Goal: Task Accomplishment & Management: Use online tool/utility

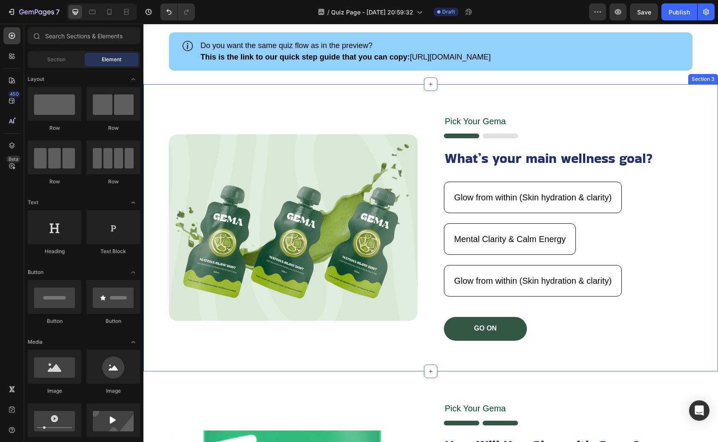
scroll to position [49, 0]
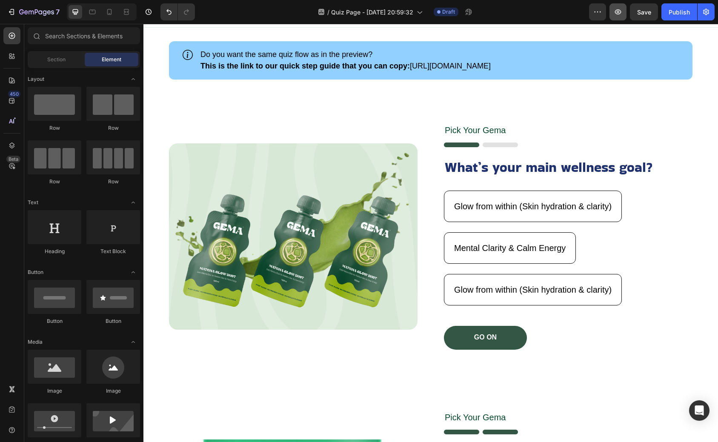
click at [612, 17] on button "button" at bounding box center [618, 11] width 17 height 17
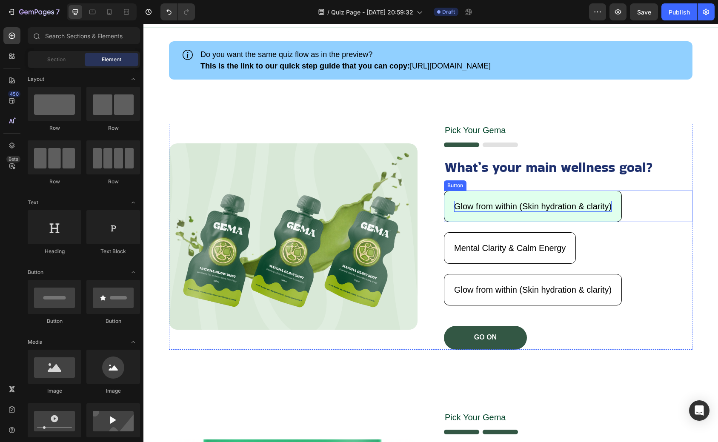
click at [512, 202] on p "Glow from within (Skin hydration & clarity)" at bounding box center [533, 206] width 158 height 11
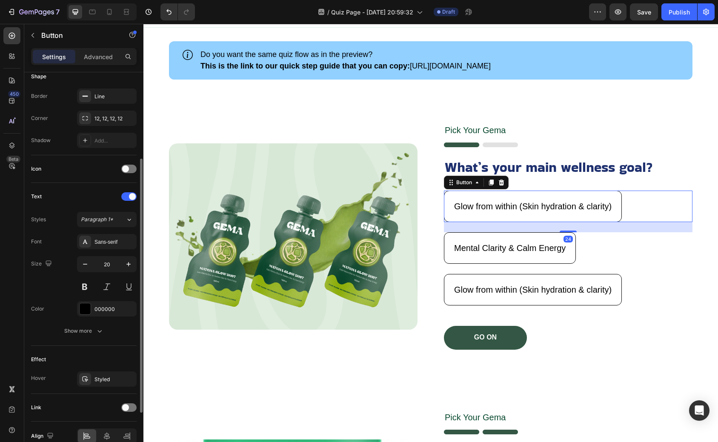
scroll to position [216, 0]
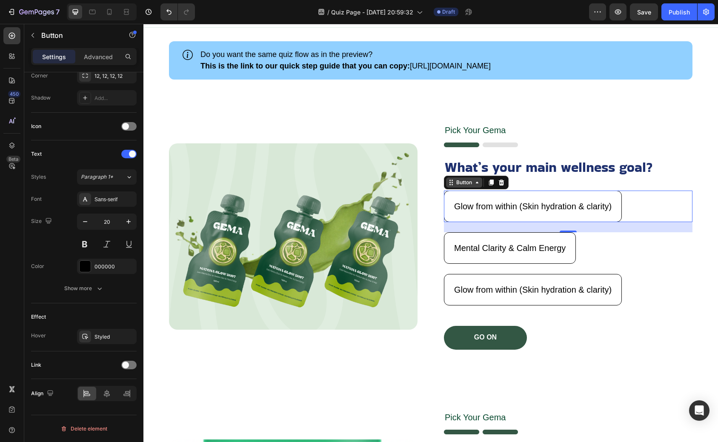
click at [458, 181] on div "Button" at bounding box center [464, 183] width 19 height 8
click at [465, 184] on div "Button" at bounding box center [464, 183] width 19 height 8
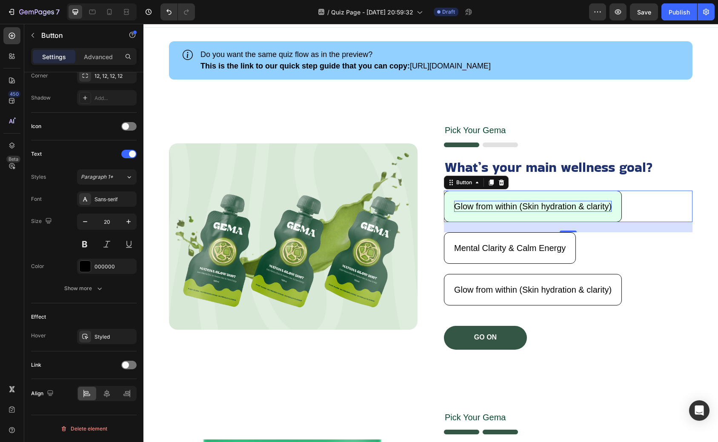
click at [468, 201] on p "Glow from within (Skin hydration & clarity)" at bounding box center [533, 206] width 158 height 11
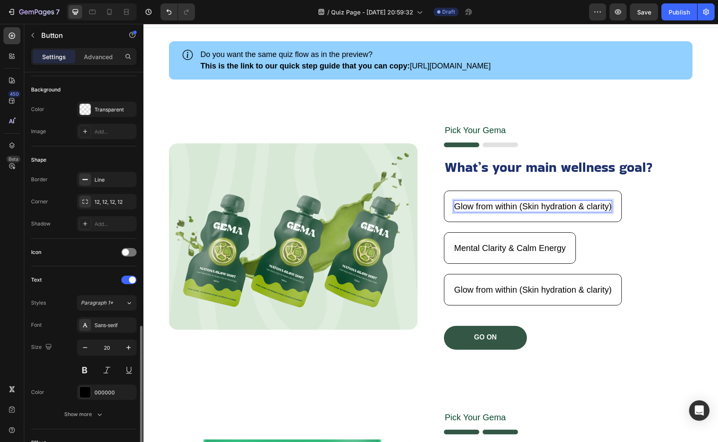
scroll to position [0, 0]
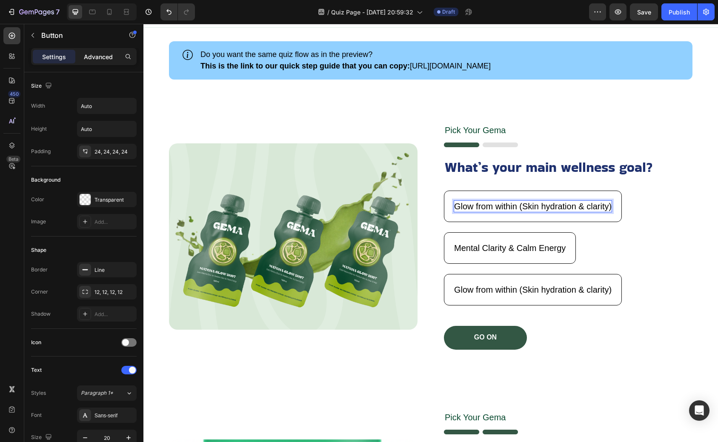
click at [96, 61] on div "Advanced" at bounding box center [98, 57] width 43 height 14
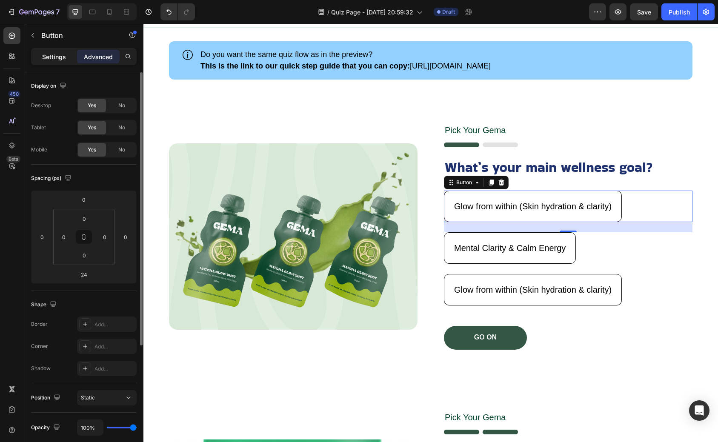
click at [60, 56] on p "Settings" at bounding box center [54, 56] width 24 height 9
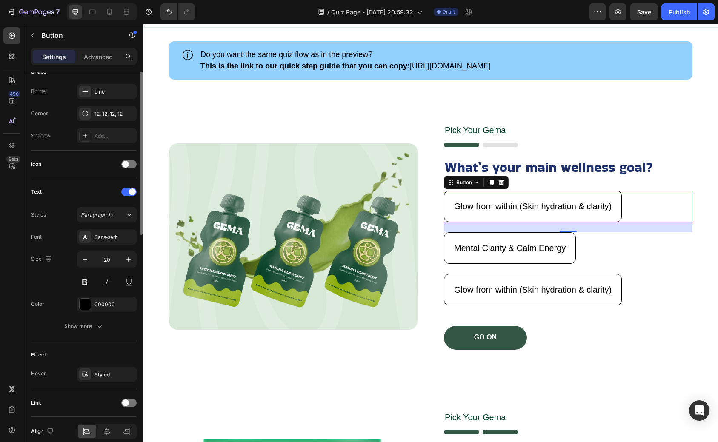
scroll to position [216, 0]
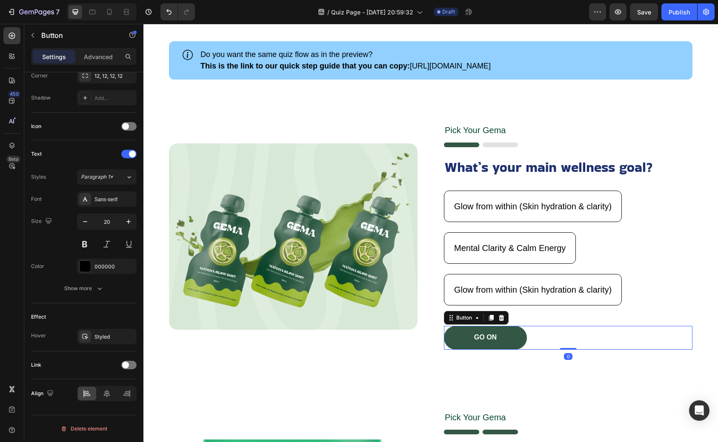
click at [550, 338] on div "GO ON Button 0" at bounding box center [568, 338] width 249 height 24
click at [513, 338] on button "GO ON" at bounding box center [485, 338] width 83 height 24
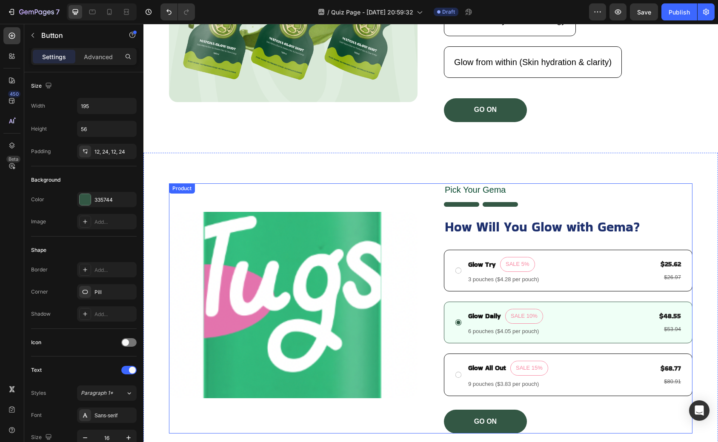
scroll to position [0, 0]
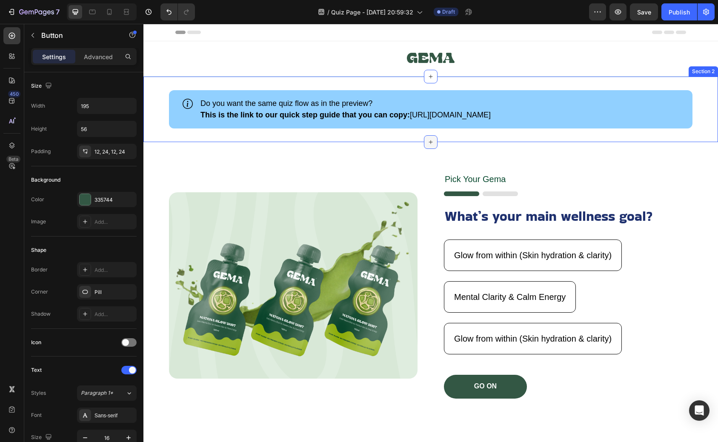
click at [430, 139] on icon at bounding box center [430, 142] width 7 height 7
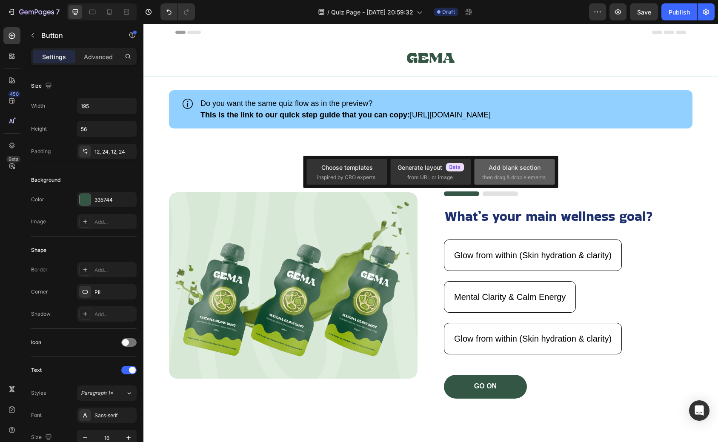
click at [516, 178] on span "then drag & drop elements" at bounding box center [513, 178] width 63 height 8
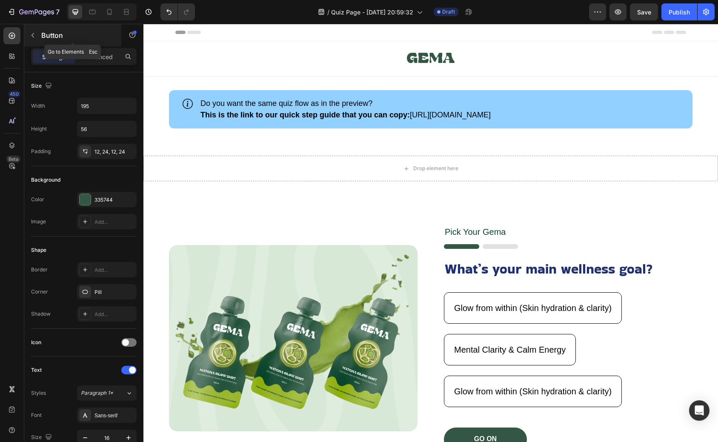
click at [34, 38] on icon "button" at bounding box center [32, 35] width 7 height 7
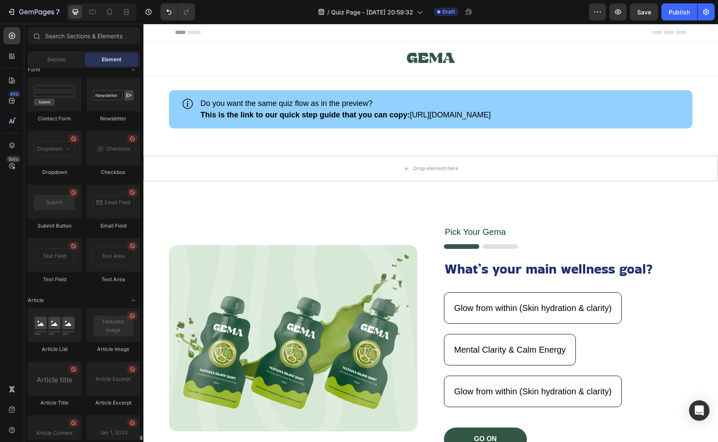
scroll to position [2151, 0]
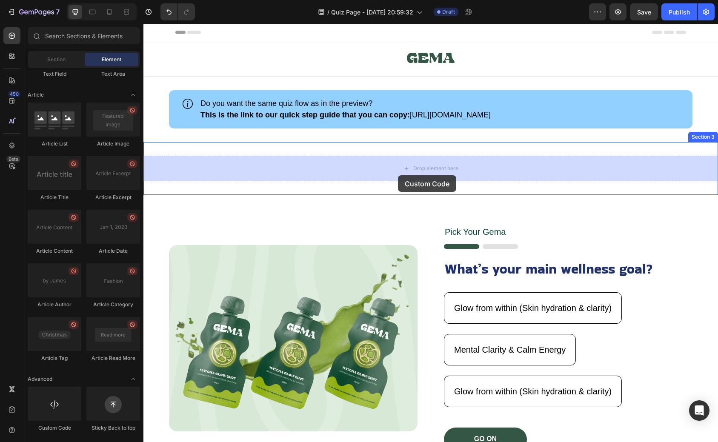
drag, startPoint x: 198, startPoint y: 438, endPoint x: 401, endPoint y: 173, distance: 333.8
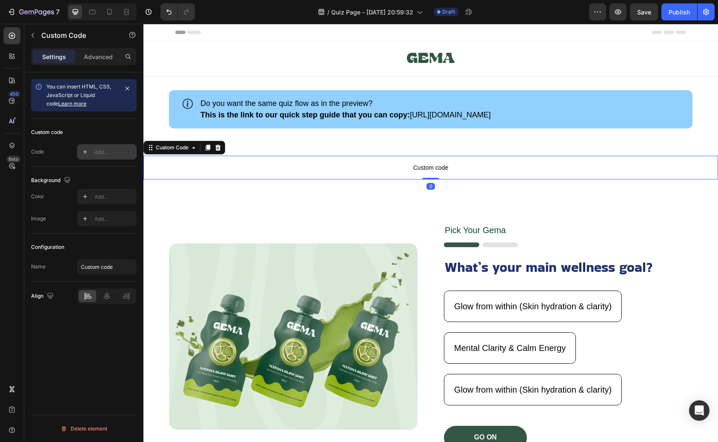
click at [113, 153] on div "Add..." at bounding box center [115, 153] width 40 height 8
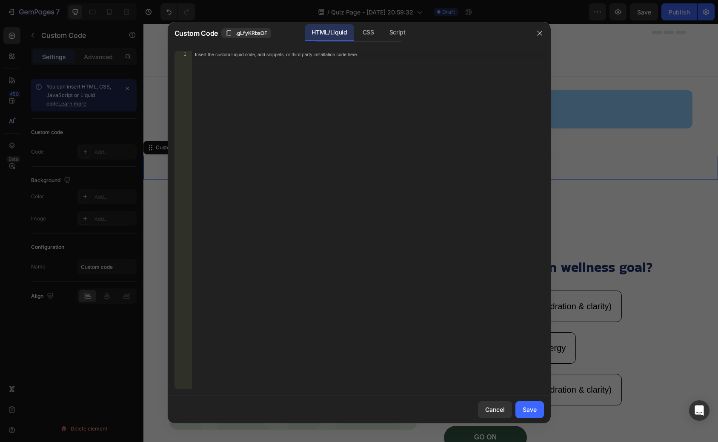
click at [305, 132] on div "Insert the custom Liquid code, add snippets, or third-party installation code h…" at bounding box center [368, 227] width 352 height 352
paste textarea "<div class="globo-formbuilder" data-id="MTA2NDA3"></div>"
type textarea "<div class="globo-formbuilder" data-id="MTA2NDA3"></div>"
click at [526, 408] on div "Save" at bounding box center [530, 409] width 14 height 9
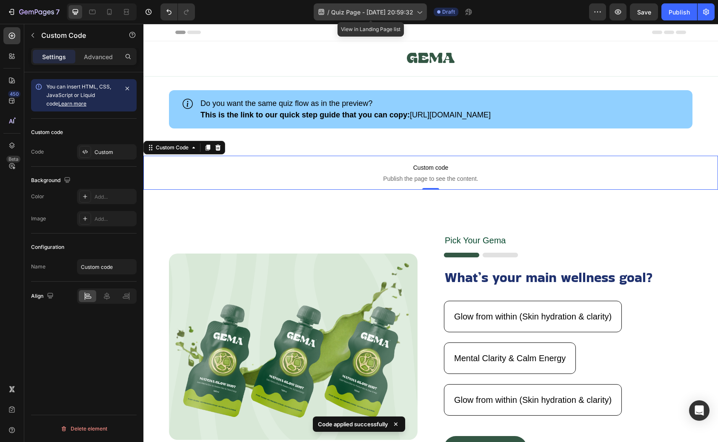
click at [376, 9] on span "Quiz Page - Aug 27, 20:59:32" at bounding box center [372, 12] width 82 height 9
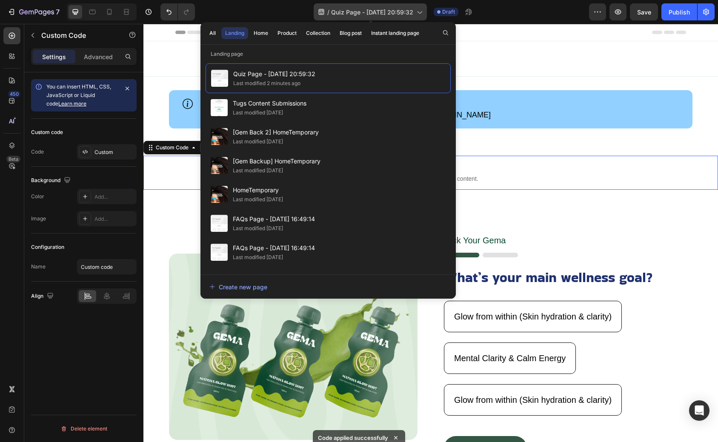
click at [422, 13] on icon at bounding box center [419, 12] width 9 height 9
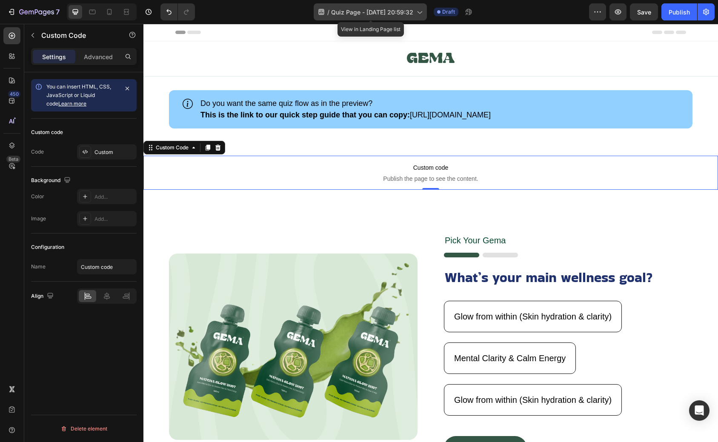
click at [422, 13] on icon at bounding box center [419, 12] width 9 height 9
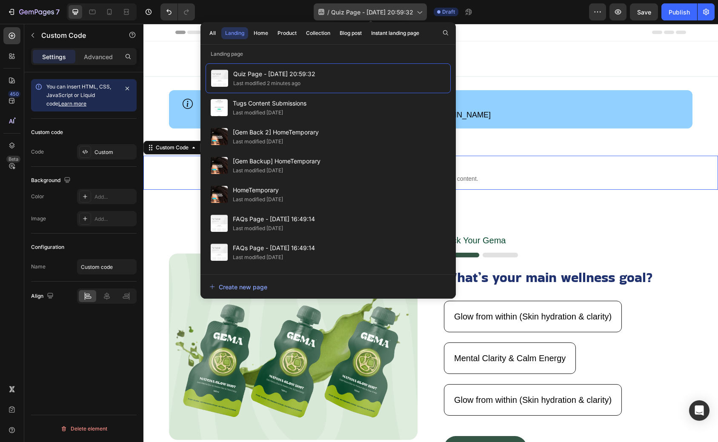
click at [422, 13] on icon at bounding box center [419, 12] width 9 height 9
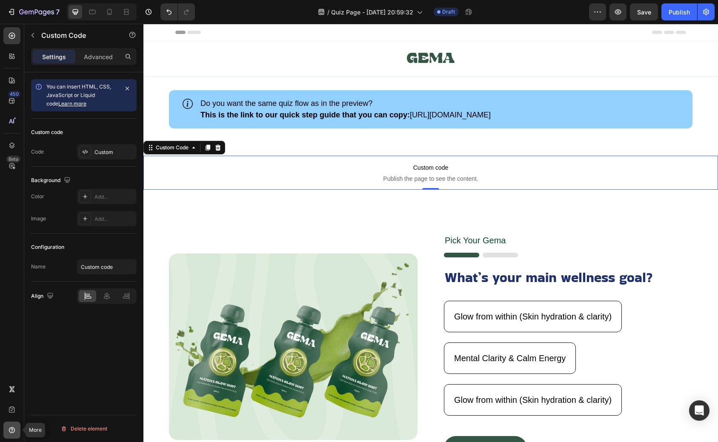
click at [14, 433] on icon at bounding box center [12, 430] width 9 height 9
click at [66, 349] on div "You can insert HTML, CSS, JavaScript or Liquid code Learn more Custom code Code…" at bounding box center [83, 269] width 119 height 394
click at [11, 79] on icon at bounding box center [12, 80] width 9 height 9
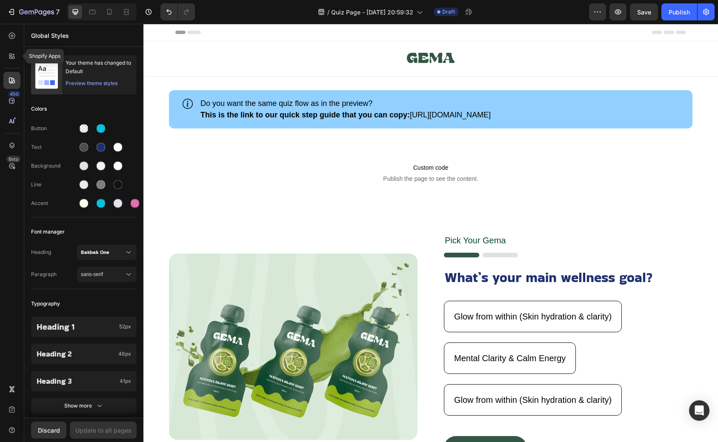
click at [14, 54] on icon at bounding box center [12, 56] width 9 height 9
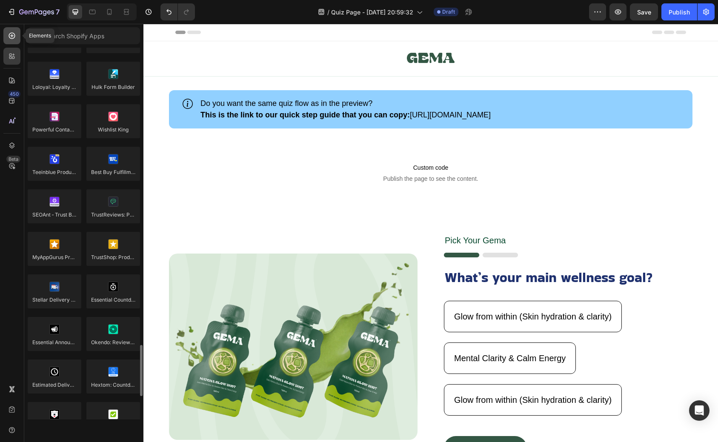
click at [14, 41] on div at bounding box center [11, 35] width 17 height 17
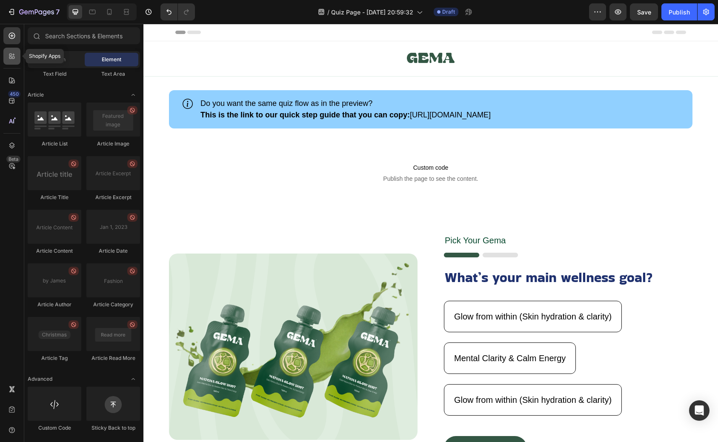
click at [13, 57] on icon at bounding box center [12, 56] width 9 height 9
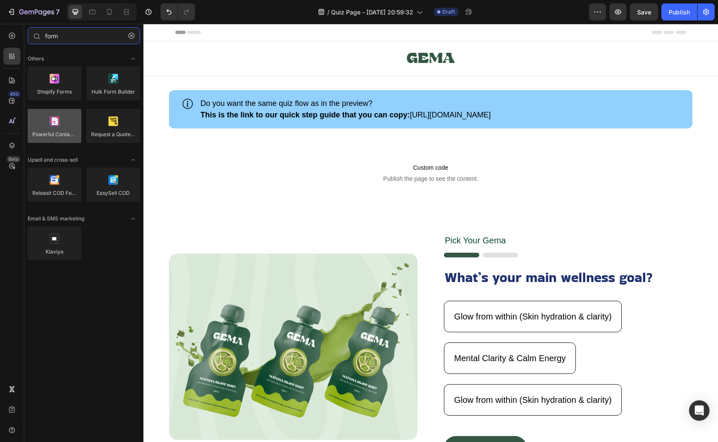
type input "form"
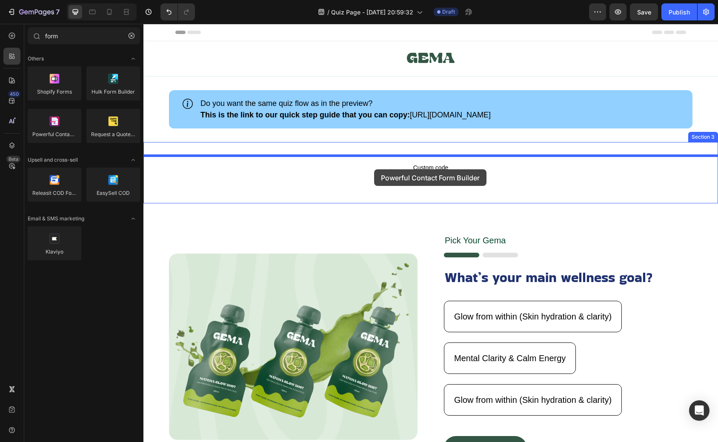
drag, startPoint x: 195, startPoint y: 159, endPoint x: 374, endPoint y: 169, distance: 180.0
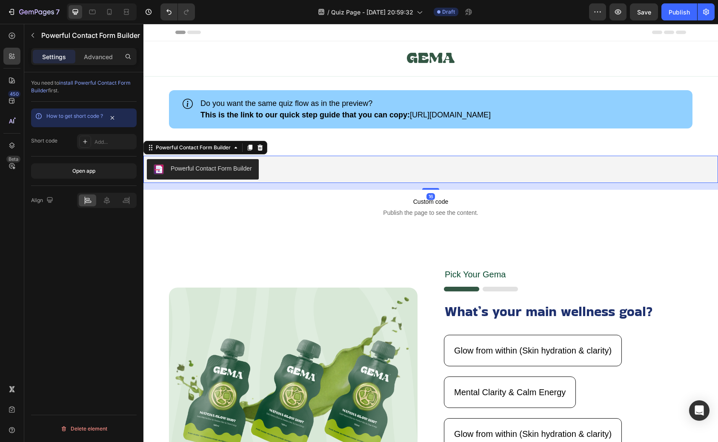
click at [223, 171] on div "Powerful Contact Form Builder" at bounding box center [211, 168] width 81 height 9
click at [105, 143] on div "Add..." at bounding box center [115, 142] width 40 height 8
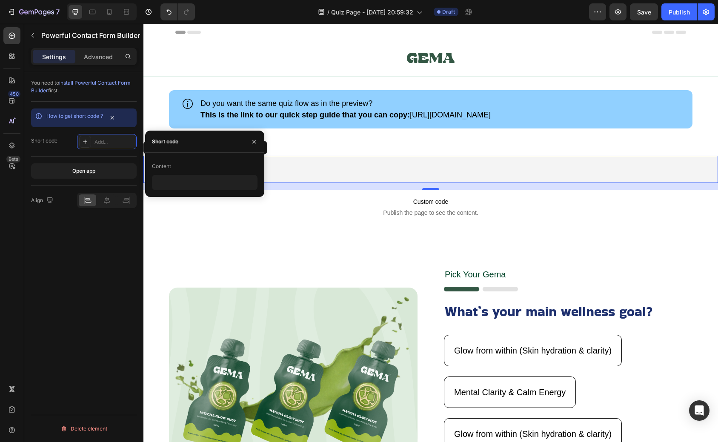
click at [180, 163] on div "Content" at bounding box center [205, 167] width 106 height 14
click at [180, 185] on input "text" at bounding box center [205, 182] width 106 height 15
paste input "<div class="globo-formbuilder" data-id="MTA2NDA3"></div>"
type input "<div class="globo-formbuilder" data-id="MTA2NDA3"></div>"
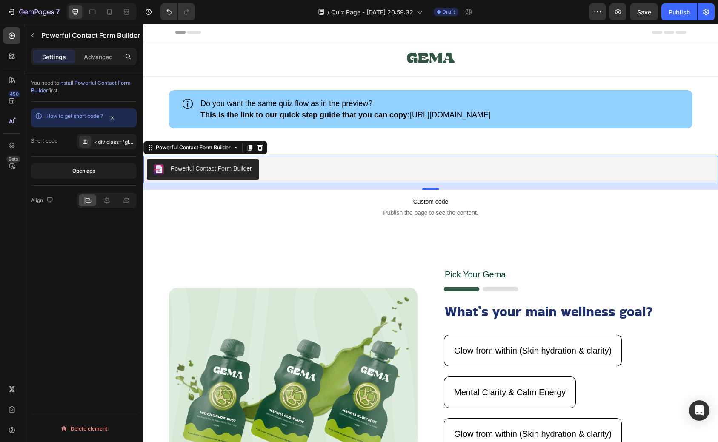
scroll to position [0, 0]
click at [124, 252] on div "You need to install Powerful Contact Form Builder first. How to get short code …" at bounding box center [83, 269] width 119 height 394
click at [109, 202] on icon at bounding box center [107, 201] width 6 height 8
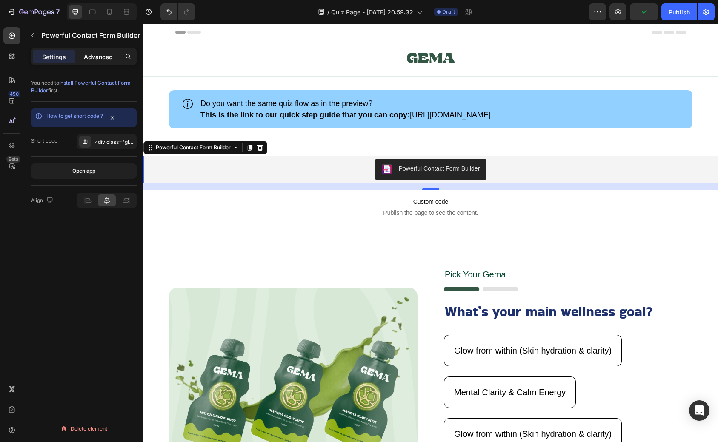
click at [92, 59] on p "Advanced" at bounding box center [98, 56] width 29 height 9
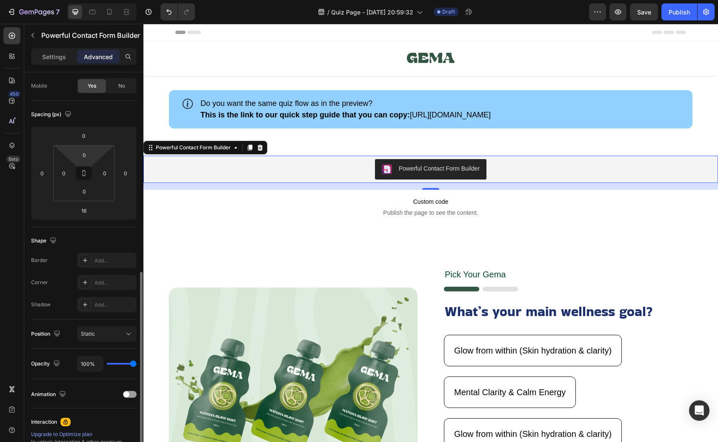
scroll to position [174, 0]
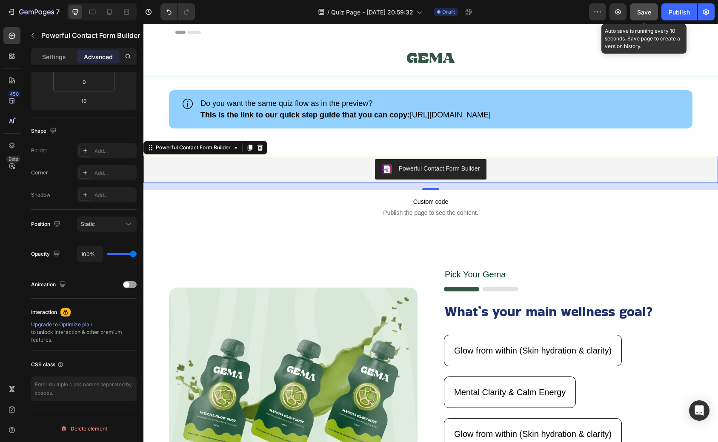
click at [644, 15] on span "Save" at bounding box center [644, 12] width 14 height 7
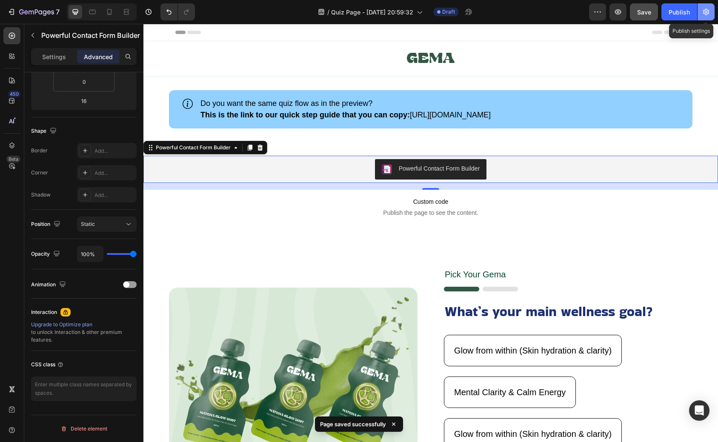
click at [704, 10] on icon "button" at bounding box center [706, 12] width 6 height 6
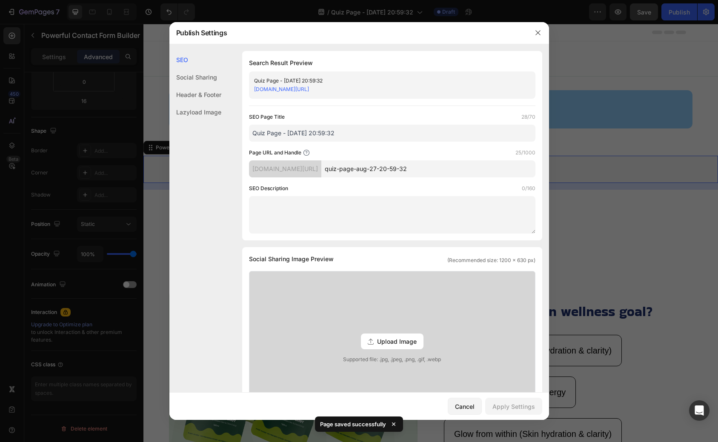
click at [350, 134] on input "Quiz Page - Aug 27, 20:59:32" at bounding box center [392, 133] width 287 height 17
drag, startPoint x: 350, startPoint y: 134, endPoint x: 284, endPoint y: 133, distance: 66.4
click at [284, 133] on input "Quiz Page - Aug 27, 20:59:32" at bounding box center [392, 133] width 287 height 17
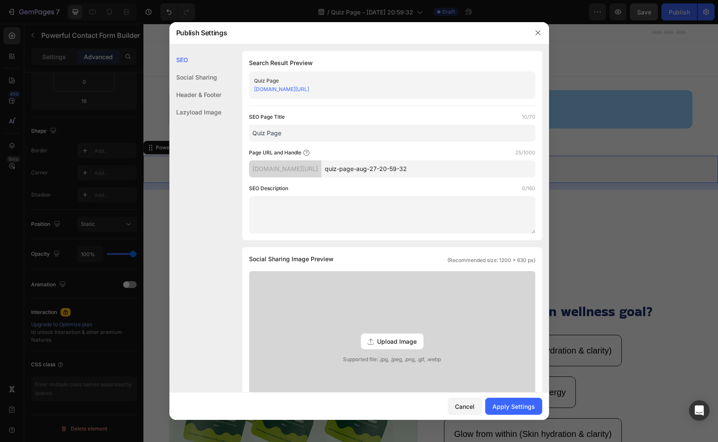
drag, startPoint x: 292, startPoint y: 134, endPoint x: 267, endPoint y: 135, distance: 25.5
click at [267, 135] on input "Quiz Page" at bounding box center [392, 133] width 287 height 17
type input "Tender Quiz"
drag, startPoint x: 456, startPoint y: 169, endPoint x: 335, endPoint y: 169, distance: 120.9
click at [335, 169] on div "tugs-loves.myshopify.com/pages/ quiz-page-aug-27-20-59-32" at bounding box center [392, 168] width 287 height 17
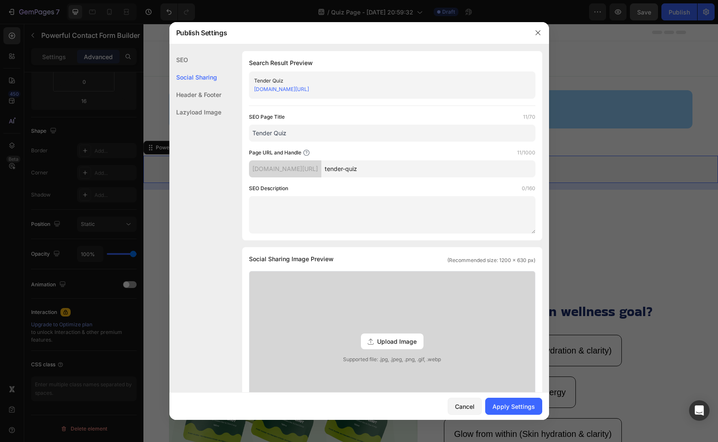
type input "tender-quiz"
click at [218, 103] on div "Header & Footer" at bounding box center [195, 111] width 52 height 17
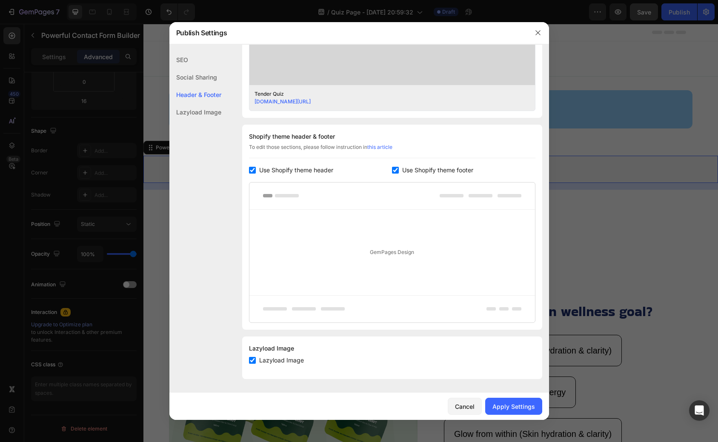
click at [252, 172] on input "checkbox" at bounding box center [252, 170] width 7 height 7
checkbox input "false"
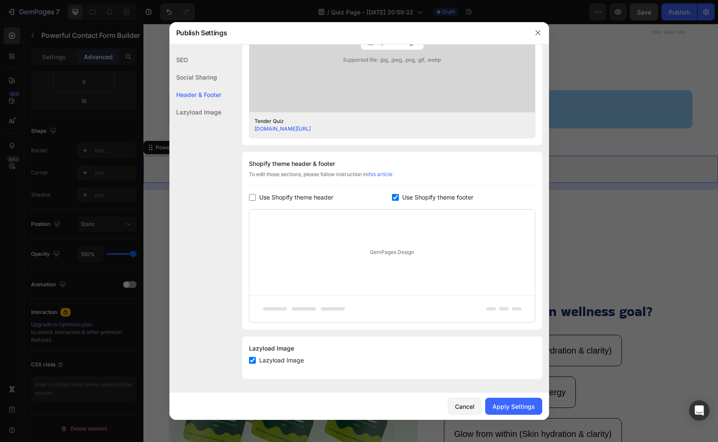
scroll to position [300, 0]
click at [395, 197] on input "checkbox" at bounding box center [395, 197] width 7 height 7
checkbox input "false"
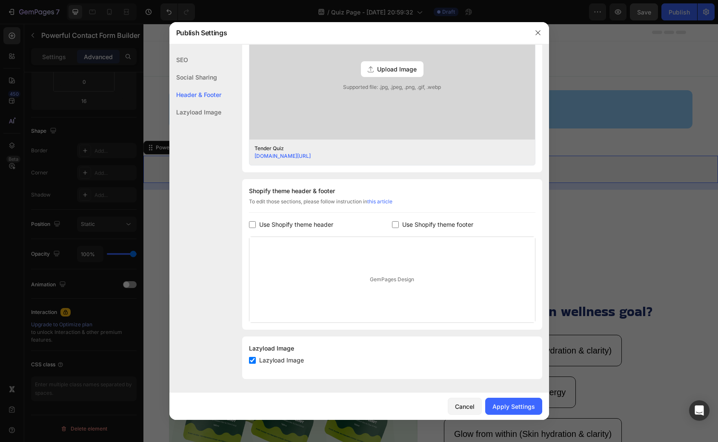
scroll to position [272, 0]
click at [199, 69] on div "SEO" at bounding box center [195, 77] width 52 height 17
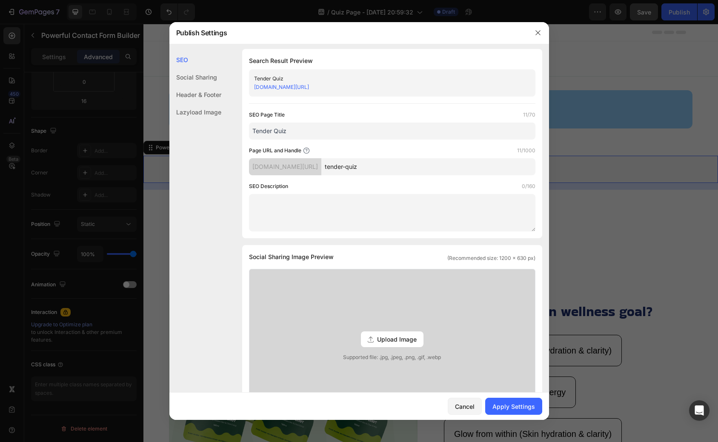
scroll to position [0, 0]
click at [513, 400] on button "Apply Settings" at bounding box center [513, 406] width 57 height 17
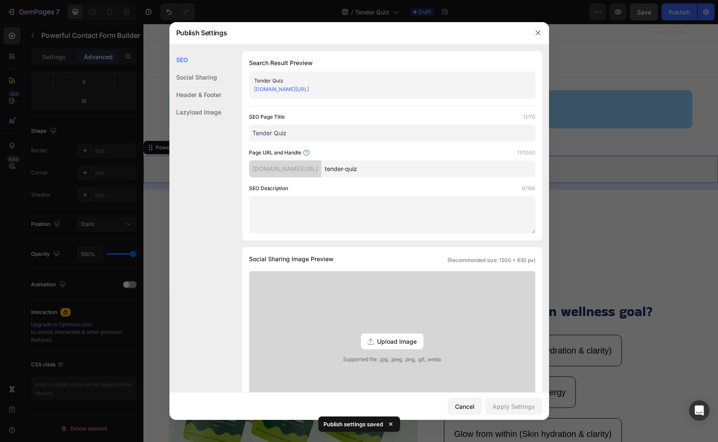
click at [676, 12] on div at bounding box center [359, 221] width 718 height 442
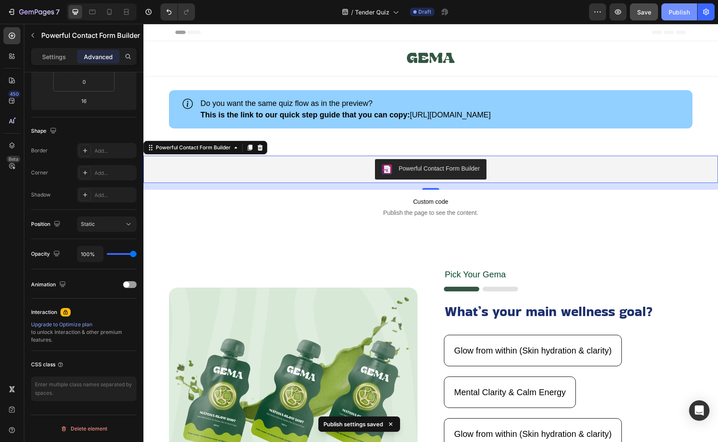
click at [677, 13] on div "Publish" at bounding box center [679, 12] width 21 height 9
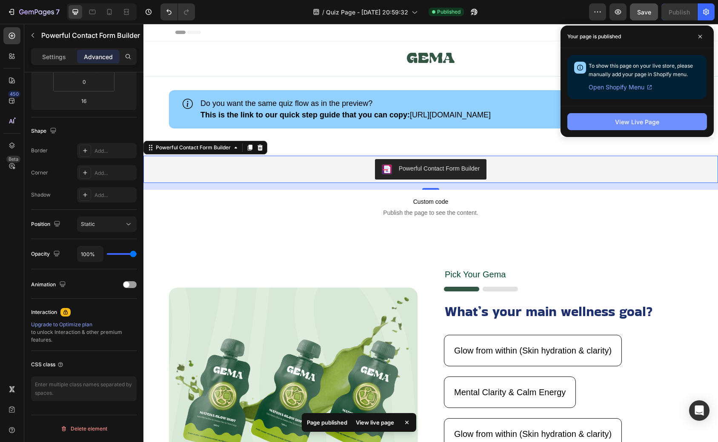
click at [622, 121] on div "View Live Page" at bounding box center [637, 121] width 44 height 9
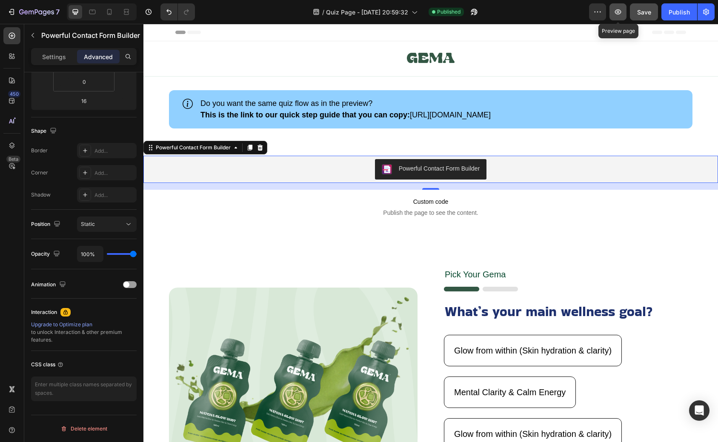
click at [619, 12] on icon "button" at bounding box center [618, 11] width 6 height 5
click at [301, 214] on span "Publish the page to see the content." at bounding box center [430, 213] width 575 height 9
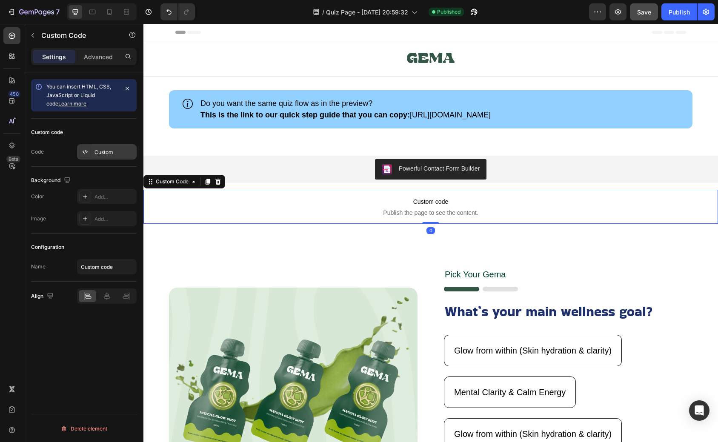
click at [95, 151] on div "Custom" at bounding box center [115, 153] width 40 height 8
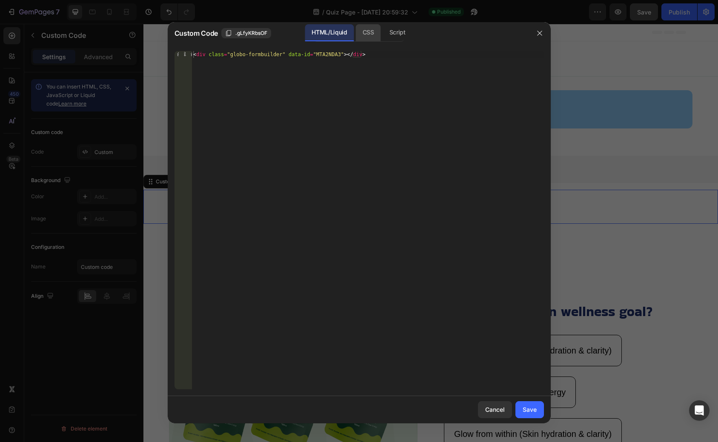
click at [383, 34] on div "CSS" at bounding box center [398, 32] width 30 height 17
click at [332, 90] on div "Insert the CSS code to style your content here." at bounding box center [368, 227] width 352 height 352
paste textarea "}"
type textarea "}"
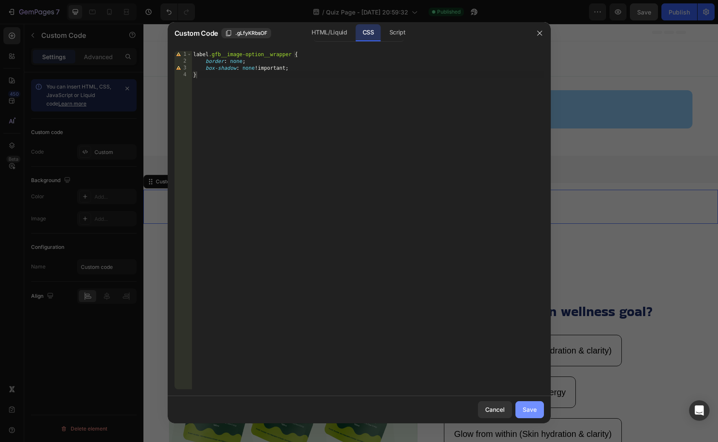
click at [530, 406] on div "Save" at bounding box center [530, 409] width 14 height 9
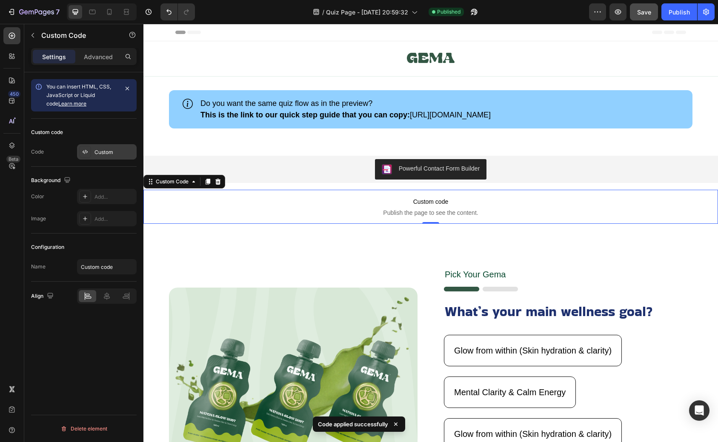
click at [92, 155] on div "Custom" at bounding box center [107, 151] width 60 height 15
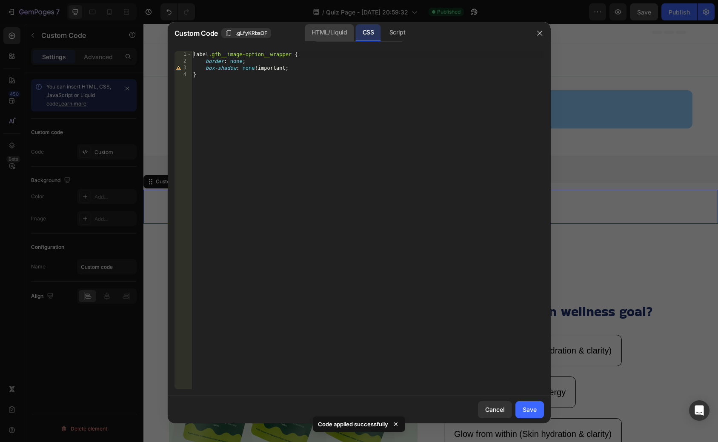
click at [329, 39] on div "HTML/Liquid" at bounding box center [329, 32] width 49 height 17
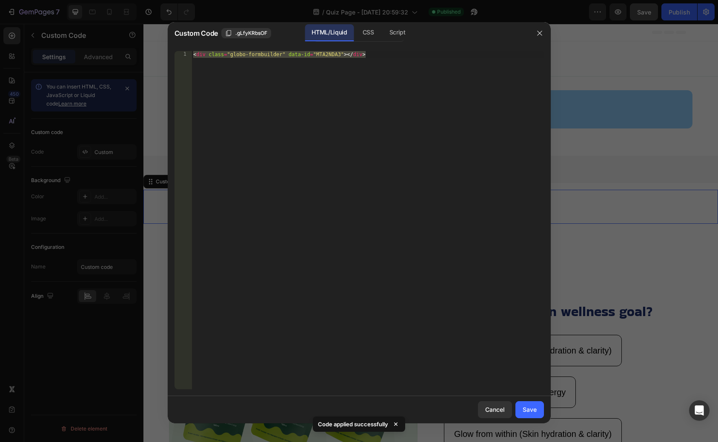
type textarea "<div class="globo-formbuilder" data-id="MTA2NDA3"></div>"
click at [296, 93] on div "< div class = "globo-formbuilder" data-id = "MTA2NDA3" > </ div >" at bounding box center [368, 227] width 352 height 352
click at [383, 31] on div "CSS" at bounding box center [398, 32] width 30 height 17
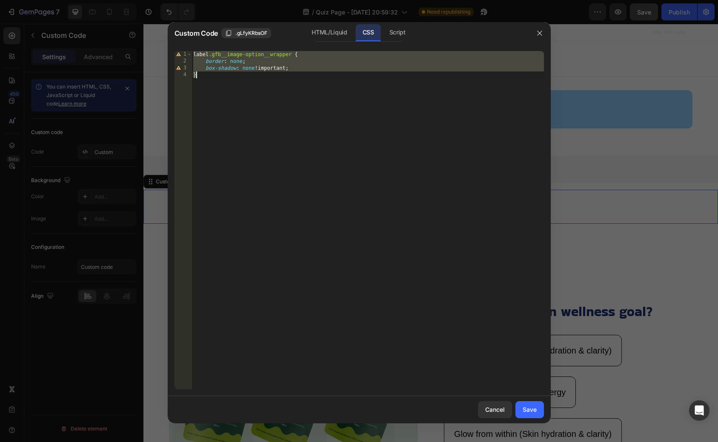
click at [292, 75] on div "label .gfb__image-option__wrapper { border : none ; box-shadow : none !importan…" at bounding box center [368, 227] width 352 height 352
type textarea "}"
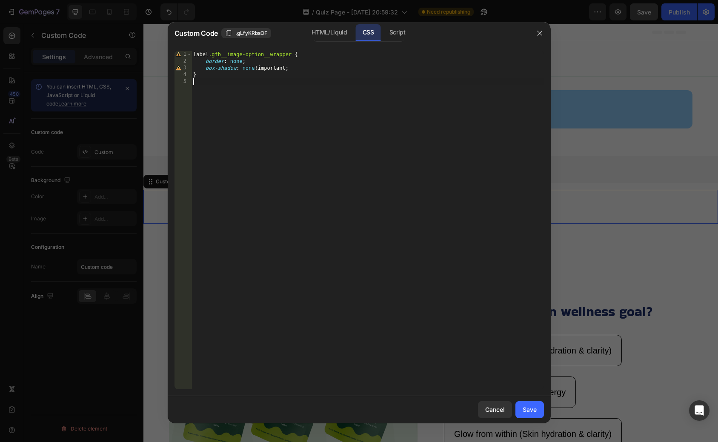
paste textarea "object-fit: contain;"
drag, startPoint x: 252, startPoint y: 99, endPoint x: 205, endPoint y: 98, distance: 47.3
click at [205, 98] on div "label .gfb__image-option__wrapper { border : none ; box-shadow : none !importan…" at bounding box center [368, 227] width 352 height 352
type textarea "width: 100%; height: 100%;"
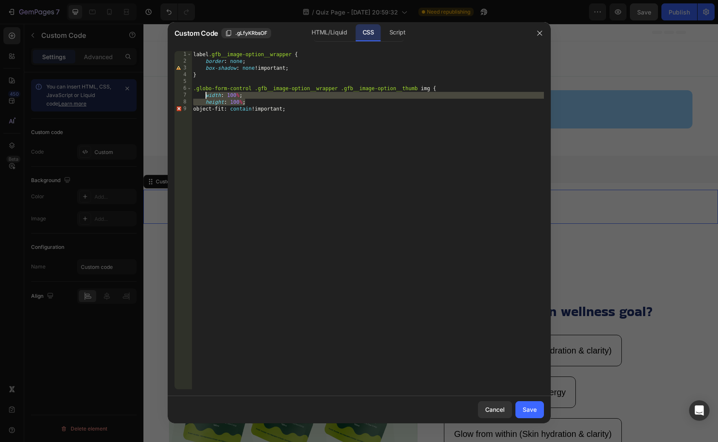
scroll to position [0, 0]
click at [315, 101] on div "label .gfb__image-option__wrapper { border : none ; box-shadow : none !importan…" at bounding box center [368, 227] width 352 height 352
type textarea "object-fit: contain!important;"
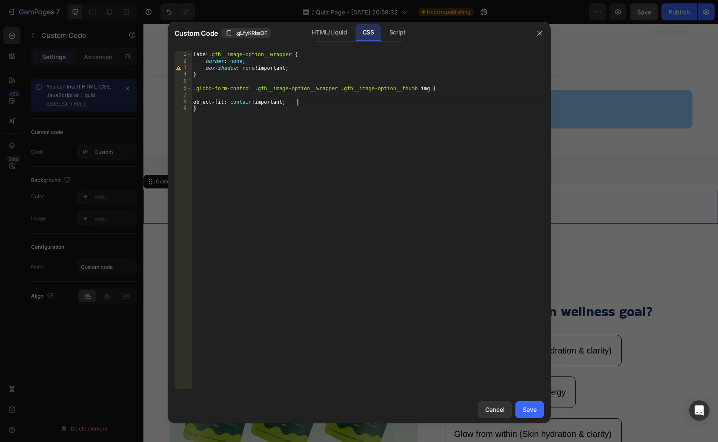
click at [304, 101] on div "label .gfb__image-option__wrapper { border : none ; box-shadow : none !importan…" at bounding box center [368, 227] width 352 height 352
click at [297, 124] on div "label .gfb__image-option__wrapper { border : none ; box-shadow : none !importan…" at bounding box center [368, 227] width 352 height 352
type textarea "}"
paste textarea "aspect-ratio: 1 / 1;"
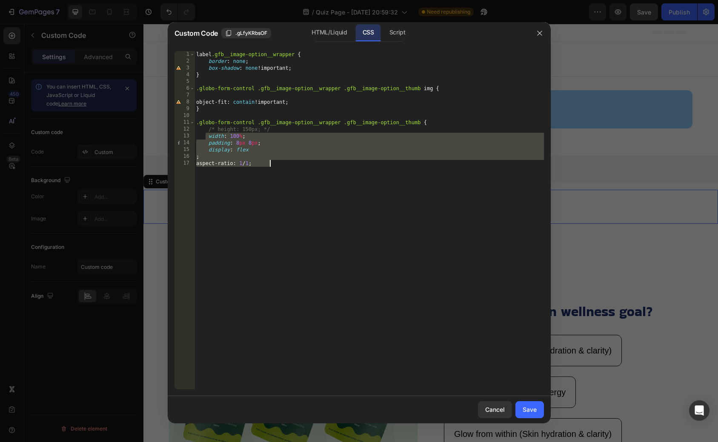
drag, startPoint x: 206, startPoint y: 137, endPoint x: 276, endPoint y: 162, distance: 74.1
click at [276, 162] on div "label .gfb__image-option__wrapper { border : none ; box-shadow : none !importan…" at bounding box center [370, 227] width 350 height 352
click at [307, 103] on div "label .gfb__image-option__wrapper { border : none ; box-shadow : none !importan…" at bounding box center [370, 227] width 350 height 352
type textarea "object-fit: contain!important;"
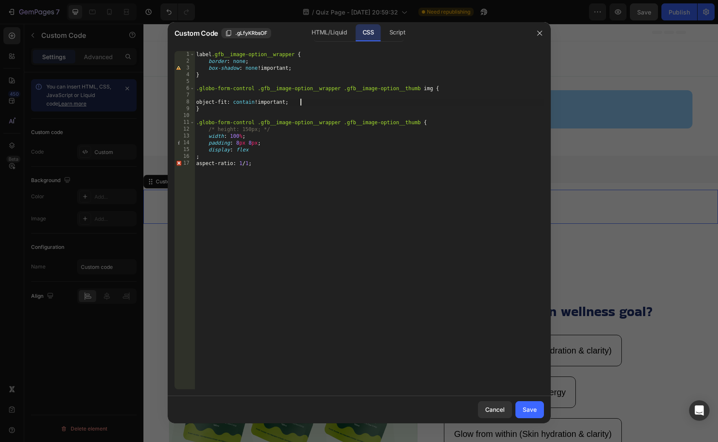
scroll to position [0, 0]
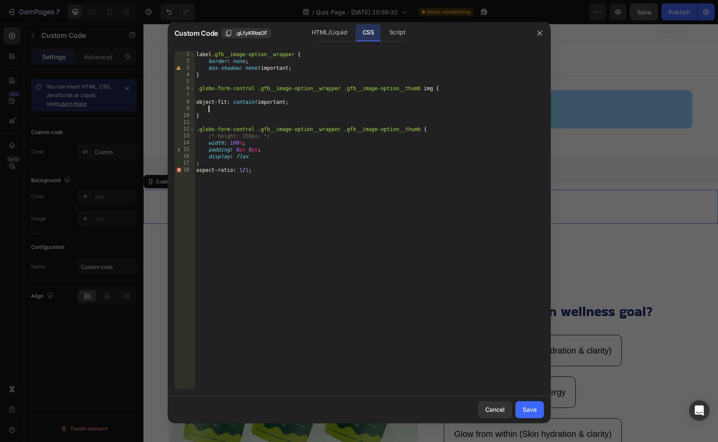
paste textarea "aspect-ratio: 1 / 1;"
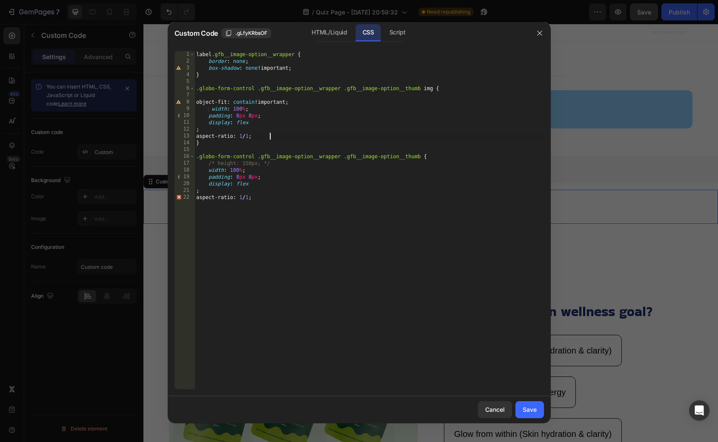
click at [264, 129] on div "label .gfb__image-option__wrapper { border : none ; box-shadow : none !importan…" at bounding box center [370, 227] width 350 height 352
type textarea ";"
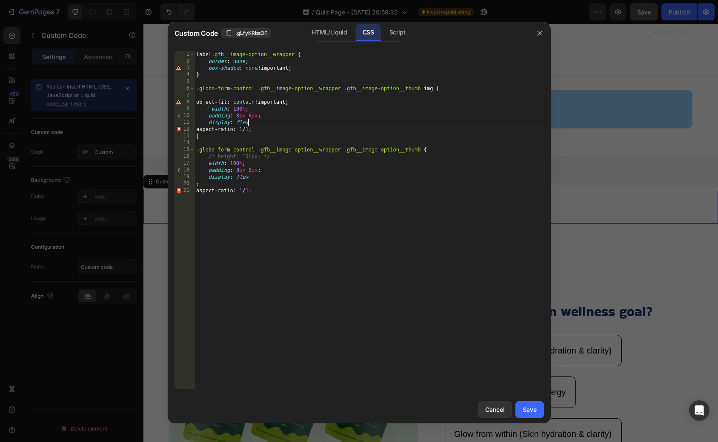
scroll to position [0, 4]
click at [248, 110] on div "label .gfb__image-option__wrapper { border : none ; box-shadow : none !importan…" at bounding box center [370, 227] width 350 height 352
click at [267, 116] on div "label .gfb__image-option__wrapper { border : none ; box-shadow : none !importan…" at bounding box center [370, 227] width 350 height 352
click at [255, 106] on div "label .gfb__image-option__wrapper { border : none ; box-shadow : none !importan…" at bounding box center [370, 227] width 350 height 352
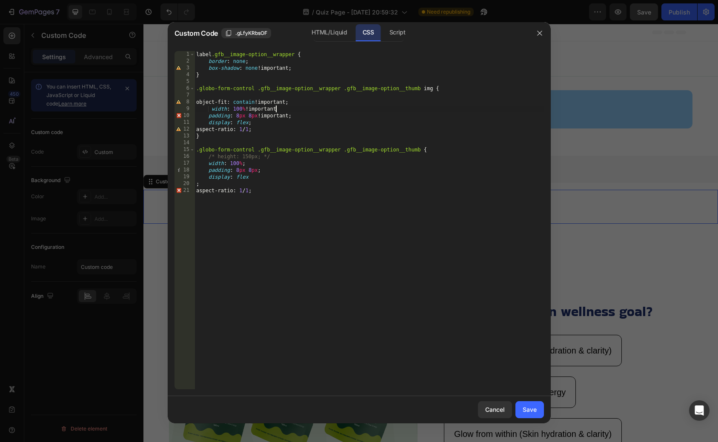
scroll to position [0, 4]
click at [287, 130] on div "label .gfb__image-option__wrapper { border : none ; box-shadow : none !importan…" at bounding box center [370, 227] width 350 height 352
click at [310, 103] on div "label .gfb__image-option__wrapper { border : none ; box-shadow : none !importan…" at bounding box center [370, 227] width 350 height 352
type textarea "object-fit: contain!important;"
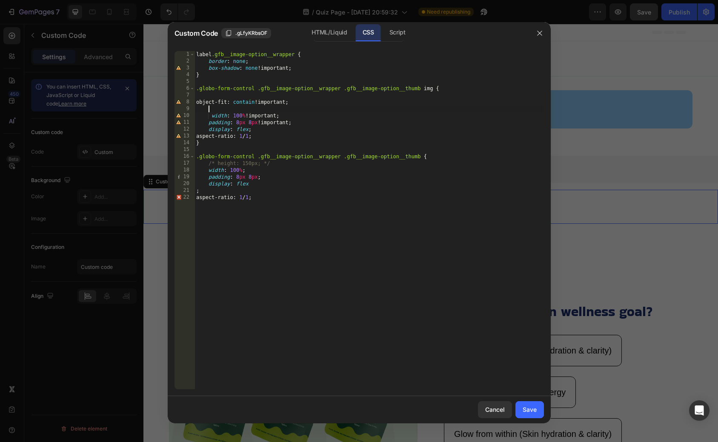
type textarea "e"
click at [308, 203] on div "label .gfb__image-option__wrapper { border : none ; box-shadow : none !importan…" at bounding box center [370, 227] width 350 height 352
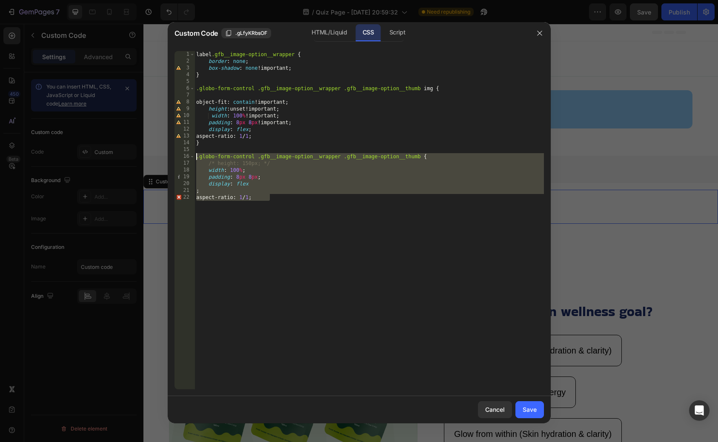
drag, startPoint x: 285, startPoint y: 227, endPoint x: 197, endPoint y: 158, distance: 111.6
click at [197, 158] on div "label .gfb__image-option__wrapper { border : none ; box-shadow : none !importan…" at bounding box center [370, 227] width 350 height 352
type textarea ".globo-form-control .gfb__image-option__wrapper .gfb__image-option__thumb { /* …"
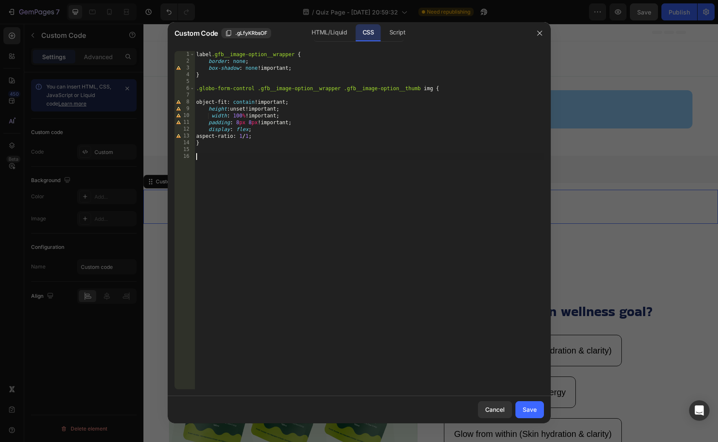
scroll to position [0, 0]
click at [525, 403] on button "Save" at bounding box center [530, 409] width 29 height 17
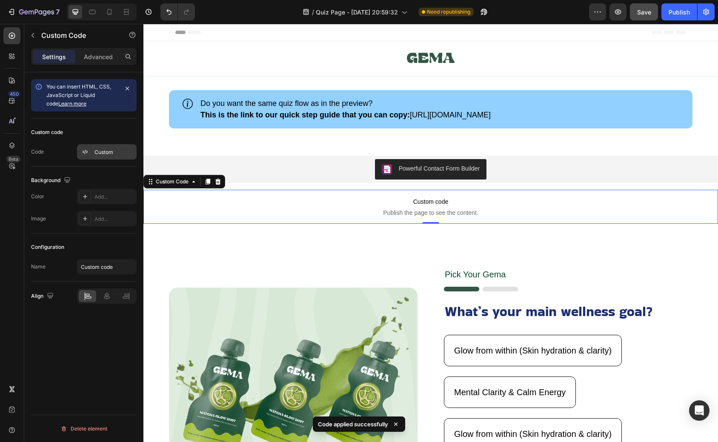
click at [95, 155] on div "Custom" at bounding box center [115, 153] width 40 height 8
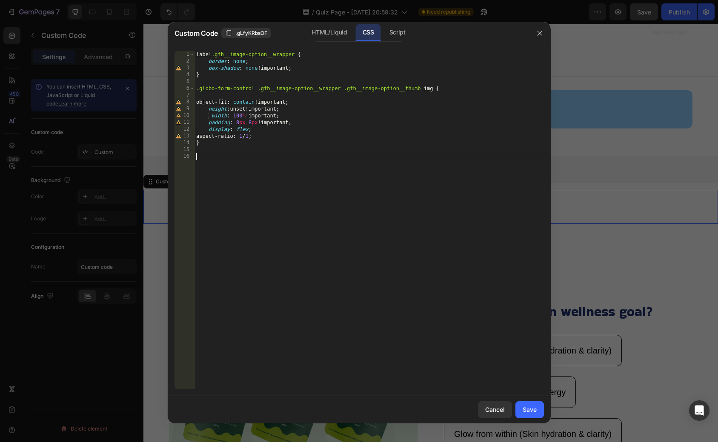
click at [307, 158] on div "label .gfb__image-option__wrapper { border : none ; box-shadow : none !importan…" at bounding box center [370, 227] width 350 height 352
paste textarea "}"
type textarea "}"
click at [523, 404] on button "Save" at bounding box center [530, 409] width 29 height 17
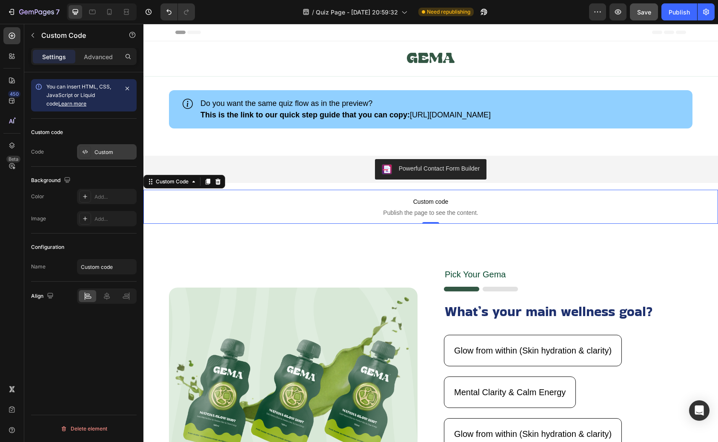
click at [102, 151] on div "Custom" at bounding box center [115, 153] width 40 height 8
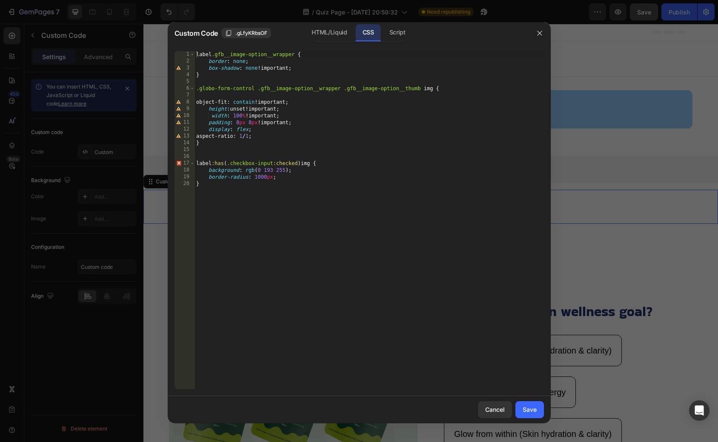
type textarea "}"
click at [300, 189] on div "label .gfb__image-option__wrapper { border : none ; box-shadow : none !importan…" at bounding box center [370, 227] width 350 height 352
paste textarea ".checkbox-label:after"
type textarea ".checkbox-label:after"
paste textarea ".checkbox-label:after"
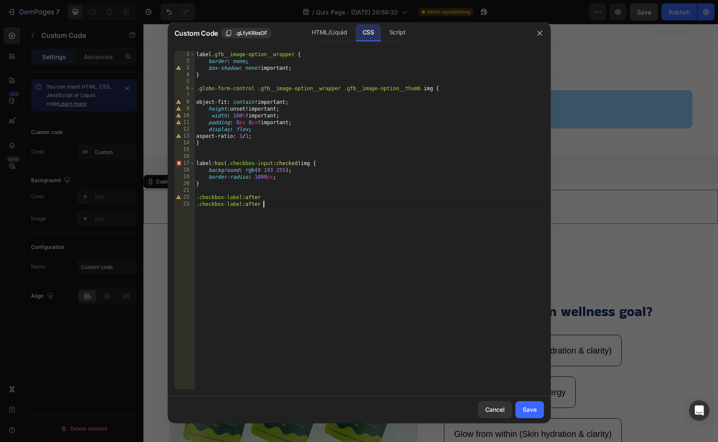
click at [262, 196] on div "label .gfb__image-option__wrapper { border : none ; box-shadow : none !importan…" at bounding box center [370, 227] width 350 height 352
click at [258, 204] on div "label .gfb__image-option__wrapper { border : none ; box-shadow : none !importan…" at bounding box center [370, 227] width 350 height 352
type textarea ".checkbox-label:after{"
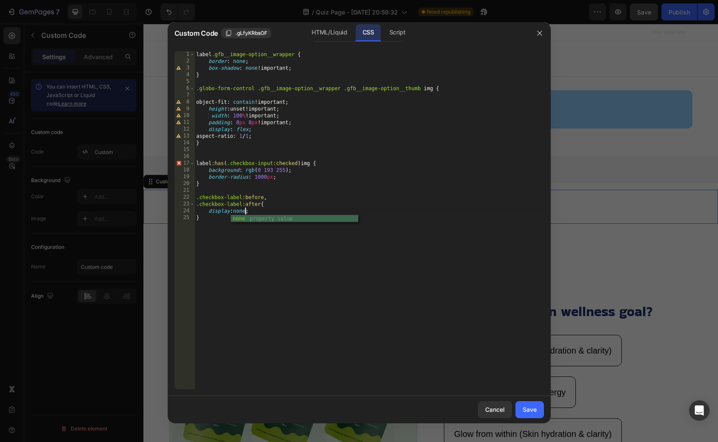
scroll to position [0, 4]
type textarea "display:none;"
click at [530, 409] on div "Save" at bounding box center [530, 409] width 14 height 9
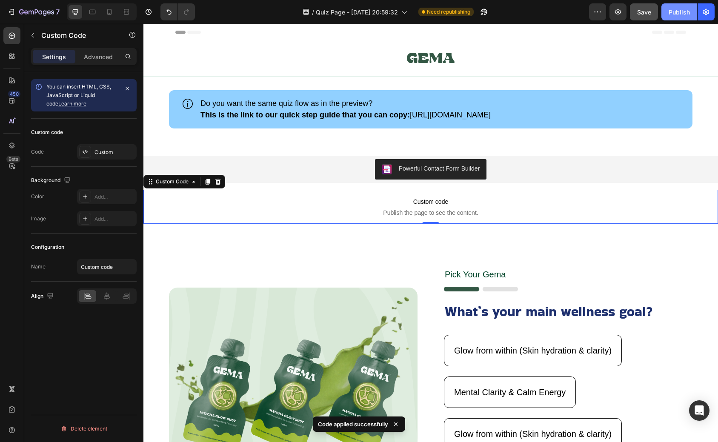
click at [671, 7] on button "Publish" at bounding box center [680, 11] width 36 height 17
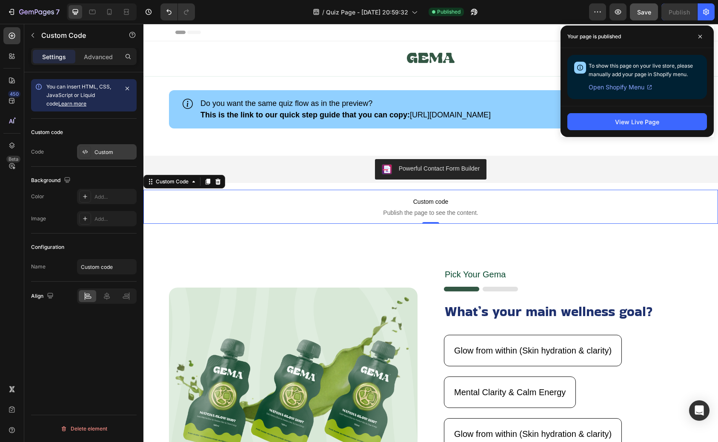
click at [91, 152] on div "Custom" at bounding box center [107, 151] width 60 height 15
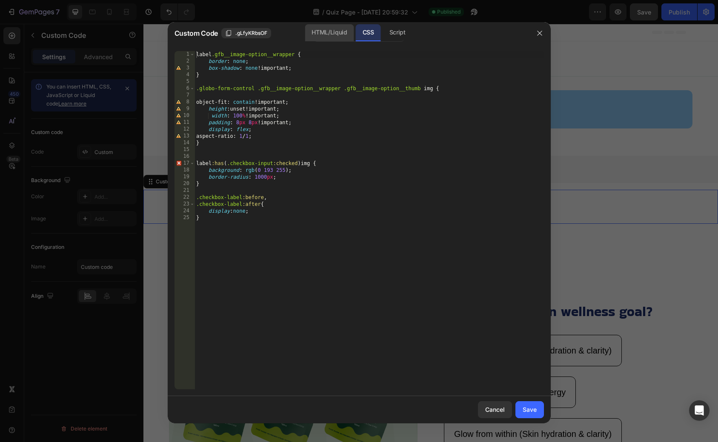
click at [334, 36] on div "HTML/Liquid" at bounding box center [329, 32] width 49 height 17
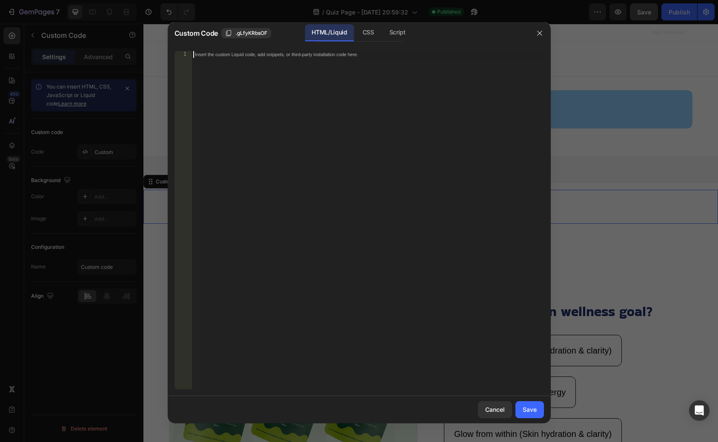
click at [276, 109] on div "Insert the custom Liquid code, add snippets, or third-party installation code h…" at bounding box center [368, 227] width 352 height 352
paste textarea "<div class="globo-formbuilder" data-id="MTA2NDA3"></div>"
type textarea "<div class="globo-formbuilder" data-id="MTA2NDA3"></div>"
click at [530, 404] on button "Save" at bounding box center [530, 409] width 29 height 17
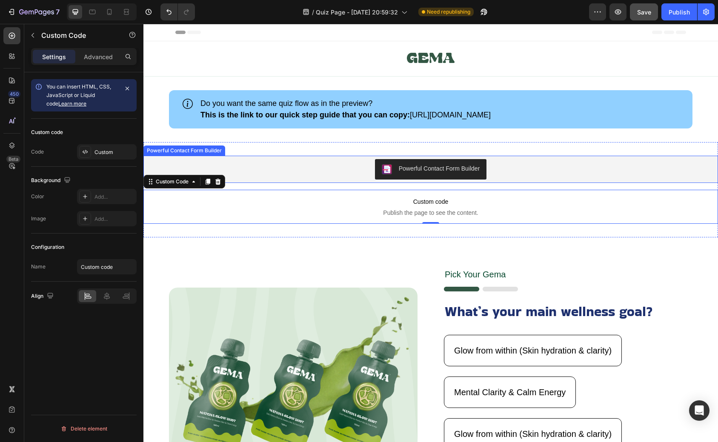
click at [326, 174] on div "Powerful Contact Form Builder" at bounding box center [431, 169] width 568 height 20
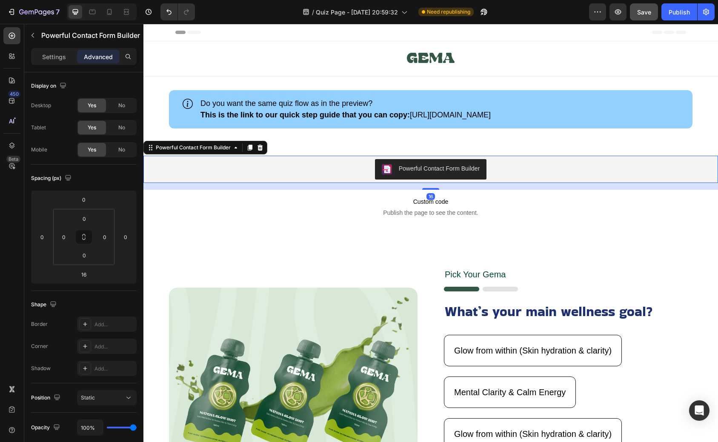
click at [392, 163] on button "Powerful Contact Form Builder" at bounding box center [431, 169] width 112 height 20
click at [63, 62] on div "Settings" at bounding box center [54, 57] width 43 height 14
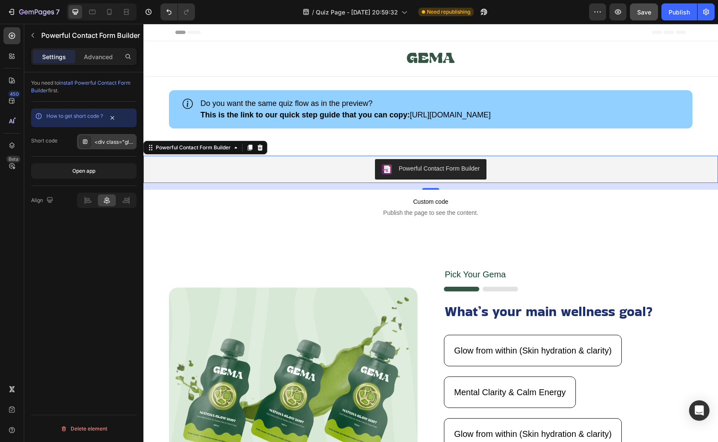
click at [117, 146] on div "<div class="globo-formbuilder" data-id="MTA2NDA3"></div>" at bounding box center [107, 141] width 60 height 15
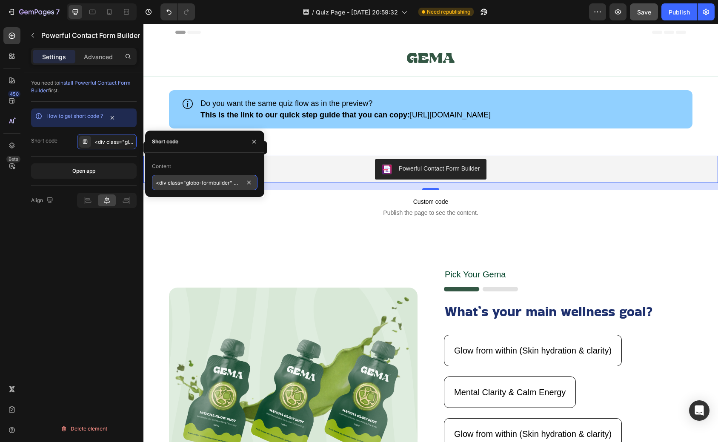
click at [221, 180] on input "<div class="globo-formbuilder" data-id="MTA2NDA3"></div>" at bounding box center [205, 182] width 106 height 15
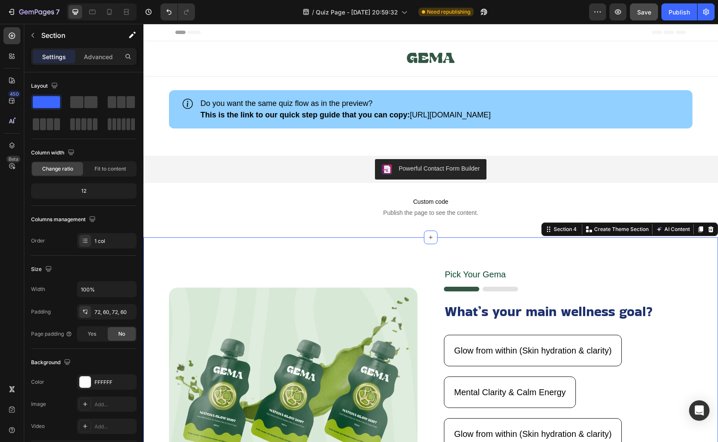
click at [249, 251] on div "Image Pick Your Gema Text Block Image What’s your main wellness goal? Heading G…" at bounding box center [430, 381] width 575 height 287
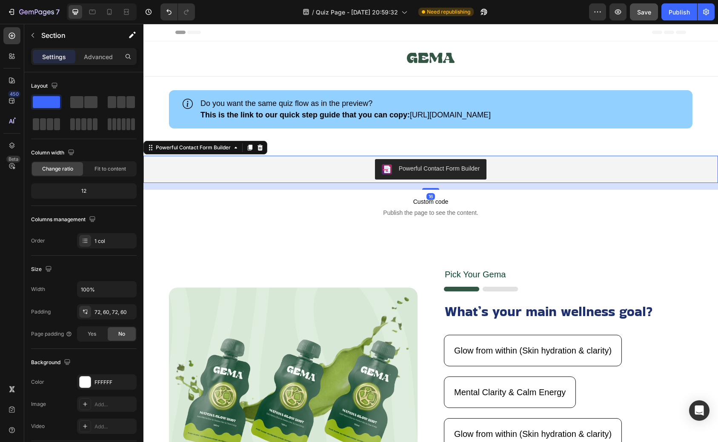
click at [414, 170] on div "Powerful Contact Form Builder" at bounding box center [439, 168] width 81 height 9
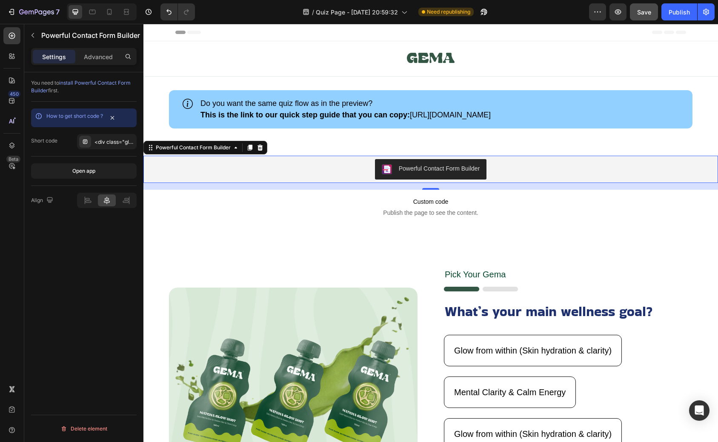
click at [102, 83] on span "install Powerful Contact Form Builder" at bounding box center [81, 87] width 100 height 14
click at [122, 157] on div "You need to install Powerful Contact Form Builder first." at bounding box center [84, 171] width 106 height 29
click at [677, 15] on div "Publish" at bounding box center [679, 12] width 21 height 9
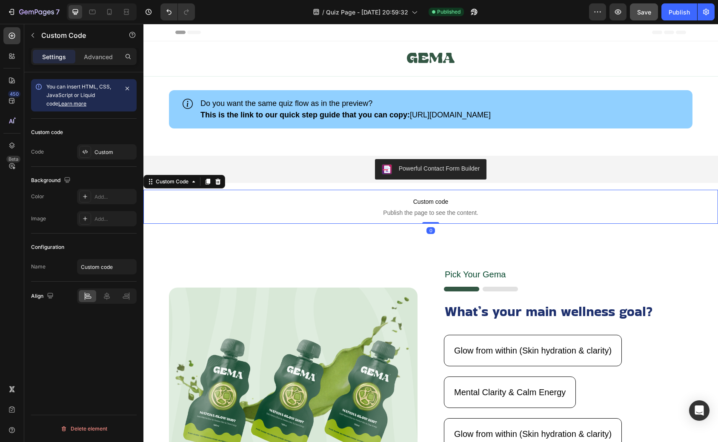
click at [351, 209] on span "Publish the page to see the content." at bounding box center [430, 213] width 575 height 9
click at [101, 155] on div "Custom" at bounding box center [115, 153] width 40 height 8
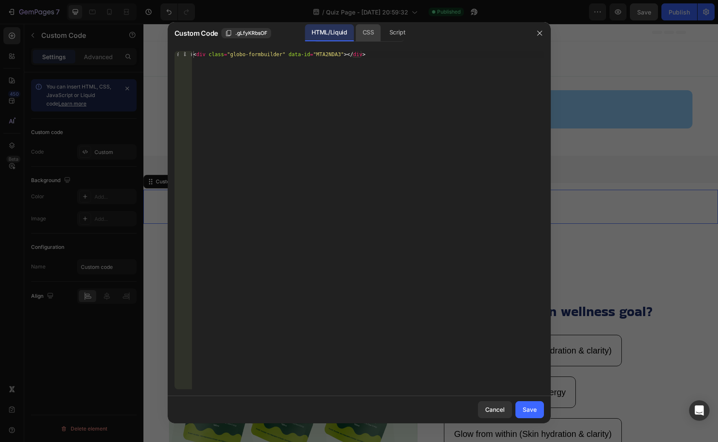
click at [383, 35] on div "CSS" at bounding box center [398, 32] width 30 height 17
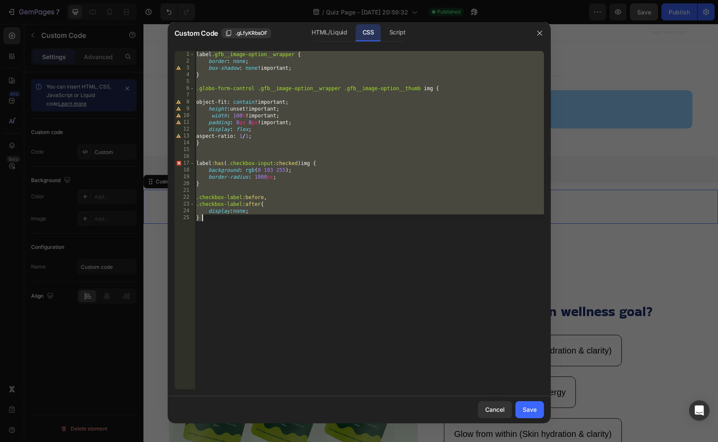
click at [271, 205] on div "label .gfb__image-option__wrapper { border : none ; box-shadow : none !importan…" at bounding box center [370, 227] width 350 height 352
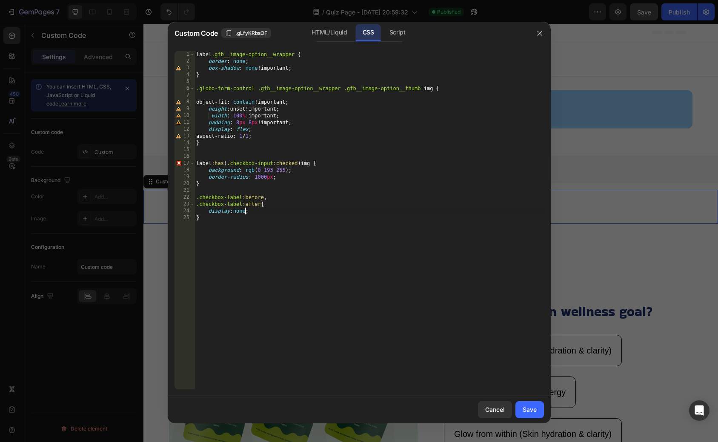
click at [246, 212] on div "label .gfb__image-option__wrapper { border : none ; box-shadow : none !importan…" at bounding box center [370, 227] width 350 height 352
click at [320, 209] on div "label .gfb__image-option__wrapper { border : none ; box-shadow : none !importan…" at bounding box center [370, 227] width 350 height 352
click at [308, 137] on div "label .gfb__image-option__wrapper { border : none ; box-shadow : none !importan…" at bounding box center [370, 227] width 350 height 352
type textarea "aspect-ratio: 1 / 1;"
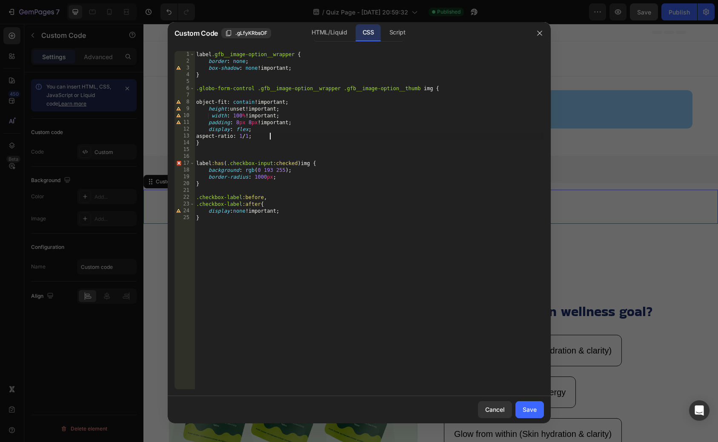
click at [307, 138] on div "label .gfb__image-option__wrapper { border : none ; box-shadow : none !importan…" at bounding box center [370, 227] width 350 height 352
type textarea "}"
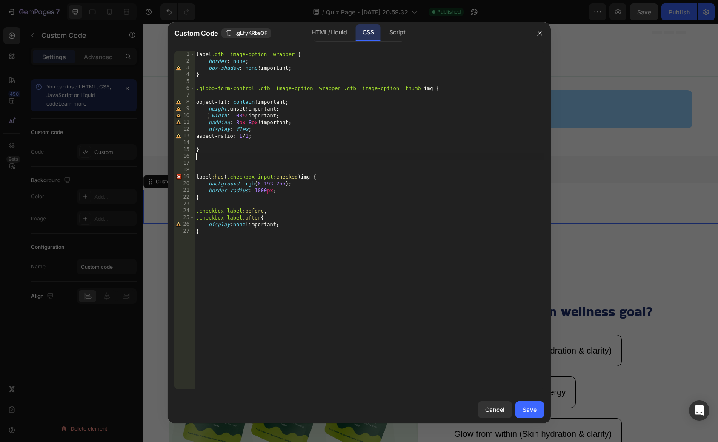
paste textarea ".globo-form-control .gfb__image-option__wrapper .gfb__image-option__thumb"
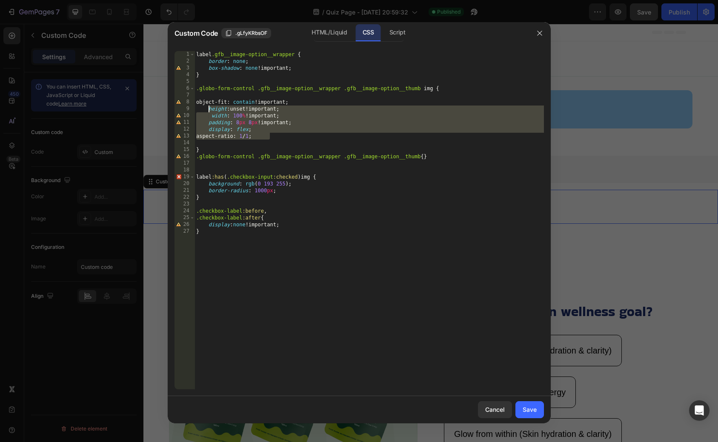
drag, startPoint x: 285, startPoint y: 137, endPoint x: 208, endPoint y: 112, distance: 80.8
click at [208, 112] on div "label .gfb__image-option__wrapper { border : none ; box-shadow : none !importan…" at bounding box center [370, 227] width 350 height 352
type textarea "height:unset!important; width: 100%!important;"
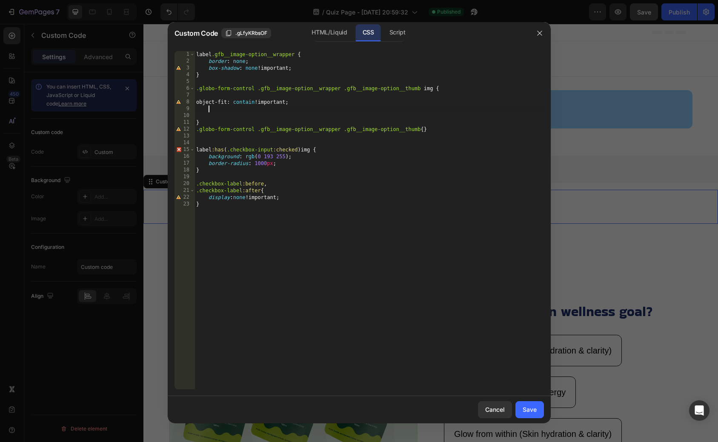
click at [423, 131] on div "label .gfb__image-option__wrapper { border : none ; box-shadow : none !importan…" at bounding box center [370, 227] width 350 height 352
type textarea ".globo-form-control .gfb__image-option__wrapper .gfb__image-option__thumb{}"
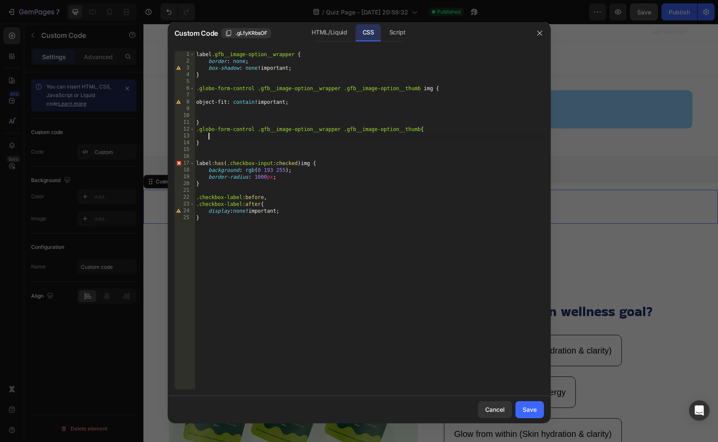
paste textarea "aspect-ratio: 1 / 1;"
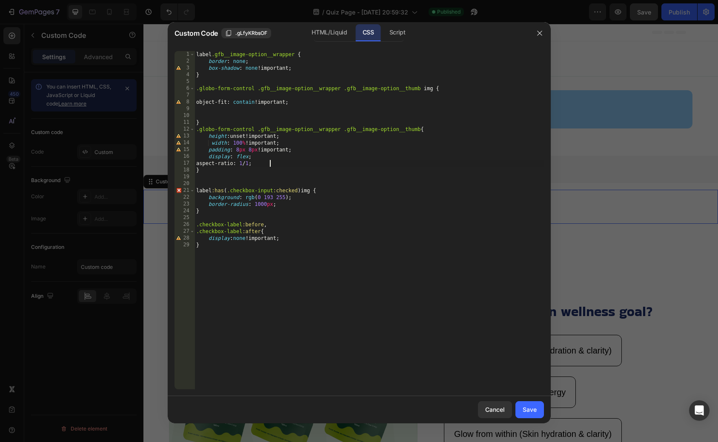
click at [348, 169] on div "label .gfb__image-option__wrapper { border : none ; box-shadow : none !importan…" at bounding box center [370, 227] width 350 height 352
type textarea "}"
click at [524, 409] on div "Save" at bounding box center [530, 409] width 14 height 9
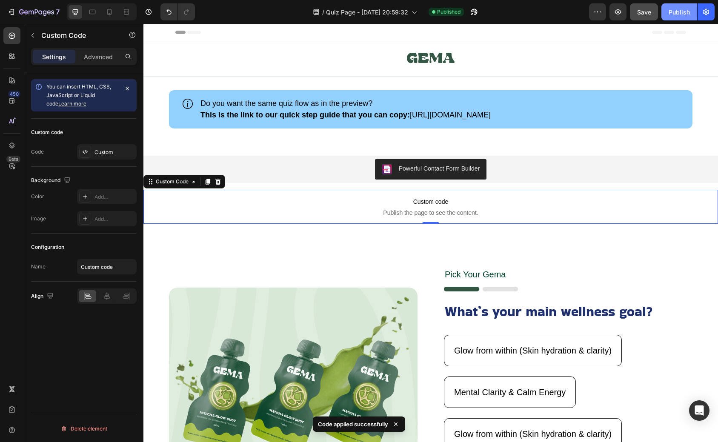
click at [683, 14] on div "Publish" at bounding box center [679, 12] width 21 height 9
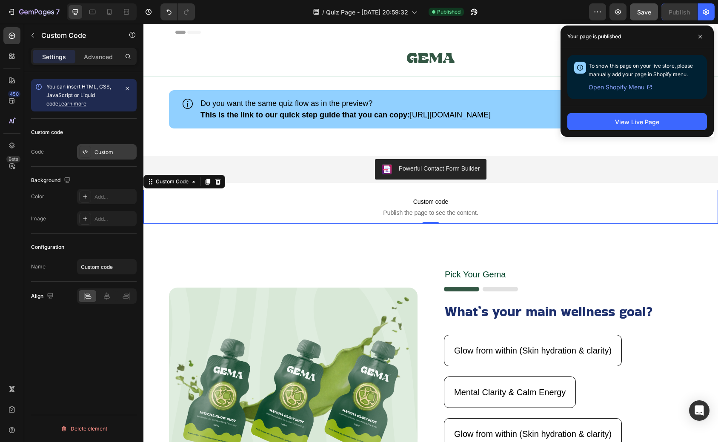
click at [99, 152] on div "Custom" at bounding box center [115, 153] width 40 height 8
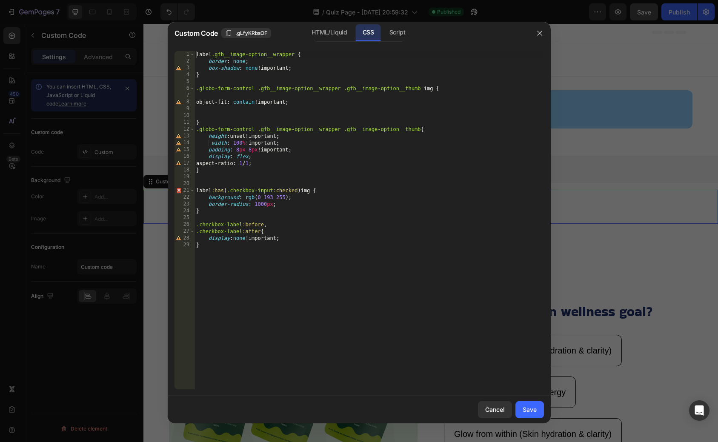
type textarea "}"
click at [251, 264] on div "label .gfb__image-option__wrapper { border : none ; box-shadow : none !importan…" at bounding box center [370, 227] width 350 height 352
paste textarea "}"
click at [256, 288] on div "label .gfb__image-option__wrapper { border : none ; box-shadow : none !importan…" at bounding box center [370, 227] width 350 height 352
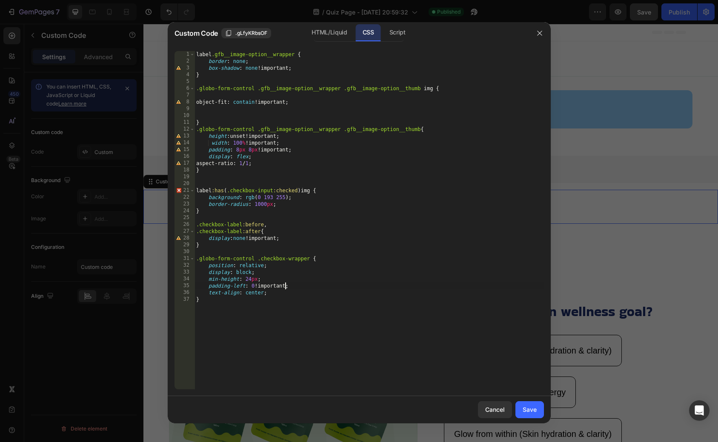
click at [264, 293] on div "label .gfb__image-option__wrapper { border : none ; box-shadow : none !importan…" at bounding box center [370, 227] width 350 height 352
click at [269, 282] on div "label .gfb__image-option__wrapper { border : none ; box-shadow : none !importan…" at bounding box center [370, 227] width 350 height 352
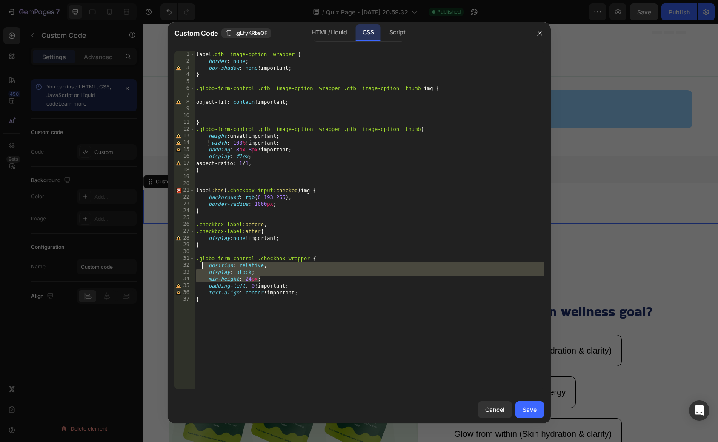
drag, startPoint x: 282, startPoint y: 278, endPoint x: 202, endPoint y: 267, distance: 80.3
click at [202, 267] on div "label .gfb__image-option__wrapper { border : none ; box-shadow : none !importan…" at bounding box center [370, 227] width 350 height 352
type textarea "position: relative; display: block;"
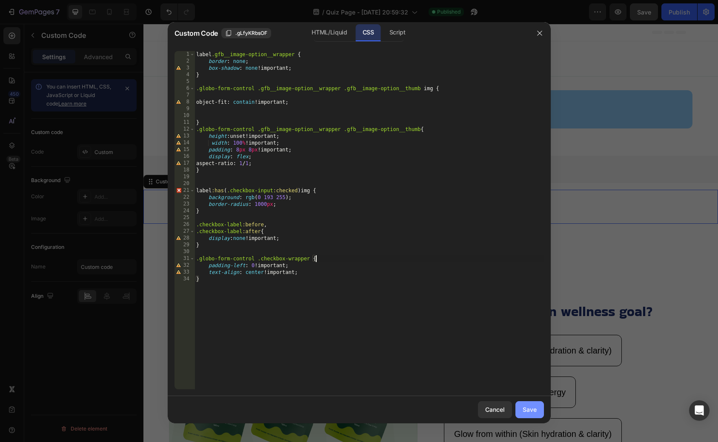
type textarea ".globo-form-control .checkbox-wrapper {"
click at [531, 413] on div "Save" at bounding box center [530, 409] width 14 height 9
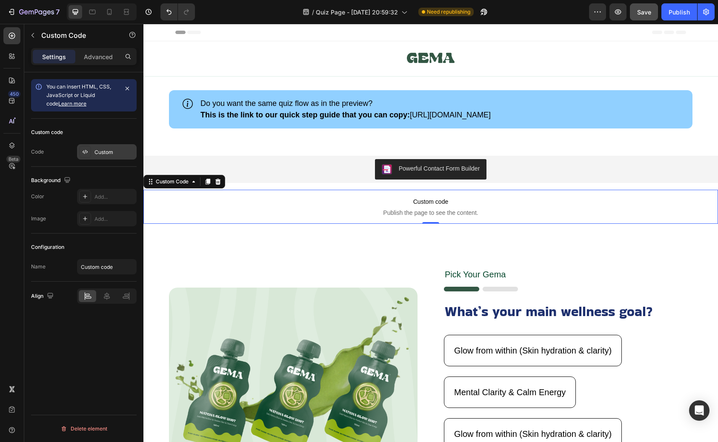
click at [107, 156] on div "Custom" at bounding box center [115, 153] width 40 height 8
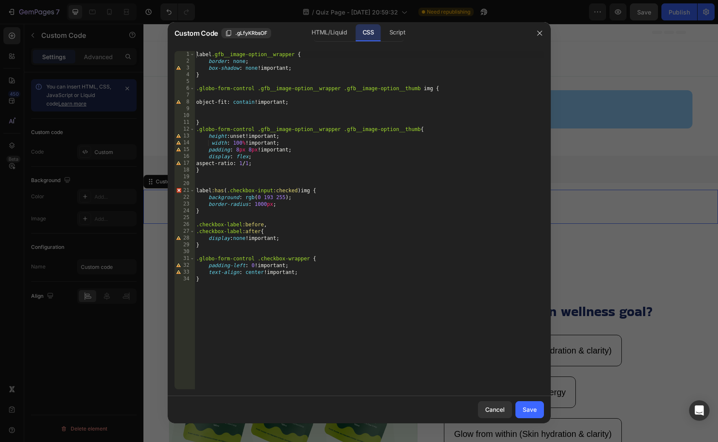
type textarea "}"
click at [275, 296] on div "label .gfb__image-option__wrapper { border : none ; box-shadow : none !importan…" at bounding box center [370, 227] width 350 height 352
paste textarea "}"
type textarea "}"
click at [523, 411] on div "Save" at bounding box center [530, 409] width 14 height 9
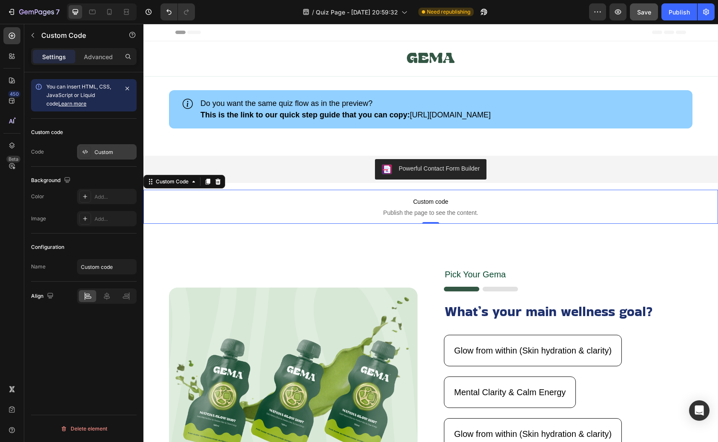
click at [111, 157] on div "Custom" at bounding box center [107, 151] width 60 height 15
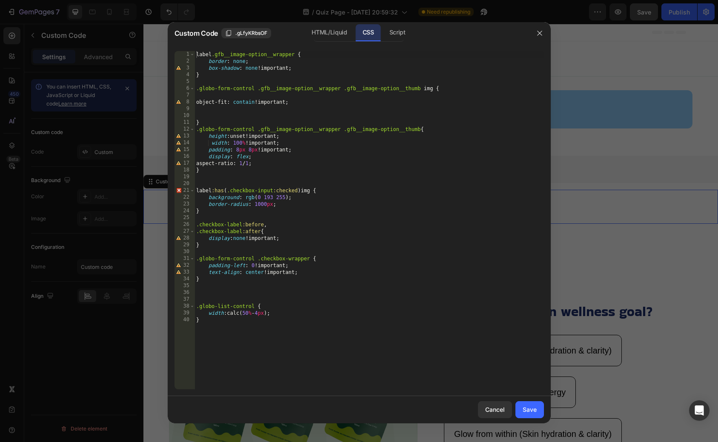
type textarea "}"
click at [283, 329] on div "label .gfb__image-option__wrapper { border : none ; box-shadow : none !importan…" at bounding box center [370, 227] width 350 height 352
paste textarea "}"
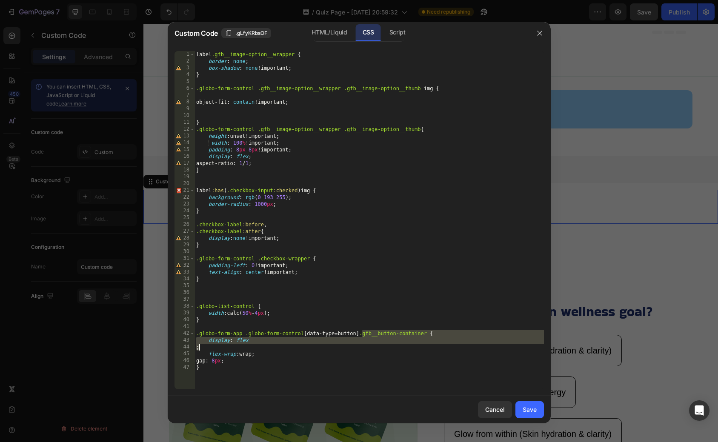
drag, startPoint x: 362, startPoint y: 336, endPoint x: 278, endPoint y: 348, distance: 85.1
click at [278, 348] on div "label .gfb__image-option__wrapper { border : none ; box-shadow : none !importan…" at bounding box center [370, 227] width 350 height 352
click at [197, 349] on div "label .gfb__image-option__wrapper { border : none ; box-shadow : none !importan…" at bounding box center [370, 227] width 350 height 352
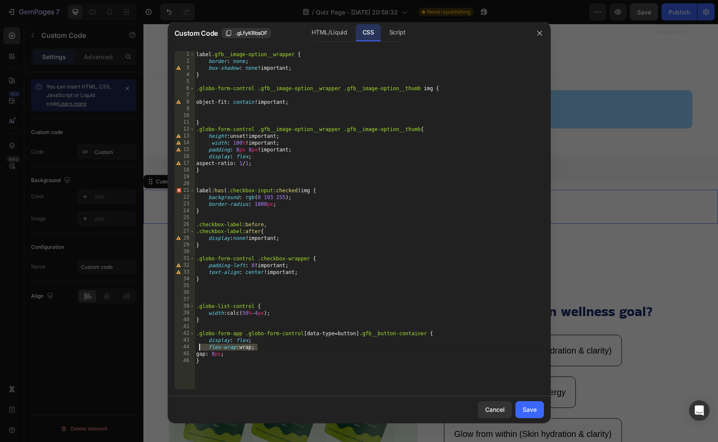
drag, startPoint x: 266, startPoint y: 346, endPoint x: 196, endPoint y: 341, distance: 70.0
click at [196, 341] on div "label .gfb__image-option__wrapper { border : none ; box-shadow : none !importan…" at bounding box center [370, 227] width 350 height 352
type textarea "display: flex; flex-wrap: wrap;"
click at [233, 348] on div "label .gfb__image-option__wrapper { border : none ; box-shadow : none !importan…" at bounding box center [370, 227] width 350 height 352
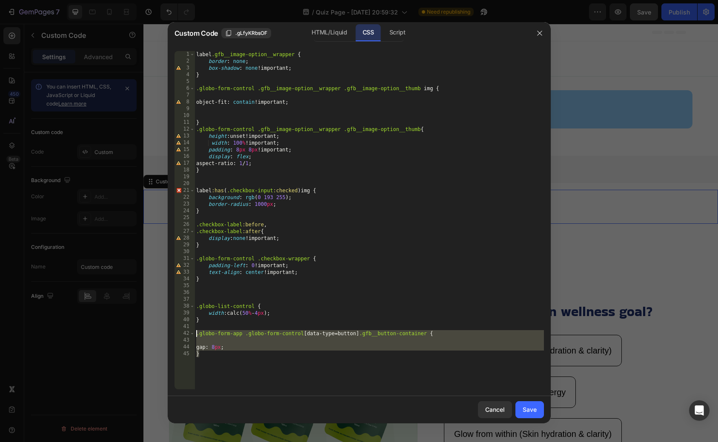
drag, startPoint x: 228, startPoint y: 358, endPoint x: 195, endPoint y: 332, distance: 42.4
click at [195, 332] on div "label .gfb__image-option__wrapper { border : none ; box-shadow : none !importan…" at bounding box center [370, 227] width 350 height 352
type textarea ".globo-form-app .globo-form-control[data-type=button] .gfb__button-container {"
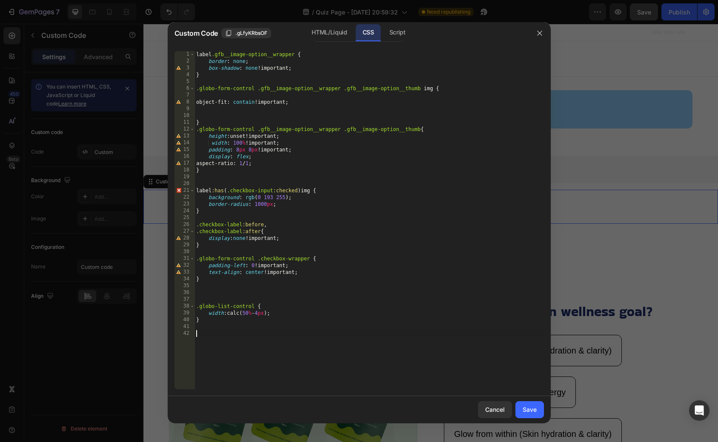
paste textarea "label.gfb__checkbox-label.globo-option"
type textarea "label.gfb__checkbox-label.globo-option{"
type textarea "padding:24px 10px!;"
click at [514, 403] on div "Cancel Save" at bounding box center [359, 409] width 383 height 27
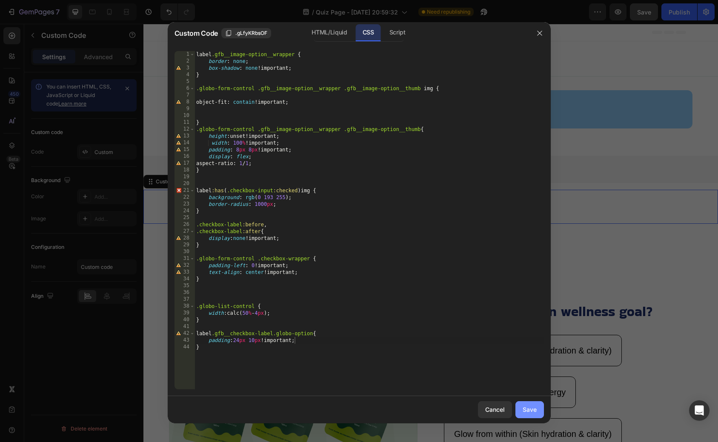
click at [520, 404] on button "Save" at bounding box center [530, 409] width 29 height 17
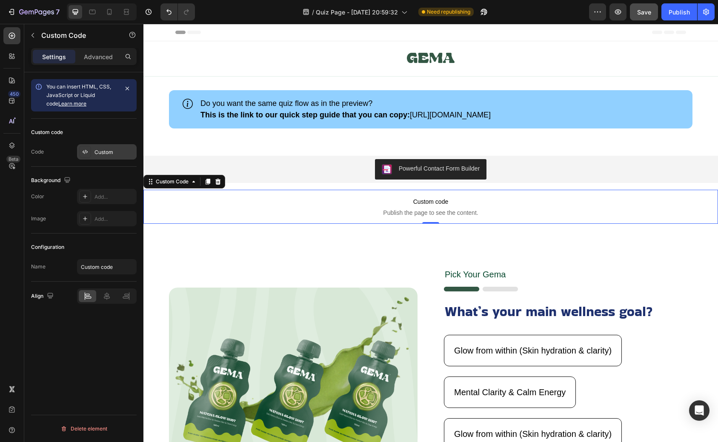
click at [112, 156] on div "Custom" at bounding box center [107, 151] width 60 height 15
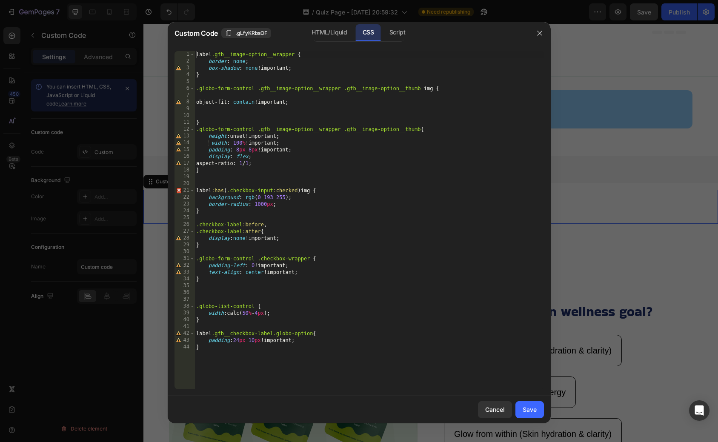
click at [281, 286] on div "label .gfb__image-option__wrapper { border : none ; box-shadow : none !importan…" at bounding box center [370, 227] width 350 height 352
paste textarea ".globo-form-control .gfb__image-option__wrapper:hover"
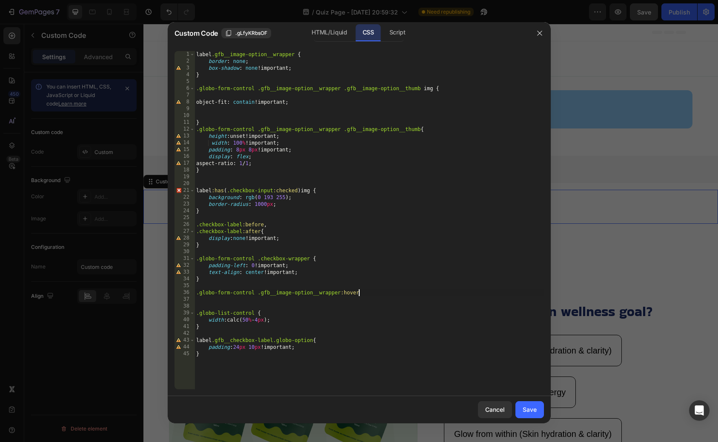
type textarea ".globo-form-control .gfb__image-option__wrapper:hover{"
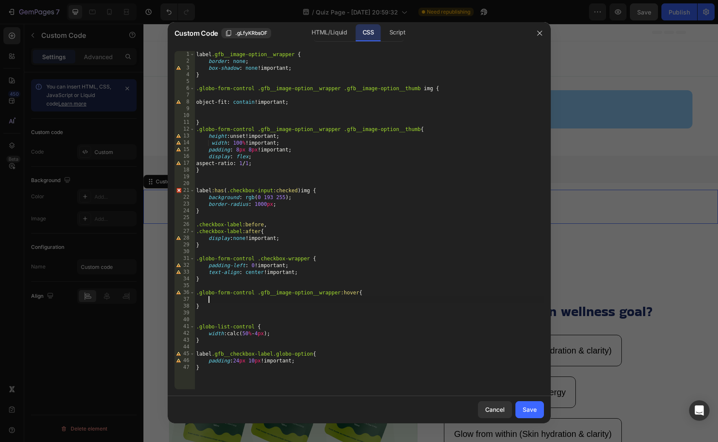
type textarea "d"
click at [335, 303] on div "label .gfb__image-option__wrapper { border : none ; box-shadow : none !importan…" at bounding box center [370, 227] width 350 height 352
type textarea "background-color: none!important;"
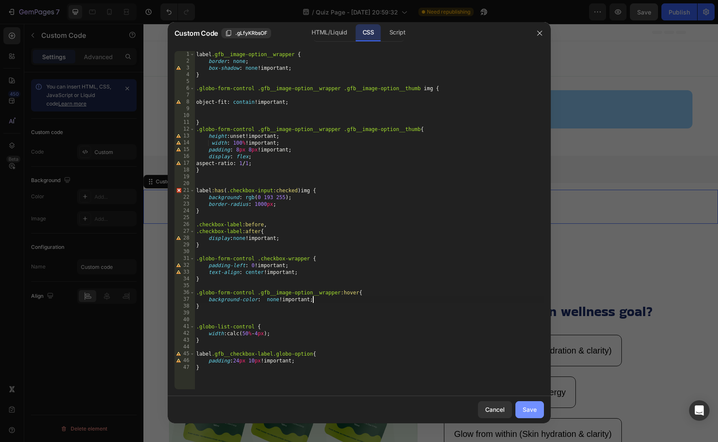
click at [526, 407] on div "Save" at bounding box center [530, 409] width 14 height 9
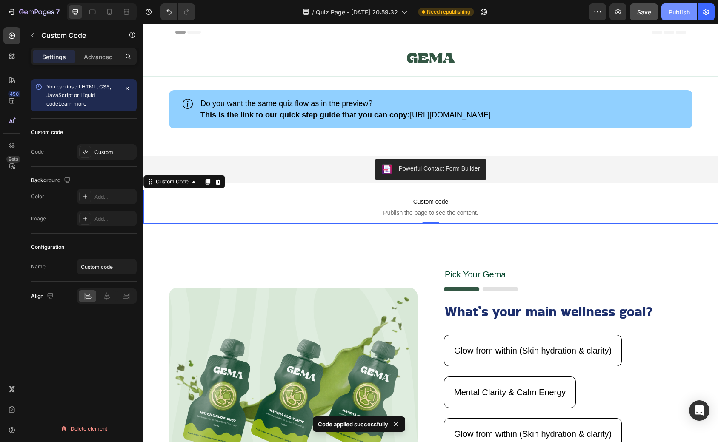
click at [673, 9] on div "Publish" at bounding box center [679, 12] width 21 height 9
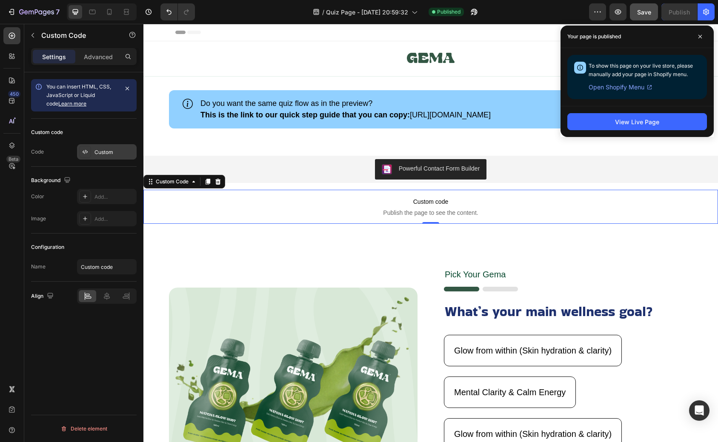
click at [111, 144] on div "Custom" at bounding box center [107, 151] width 60 height 15
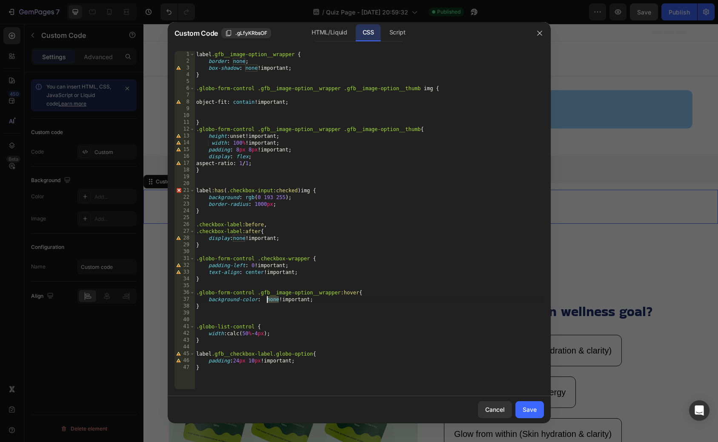
drag, startPoint x: 280, startPoint y: 301, endPoint x: 266, endPoint y: 302, distance: 13.6
click at [266, 302] on div "label .gfb__image-option__wrapper { border : none ; box-shadow : none !importan…" at bounding box center [370, 227] width 350 height 352
type textarea "background-color: #ffffff!important;"
click at [536, 410] on div "Save" at bounding box center [530, 409] width 14 height 9
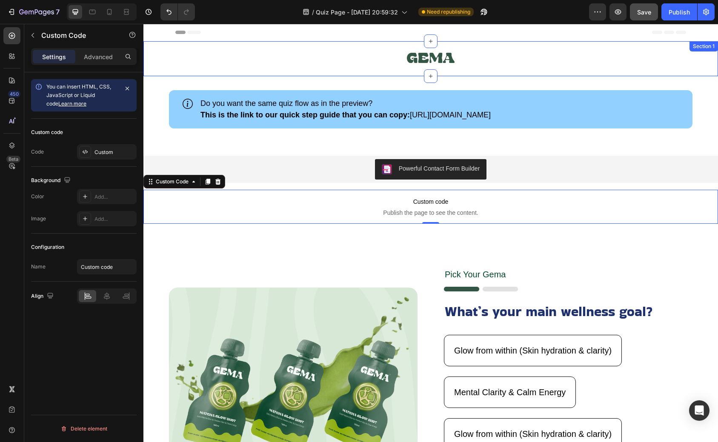
click at [160, 67] on div "Image Row" at bounding box center [430, 61] width 575 height 30
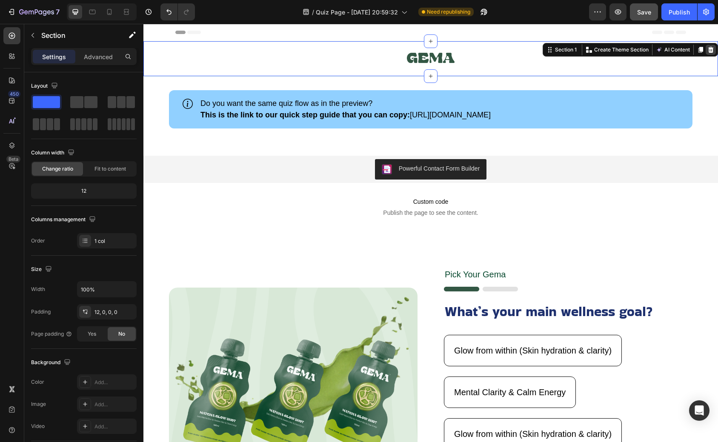
click at [714, 48] on icon at bounding box center [711, 49] width 7 height 7
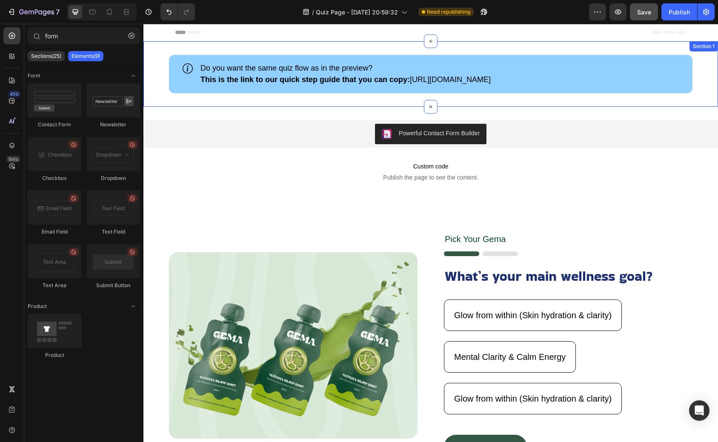
click at [708, 59] on div "Icon Do you want the same quiz flow as in the preview? This is the link to our …" at bounding box center [430, 74] width 575 height 66
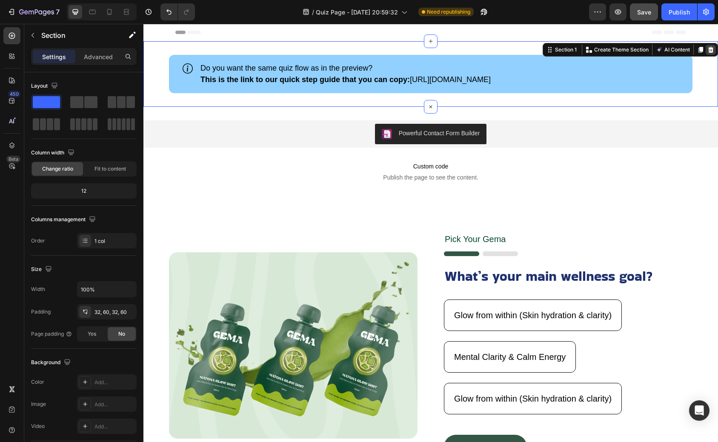
click at [708, 50] on icon at bounding box center [711, 49] width 7 height 7
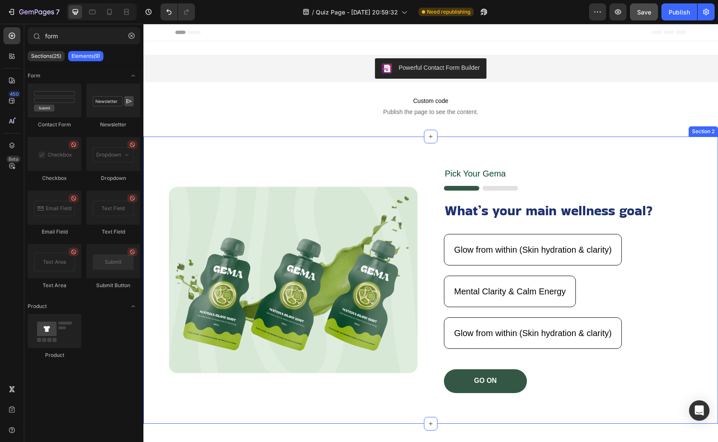
click at [335, 145] on div "Image Pick Your Gema Text Block Image What’s your main wellness goal? Heading G…" at bounding box center [430, 280] width 575 height 287
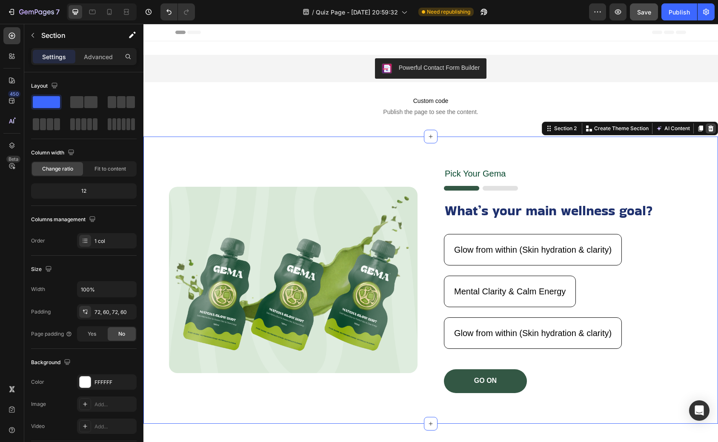
click at [711, 130] on icon at bounding box center [711, 128] width 7 height 7
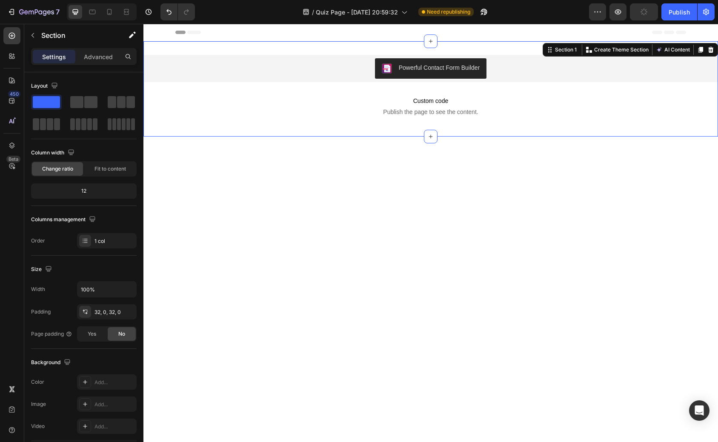
click at [336, 46] on div "Powerful Contact Form Builder Powerful Contact Form Builder Custom code Publish…" at bounding box center [430, 88] width 575 height 95
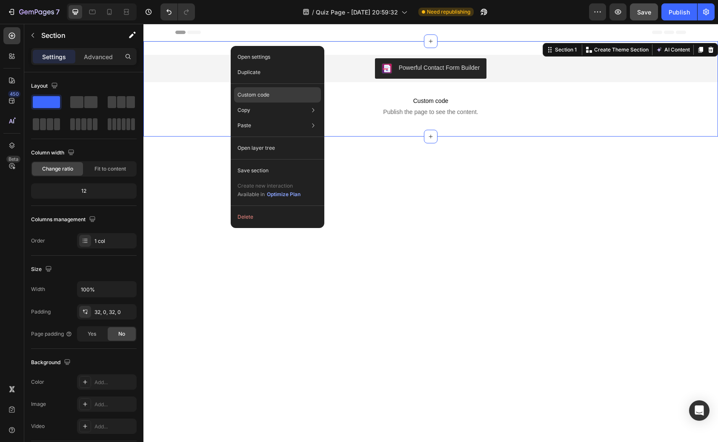
click at [261, 94] on p "Custom code" at bounding box center [254, 95] width 32 height 8
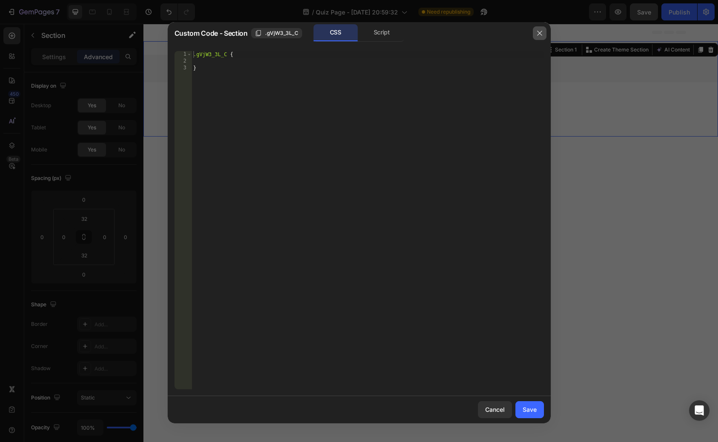
click at [541, 32] on icon "button" at bounding box center [539, 33] width 7 height 7
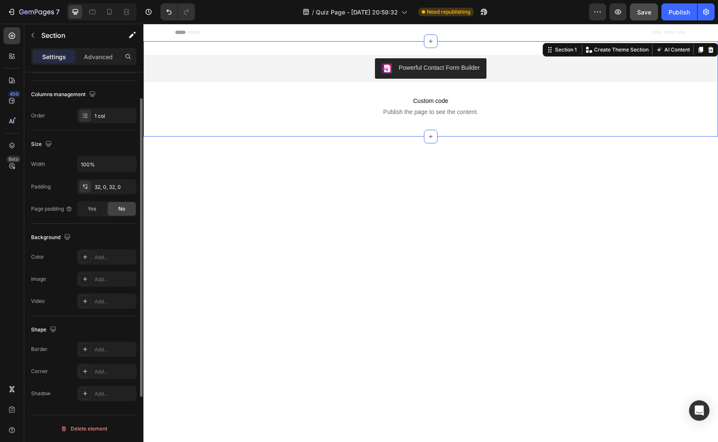
scroll to position [0, 0]
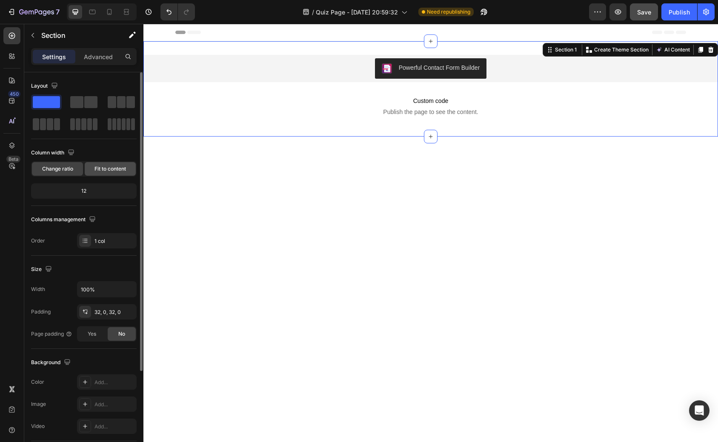
click at [115, 172] on span "Fit to content" at bounding box center [111, 169] width 32 height 8
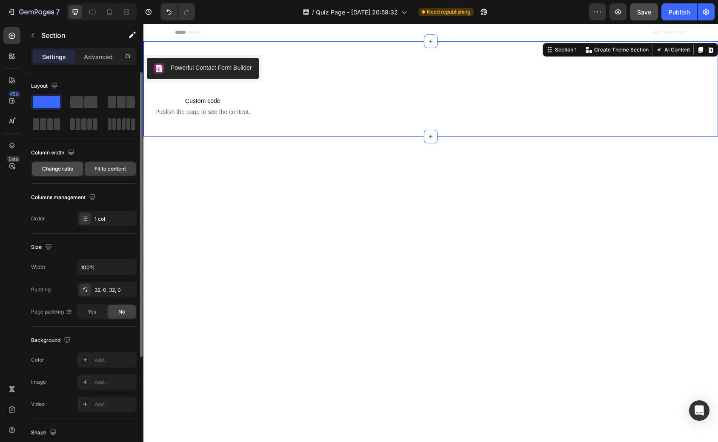
click at [66, 171] on span "Change ratio" at bounding box center [57, 169] width 31 height 8
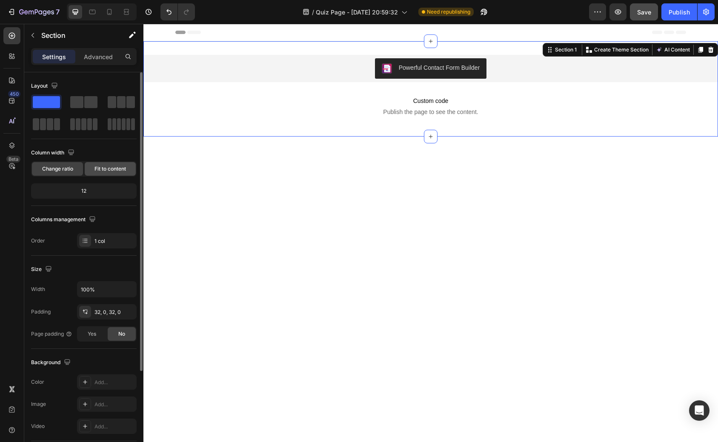
click at [108, 168] on span "Fit to content" at bounding box center [111, 169] width 32 height 8
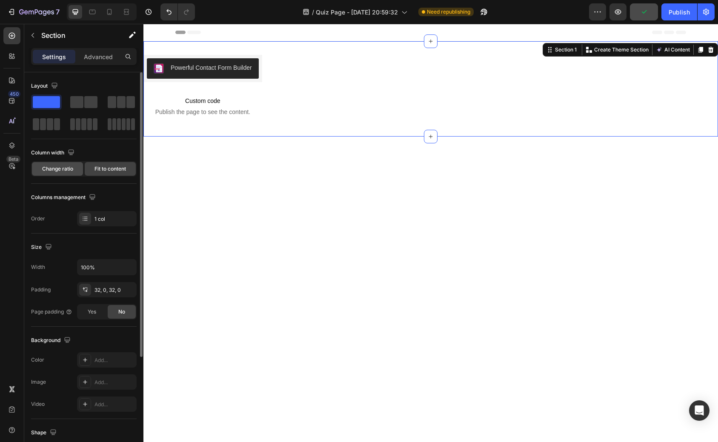
click at [59, 169] on span "Change ratio" at bounding box center [57, 169] width 31 height 8
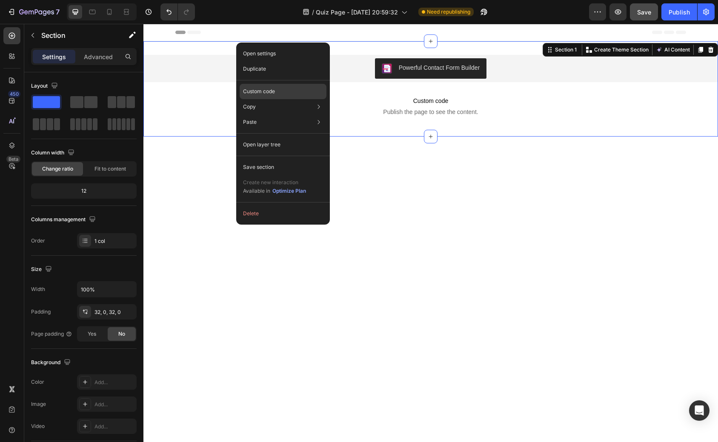
click at [269, 89] on p "Custom code" at bounding box center [259, 92] width 32 height 8
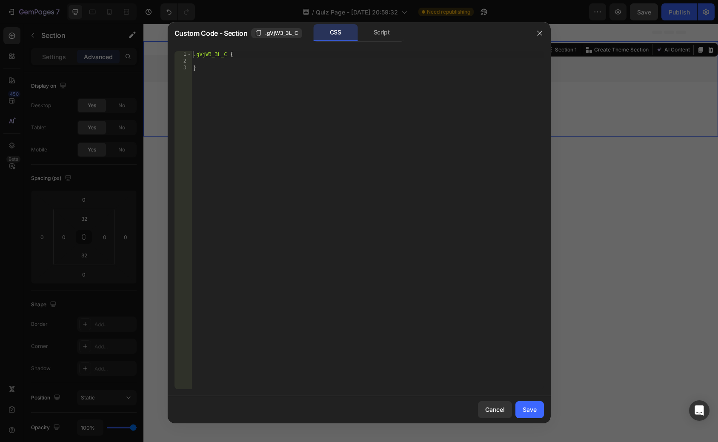
type textarea ".gVjW3_3L_C {"
click at [238, 53] on div ".gVjW3_3L_C { }" at bounding box center [368, 227] width 352 height 352
type textarea "height:100vh;"
click at [531, 407] on div "Save" at bounding box center [530, 409] width 14 height 9
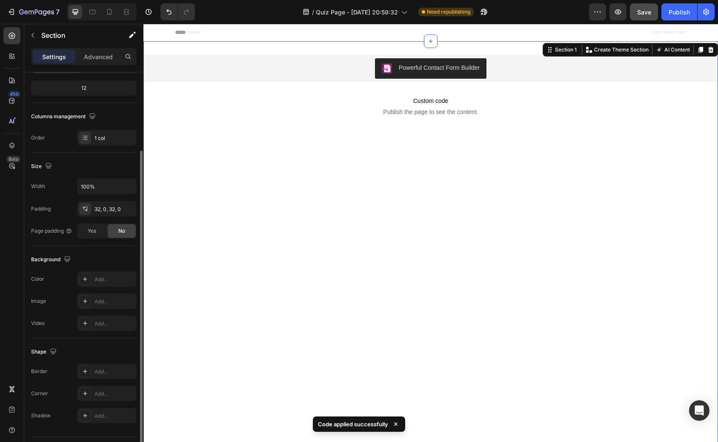
scroll to position [125, 0]
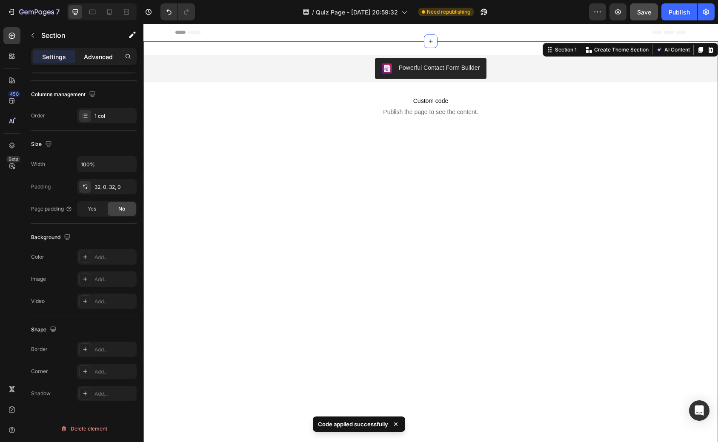
click at [98, 51] on div "Advanced" at bounding box center [98, 57] width 43 height 14
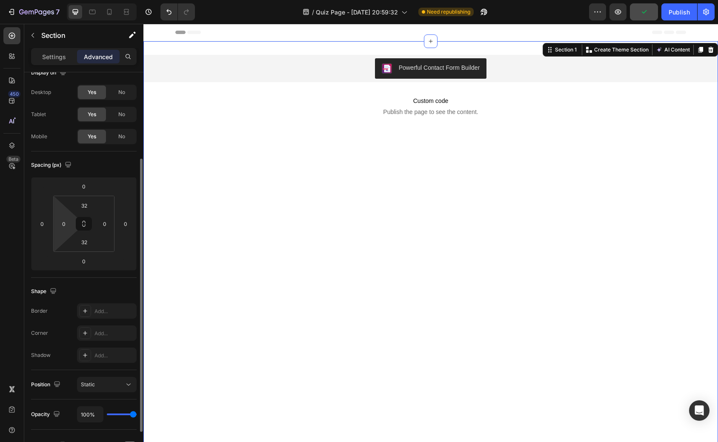
scroll to position [0, 0]
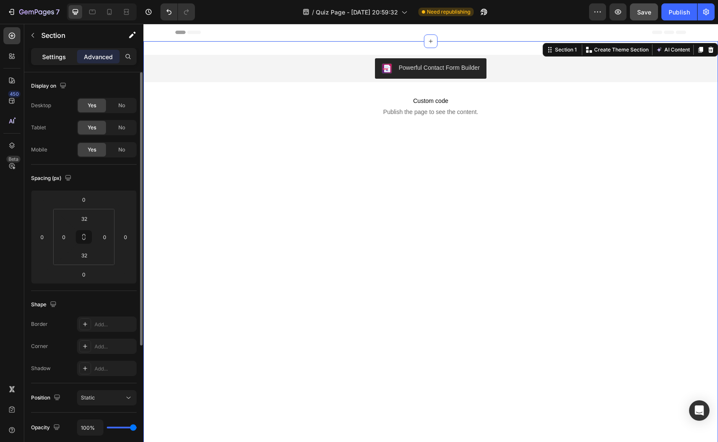
click at [59, 61] on div "Settings" at bounding box center [54, 57] width 43 height 14
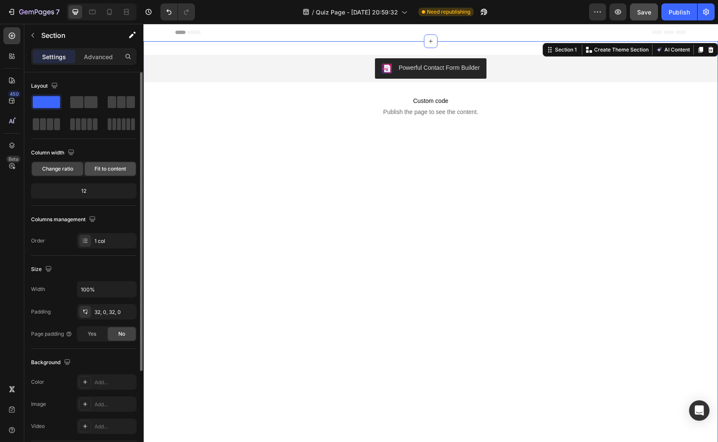
click at [104, 169] on span "Fit to content" at bounding box center [111, 169] width 32 height 8
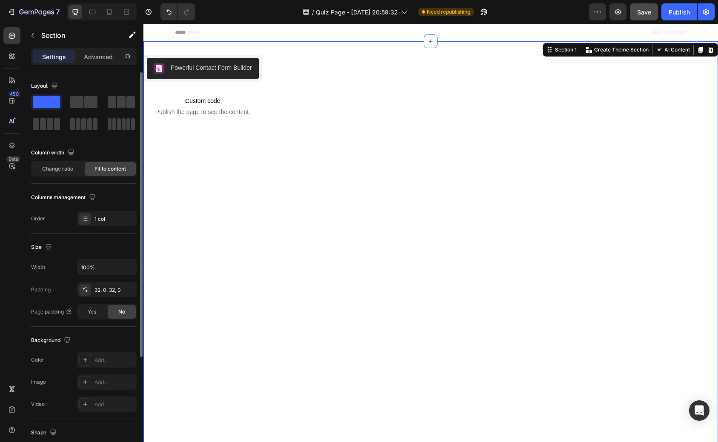
scroll to position [151, 0]
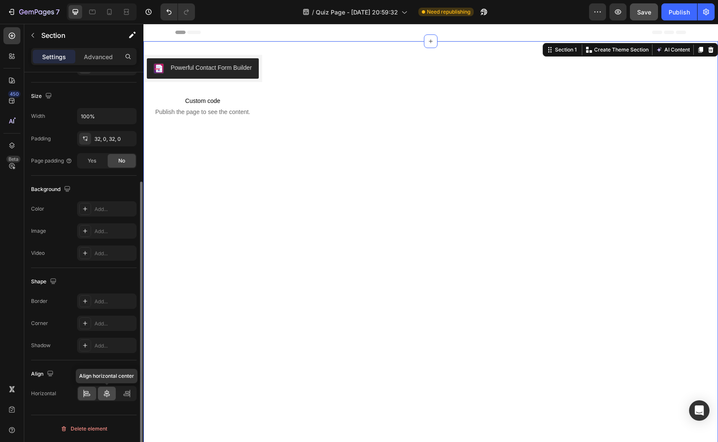
click at [107, 391] on icon at bounding box center [107, 394] width 6 height 8
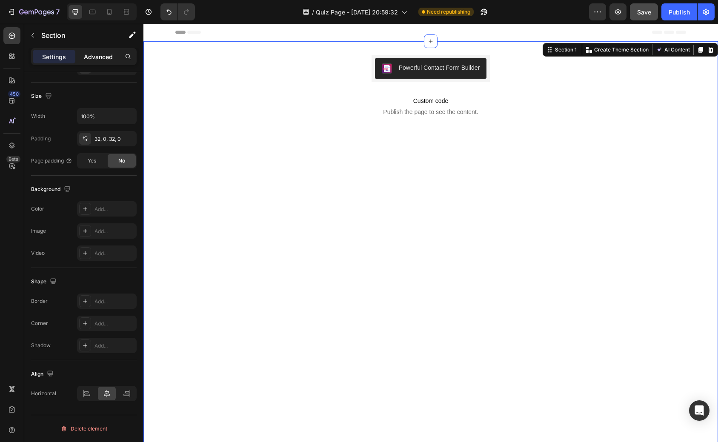
click at [96, 63] on div "Advanced" at bounding box center [98, 57] width 43 height 14
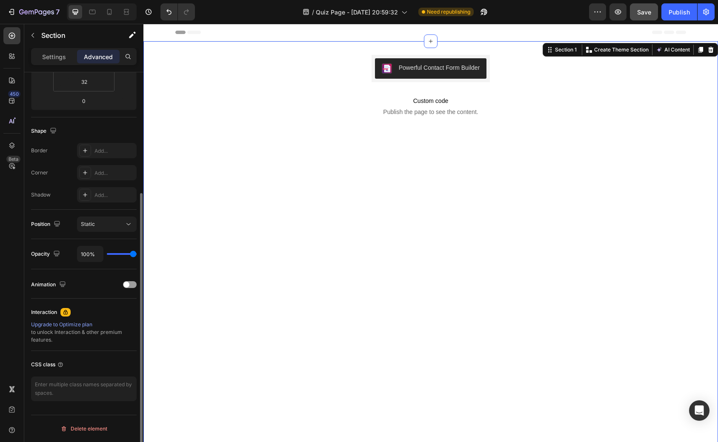
scroll to position [0, 0]
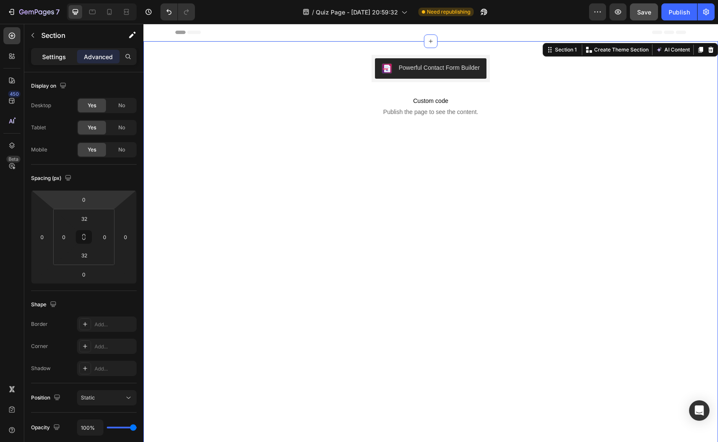
click at [59, 60] on p "Settings" at bounding box center [54, 56] width 24 height 9
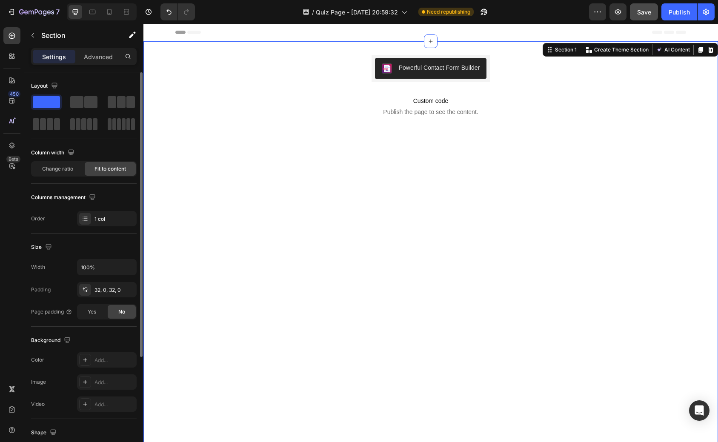
scroll to position [151, 0]
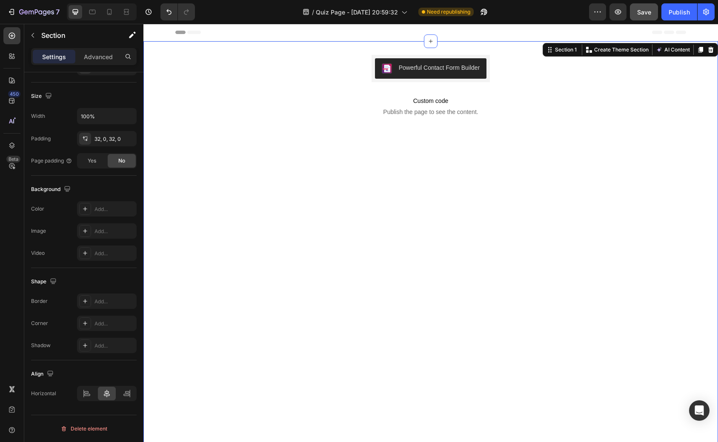
click at [243, 149] on div "Powerful Contact Form Builder Powerful Contact Form Builder Custom code Publish…" at bounding box center [430, 250] width 575 height 418
click at [335, 107] on div "Powerful Contact Form Builder Powerful Contact Form Builder Custom code Publish…" at bounding box center [430, 250] width 575 height 418
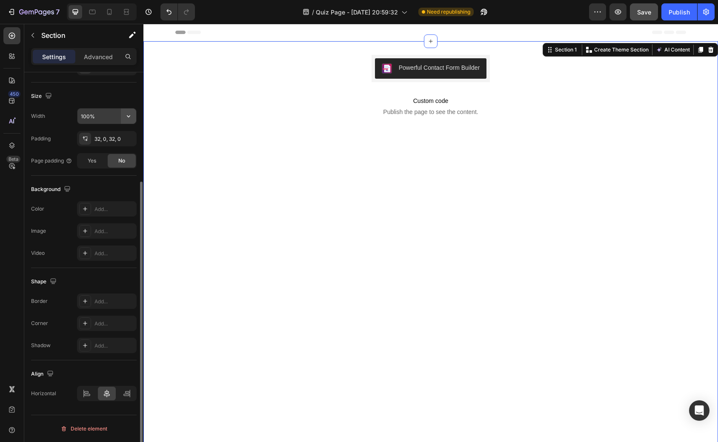
click at [122, 115] on button "button" at bounding box center [128, 116] width 15 height 15
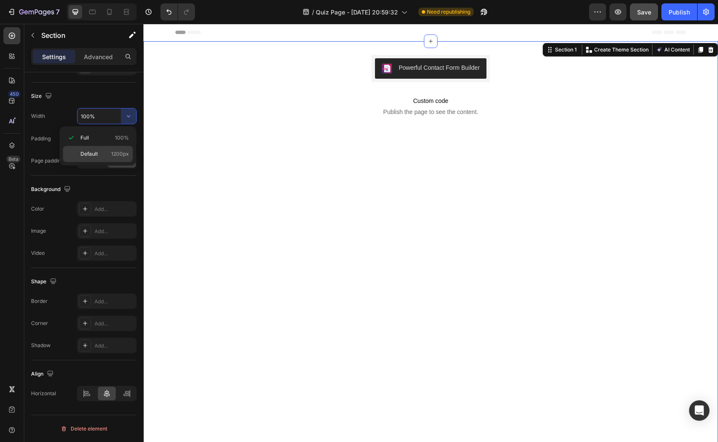
click at [108, 152] on p "Default 1200px" at bounding box center [104, 154] width 49 height 8
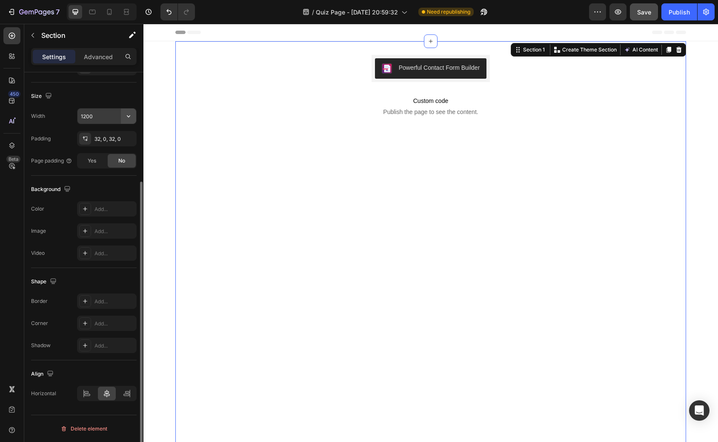
click at [127, 119] on icon "button" at bounding box center [128, 116] width 9 height 9
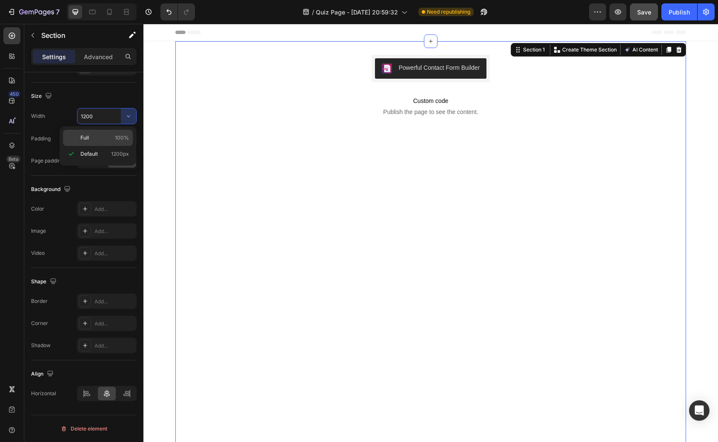
click at [116, 134] on span "100%" at bounding box center [122, 138] width 14 height 8
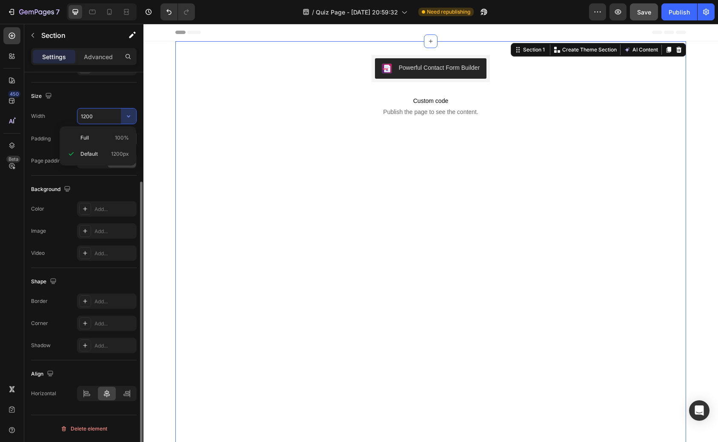
type input "100%"
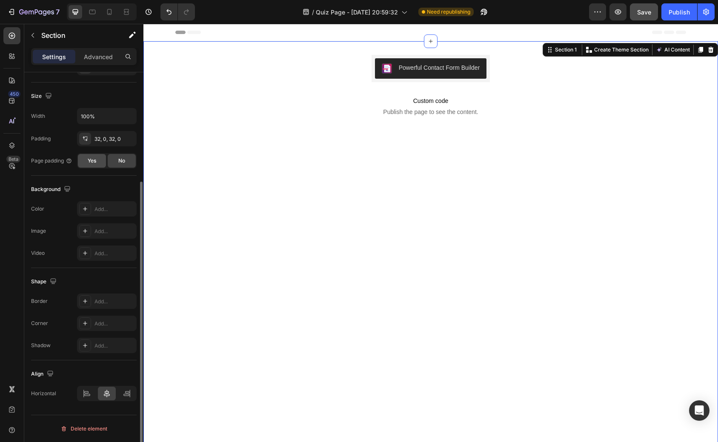
click at [92, 163] on span "Yes" at bounding box center [92, 161] width 9 height 8
click at [116, 162] on div "No" at bounding box center [122, 161] width 28 height 14
click at [345, 67] on div "Powerful Contact Form Builder Powerful Contact Form Builder Custom code Publish…" at bounding box center [430, 250] width 575 height 418
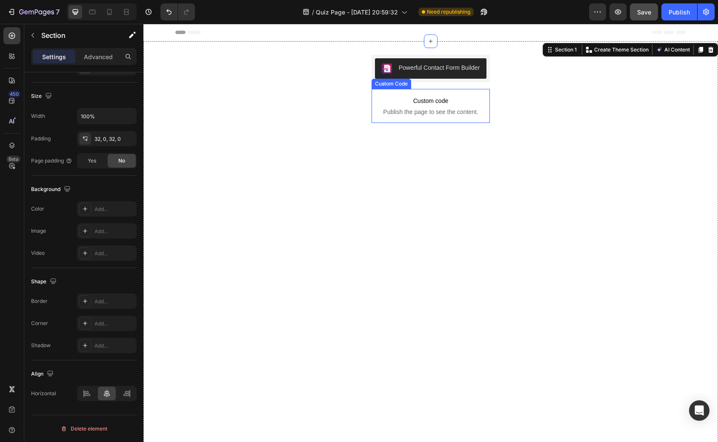
scroll to position [0, 0]
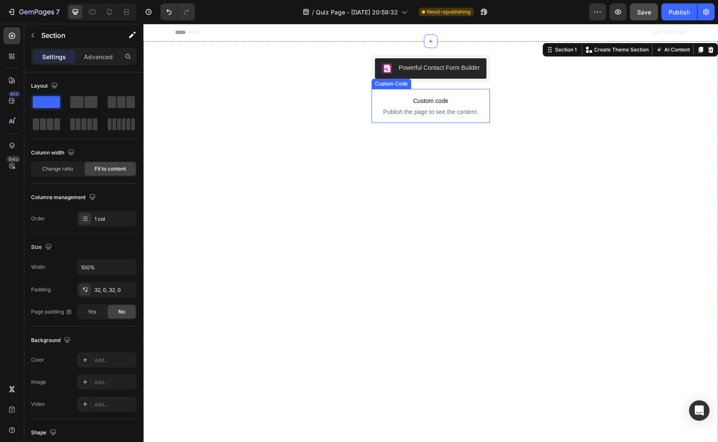
click at [377, 95] on p "Custom code Publish the page to see the content." at bounding box center [431, 106] width 119 height 34
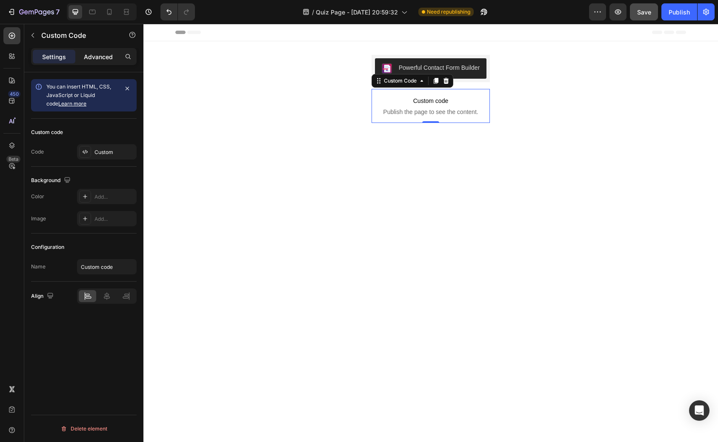
click at [107, 61] on div "Advanced" at bounding box center [98, 57] width 43 height 14
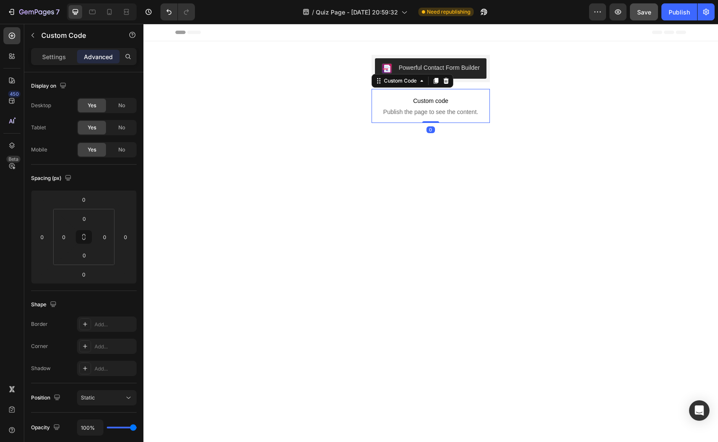
click at [54, 63] on div "Settings Advanced" at bounding box center [84, 56] width 106 height 17
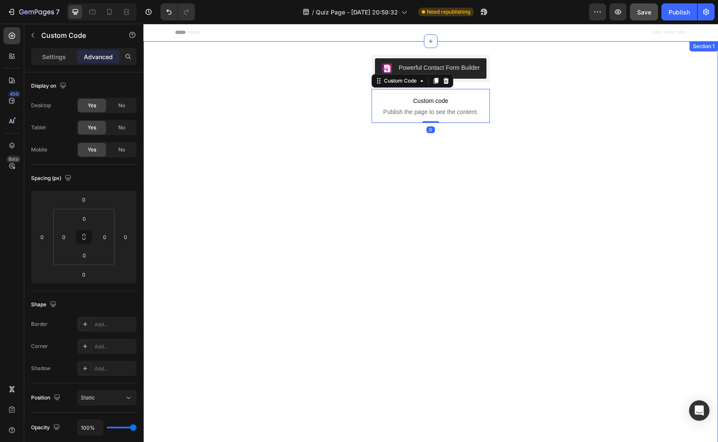
click at [198, 85] on div "Powerful Contact Form Builder Powerful Contact Form Builder Custom code Publish…" at bounding box center [430, 250] width 575 height 418
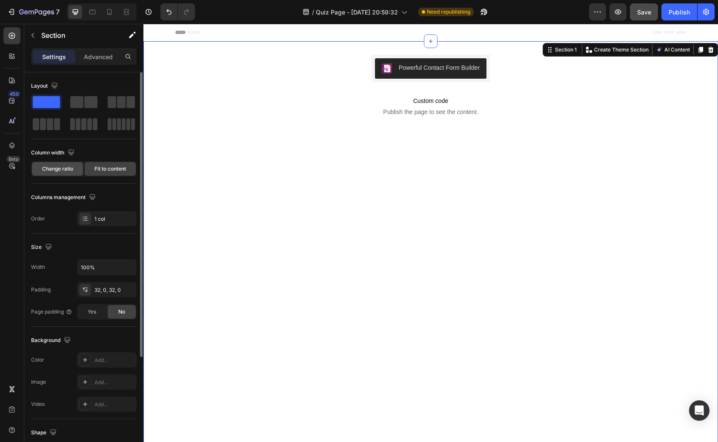
click at [59, 169] on span "Change ratio" at bounding box center [57, 169] width 31 height 8
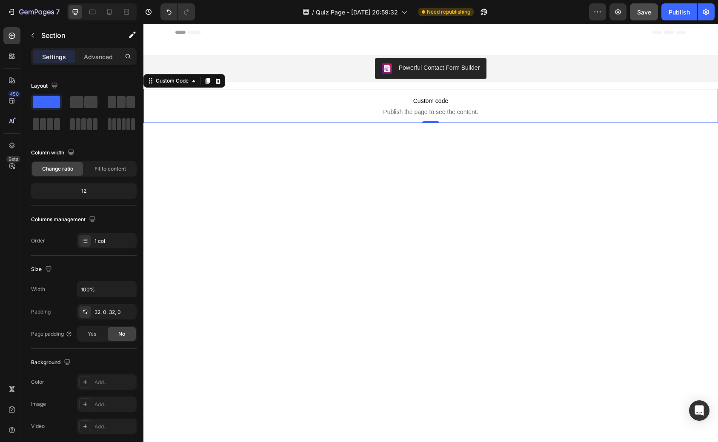
click at [344, 111] on span "Publish the page to see the content." at bounding box center [430, 112] width 575 height 9
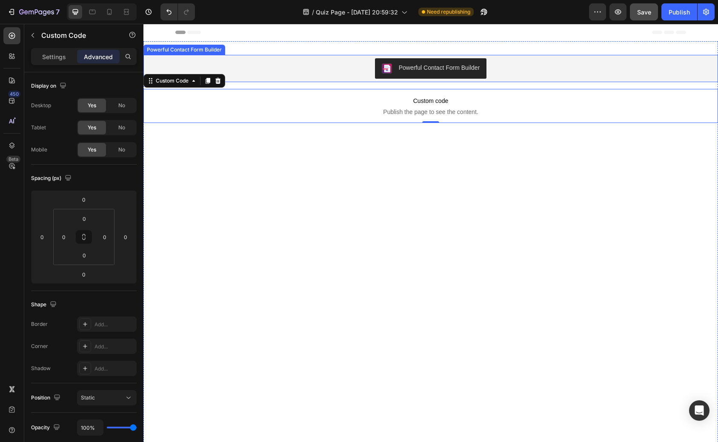
click at [313, 68] on div "Powerful Contact Form Builder" at bounding box center [431, 68] width 568 height 20
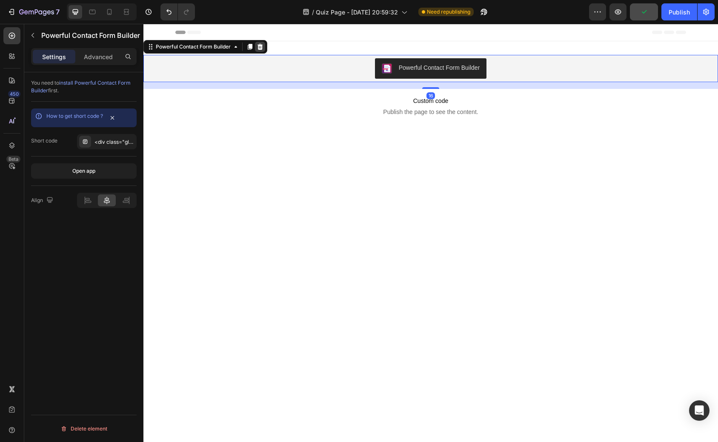
click at [257, 46] on icon at bounding box center [260, 46] width 7 height 7
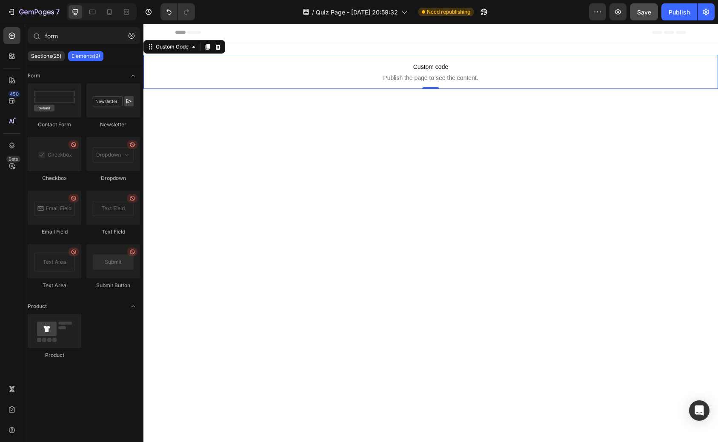
click at [319, 66] on span "Custom code" at bounding box center [430, 67] width 575 height 10
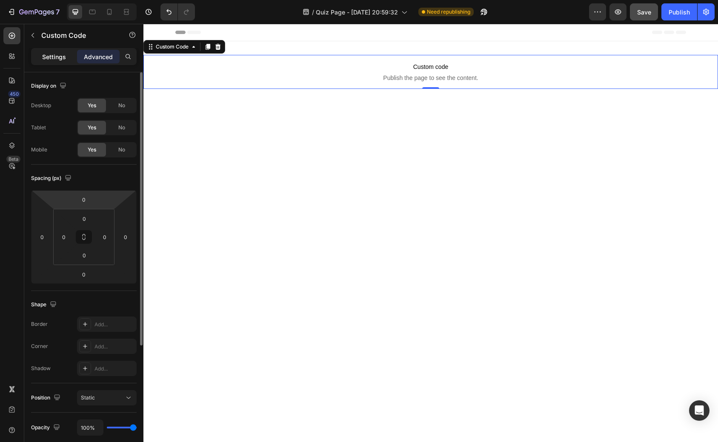
click at [55, 61] on div "Settings" at bounding box center [54, 57] width 43 height 14
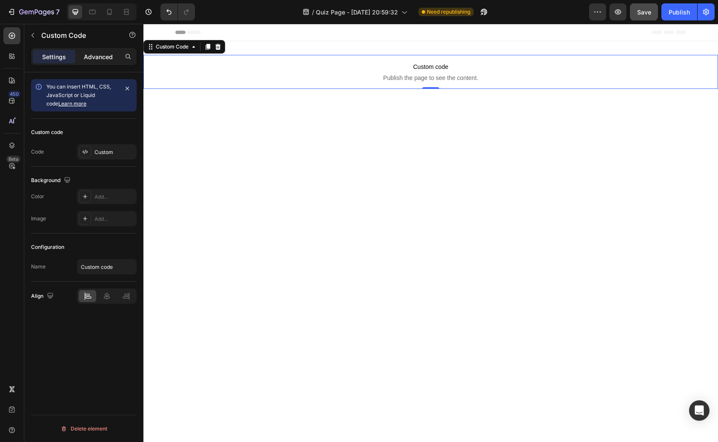
click at [97, 61] on div "Advanced" at bounding box center [98, 57] width 43 height 14
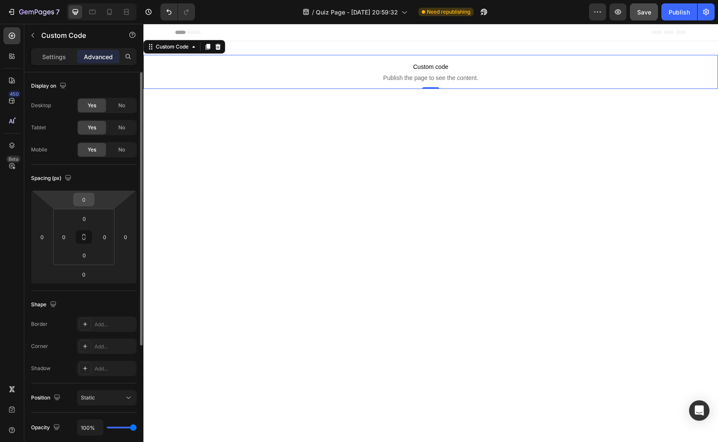
click at [84, 202] on input "0" at bounding box center [83, 199] width 17 height 13
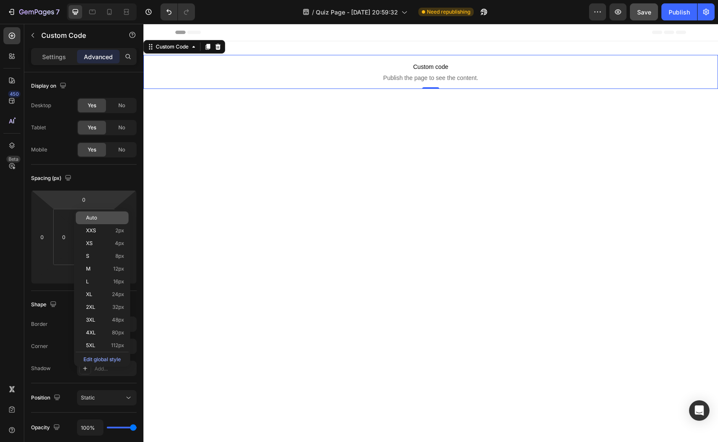
click at [90, 218] on span "Auto" at bounding box center [91, 218] width 11 height 6
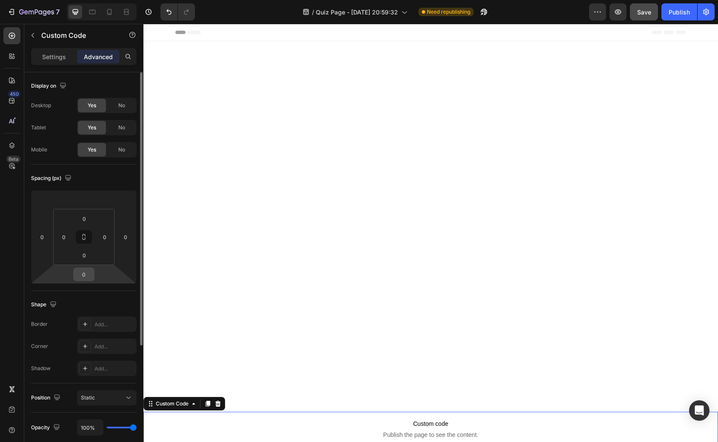
click at [86, 272] on input "0" at bounding box center [83, 274] width 17 height 13
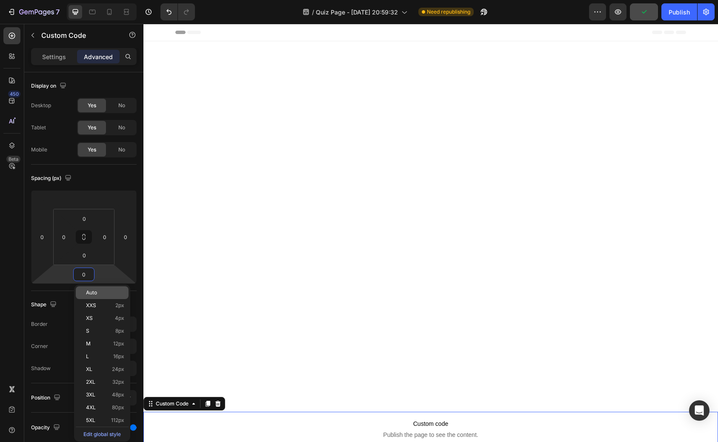
click at [92, 296] on div "Auto" at bounding box center [102, 293] width 53 height 13
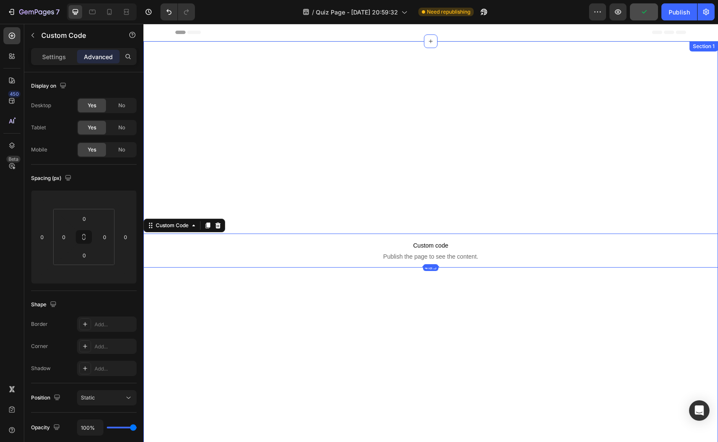
click at [275, 166] on div "Custom code Publish the page to see the content. Custom Code 419.5" at bounding box center [430, 250] width 575 height 391
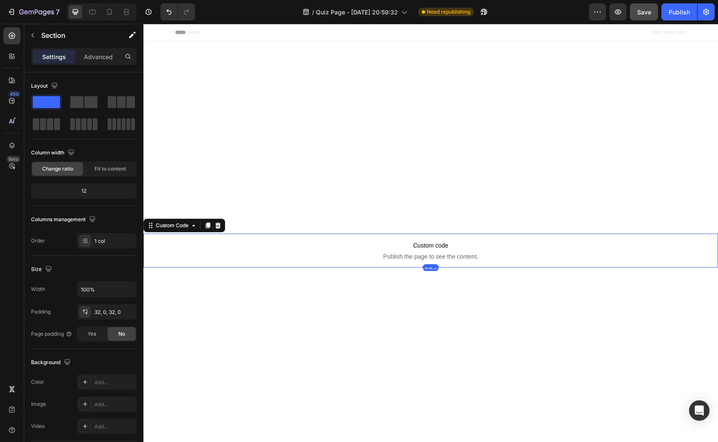
click at [243, 250] on span "Custom code" at bounding box center [430, 246] width 575 height 10
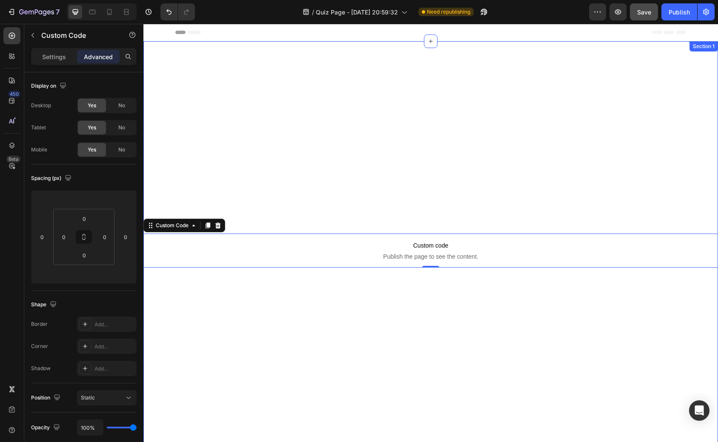
click at [250, 189] on div "Custom code Publish the page to see the content. Custom Code 419.5" at bounding box center [430, 250] width 575 height 391
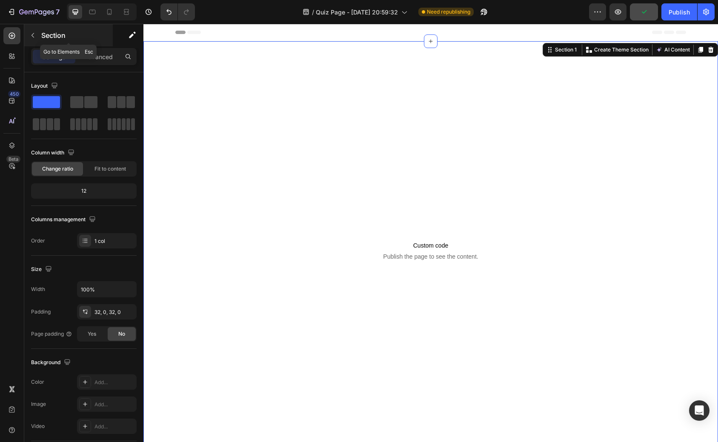
click at [33, 35] on icon "button" at bounding box center [32, 35] width 7 height 7
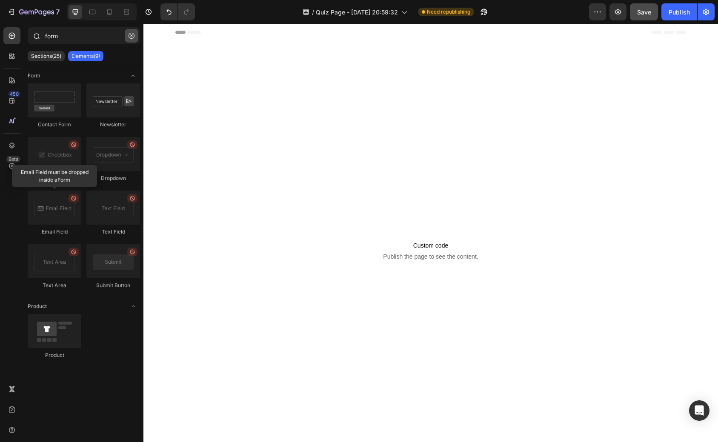
click at [133, 35] on icon "button" at bounding box center [132, 36] width 6 height 6
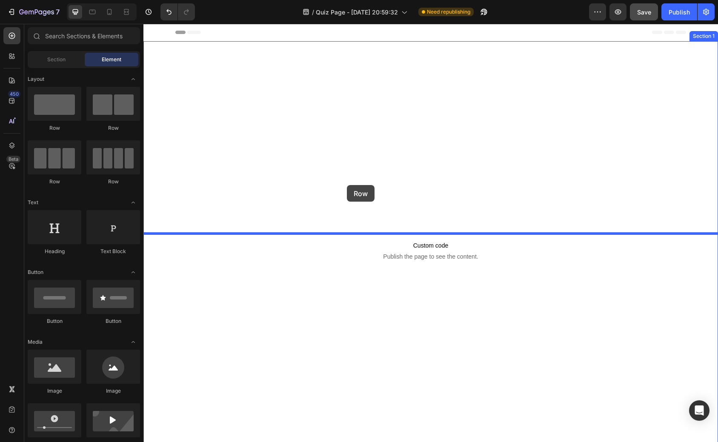
drag, startPoint x: 195, startPoint y: 137, endPoint x: 347, endPoint y: 192, distance: 161.9
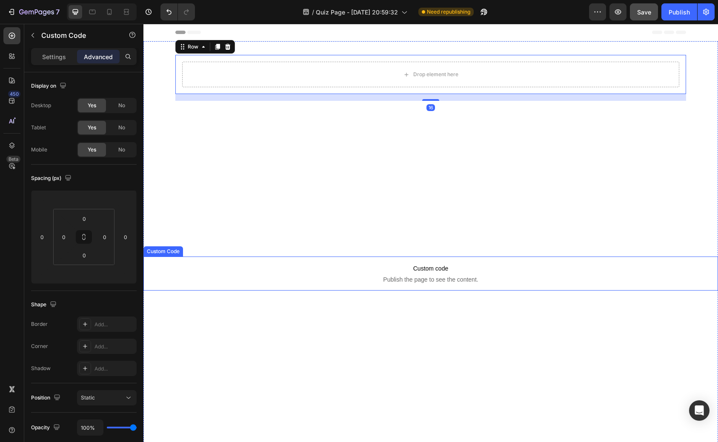
click at [304, 288] on p "Custom code Publish the page to see the content." at bounding box center [430, 274] width 575 height 34
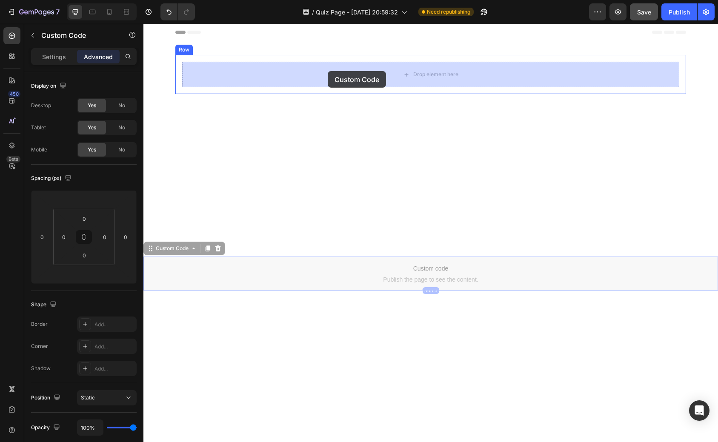
drag, startPoint x: 170, startPoint y: 247, endPoint x: 328, endPoint y: 71, distance: 236.7
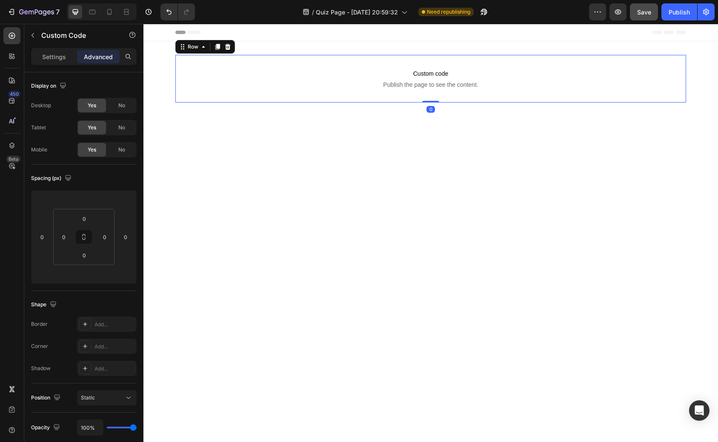
click at [304, 55] on div "Custom code Publish the page to see the content. Custom Code Row 0" at bounding box center [430, 79] width 511 height 48
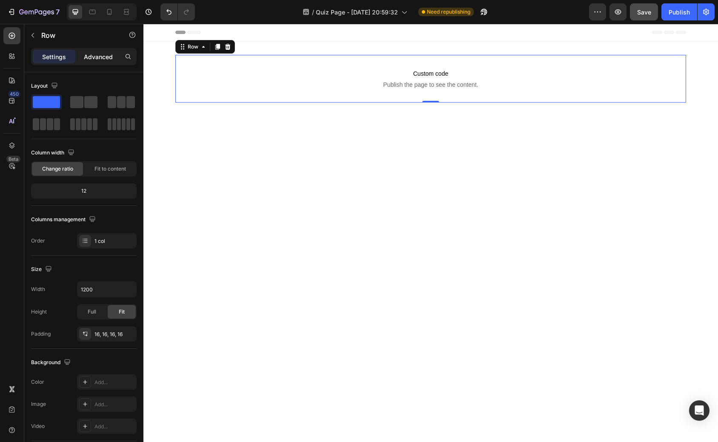
click at [100, 62] on div "Advanced" at bounding box center [98, 57] width 43 height 14
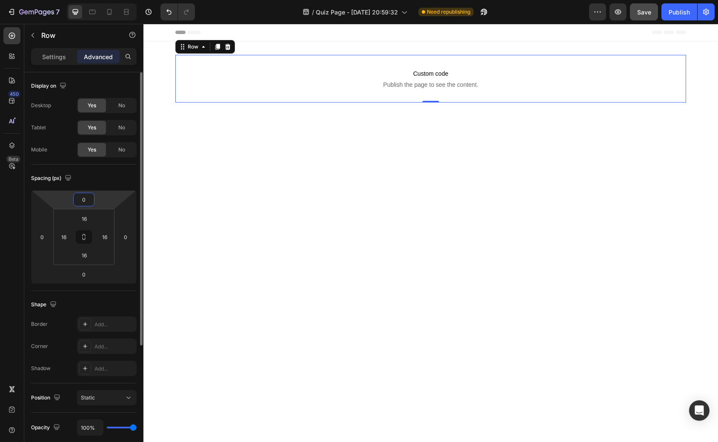
click at [86, 202] on input "0" at bounding box center [83, 199] width 17 height 13
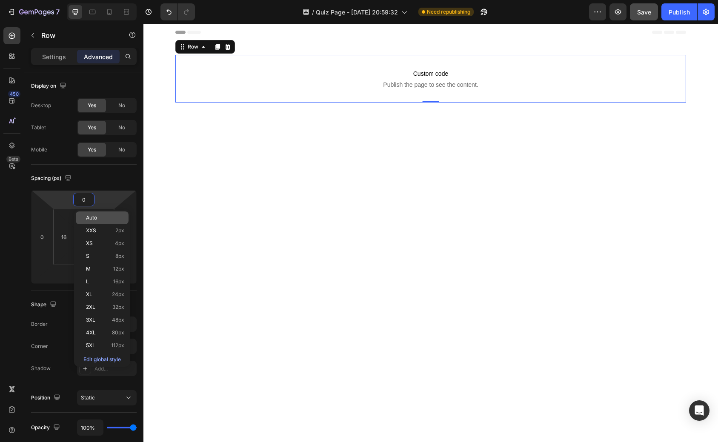
click at [92, 221] on div "Auto" at bounding box center [102, 218] width 53 height 13
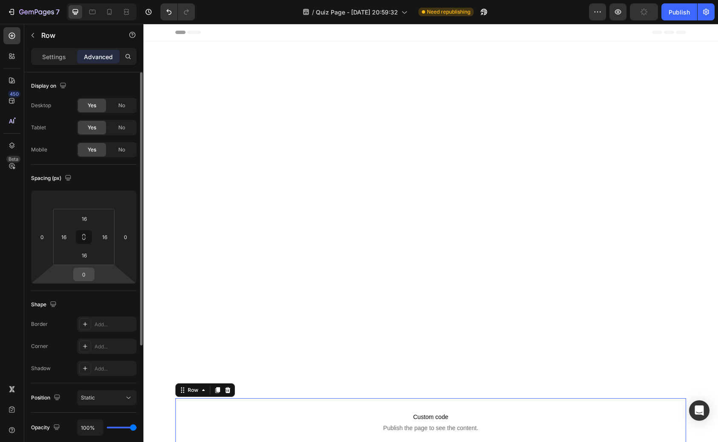
click at [83, 271] on input "0" at bounding box center [83, 274] width 17 height 13
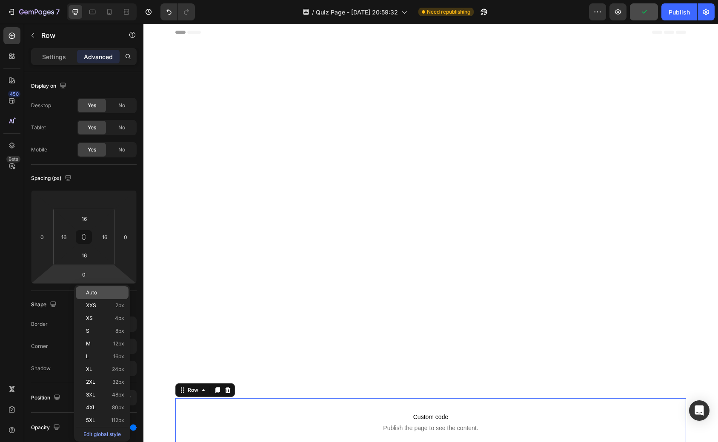
click at [93, 290] on span "Auto" at bounding box center [91, 293] width 11 height 6
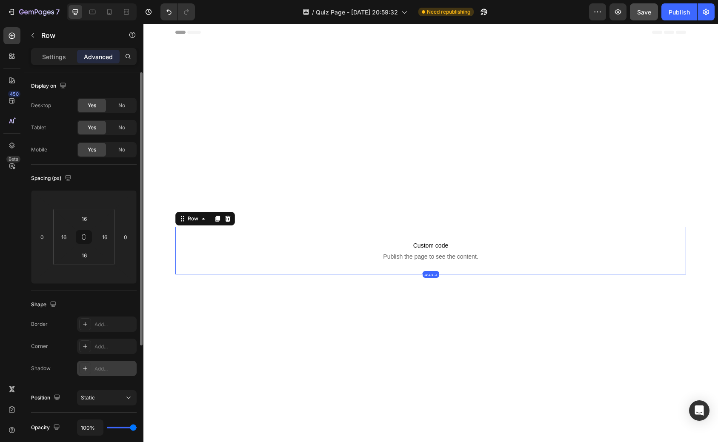
click at [97, 370] on div "Add..." at bounding box center [115, 369] width 40 height 8
click at [110, 352] on div "Add..." at bounding box center [107, 346] width 60 height 15
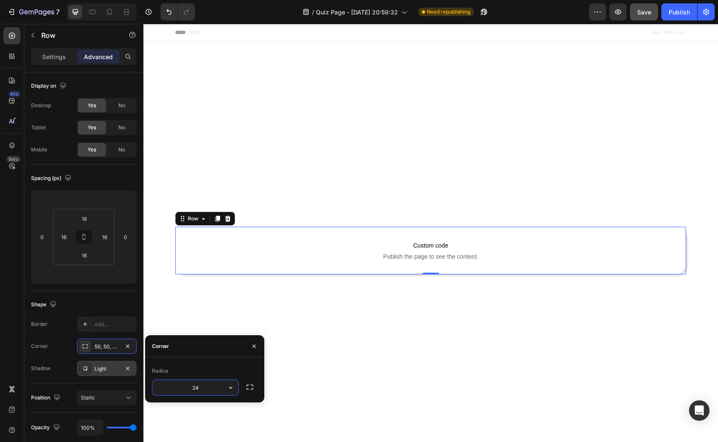
type input "24"
click at [57, 53] on p "Settings" at bounding box center [54, 56] width 24 height 9
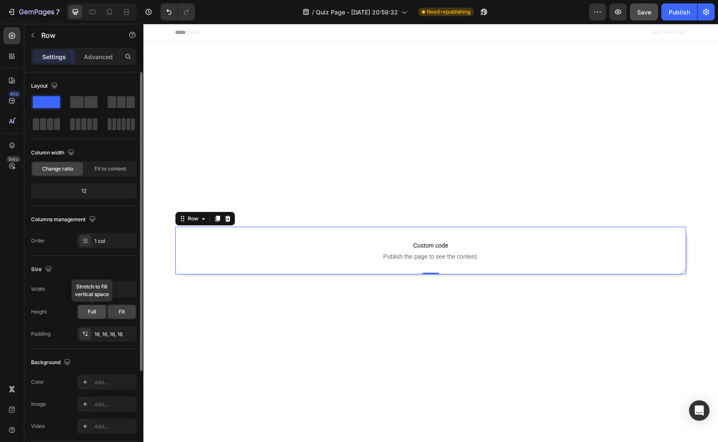
click at [95, 311] on span "Full" at bounding box center [92, 312] width 9 height 8
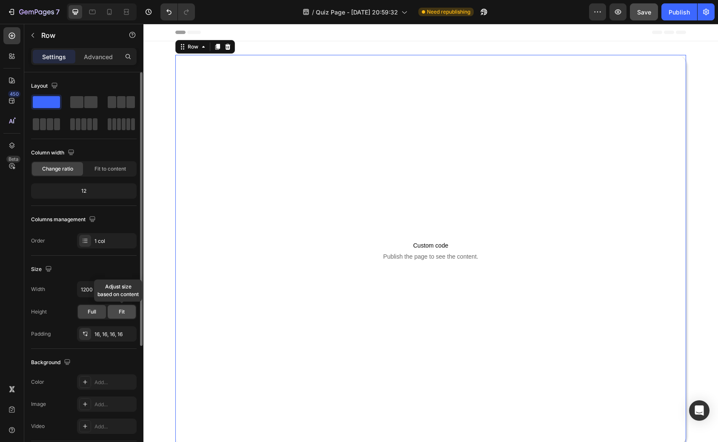
click at [119, 311] on span "Fit" at bounding box center [122, 312] width 6 height 8
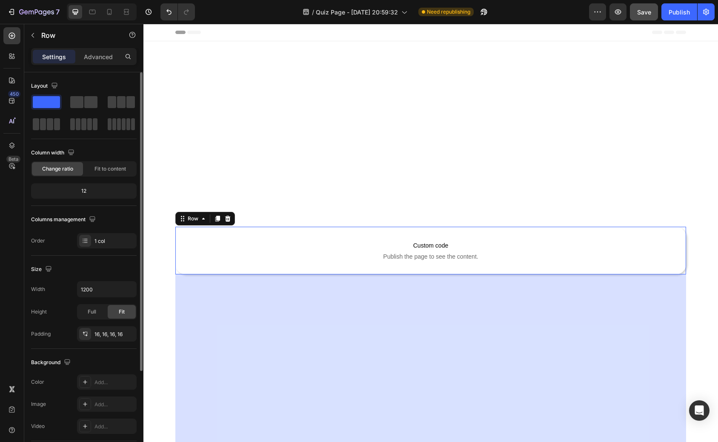
click at [85, 273] on div "Size" at bounding box center [84, 270] width 106 height 14
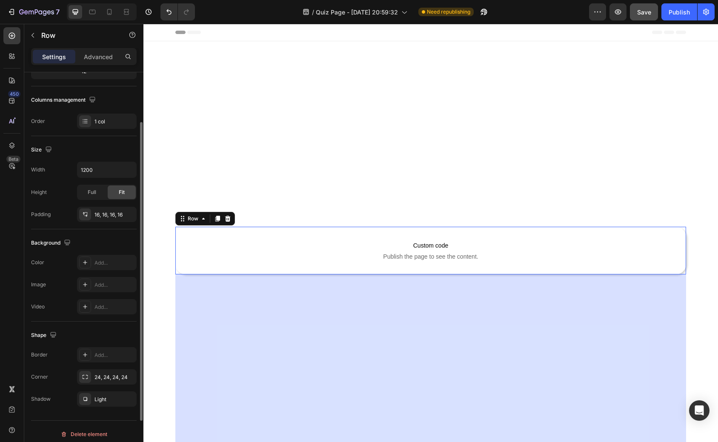
scroll to position [125, 0]
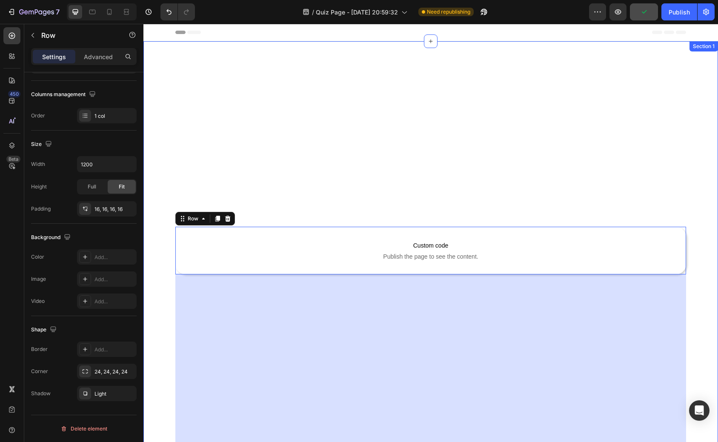
click at [338, 167] on div "Custom code Publish the page to see the content. Custom Code Row 403.5" at bounding box center [430, 250] width 575 height 391
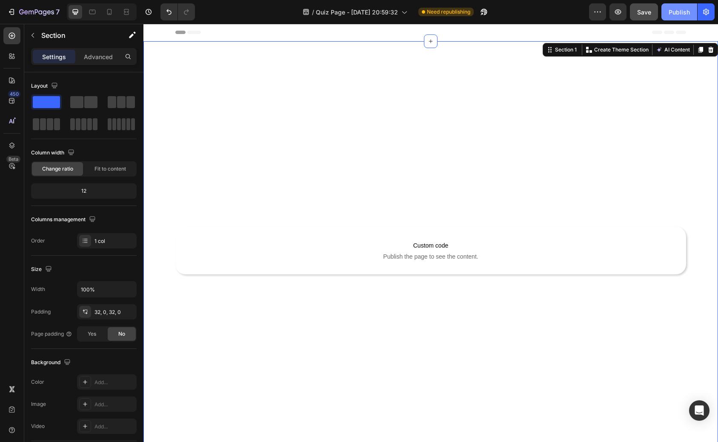
click at [677, 9] on div "Publish" at bounding box center [679, 12] width 21 height 9
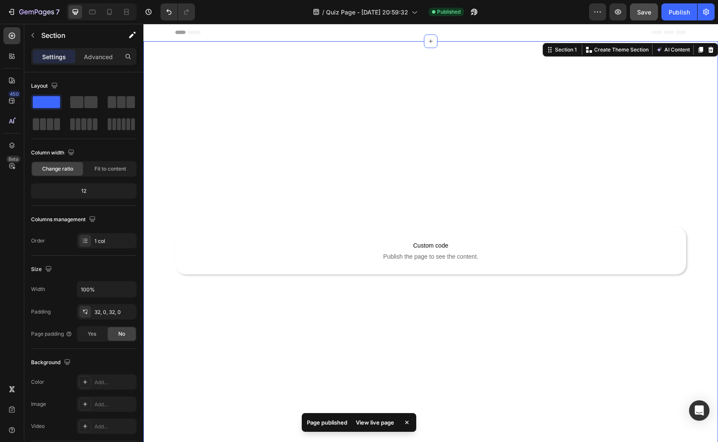
click at [196, 145] on div "Custom code Publish the page to see the content. Custom Code Row" at bounding box center [430, 250] width 575 height 391
click at [184, 226] on div "Custom code Publish the page to see the content. Custom Code Row" at bounding box center [430, 250] width 575 height 391
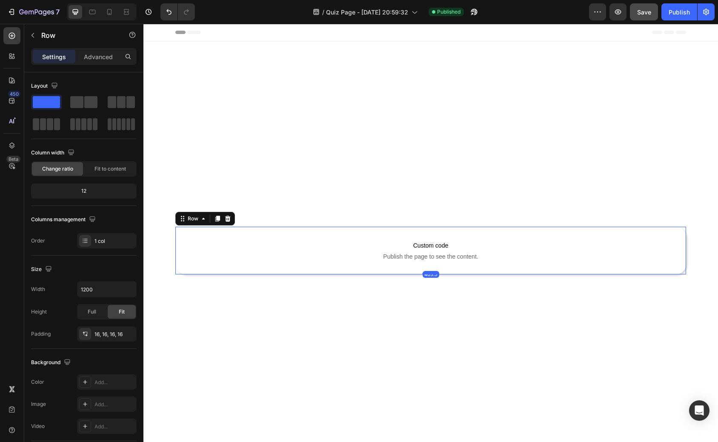
click at [188, 271] on div "Custom code Publish the page to see the content. Custom Code Row 403.5" at bounding box center [430, 251] width 511 height 48
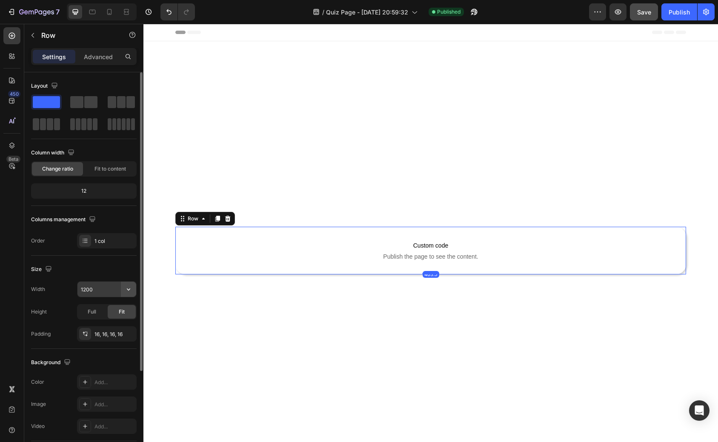
click at [129, 287] on icon "button" at bounding box center [128, 289] width 9 height 9
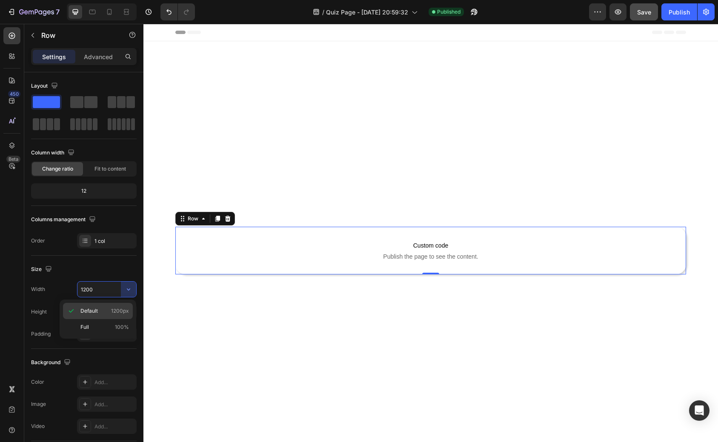
click at [100, 314] on p "Default 1200px" at bounding box center [104, 311] width 49 height 8
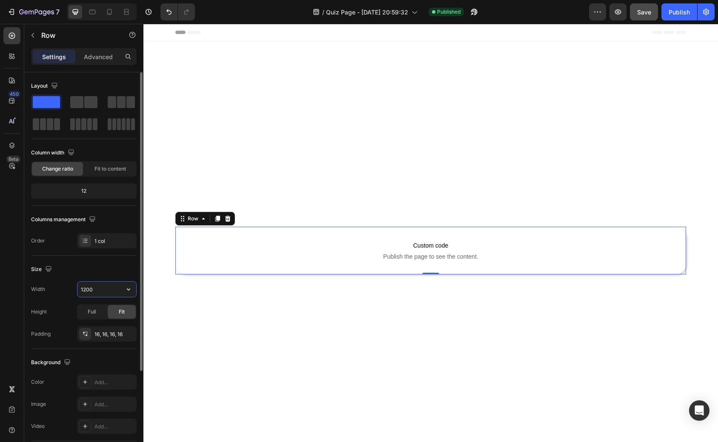
click at [100, 291] on input "1200" at bounding box center [106, 289] width 59 height 15
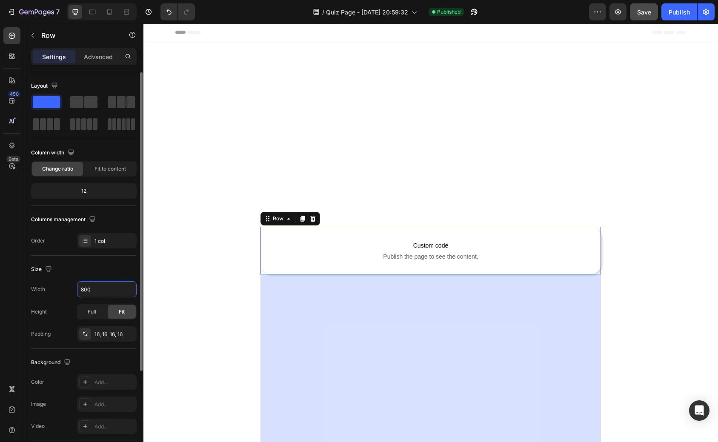
click at [69, 288] on div "Width 800" at bounding box center [84, 289] width 106 height 16
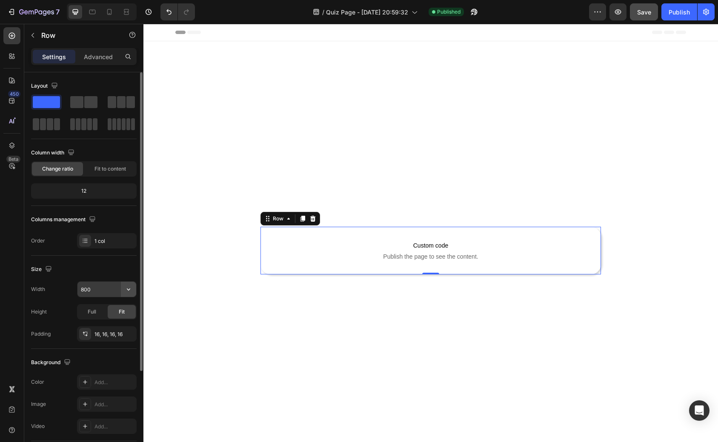
click at [127, 290] on icon "button" at bounding box center [128, 289] width 9 height 9
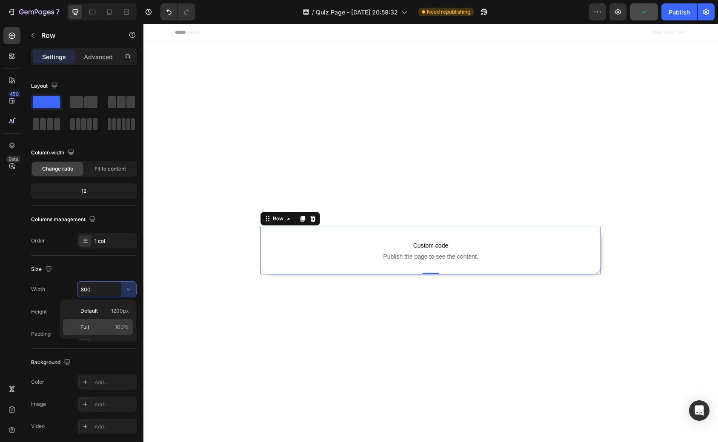
click at [114, 327] on p "Full 100%" at bounding box center [104, 328] width 49 height 8
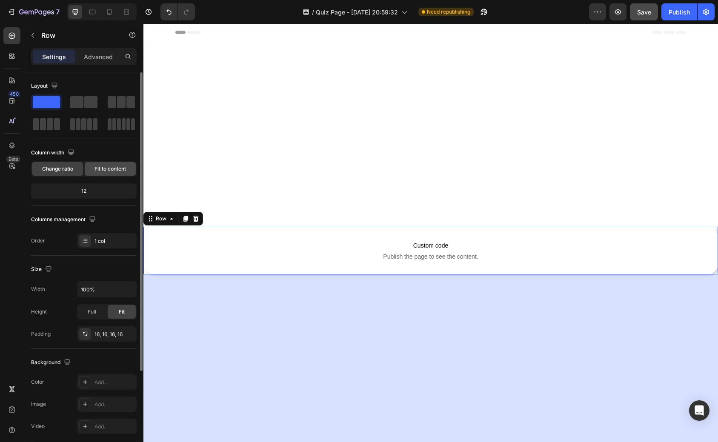
click at [108, 170] on span "Fit to content" at bounding box center [111, 169] width 32 height 8
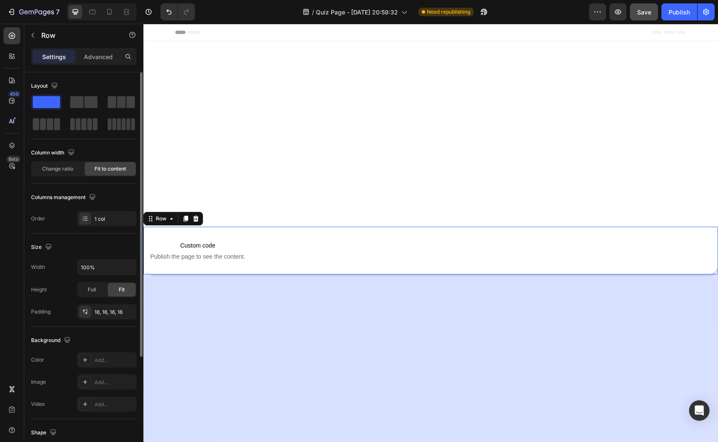
scroll to position [151, 0]
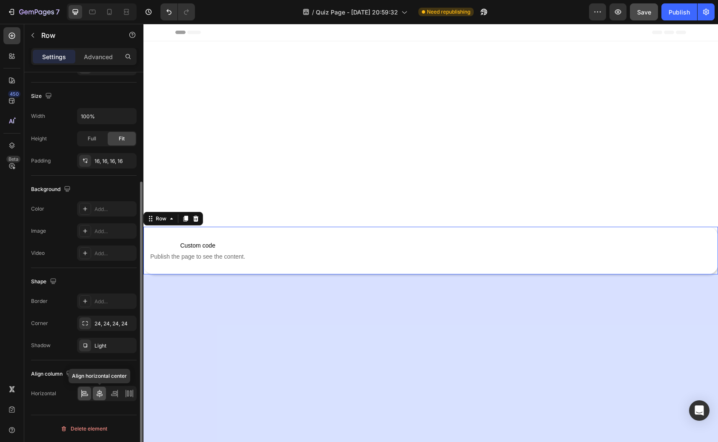
click at [100, 393] on icon at bounding box center [99, 394] width 9 height 9
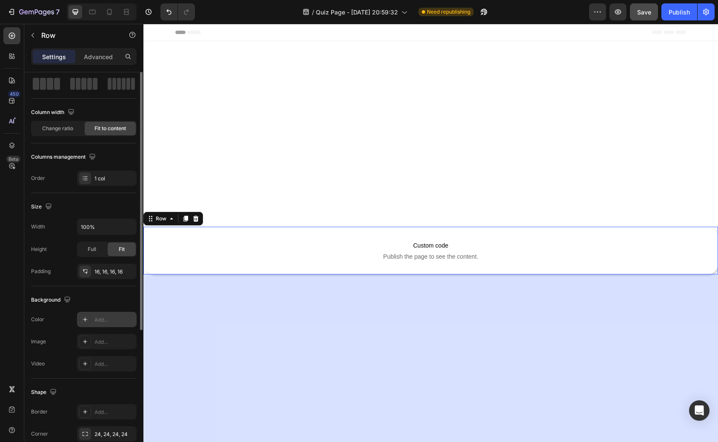
scroll to position [0, 0]
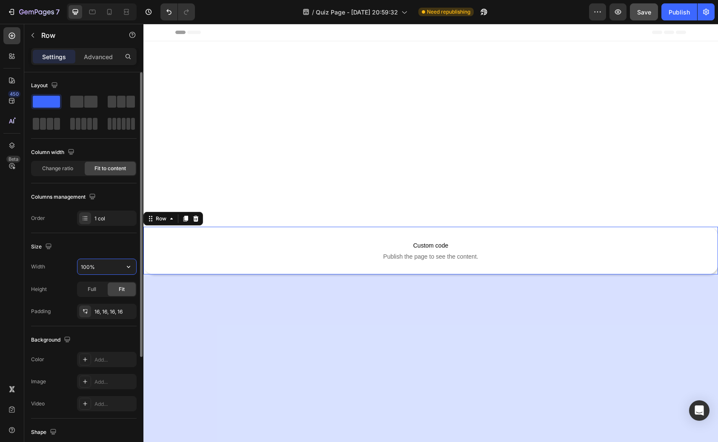
click at [118, 270] on input "100%" at bounding box center [106, 266] width 59 height 15
click at [126, 266] on icon "button" at bounding box center [128, 267] width 9 height 9
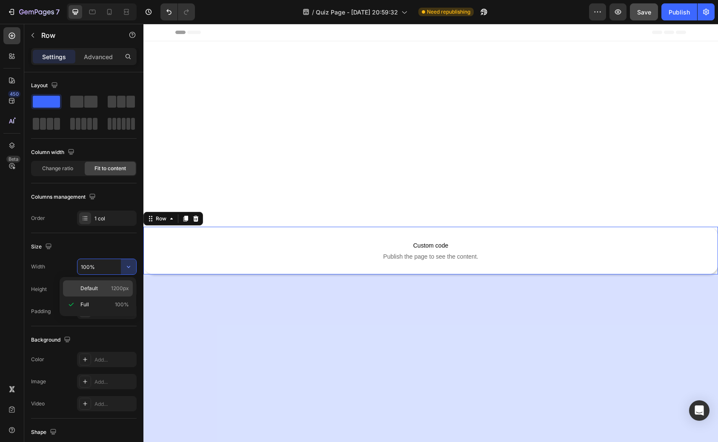
click at [105, 287] on p "Default 1200px" at bounding box center [104, 289] width 49 height 8
type input "1200"
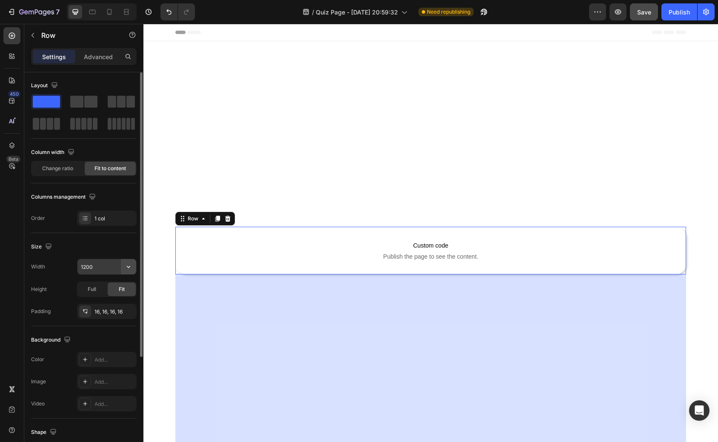
click at [125, 266] on icon "button" at bounding box center [128, 267] width 9 height 9
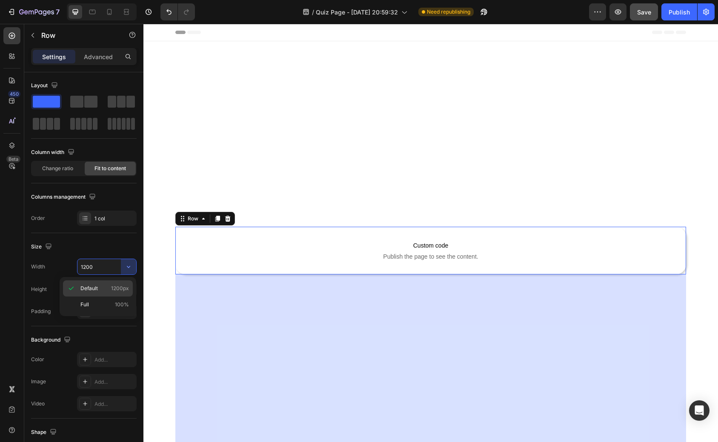
click at [110, 285] on p "Default 1200px" at bounding box center [104, 289] width 49 height 8
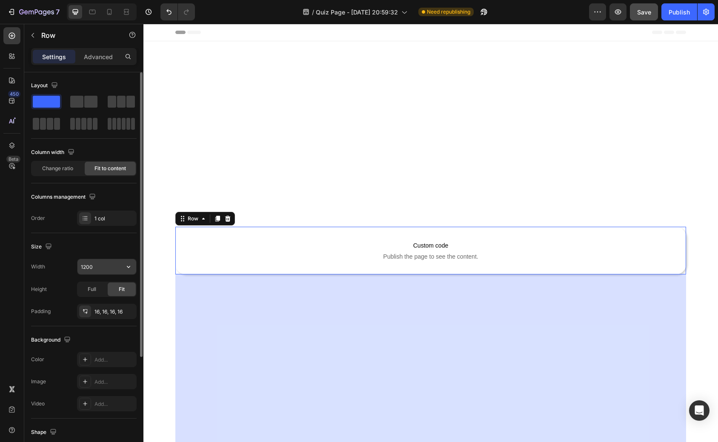
click at [100, 268] on input "1200" at bounding box center [106, 266] width 59 height 15
type input "1200"
click at [109, 250] on div "Size" at bounding box center [84, 247] width 106 height 14
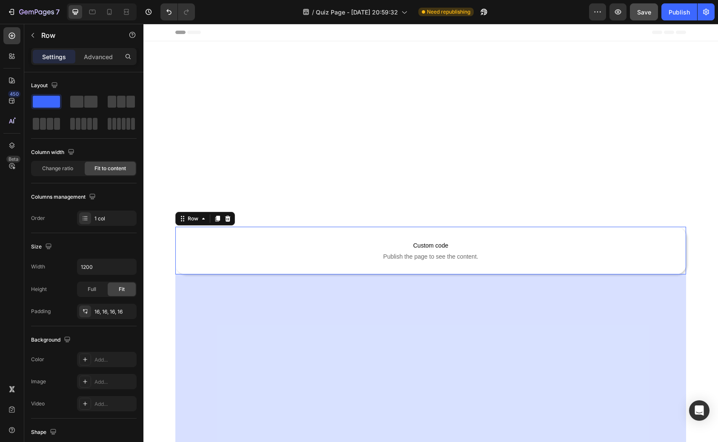
click at [243, 236] on div "Custom code Publish the page to see the content. Custom Code Row 403.5" at bounding box center [430, 251] width 511 height 48
click at [414, 253] on span "Publish the page to see the content." at bounding box center [430, 256] width 95 height 9
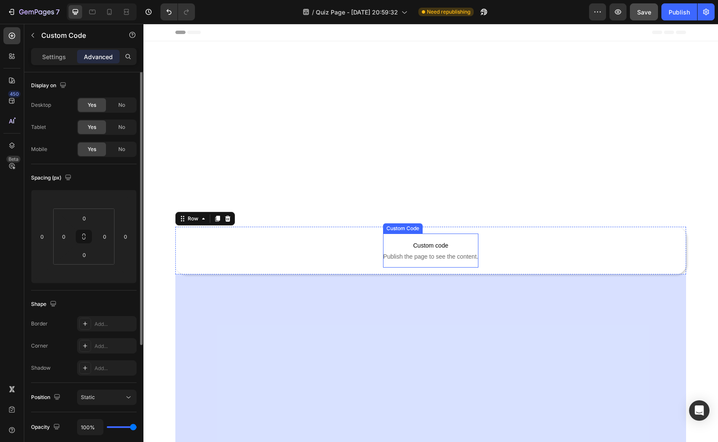
scroll to position [0, 0]
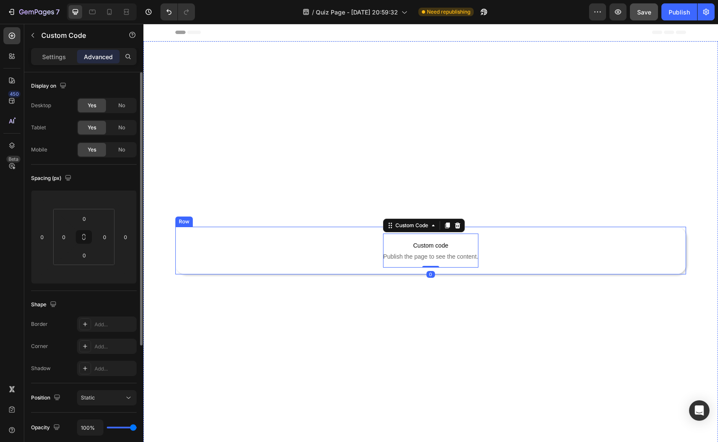
click at [340, 252] on div "Custom code Publish the page to see the content. Custom Code 0 Row" at bounding box center [430, 251] width 511 height 48
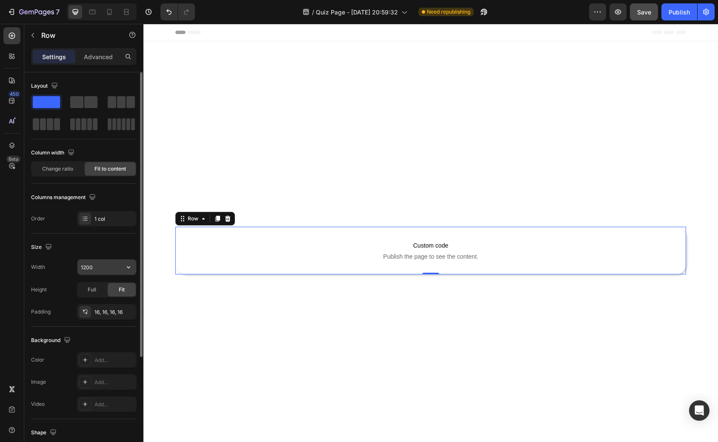
click at [113, 267] on input "1200" at bounding box center [106, 267] width 59 height 15
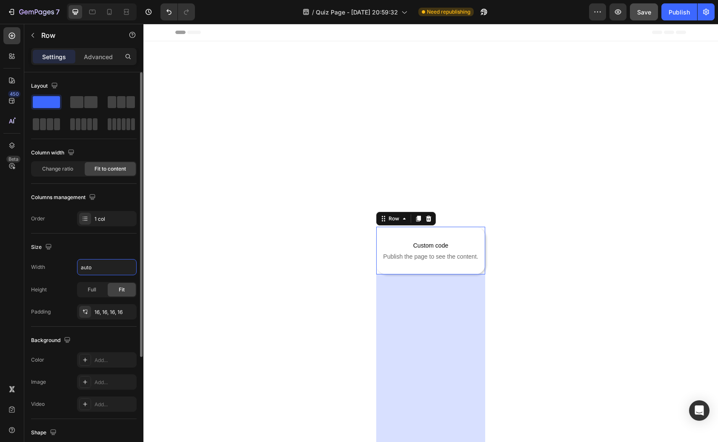
type input "Auto"
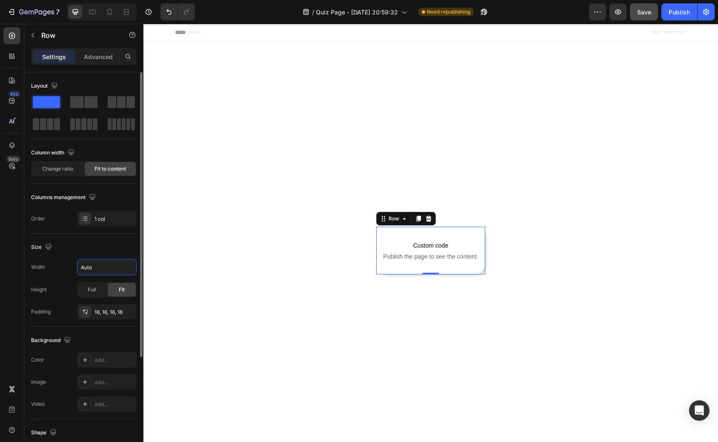
click at [123, 251] on div "Size" at bounding box center [84, 248] width 106 height 14
click at [113, 310] on div "16, 16, 16, 16" at bounding box center [107, 313] width 25 height 8
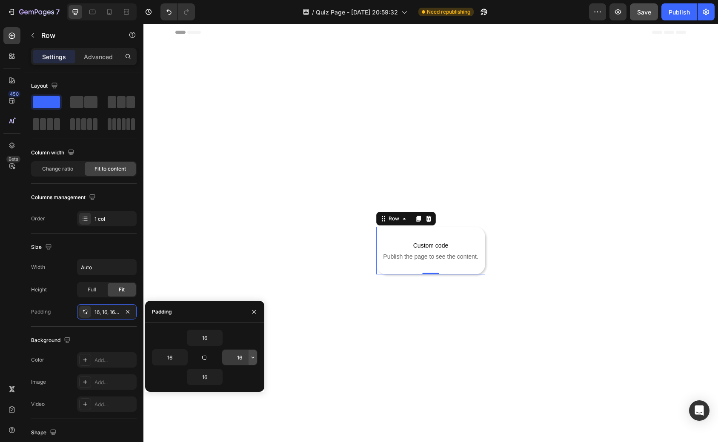
click at [249, 357] on icon "button" at bounding box center [252, 357] width 7 height 7
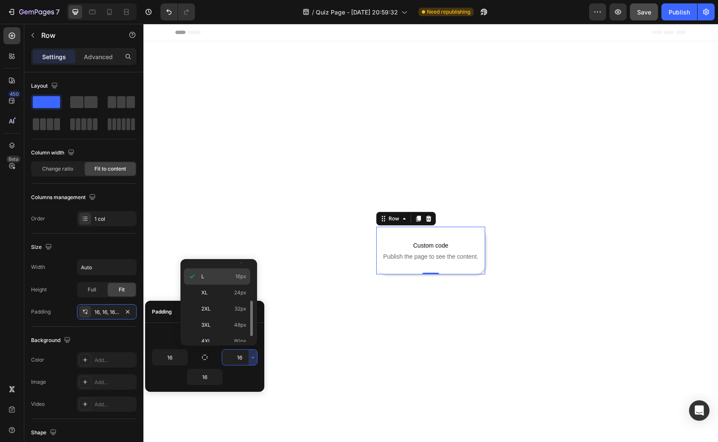
scroll to position [78, 0]
click at [238, 308] on span "32px" at bounding box center [241, 306] width 12 height 8
type input "32"
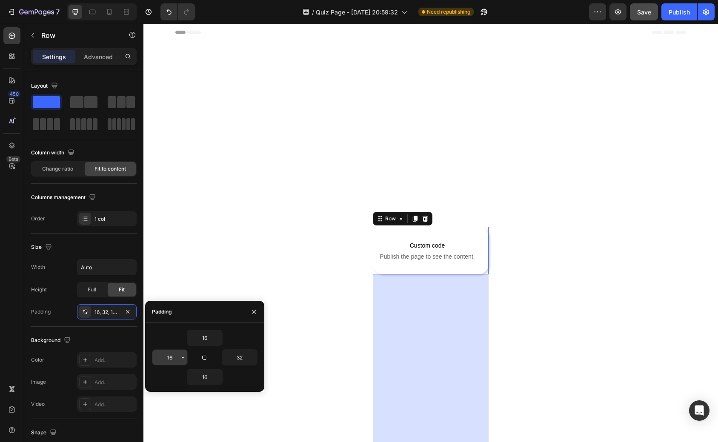
click at [172, 355] on input "16" at bounding box center [169, 357] width 35 height 15
click at [181, 356] on icon "button" at bounding box center [183, 357] width 7 height 7
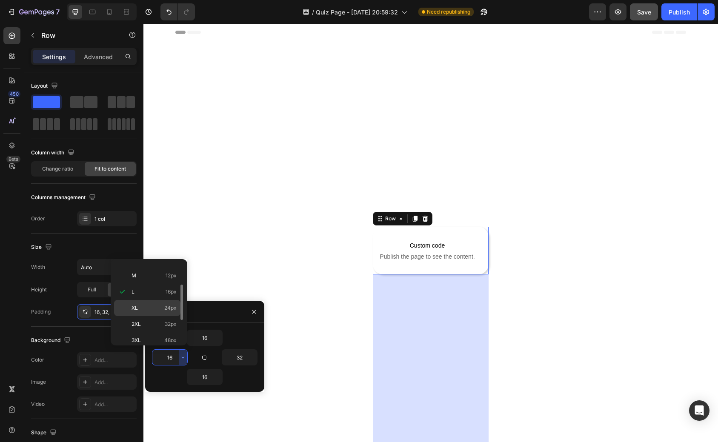
scroll to position [61, 0]
click at [169, 324] on span "32px" at bounding box center [171, 323] width 12 height 8
type input "32"
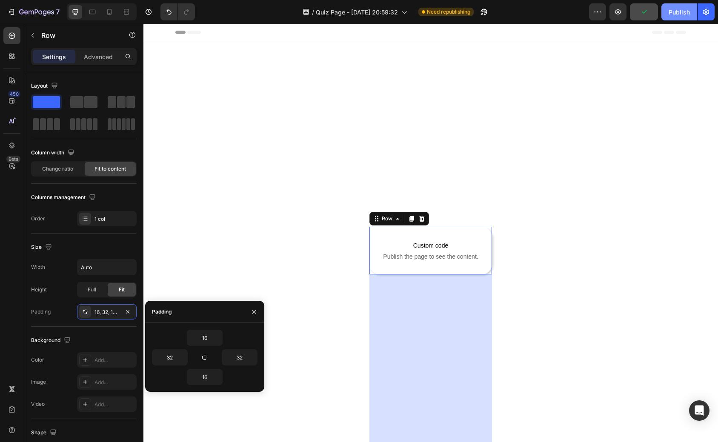
click at [679, 13] on div "Publish" at bounding box center [679, 12] width 21 height 9
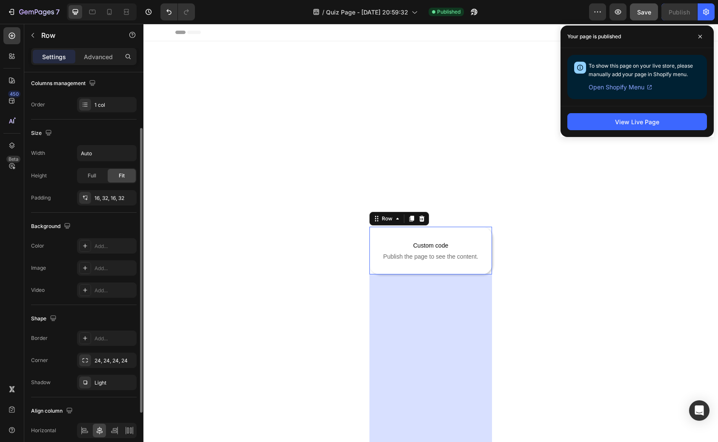
scroll to position [151, 0]
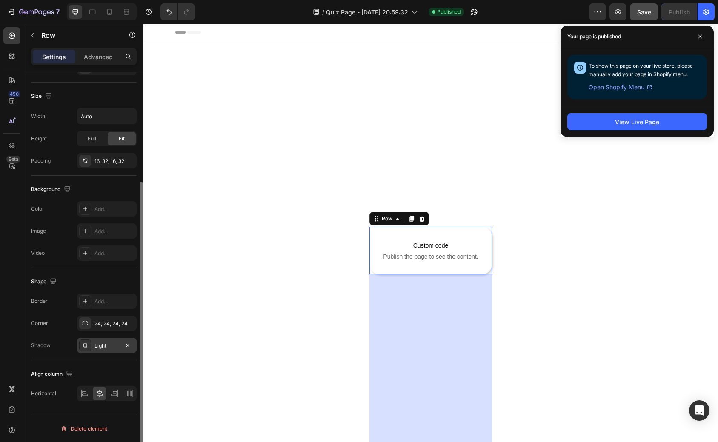
click at [109, 346] on div "Light" at bounding box center [107, 346] width 25 height 8
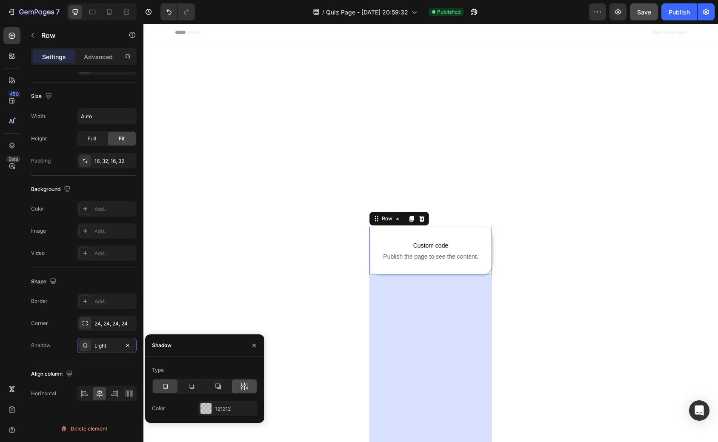
click at [245, 387] on icon at bounding box center [244, 386] width 9 height 9
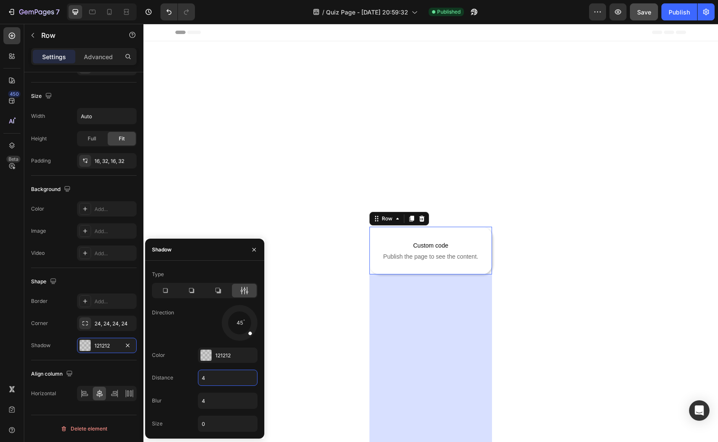
click at [212, 375] on input "4" at bounding box center [227, 377] width 59 height 15
type input "0"
click at [203, 402] on input "4" at bounding box center [227, 400] width 59 height 15
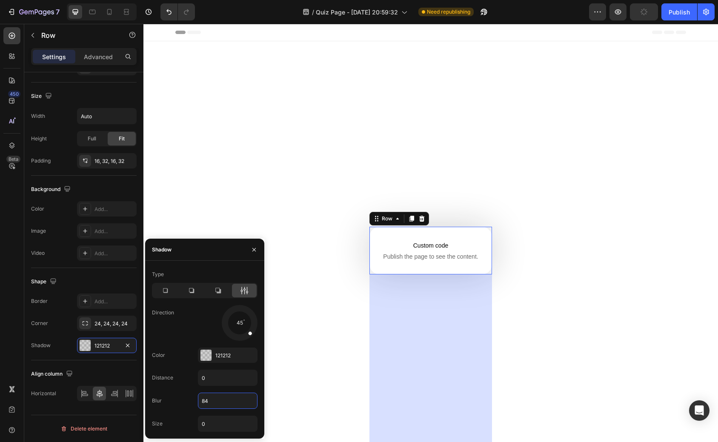
type input "8"
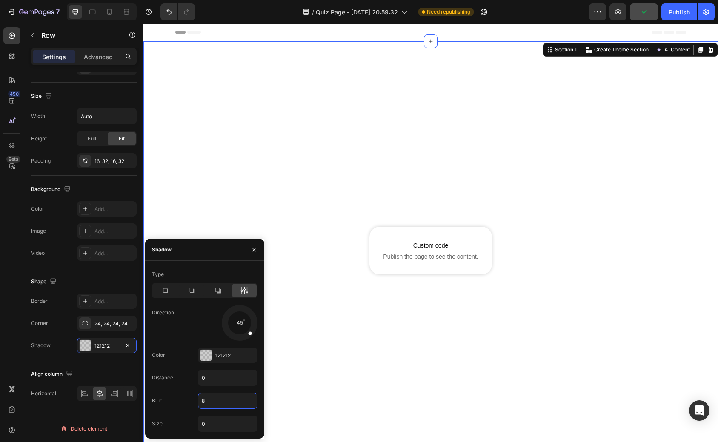
click at [303, 254] on div "Custom code Publish the page to see the content. Custom Code Row" at bounding box center [430, 250] width 575 height 391
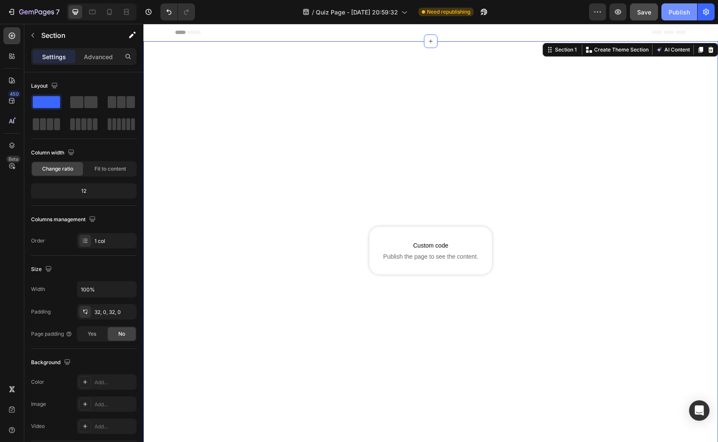
click at [679, 18] on button "Publish" at bounding box center [680, 11] width 36 height 17
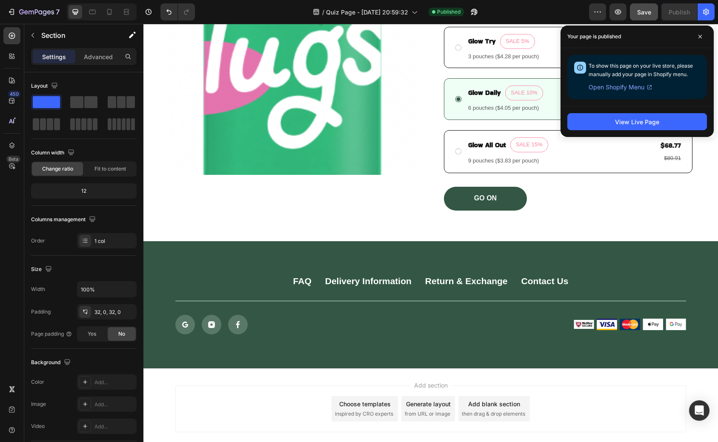
scroll to position [559, 0]
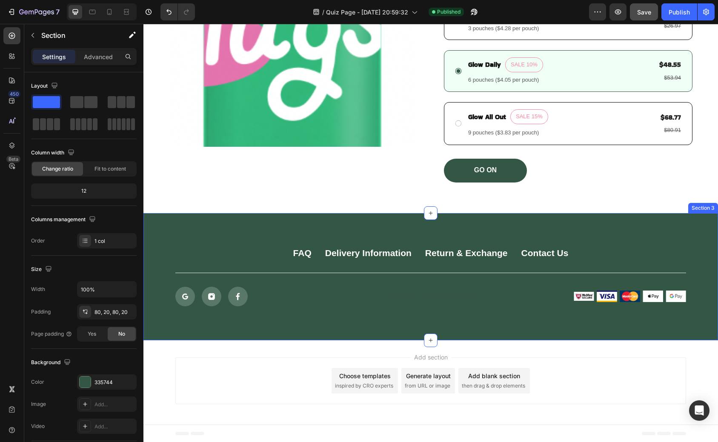
click at [153, 219] on div "FAQ Button Delivery Information Button Return & Exchange Button Contact Us Butt…" at bounding box center [430, 276] width 575 height 127
click at [711, 203] on icon at bounding box center [711, 205] width 6 height 6
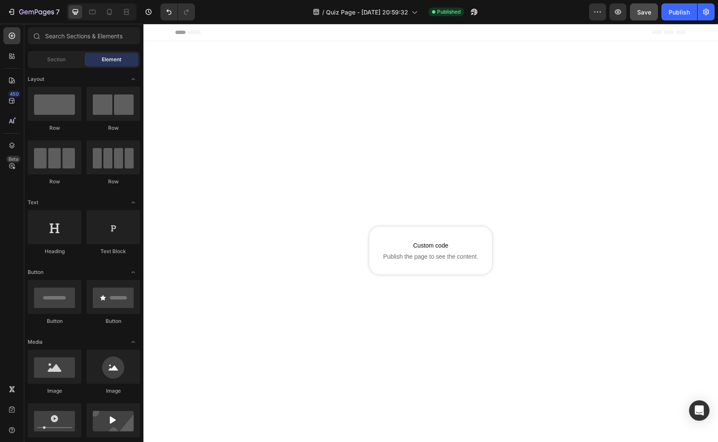
scroll to position [326, 0]
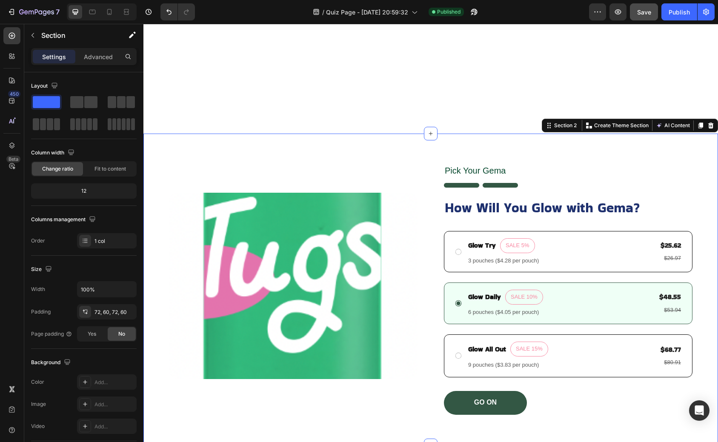
click at [416, 152] on div "Product Images Pick Your Gema Text Block Image How Will You Glow with Gema? Hea…" at bounding box center [430, 290] width 575 height 312
click at [712, 127] on icon at bounding box center [711, 126] width 6 height 6
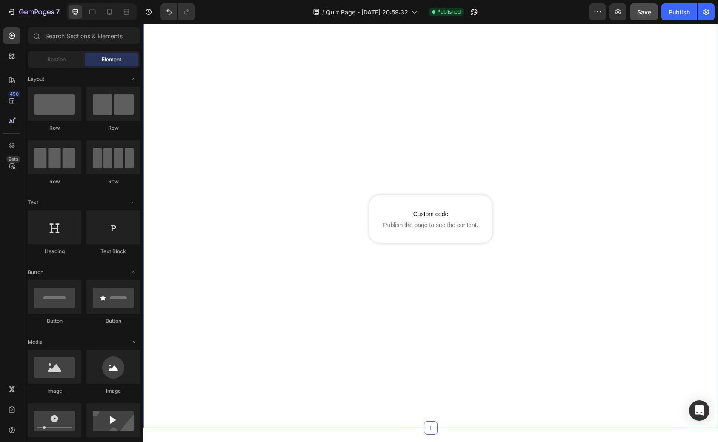
scroll to position [0, 0]
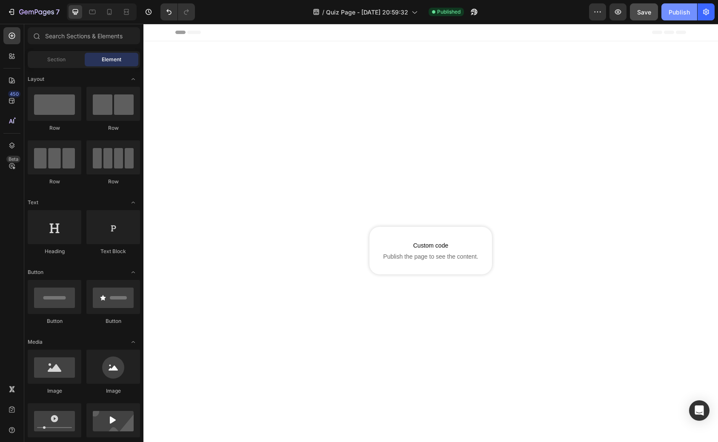
click at [662, 15] on button "Publish" at bounding box center [680, 11] width 36 height 17
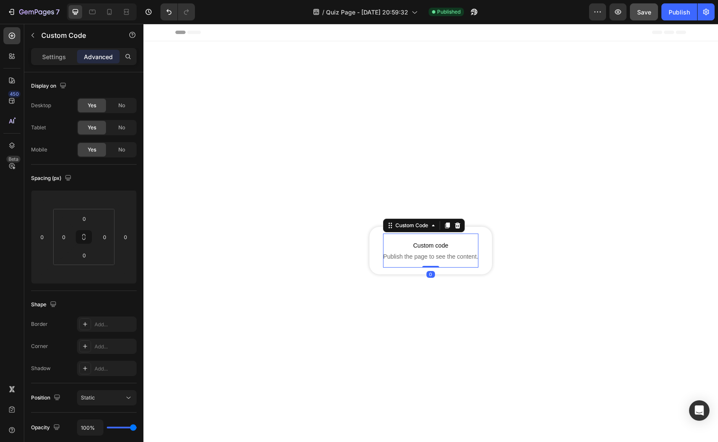
click at [402, 235] on p "Custom code Publish the page to see the content." at bounding box center [430, 251] width 95 height 34
click at [34, 35] on icon "button" at bounding box center [32, 35] width 7 height 7
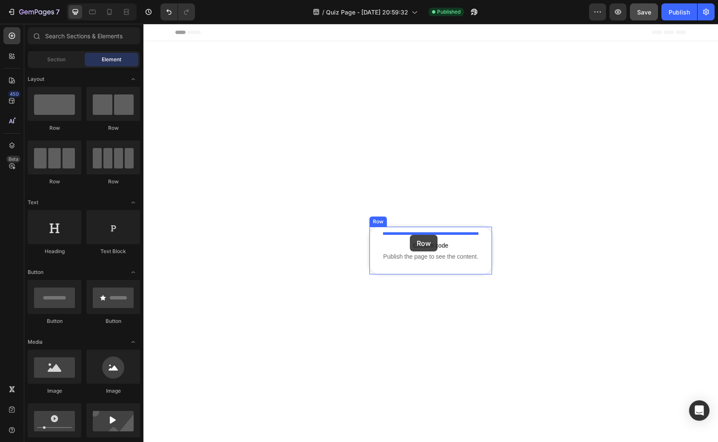
drag, startPoint x: 212, startPoint y: 140, endPoint x: 410, endPoint y: 235, distance: 219.9
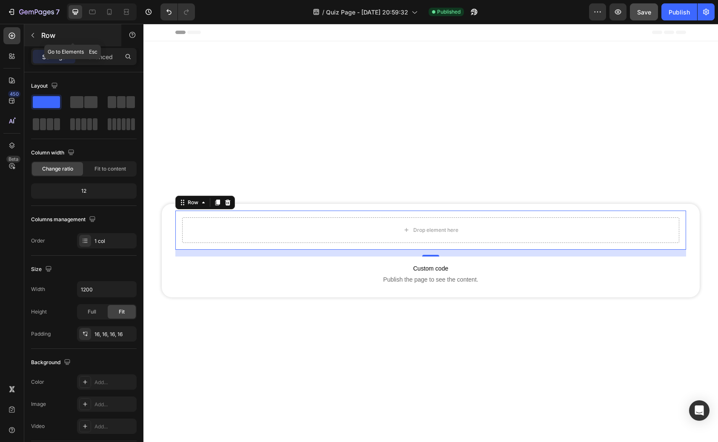
click at [35, 38] on icon "button" at bounding box center [32, 35] width 7 height 7
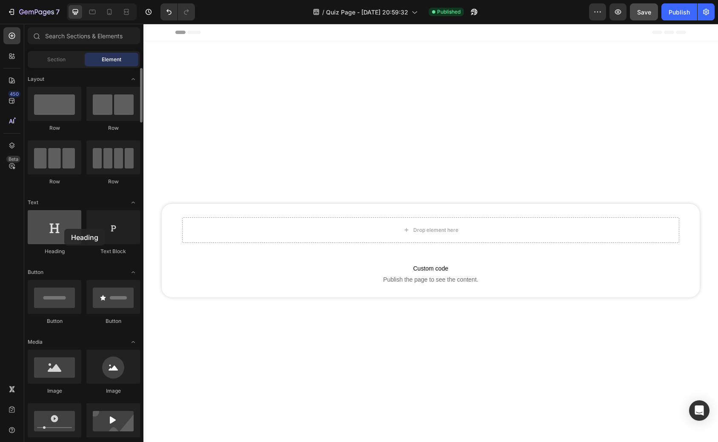
drag, startPoint x: 53, startPoint y: 227, endPoint x: 62, endPoint y: 230, distance: 9.4
click at [62, 230] on div at bounding box center [55, 227] width 54 height 34
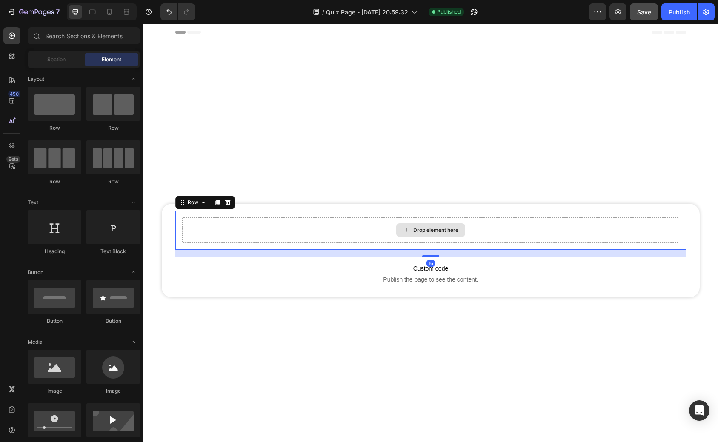
click at [209, 223] on div "Drop element here" at bounding box center [430, 231] width 497 height 26
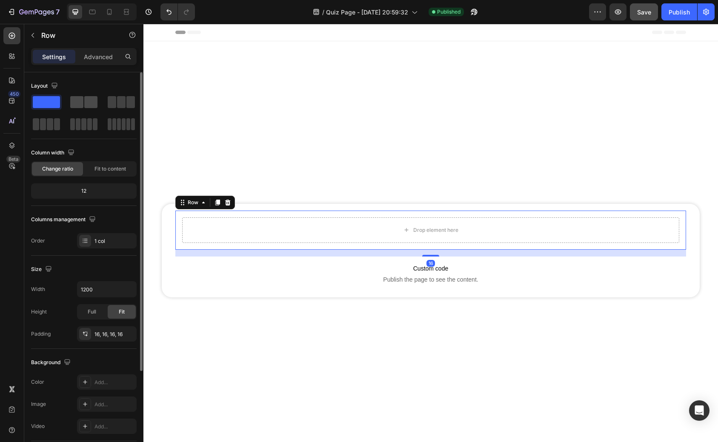
click at [80, 99] on span at bounding box center [76, 102] width 13 height 12
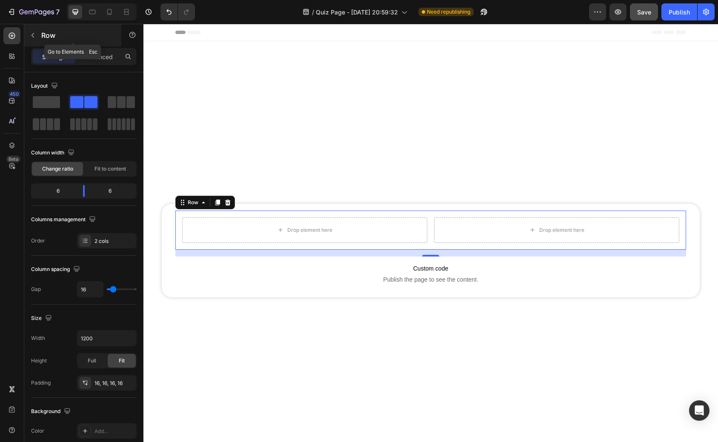
click at [34, 35] on icon "button" at bounding box center [32, 35] width 7 height 7
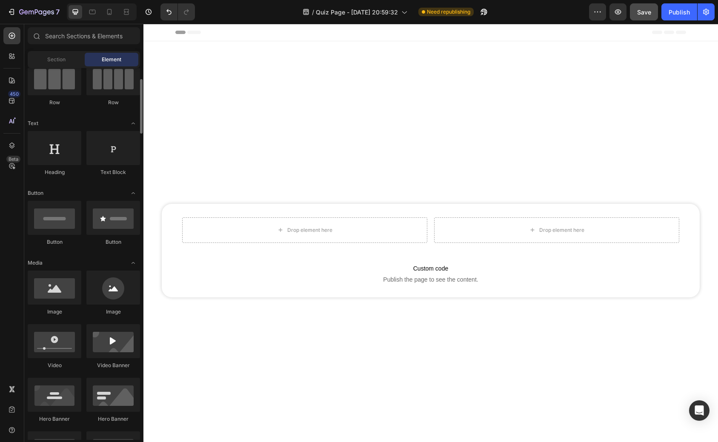
scroll to position [80, 0]
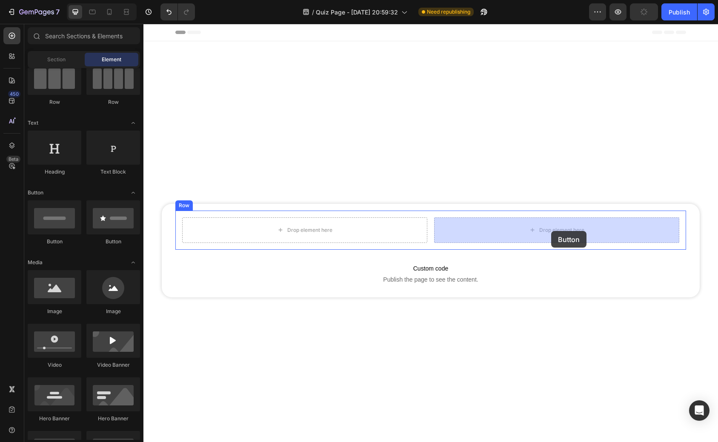
drag, startPoint x: 206, startPoint y: 244, endPoint x: 551, endPoint y: 231, distance: 345.9
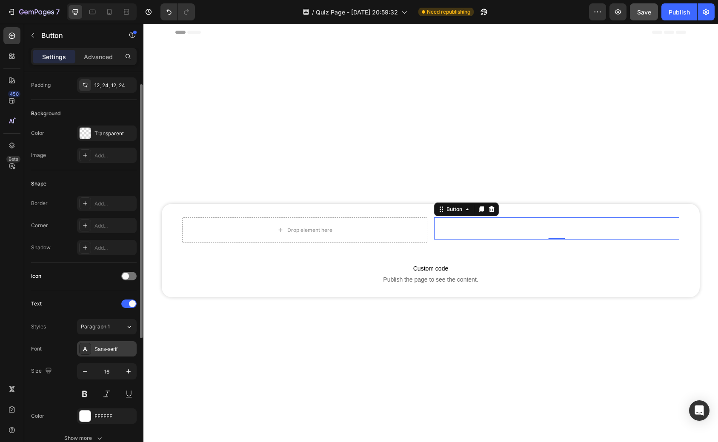
scroll to position [0, 0]
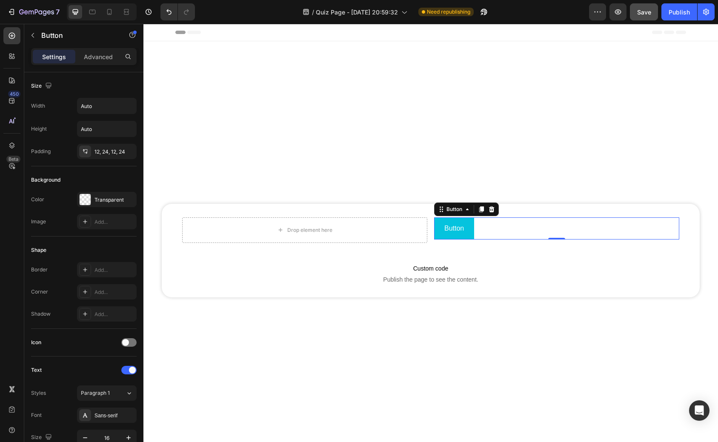
click at [467, 228] on button "Button" at bounding box center [454, 229] width 40 height 23
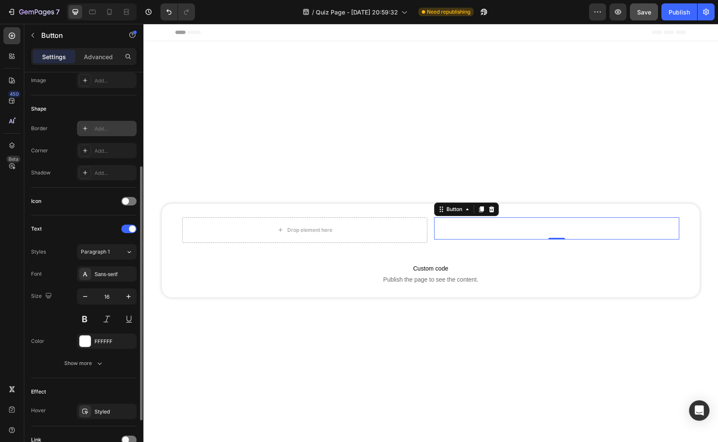
scroll to position [145, 0]
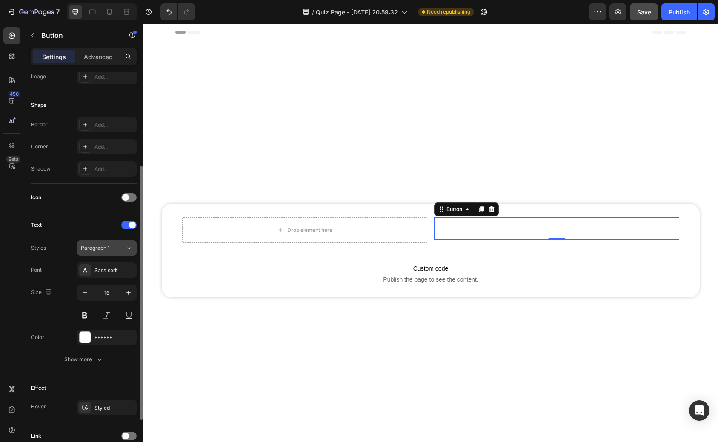
click at [121, 251] on div "Paragraph 1" at bounding box center [103, 248] width 45 height 8
click at [81, 231] on div "Text" at bounding box center [84, 225] width 106 height 14
click at [109, 337] on div "FFFFFF" at bounding box center [107, 338] width 25 height 8
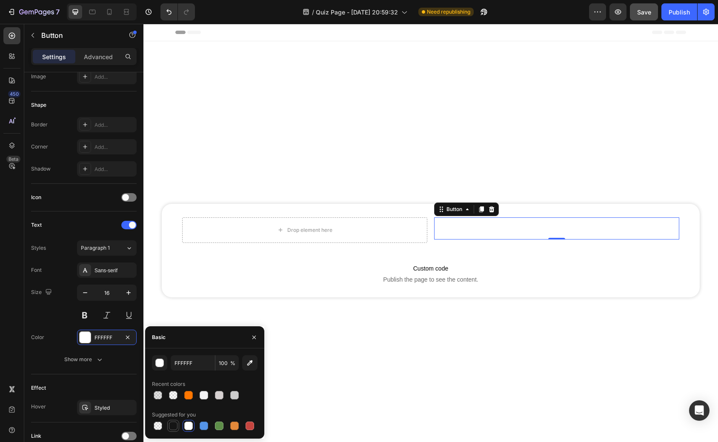
click at [175, 426] on div at bounding box center [173, 426] width 9 height 9
type input "151515"
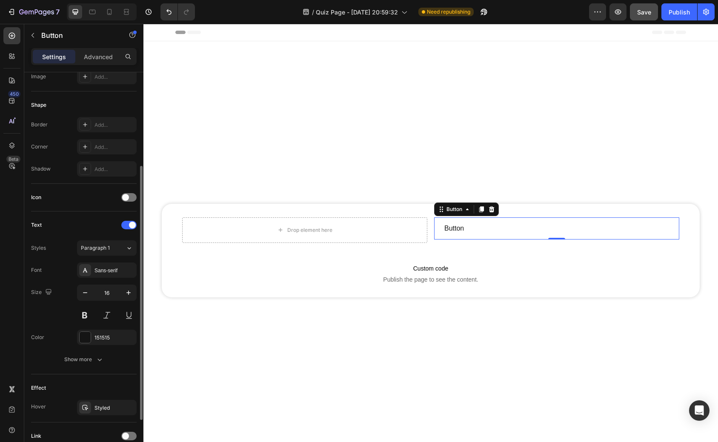
click at [91, 230] on div "Text" at bounding box center [84, 225] width 106 height 14
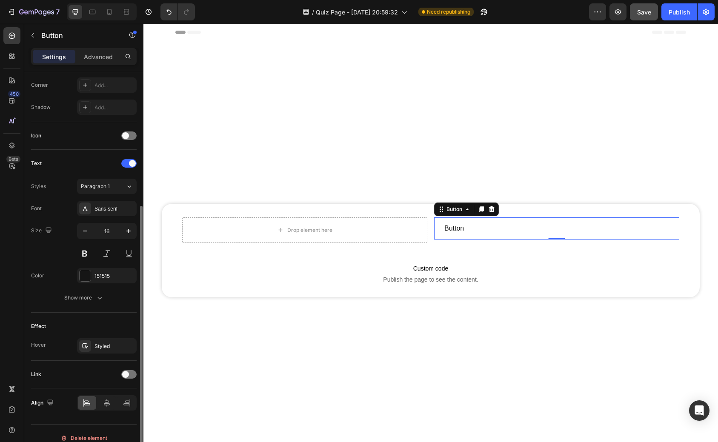
scroll to position [216, 0]
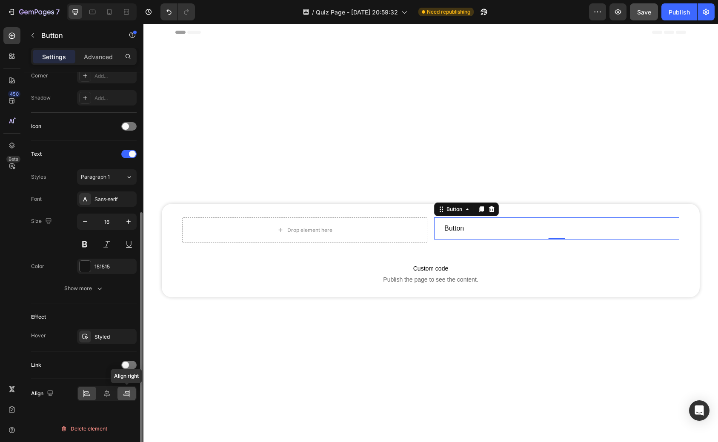
click at [130, 395] on icon at bounding box center [127, 394] width 9 height 9
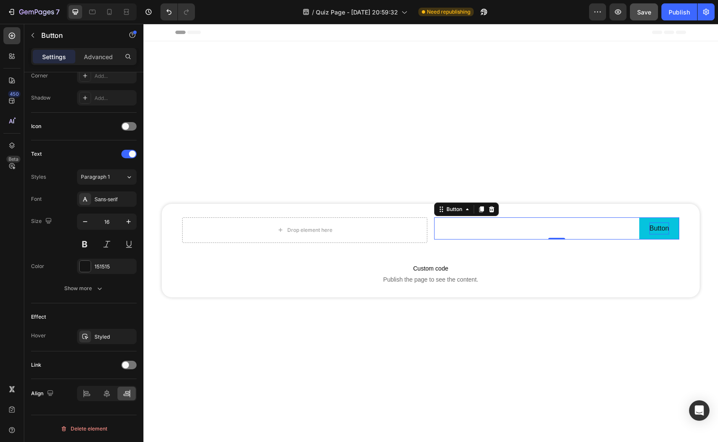
click at [656, 227] on p "Button" at bounding box center [660, 229] width 20 height 12
click at [646, 218] on button "Skip" at bounding box center [663, 229] width 34 height 23
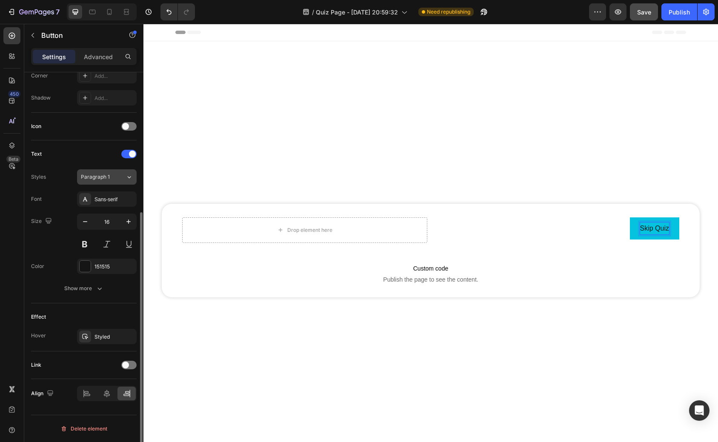
click at [121, 177] on div "Paragraph 1" at bounding box center [103, 177] width 45 height 8
click at [84, 160] on div "Text" at bounding box center [84, 154] width 106 height 14
click at [84, 221] on icon "button" at bounding box center [85, 221] width 4 height 1
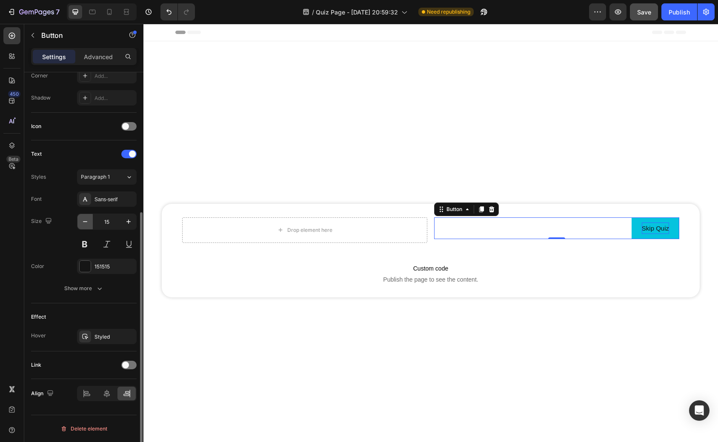
type input "14"
click at [97, 292] on icon "button" at bounding box center [99, 288] width 9 height 9
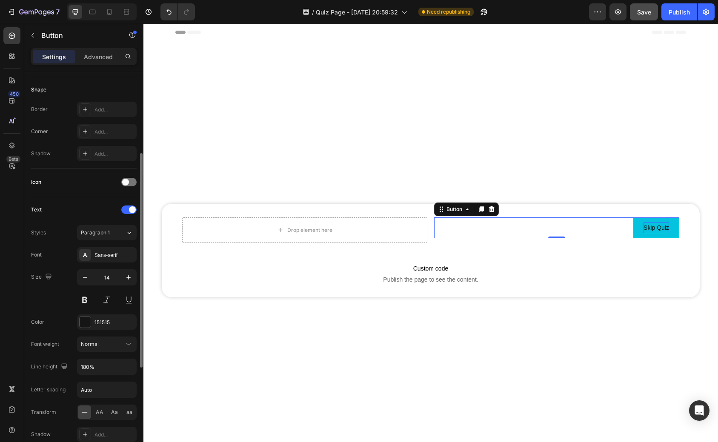
scroll to position [156, 0]
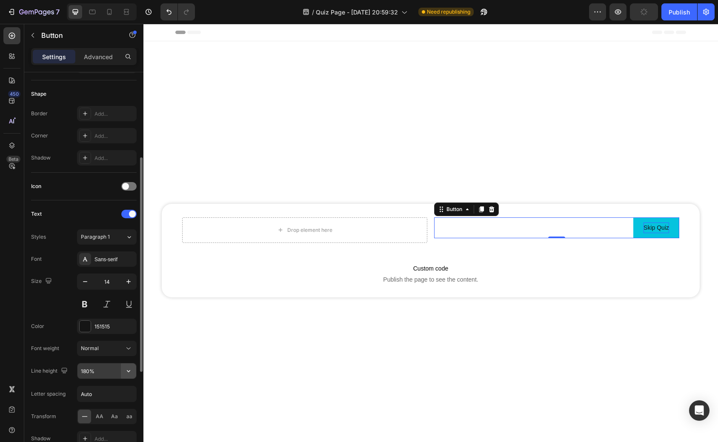
click at [130, 372] on icon "button" at bounding box center [128, 371] width 9 height 9
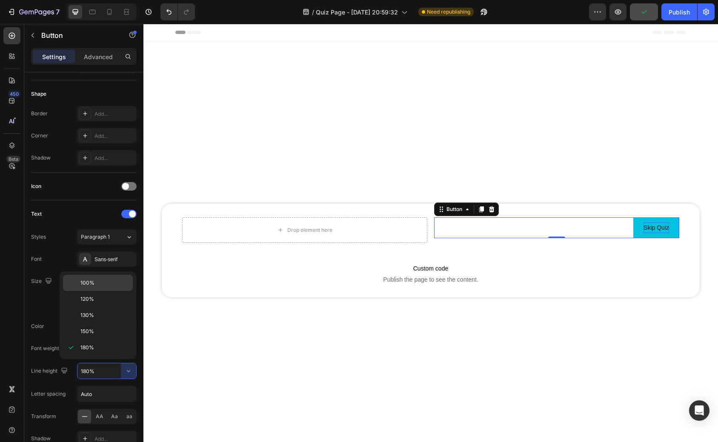
click at [93, 279] on span "100%" at bounding box center [87, 283] width 14 height 8
type input "100%"
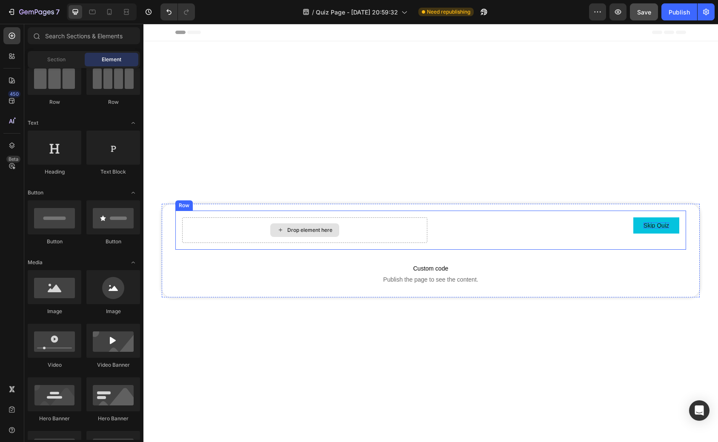
click at [290, 227] on div "Drop element here" at bounding box center [309, 230] width 45 height 7
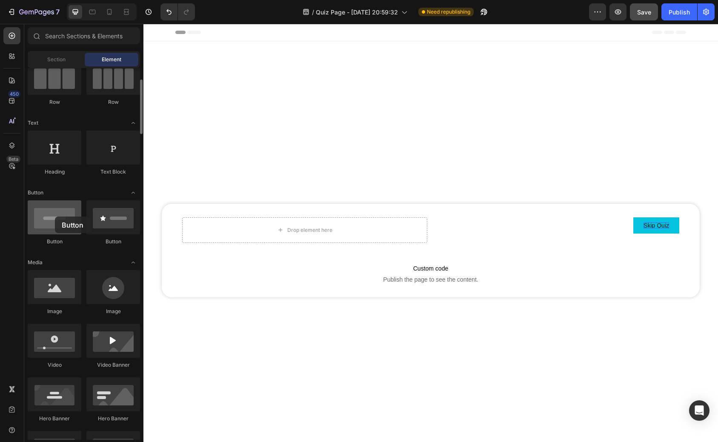
click at [55, 217] on div at bounding box center [55, 218] width 54 height 34
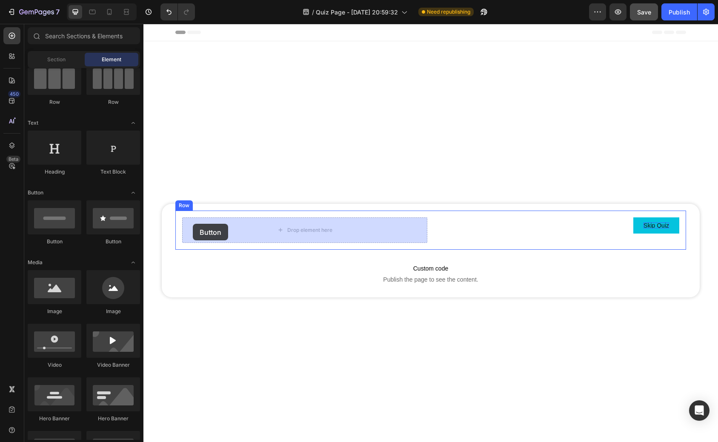
drag, startPoint x: 249, startPoint y: 248, endPoint x: 193, endPoint y: 224, distance: 61.4
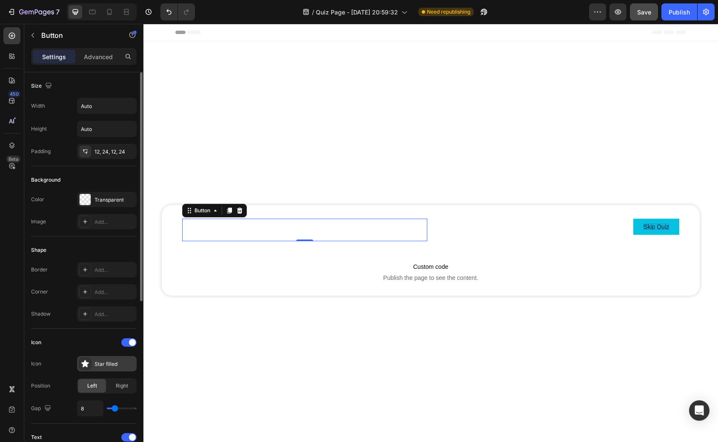
click at [99, 364] on div "Star filled" at bounding box center [115, 365] width 40 height 8
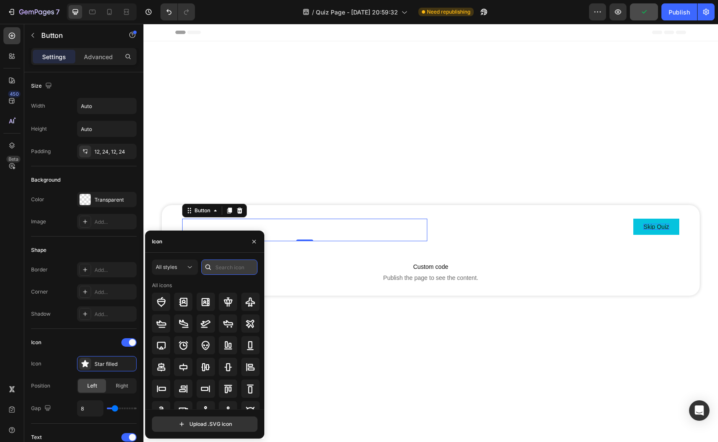
click at [220, 269] on input "text" at bounding box center [229, 267] width 56 height 15
type input "a"
type input "arrow"
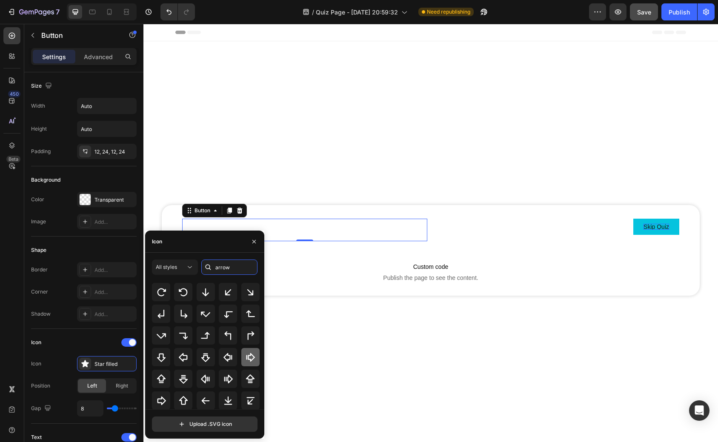
scroll to position [94, 0]
click at [201, 400] on icon at bounding box center [206, 400] width 10 height 10
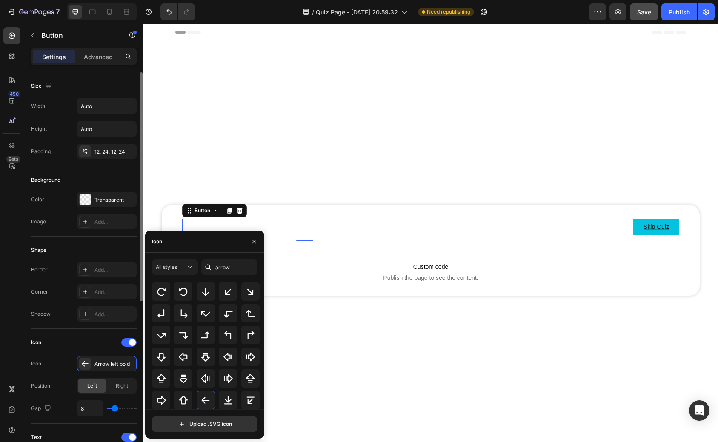
click at [99, 341] on div "Icon" at bounding box center [84, 343] width 106 height 14
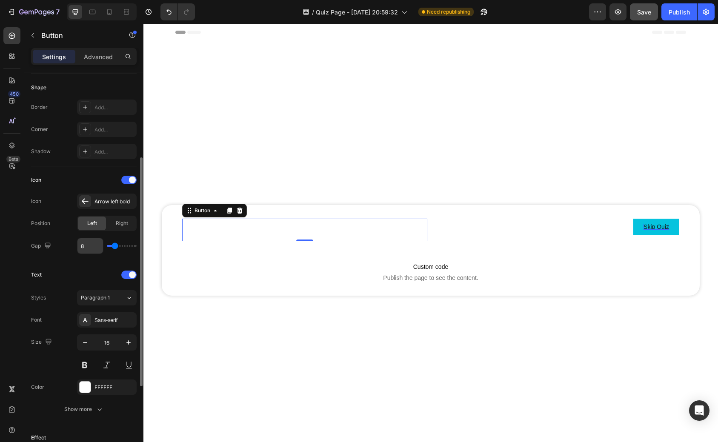
scroll to position [165, 0]
click at [103, 377] on div "Font Sans-serif Size 16 Color FFFFFF Show more" at bounding box center [84, 362] width 106 height 105
click at [106, 386] on div "FFFFFF" at bounding box center [107, 386] width 25 height 8
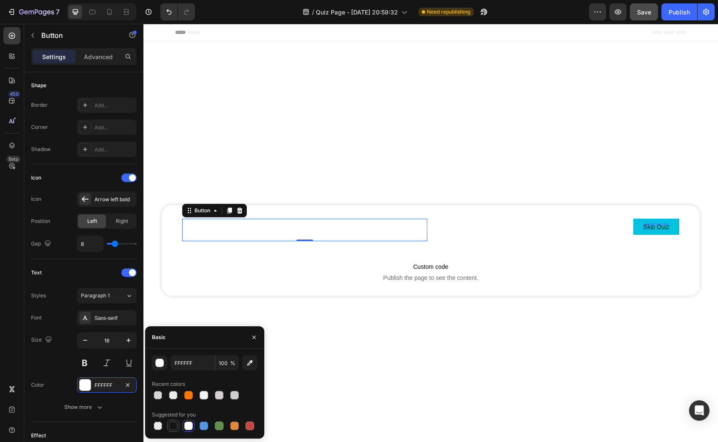
click at [171, 423] on div at bounding box center [173, 426] width 9 height 9
type input "151515"
click at [208, 228] on p "Button" at bounding box center [213, 230] width 20 height 12
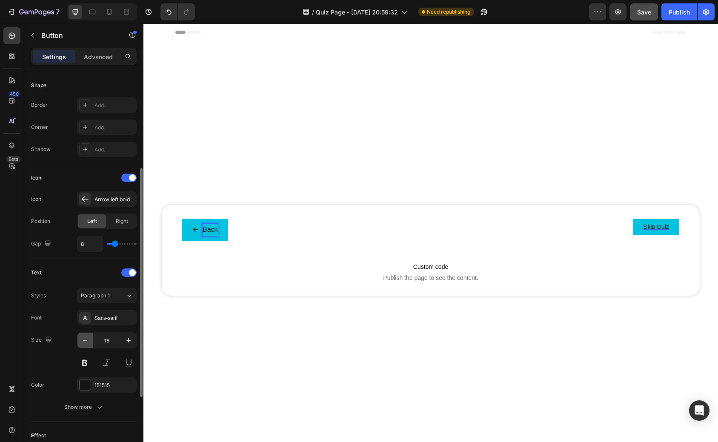
click at [86, 338] on icon "button" at bounding box center [85, 340] width 9 height 9
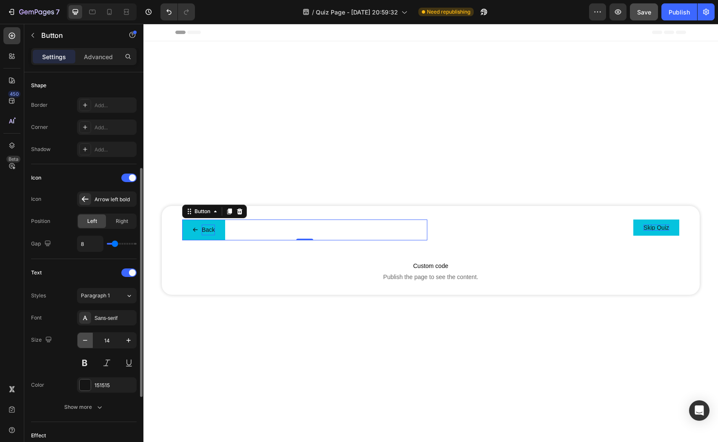
click at [86, 338] on icon "button" at bounding box center [85, 340] width 9 height 9
click at [129, 340] on icon "button" at bounding box center [128, 340] width 4 height 4
type input "14"
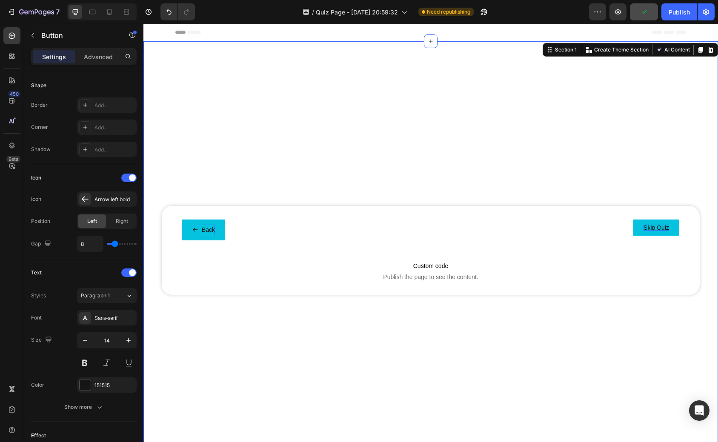
click at [471, 155] on div "Back Button Skip Quiz Button Row Custom code Publish the page to see the conten…" at bounding box center [430, 250] width 575 height 391
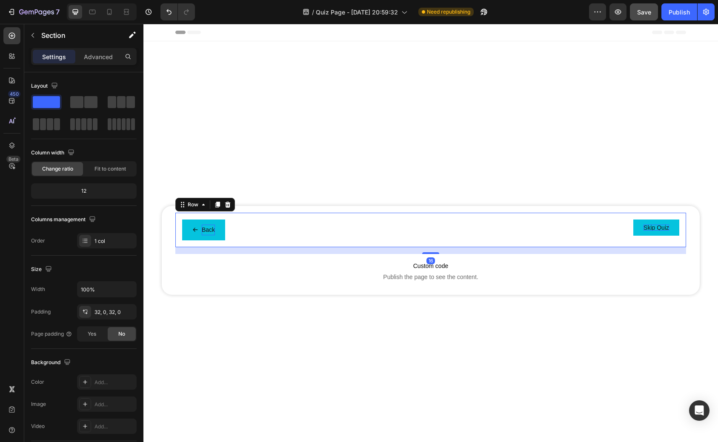
click at [441, 243] on div "Back Button Skip Quiz Button Row 16" at bounding box center [430, 230] width 511 height 34
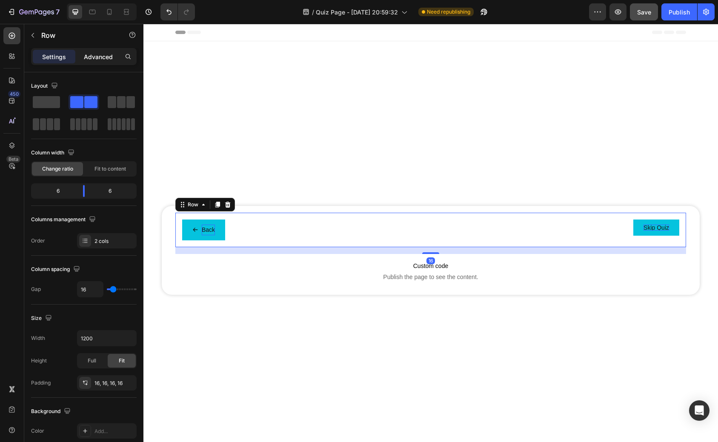
click at [112, 60] on p "Advanced" at bounding box center [98, 56] width 29 height 9
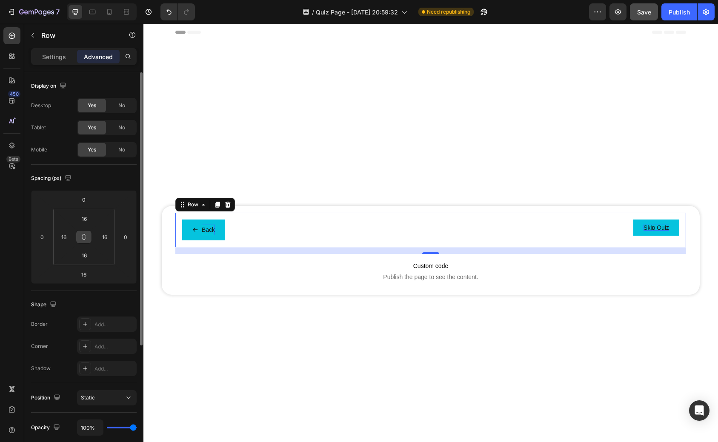
click at [85, 238] on icon at bounding box center [83, 237] width 7 height 7
click at [86, 224] on input "16" at bounding box center [84, 218] width 17 height 13
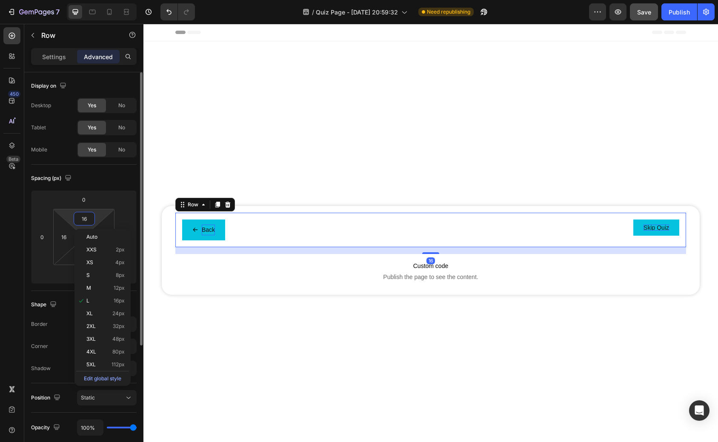
type input "0"
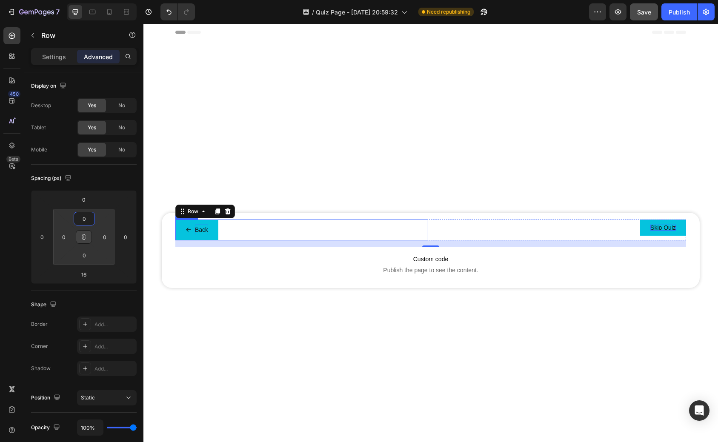
click at [397, 233] on div "Back Button" at bounding box center [301, 230] width 252 height 21
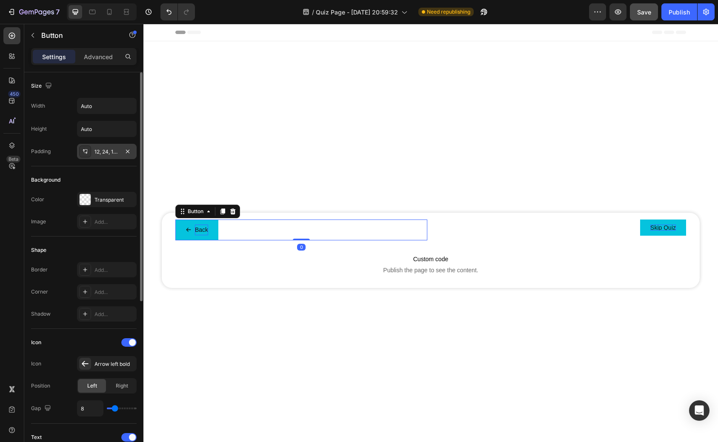
click at [102, 151] on div "12, 24, 12, 24" at bounding box center [107, 152] width 25 height 8
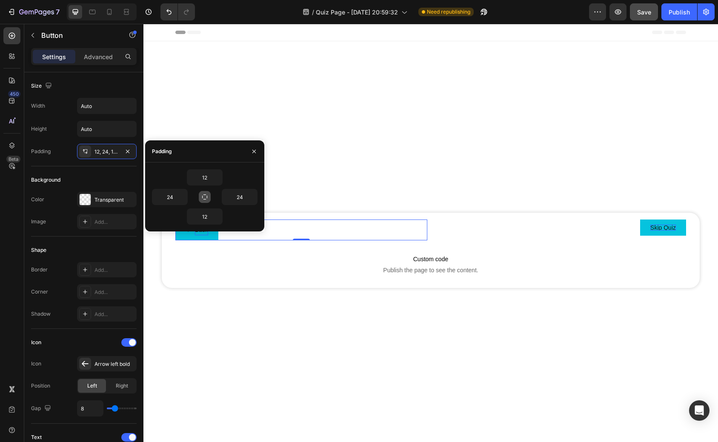
click at [203, 197] on icon "button" at bounding box center [204, 197] width 7 height 7
type input "12"
click at [206, 198] on icon "button" at bounding box center [204, 197] width 7 height 7
click at [208, 178] on input "12" at bounding box center [204, 177] width 35 height 15
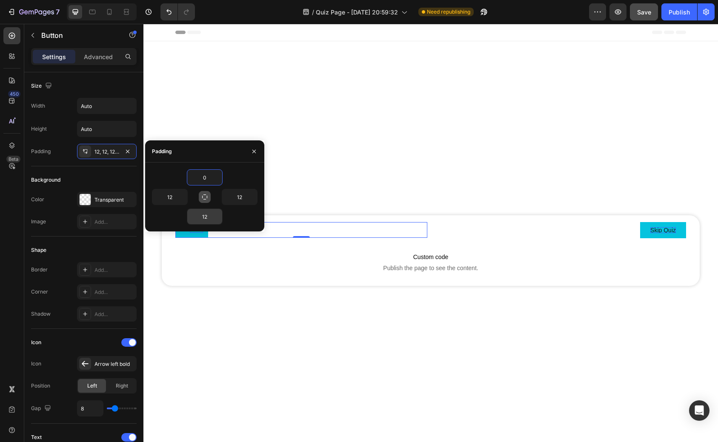
type input "0"
click at [207, 213] on input "12" at bounding box center [204, 216] width 35 height 15
type input "0"
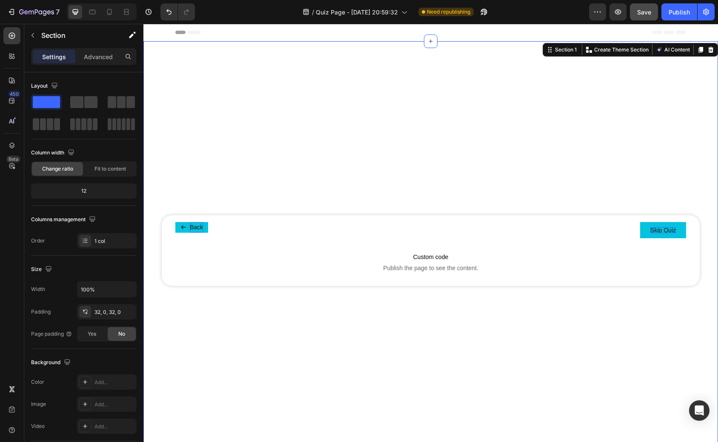
click at [380, 154] on div "Back Button Skip Quiz Button Row Custom code Publish the page to see the conten…" at bounding box center [430, 250] width 575 height 391
click at [524, 166] on div "Back Button Skip Quiz Button Row Custom code Publish the page to see the conten…" at bounding box center [430, 250] width 575 height 391
click at [679, 14] on div "Publish" at bounding box center [679, 12] width 21 height 9
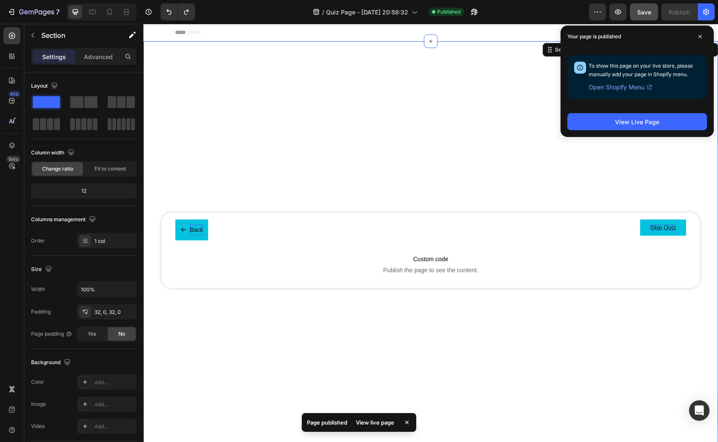
click at [209, 136] on div "Back Button Skip Quiz Button Row Custom code Publish the page to see the conten…" at bounding box center [430, 250] width 575 height 391
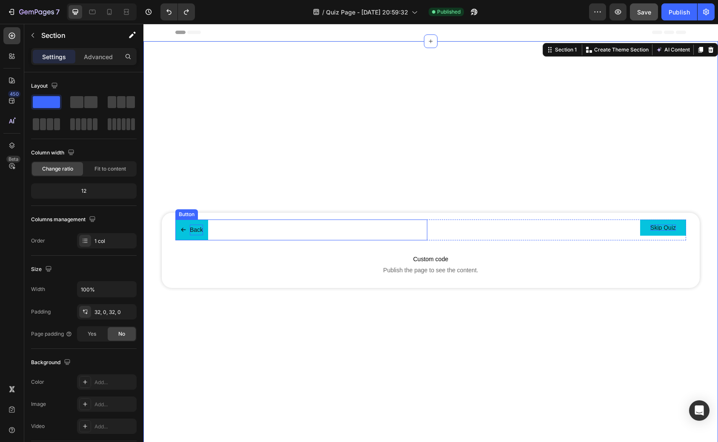
click at [229, 225] on div "Back Button" at bounding box center [301, 230] width 252 height 21
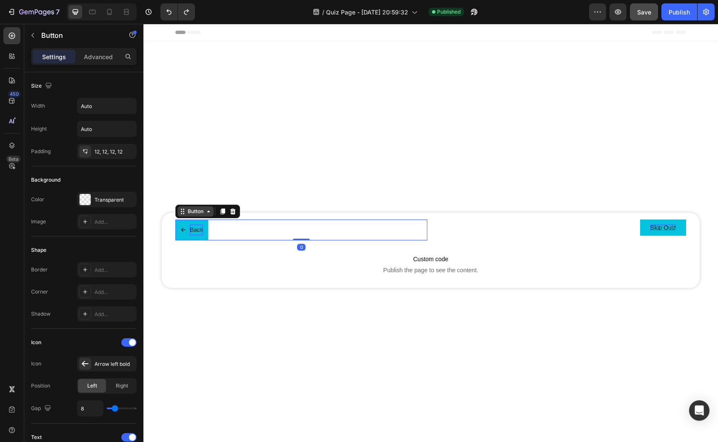
click at [190, 211] on div "Button" at bounding box center [195, 212] width 19 height 8
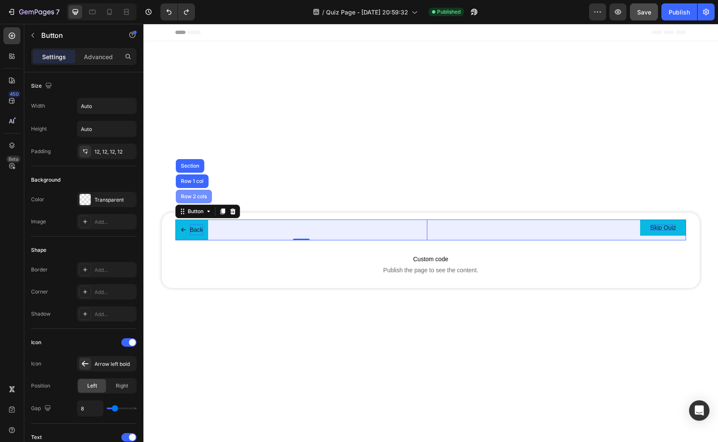
click at [189, 195] on div "Row 2 cols" at bounding box center [193, 196] width 29 height 5
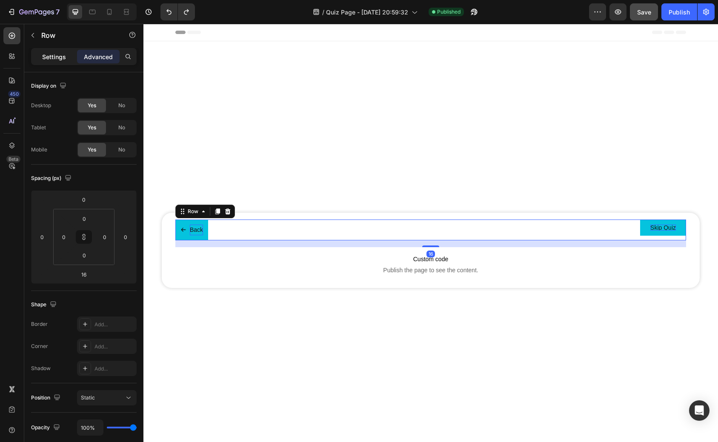
click at [52, 56] on p "Settings" at bounding box center [54, 56] width 24 height 9
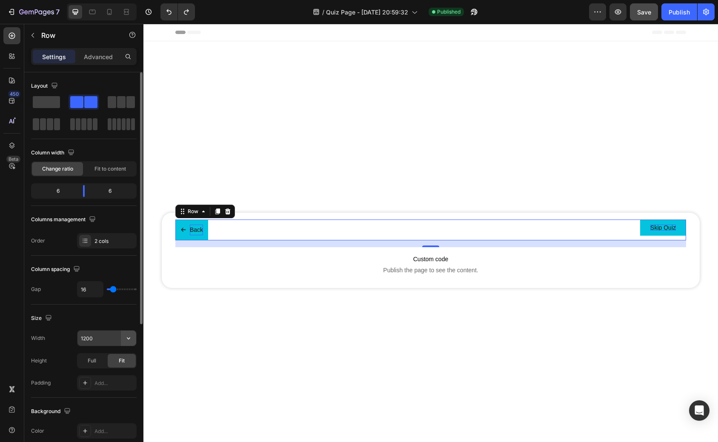
click at [134, 340] on button "button" at bounding box center [128, 338] width 15 height 15
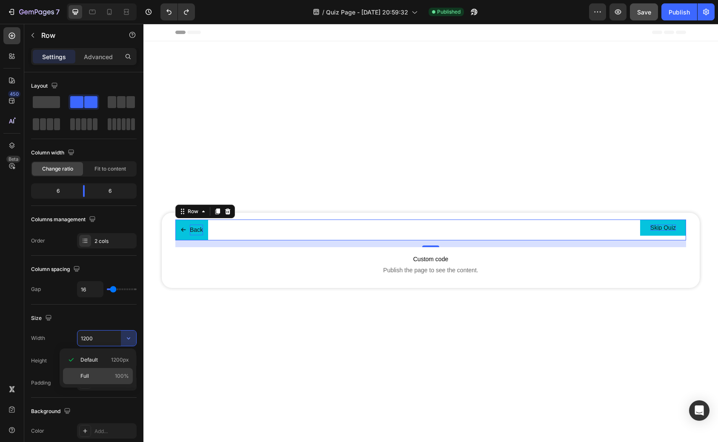
click at [103, 371] on div "Full 100%" at bounding box center [98, 376] width 70 height 16
type input "100%"
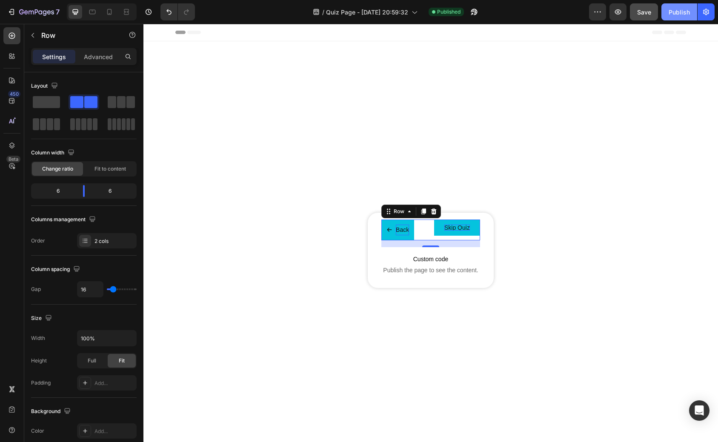
click at [667, 14] on button "Publish" at bounding box center [680, 11] width 36 height 17
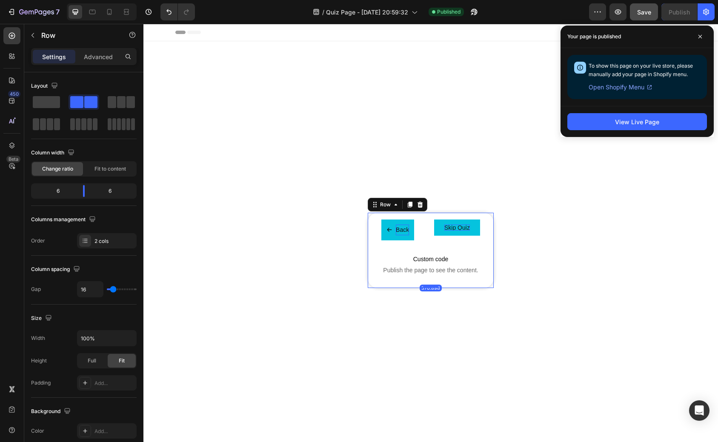
click at [374, 258] on div "Back Button Skip Quiz Button Row Custom code Publish the page to see the conten…" at bounding box center [431, 250] width 126 height 75
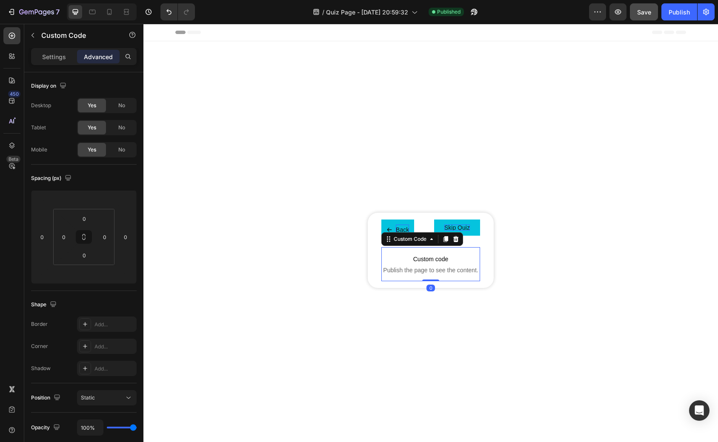
click at [391, 258] on span "Custom code" at bounding box center [430, 259] width 99 height 10
click at [57, 59] on p "Settings" at bounding box center [54, 56] width 24 height 9
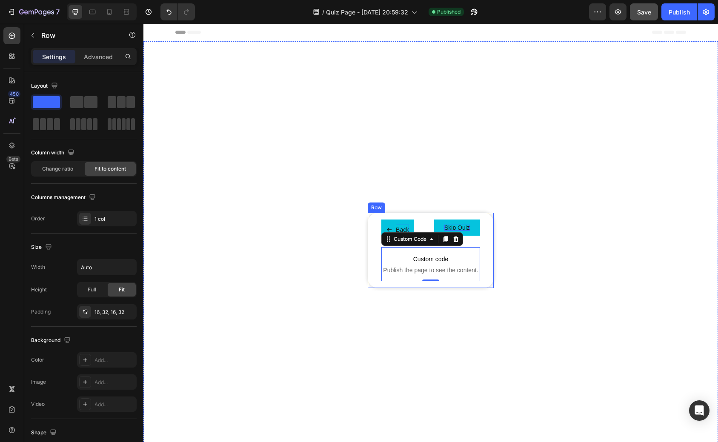
click at [371, 219] on div "Back Button Skip Quiz Button Row Custom code Publish the page to see the conten…" at bounding box center [431, 250] width 126 height 75
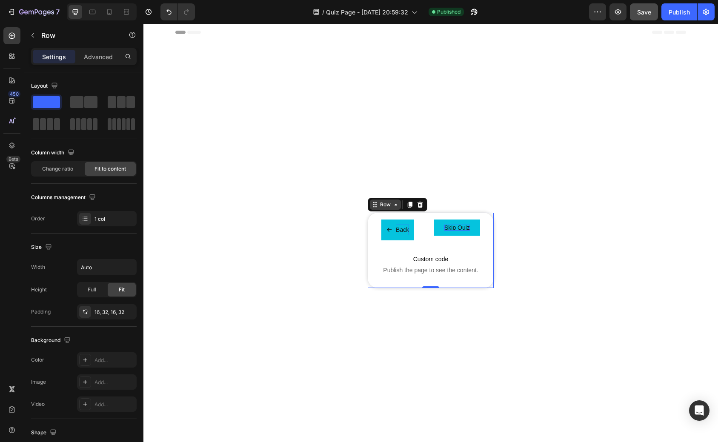
click at [383, 204] on div "Row" at bounding box center [385, 205] width 14 height 8
click at [382, 205] on div "Row" at bounding box center [385, 205] width 14 height 8
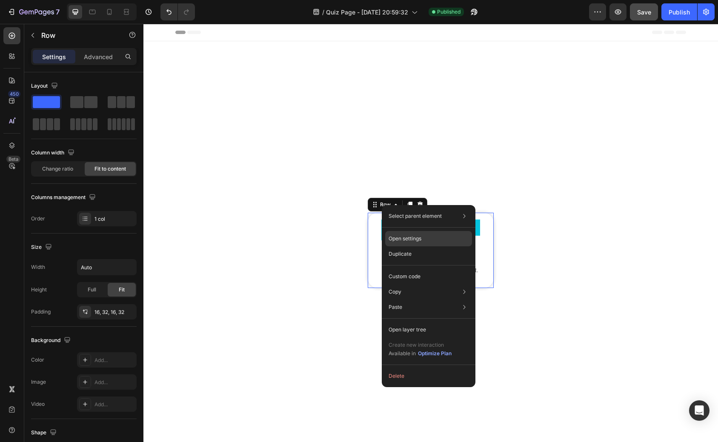
click at [410, 238] on p "Open settings" at bounding box center [405, 239] width 33 height 8
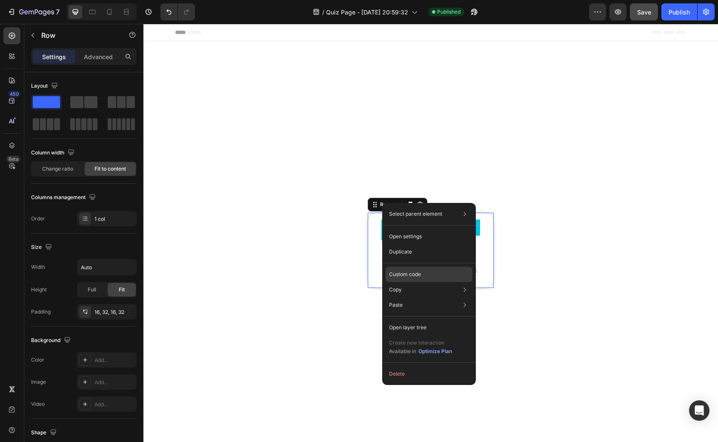
click at [405, 273] on p "Custom code" at bounding box center [405, 275] width 32 height 8
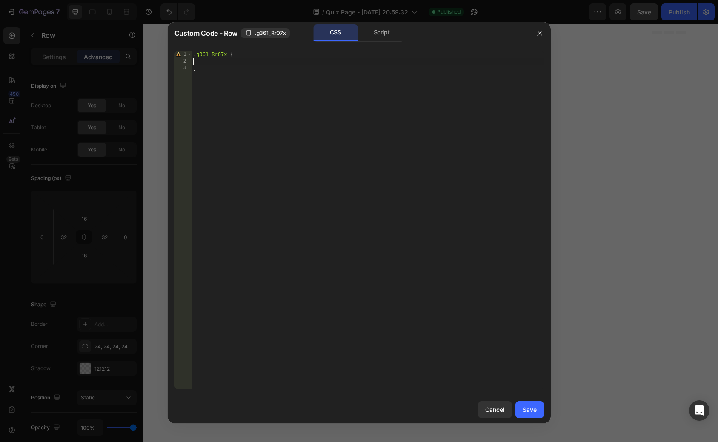
click at [264, 59] on div ".g361_Rr07x { }" at bounding box center [368, 227] width 352 height 352
type textarea "width:70vw;"
click at [276, 64] on div ".g361_Rr07x { width : 70 vw ; }" at bounding box center [368, 227] width 352 height 352
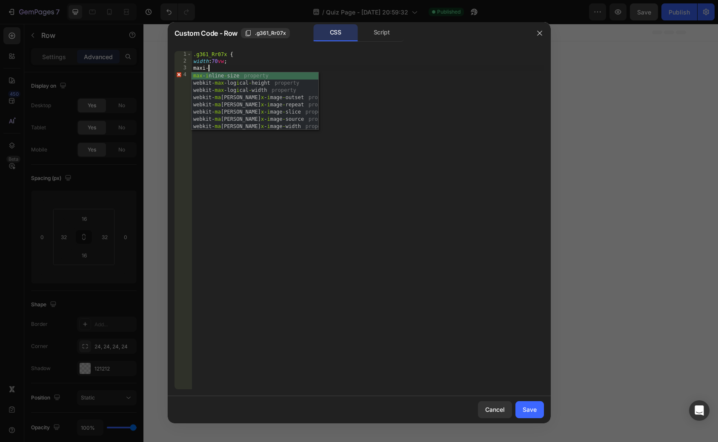
scroll to position [0, 1]
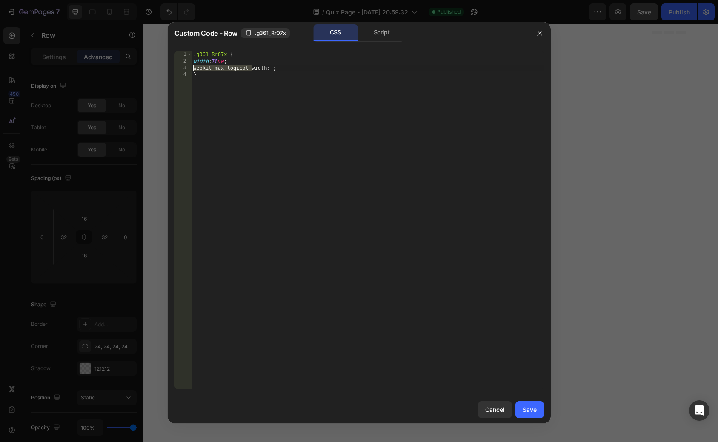
drag, startPoint x: 251, startPoint y: 67, endPoint x: 194, endPoint y: 71, distance: 57.2
click at [194, 71] on div ".g361_Rr07x { width : 70 vw ; webkit-max-logical-width : ; }" at bounding box center [368, 227] width 352 height 352
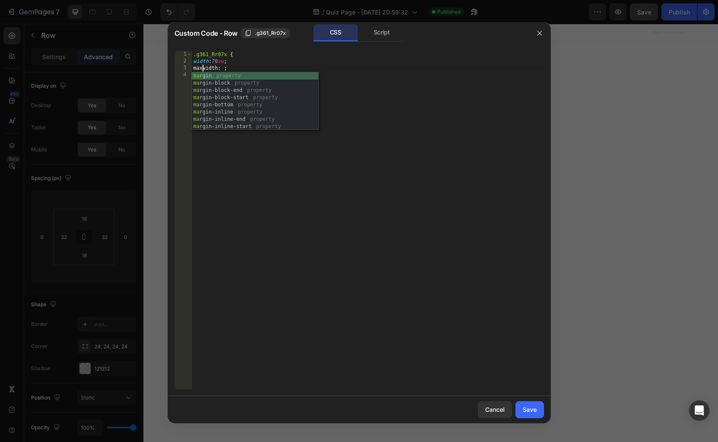
scroll to position [0, 1]
click at [224, 71] on div ".g361_Rr07x { width : 70 vw ; max-width : ; }" at bounding box center [368, 227] width 352 height 352
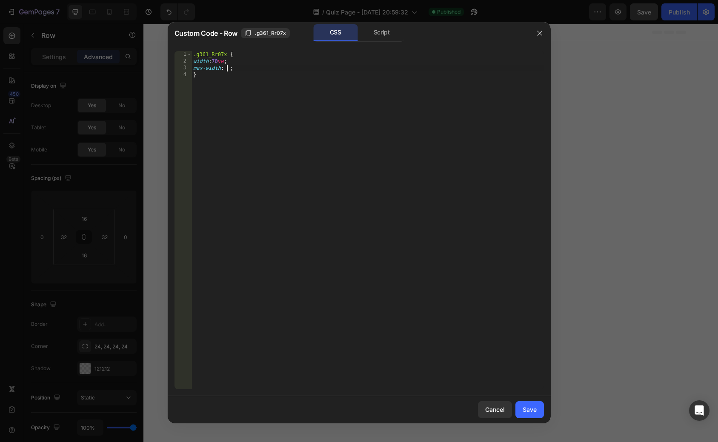
scroll to position [0, 3]
drag, startPoint x: 218, startPoint y: 62, endPoint x: 213, endPoint y: 63, distance: 5.1
click at [213, 63] on div ".g361_Rr07x { width : 70 vw ; max-width : ; }" at bounding box center [368, 227] width 352 height 352
click at [224, 69] on div ".g361_Rr07x { width : 95 vw ; max-width : ; }" at bounding box center [368, 227] width 352 height 352
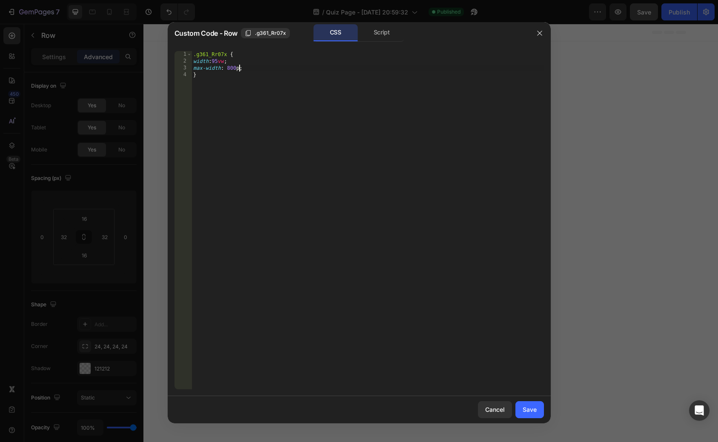
scroll to position [0, 4]
type textarea "max-width: 800px ;"
click at [530, 409] on div "Save" at bounding box center [530, 409] width 14 height 9
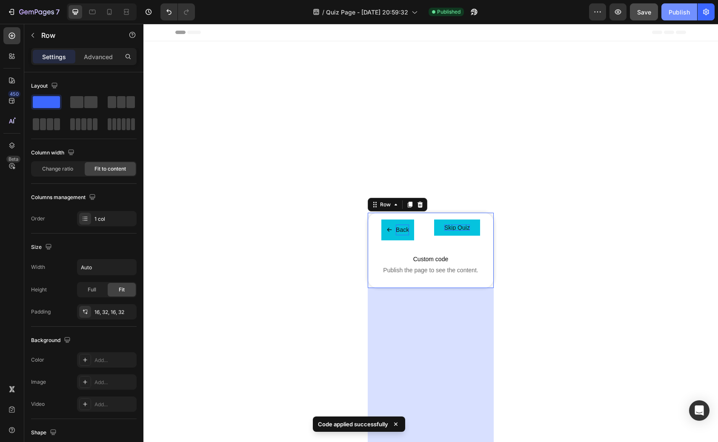
click at [673, 11] on div "Publish" at bounding box center [679, 12] width 21 height 9
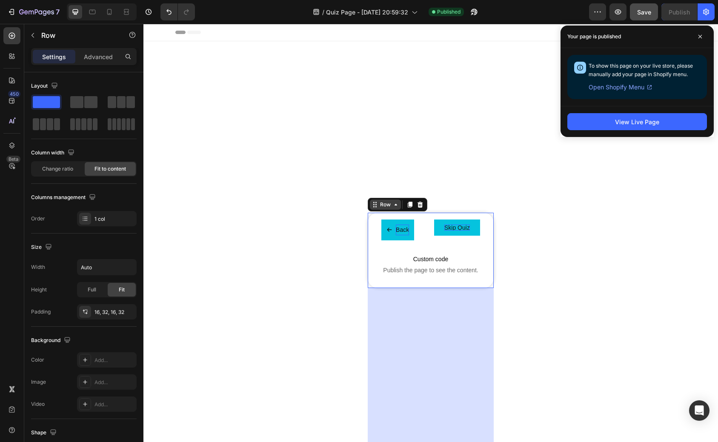
click at [377, 206] on icon at bounding box center [375, 204] width 7 height 7
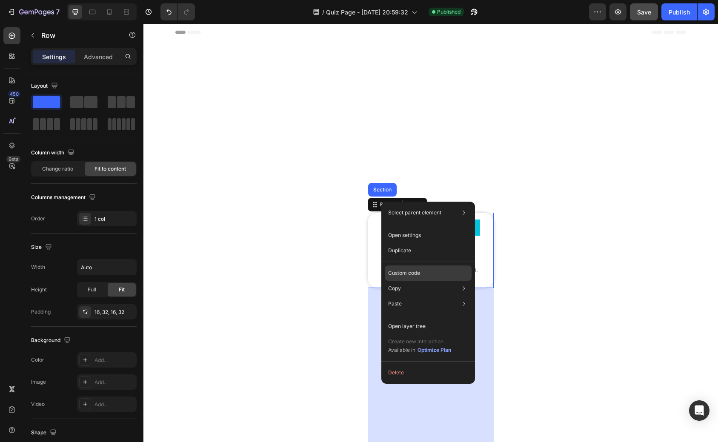
click at [408, 271] on p "Custom code" at bounding box center [404, 273] width 32 height 8
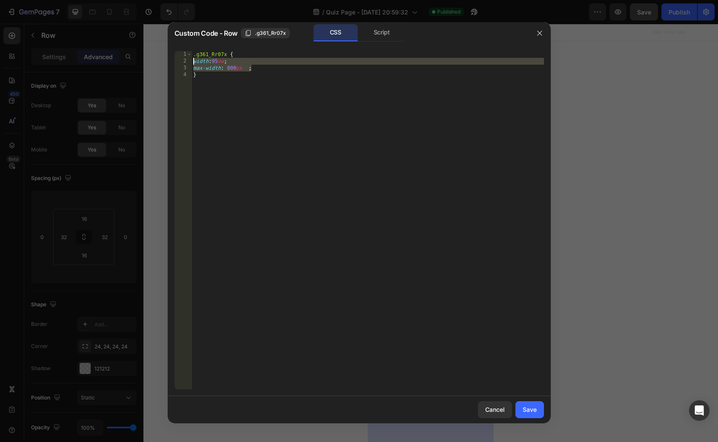
drag, startPoint x: 263, startPoint y: 68, endPoint x: 193, endPoint y: 62, distance: 69.6
click at [193, 62] on div ".g361_Rr07x { width : 95 vw ; max-width : 800 px ; }" at bounding box center [368, 227] width 352 height 352
type textarea "width:95vw; max-width: 800px ;"
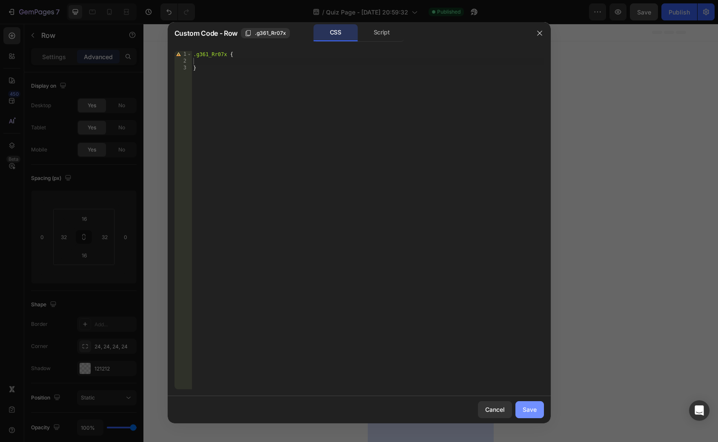
click at [529, 403] on button "Save" at bounding box center [530, 409] width 29 height 17
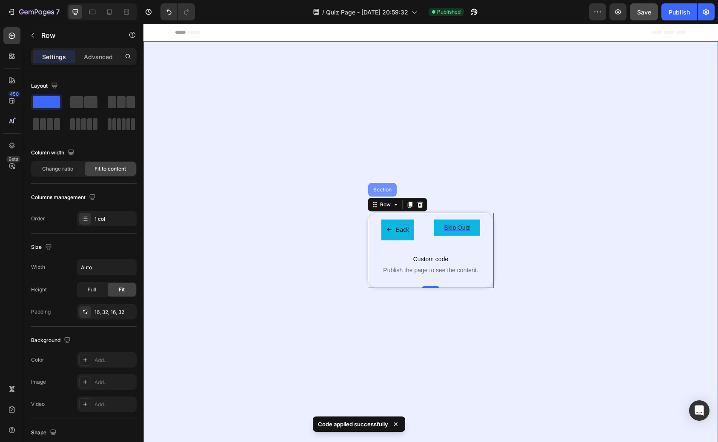
click at [379, 189] on div "Section" at bounding box center [383, 189] width 22 height 5
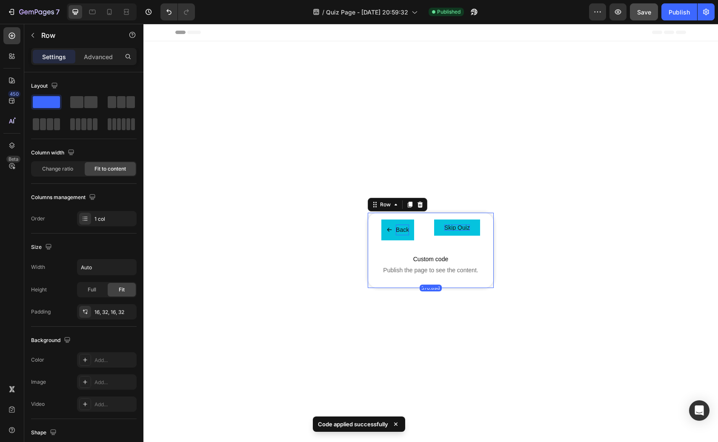
click at [373, 222] on div "Back Button Skip Quiz Button Row Custom code Publish the page to see the conten…" at bounding box center [431, 250] width 126 height 75
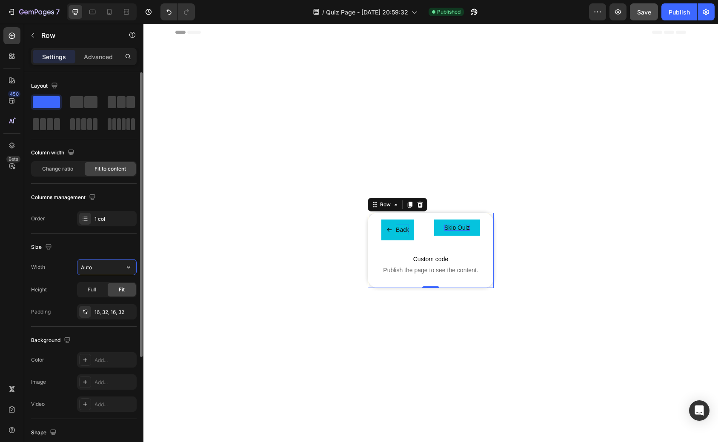
click at [104, 271] on input "Auto" at bounding box center [106, 267] width 59 height 15
click at [126, 265] on icon "button" at bounding box center [128, 267] width 9 height 9
click at [113, 241] on div "Size" at bounding box center [84, 248] width 106 height 14
click at [127, 265] on icon "button" at bounding box center [128, 267] width 9 height 9
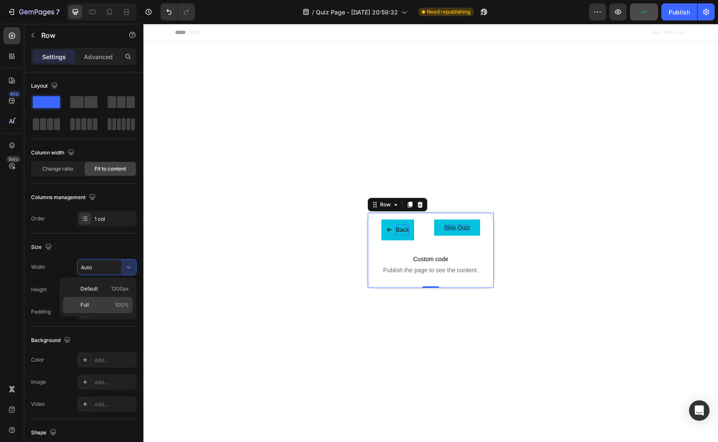
click at [106, 304] on p "Full 100%" at bounding box center [104, 305] width 49 height 8
type input "100%"
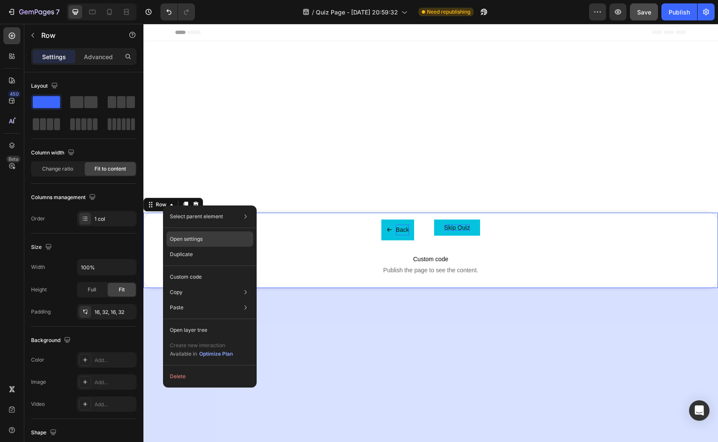
click at [193, 239] on p "Open settings" at bounding box center [186, 239] width 33 height 8
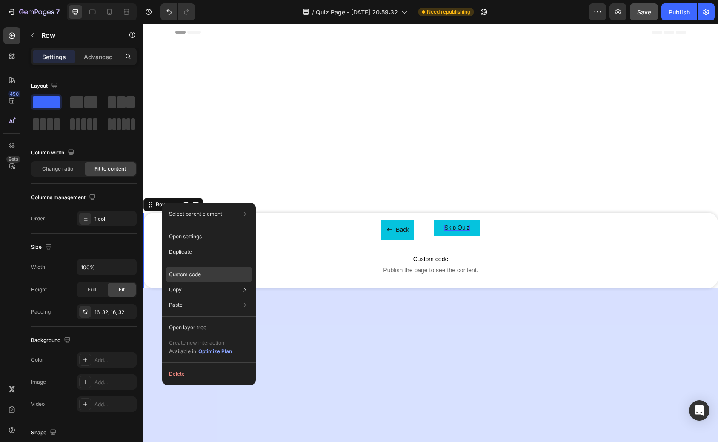
click at [197, 273] on p "Custom code" at bounding box center [185, 275] width 32 height 8
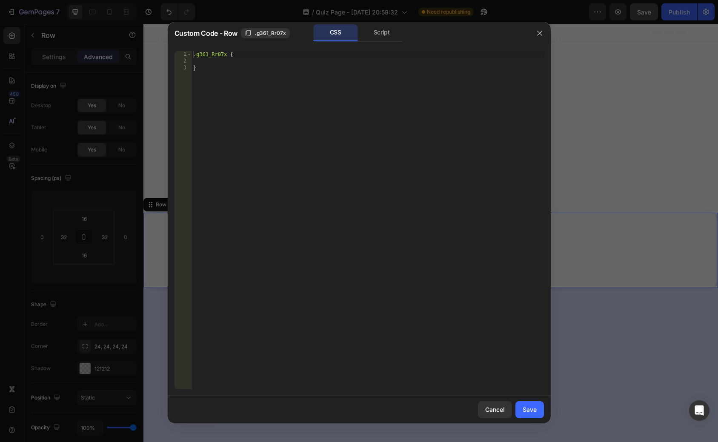
type textarea "}"
click at [248, 67] on div ".g361_Rr07x { }" at bounding box center [368, 227] width 352 height 352
click at [248, 65] on div ".g361_Rr07x { }" at bounding box center [368, 227] width 352 height 352
click at [249, 62] on div ".g361_Rr07x { }" at bounding box center [368, 227] width 352 height 352
paste textarea "max-width: 800px ;"
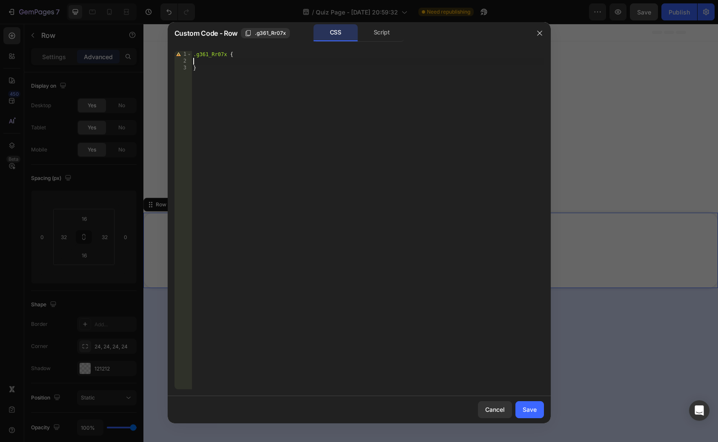
type textarea "max-width: 800px ;"
click at [523, 405] on div "Save" at bounding box center [530, 409] width 14 height 9
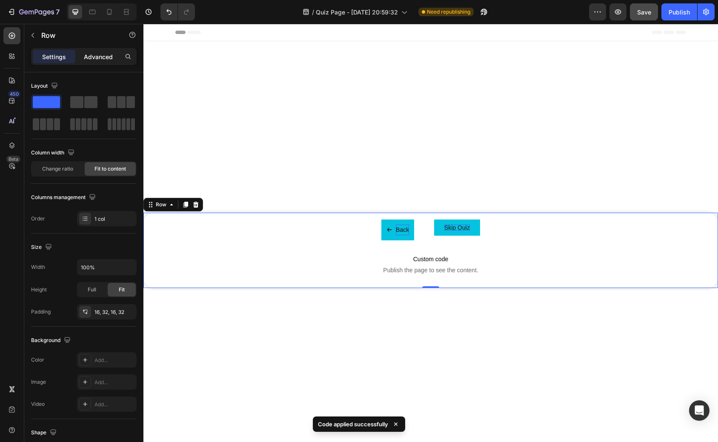
click at [100, 62] on div "Advanced" at bounding box center [98, 57] width 43 height 14
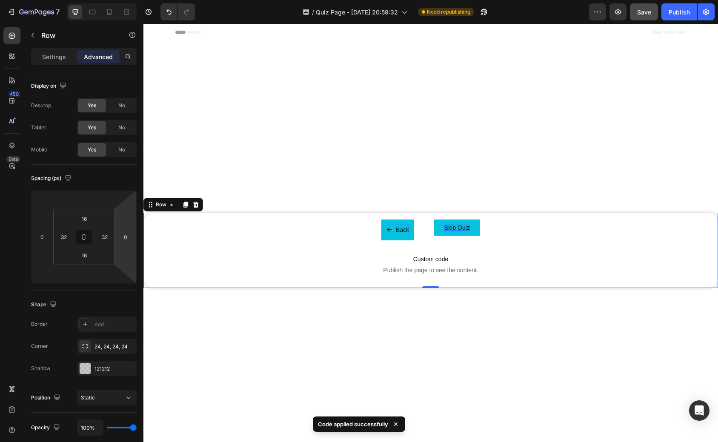
click at [125, 0] on html "7 Version history / Quiz Page - Aug 27, 20:59:32 Need republishing Preview Save…" at bounding box center [359, 0] width 718 height 0
click at [126, 241] on input "0" at bounding box center [125, 237] width 13 height 13
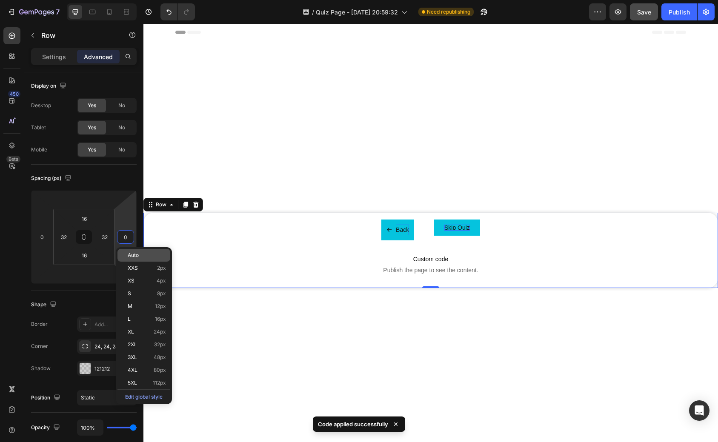
click at [135, 261] on div "Auto" at bounding box center [143, 255] width 53 height 13
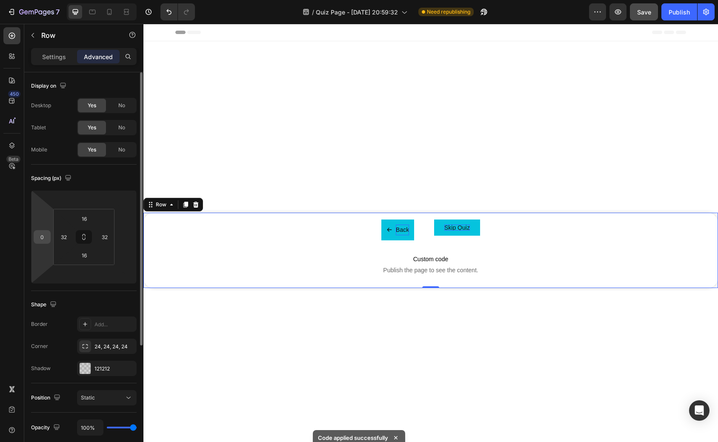
click at [42, 240] on input "0" at bounding box center [42, 237] width 13 height 13
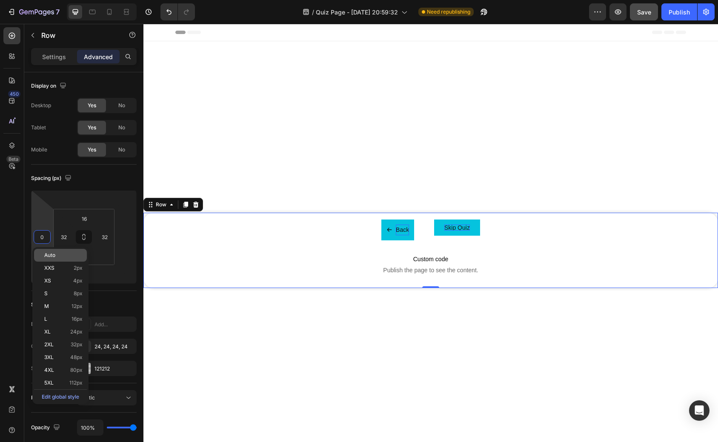
click at [55, 255] on span "Auto" at bounding box center [49, 255] width 11 height 6
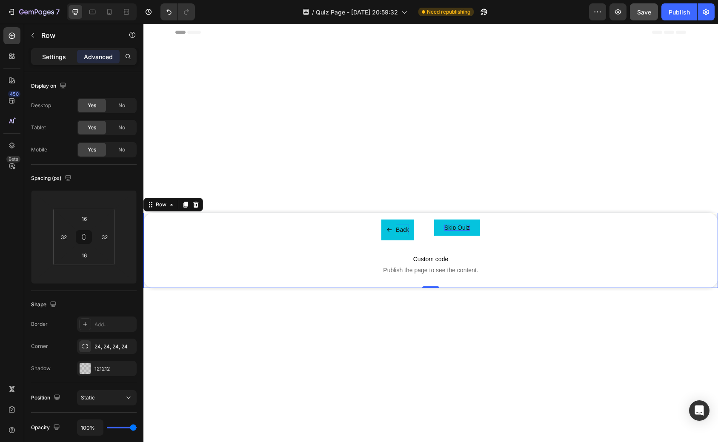
click at [57, 53] on p "Settings" at bounding box center [54, 56] width 24 height 9
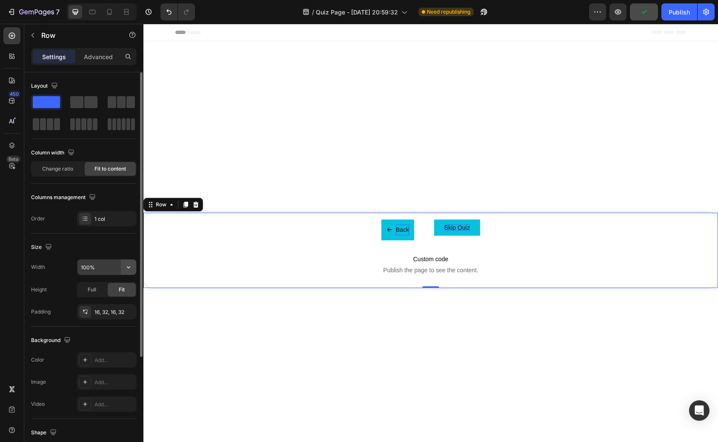
click at [128, 266] on icon "button" at bounding box center [128, 267] width 9 height 9
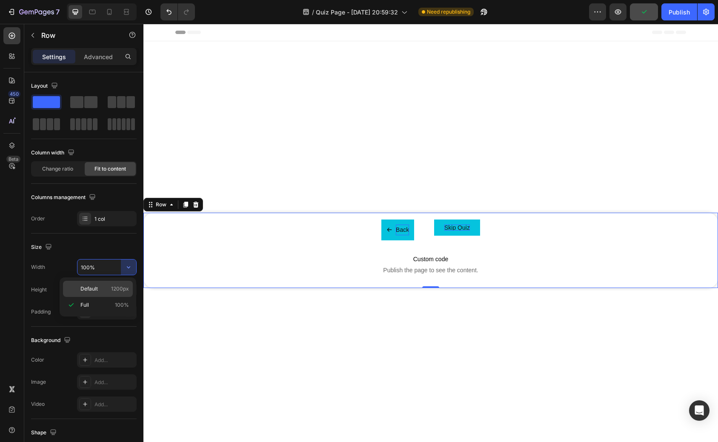
click at [106, 285] on div "Default 1200px" at bounding box center [98, 289] width 70 height 16
type input "1200"
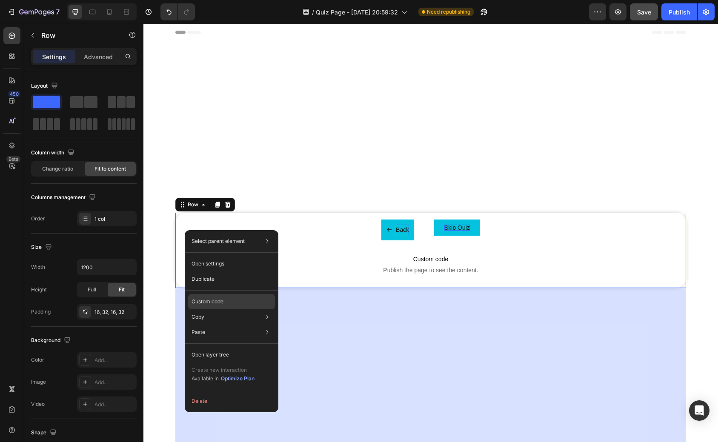
click at [210, 325] on div "Custom code" at bounding box center [231, 332] width 87 height 15
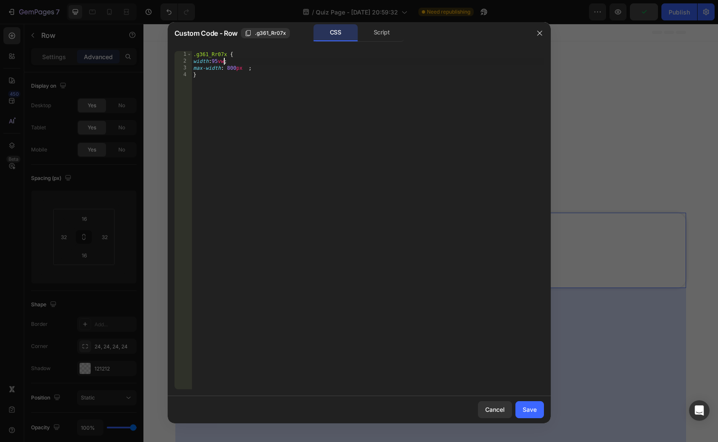
click at [225, 63] on div ".g361_Rr07x { width : 95 vw ; max-width : 800 px ; }" at bounding box center [368, 227] width 352 height 352
type textarea "width:95vw!;"
drag, startPoint x: 523, startPoint y: 410, endPoint x: 379, endPoint y: 387, distance: 145.4
click at [523, 410] on div "Save" at bounding box center [530, 409] width 14 height 9
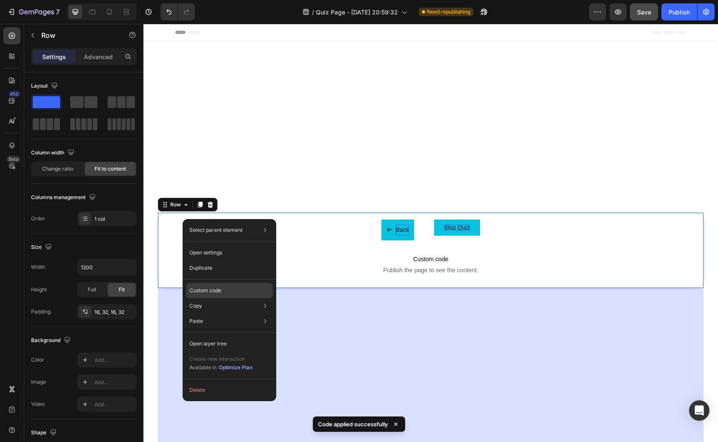
click at [205, 288] on p "Custom code" at bounding box center [205, 291] width 32 height 8
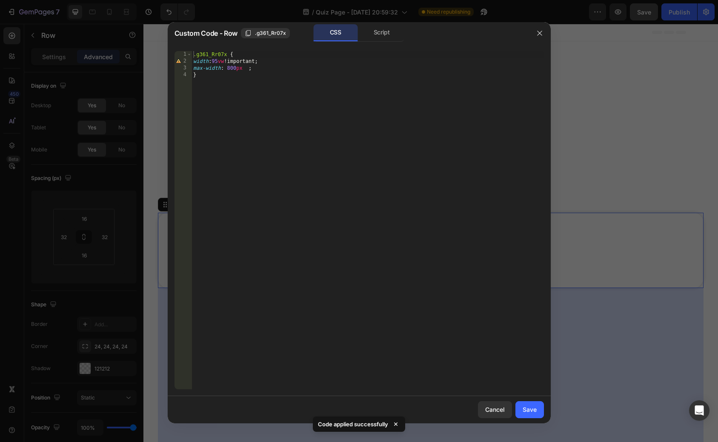
click at [243, 68] on div ".g361_Rr07x { width : 95 vw !important ; max-width : 800 px ; }" at bounding box center [368, 227] width 352 height 352
type textarea "max-width: 800px! ;"
click at [530, 408] on div "Save" at bounding box center [530, 409] width 14 height 9
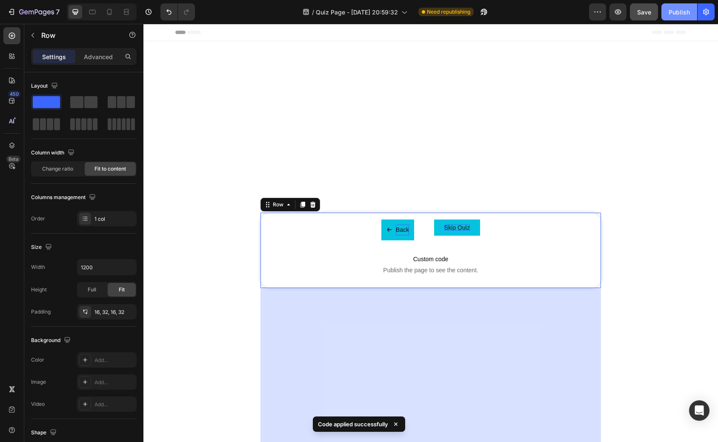
click at [673, 17] on button "Publish" at bounding box center [680, 11] width 36 height 17
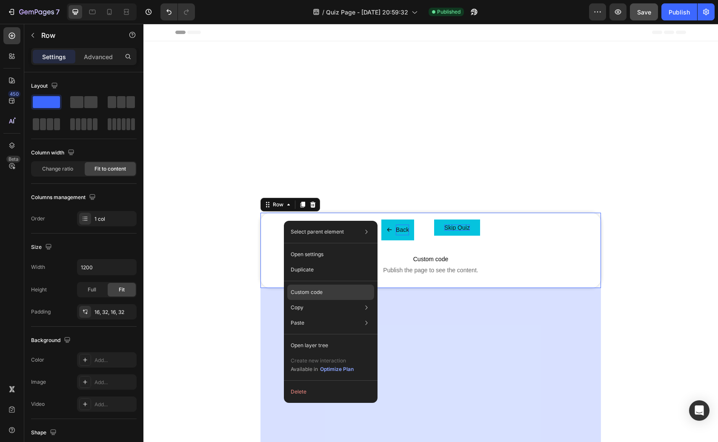
click at [305, 291] on p "Custom code" at bounding box center [307, 293] width 32 height 8
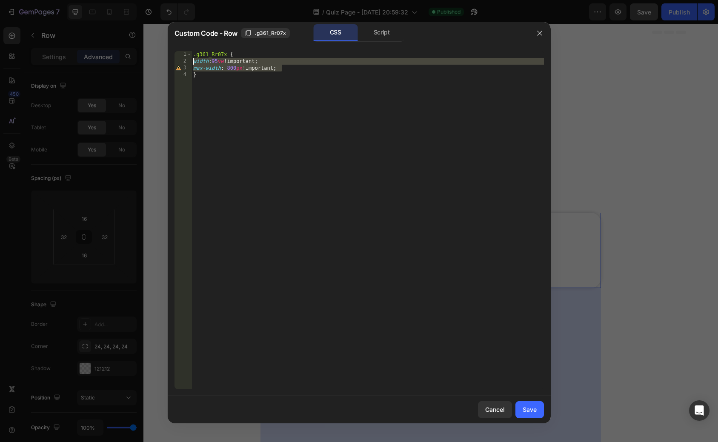
drag, startPoint x: 285, startPoint y: 67, endPoint x: 187, endPoint y: 61, distance: 98.5
click at [187, 61] on div "max-width: 800px!important ; 1 2 3 4 .g361_Rr07x { width : 95 vw !important ; m…" at bounding box center [360, 220] width 370 height 338
type textarea "width:95vw!important; max-width: 800px!important ;"
click at [487, 404] on button "Cancel" at bounding box center [495, 409] width 34 height 17
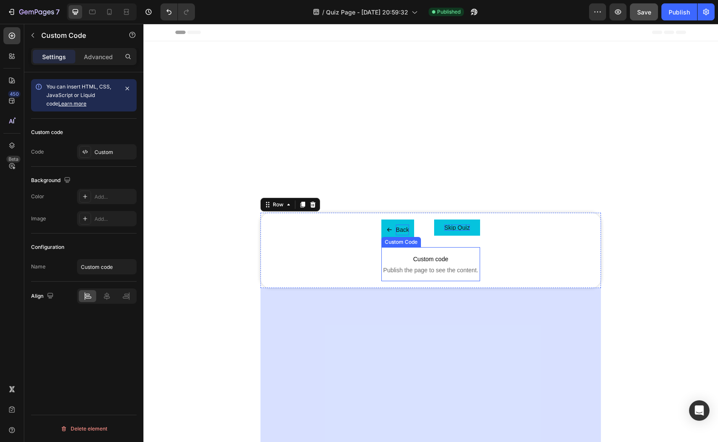
click at [391, 252] on p "Custom code Publish the page to see the content." at bounding box center [430, 264] width 99 height 34
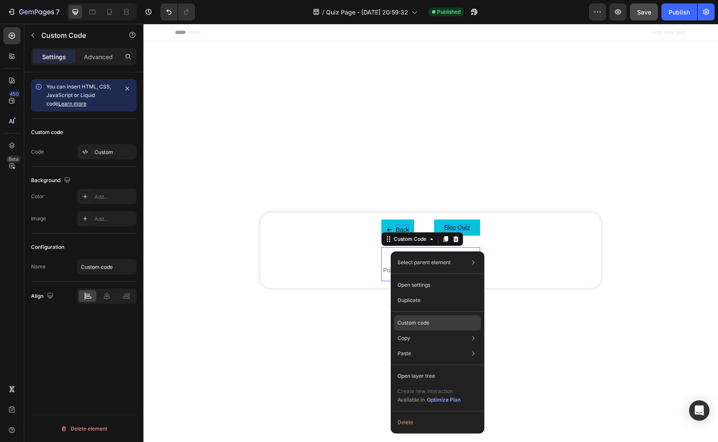
click at [405, 321] on p "Custom code" at bounding box center [414, 323] width 32 height 8
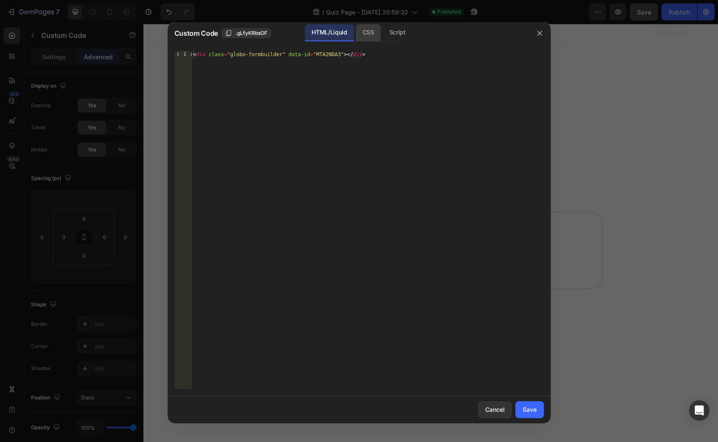
click at [383, 35] on div "CSS" at bounding box center [398, 32] width 30 height 17
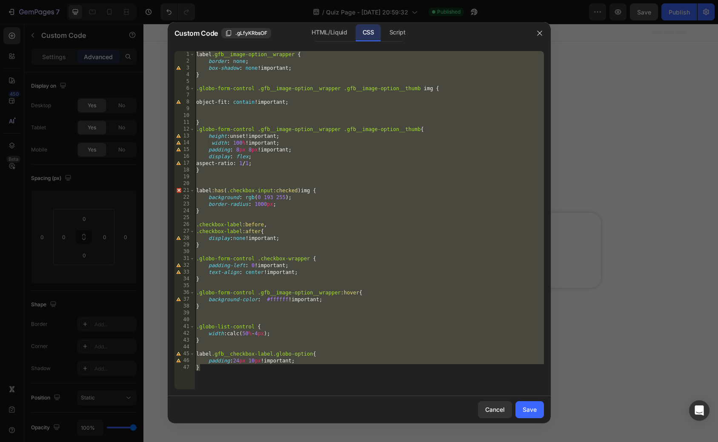
click at [303, 375] on div "label .gfb__image-option__wrapper { border : none ; box-shadow : none !importan…" at bounding box center [370, 227] width 350 height 352
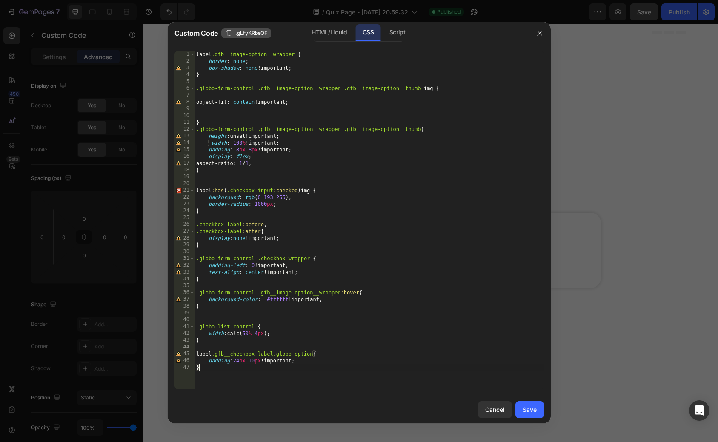
click at [258, 35] on span ".gLfyKRbsOF" at bounding box center [251, 33] width 32 height 8
click at [242, 379] on div "label .gfb__image-option__wrapper { border : none ; box-shadow : none !importan…" at bounding box center [370, 227] width 350 height 352
paste textarea ".gLfyKRbsOF"
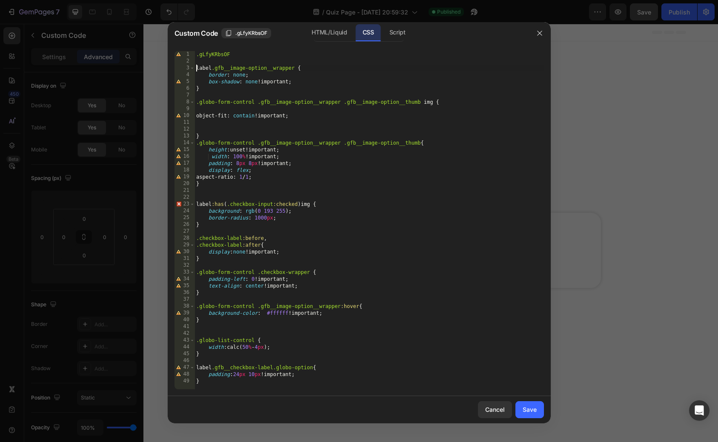
click at [240, 53] on div ".gLfyKRbsOF label .gfb__image-option__wrapper { border : none ; box-shadow : no…" at bounding box center [370, 227] width 350 height 352
type textarea ".gLfyKRbsOF{}"
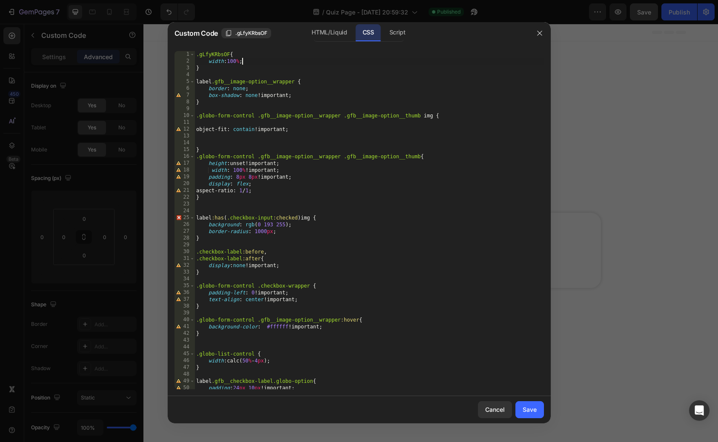
scroll to position [0, 3]
type textarea "width:100%;"
click at [529, 408] on div "Save" at bounding box center [530, 409] width 14 height 9
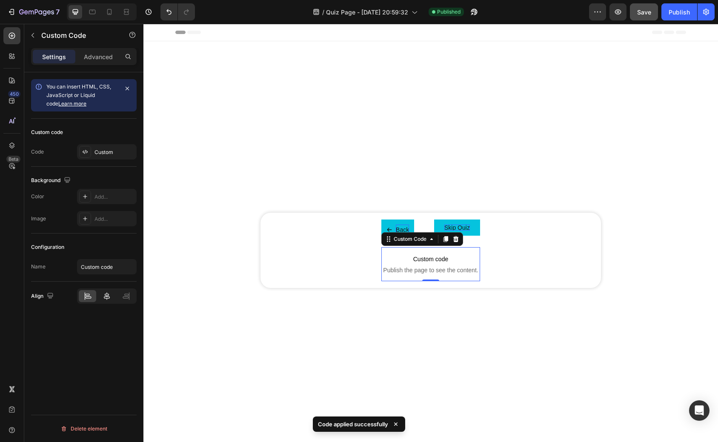
click at [109, 298] on icon at bounding box center [107, 296] width 6 height 8
click at [95, 49] on div "Settings Advanced" at bounding box center [84, 56] width 106 height 17
click at [95, 52] on p "Advanced" at bounding box center [98, 56] width 29 height 9
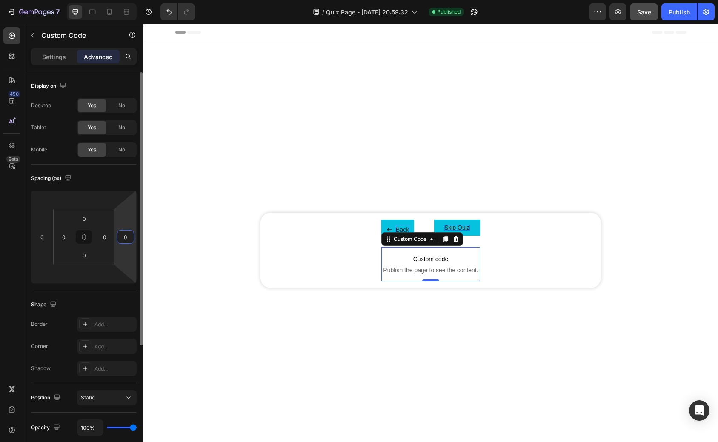
click at [127, 238] on input "0" at bounding box center [125, 237] width 13 height 13
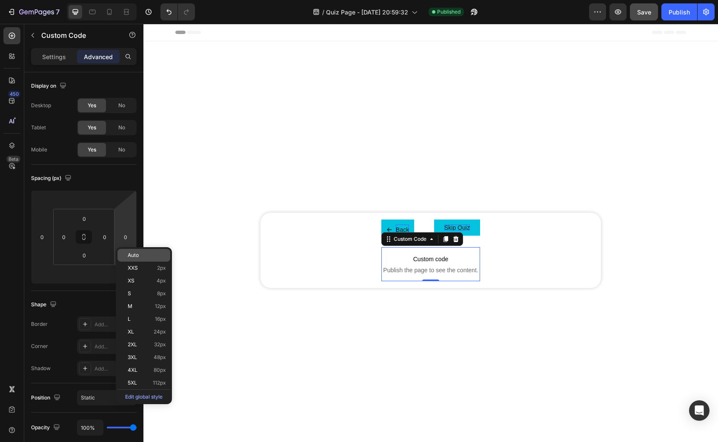
click at [133, 261] on div "Auto" at bounding box center [143, 255] width 53 height 13
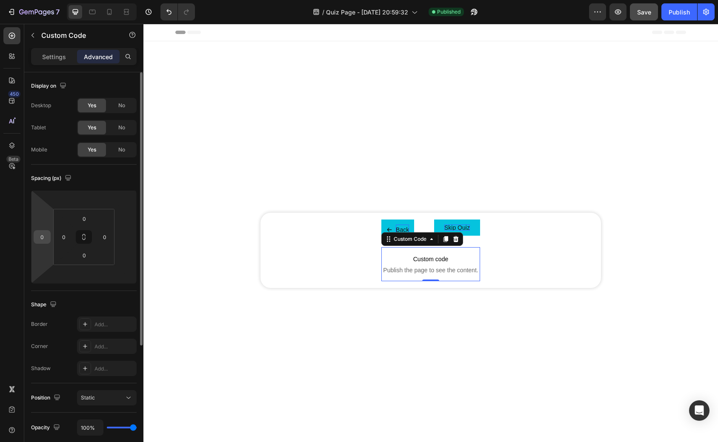
click at [44, 240] on input "0" at bounding box center [42, 237] width 13 height 13
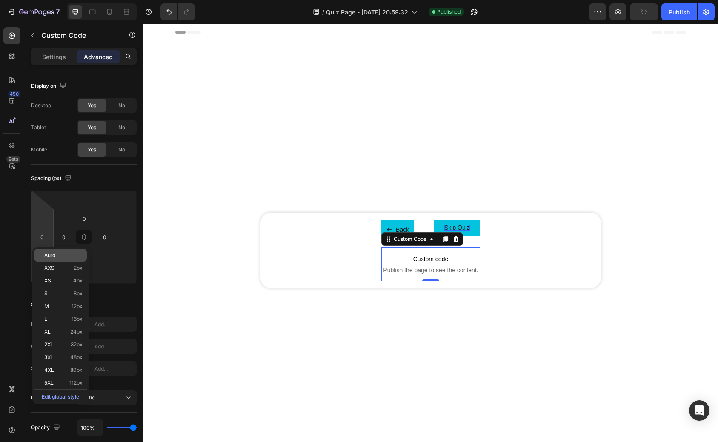
click at [55, 254] on span "Auto" at bounding box center [49, 255] width 11 height 6
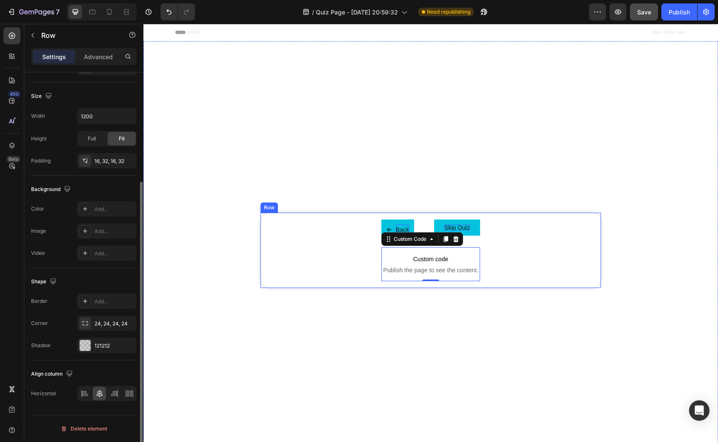
scroll to position [0, 0]
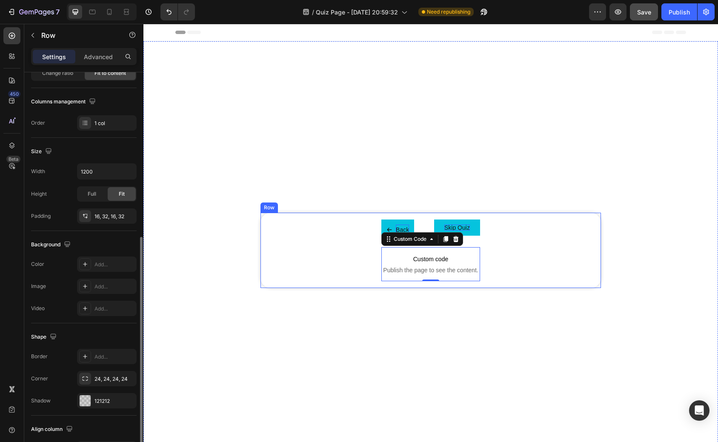
click at [293, 248] on div "Back Button Skip Quiz Button Row Custom code Publish the page to see the conten…" at bounding box center [431, 250] width 341 height 75
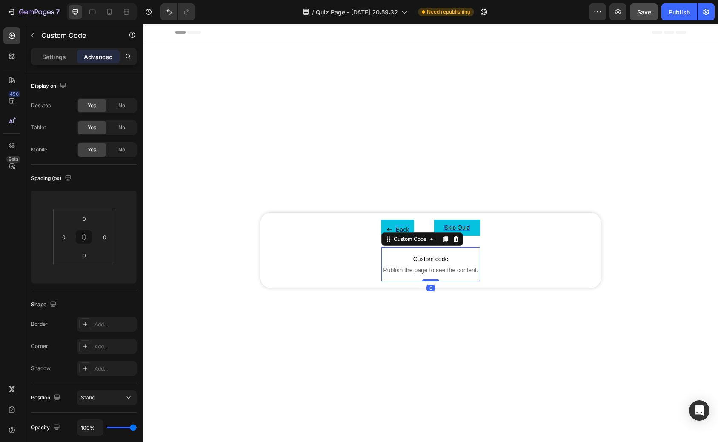
click at [394, 275] on p "Custom code Publish the page to see the content." at bounding box center [430, 264] width 99 height 34
click at [408, 246] on div "Custom Code" at bounding box center [422, 239] width 82 height 14
click at [410, 242] on div "Custom Code" at bounding box center [410, 239] width 36 height 8
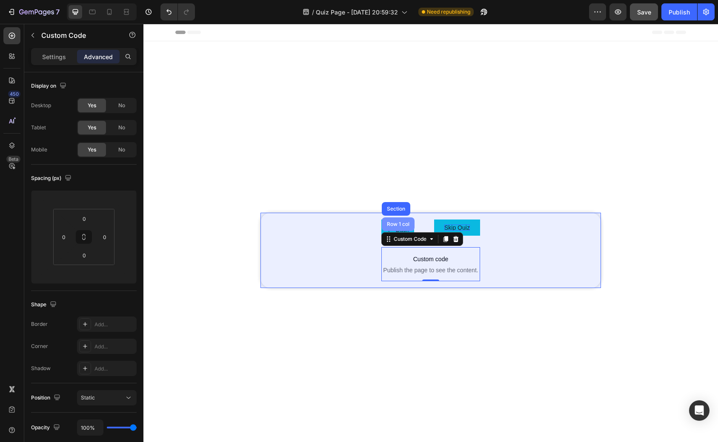
click at [403, 225] on div "Row 1 col" at bounding box center [398, 224] width 26 height 5
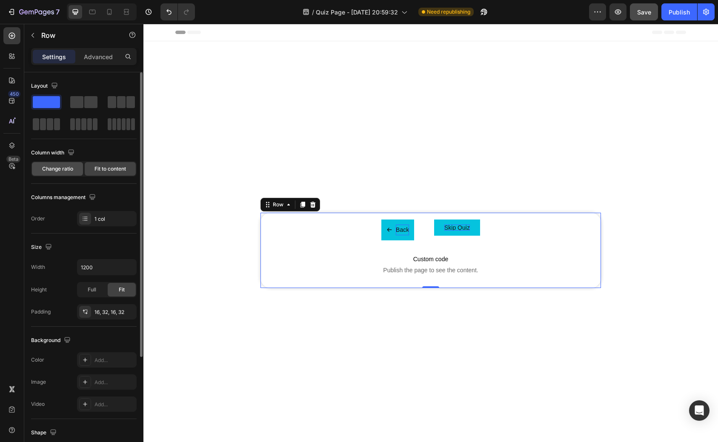
click at [59, 173] on div "Change ratio" at bounding box center [57, 169] width 51 height 14
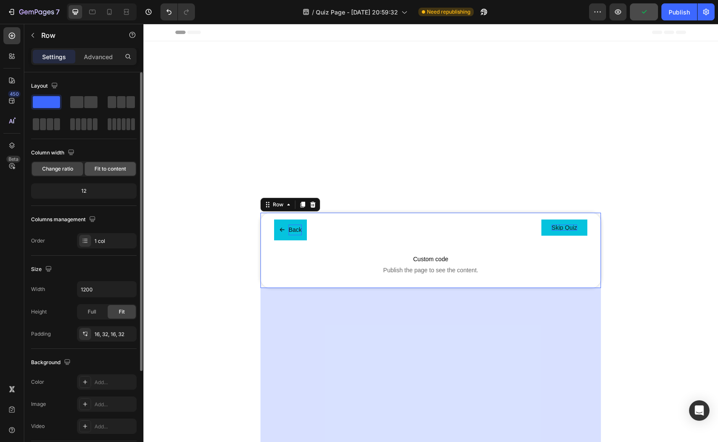
click at [109, 171] on span "Fit to content" at bounding box center [111, 169] width 32 height 8
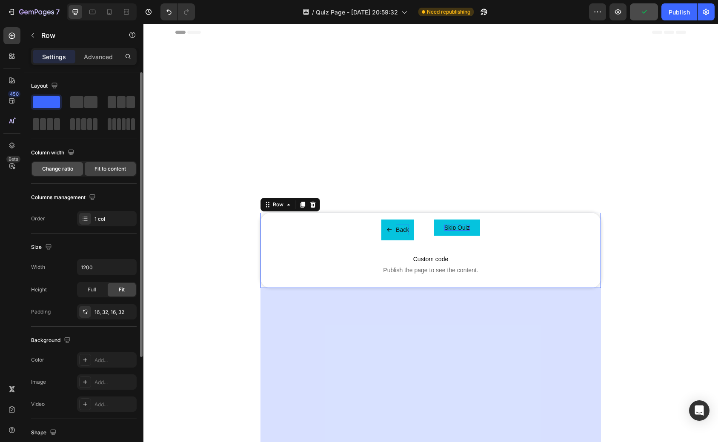
click at [63, 172] on span "Change ratio" at bounding box center [57, 169] width 31 height 8
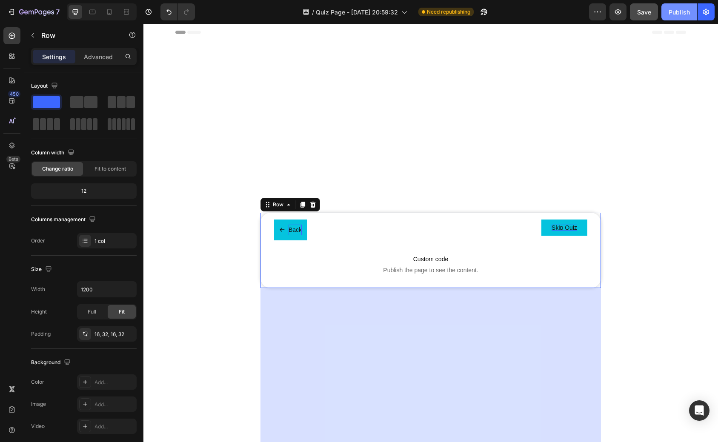
click at [678, 11] on div "Publish" at bounding box center [679, 12] width 21 height 9
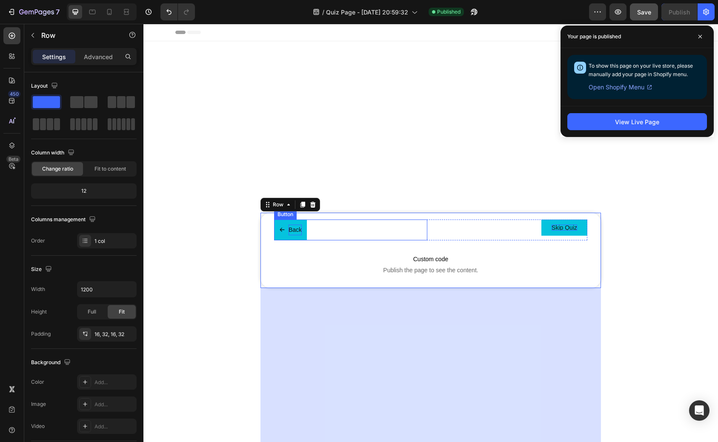
click at [335, 232] on div "Back Button" at bounding box center [350, 230] width 153 height 21
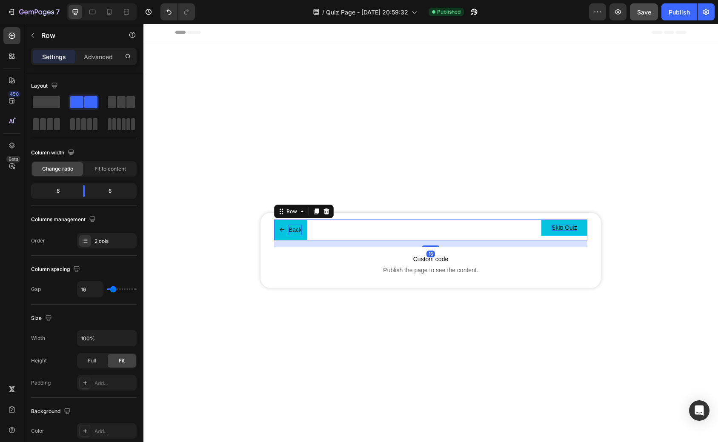
click at [497, 238] on div "Skip Quiz Button" at bounding box center [510, 230] width 153 height 21
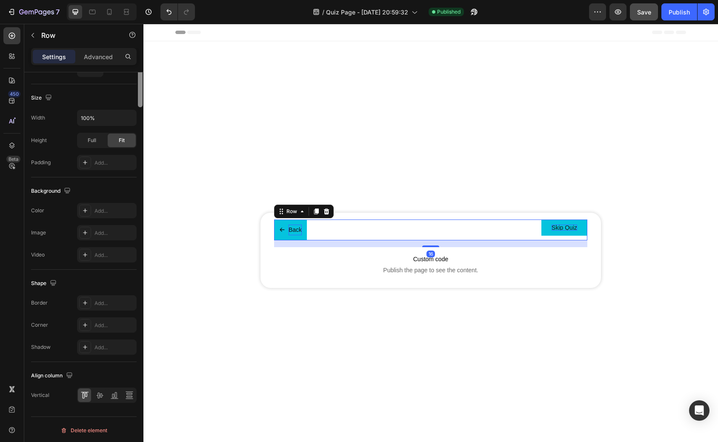
scroll to position [222, 0]
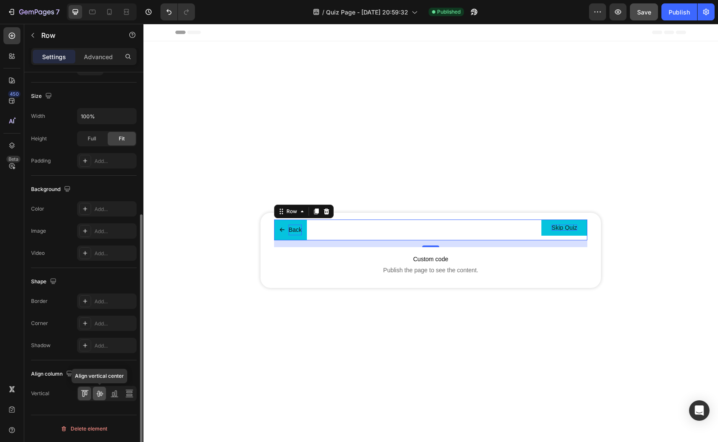
click at [99, 394] on icon at bounding box center [99, 394] width 9 height 9
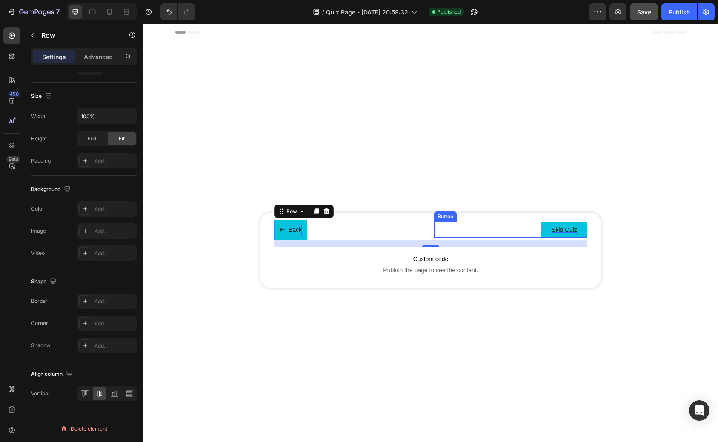
click at [544, 231] on button "Skip Quiz" at bounding box center [565, 230] width 46 height 16
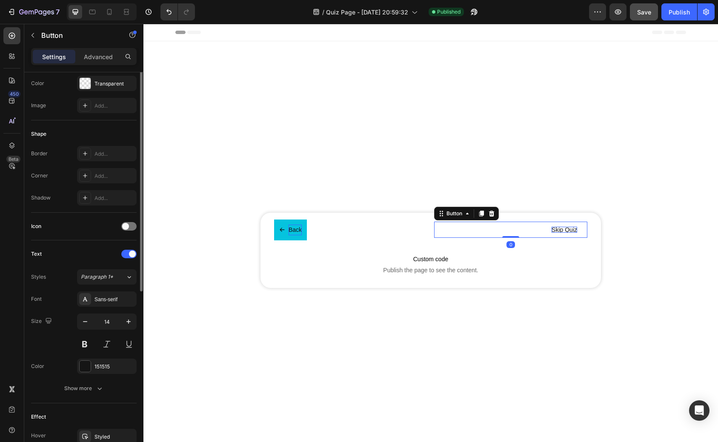
scroll to position [216, 0]
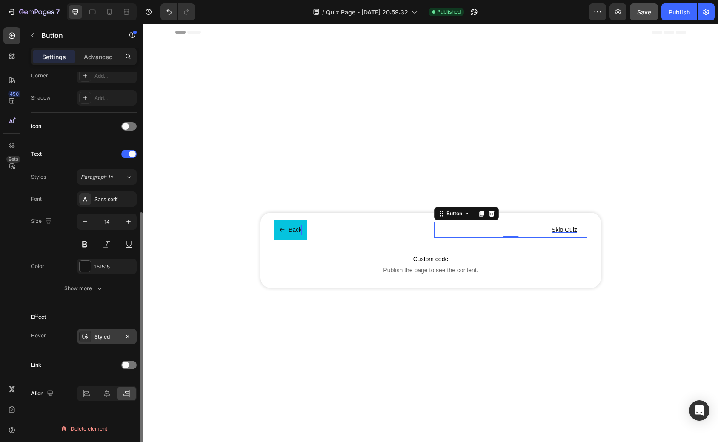
click at [105, 334] on div "Styled" at bounding box center [107, 337] width 25 height 8
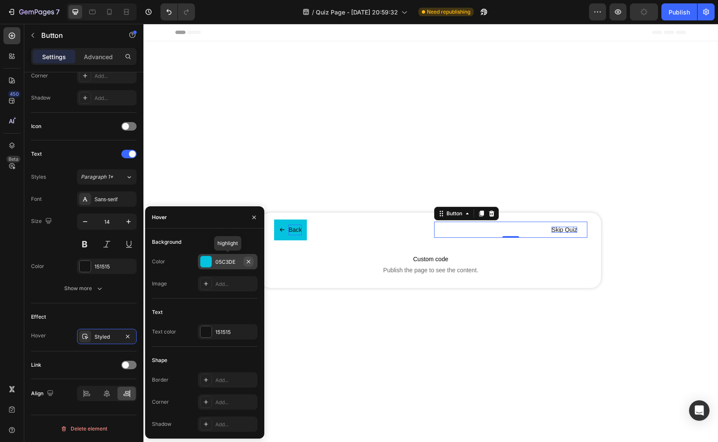
click at [247, 261] on icon "button" at bounding box center [248, 261] width 7 height 7
click at [217, 384] on div "Add..." at bounding box center [235, 381] width 40 height 8
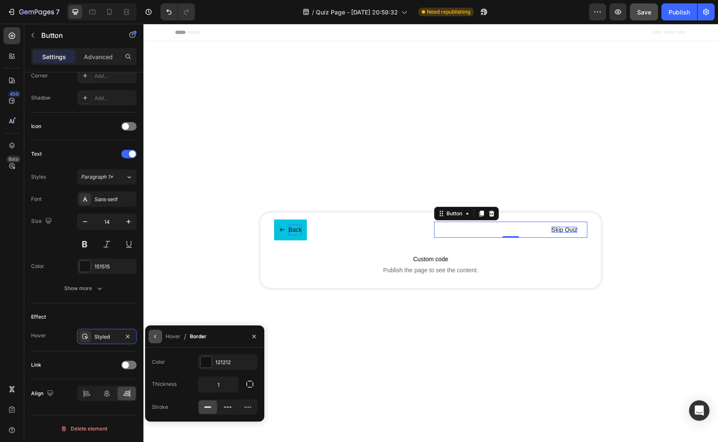
click at [154, 336] on icon "button" at bounding box center [155, 336] width 7 height 7
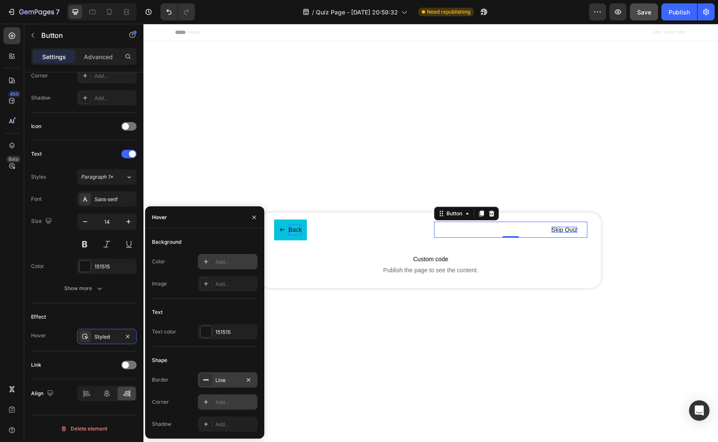
click at [216, 399] on div "Add..." at bounding box center [235, 403] width 40 height 8
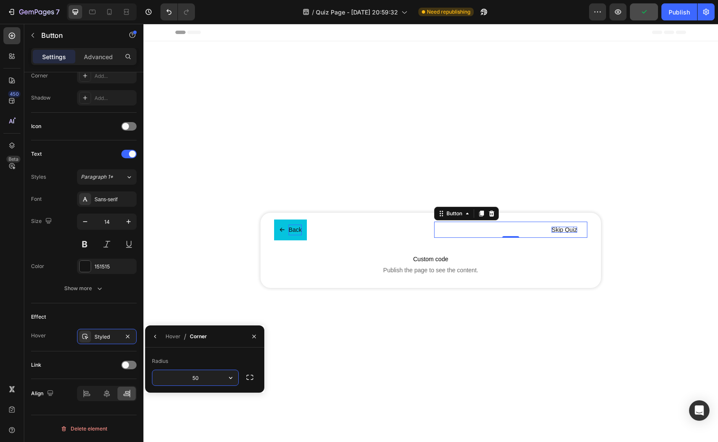
type input "50"
click at [152, 333] on icon "button" at bounding box center [155, 336] width 7 height 7
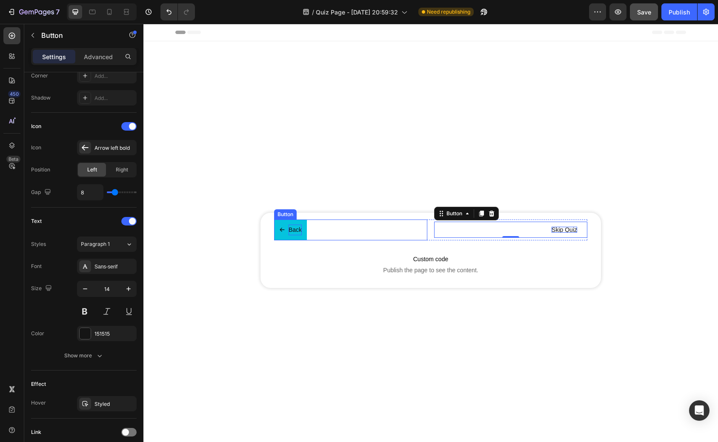
click at [311, 233] on div "Back Button" at bounding box center [350, 230] width 153 height 21
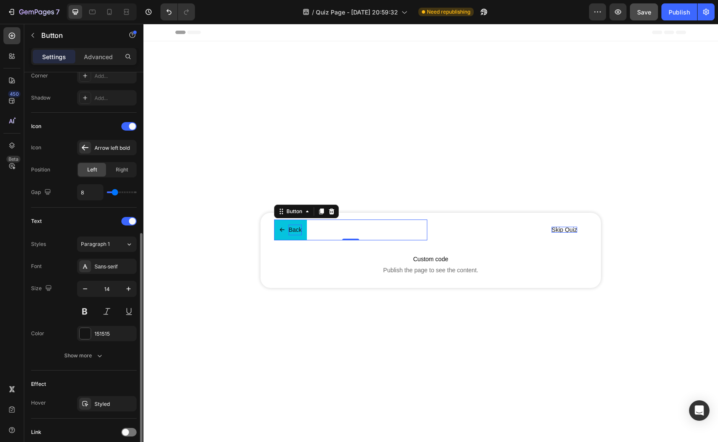
scroll to position [284, 0]
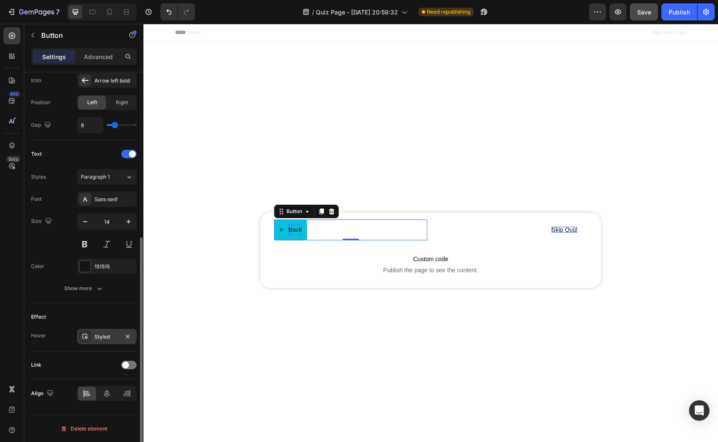
click at [106, 334] on div "Styled" at bounding box center [107, 337] width 25 height 8
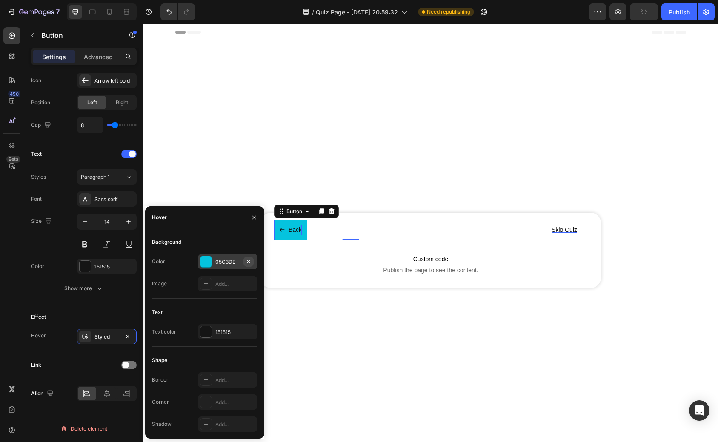
click at [247, 261] on icon "button" at bounding box center [248, 261] width 7 height 7
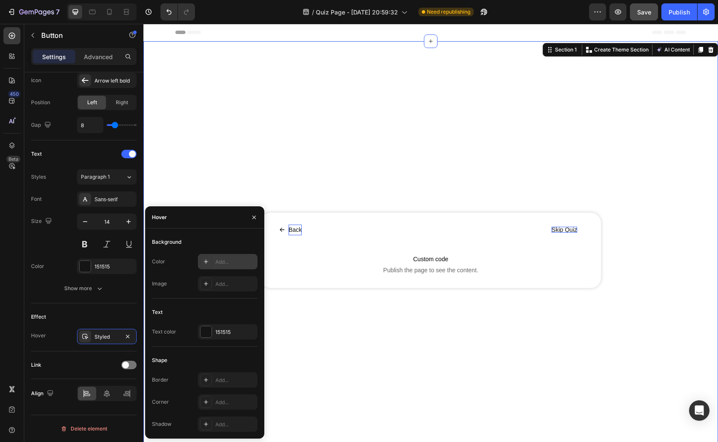
scroll to position [0, 0]
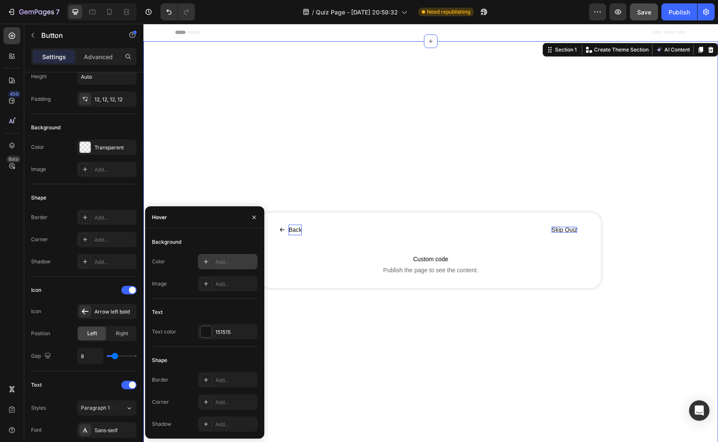
click at [298, 339] on div "Back Button Skip Quiz Button Row Custom code Publish the page to see the conten…" at bounding box center [430, 250] width 575 height 391
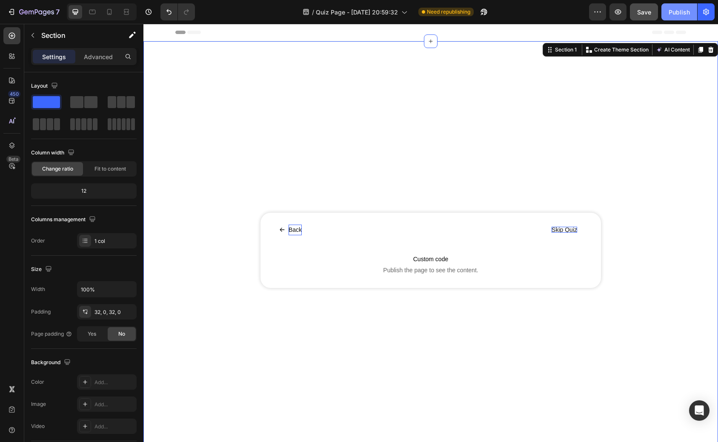
click at [675, 20] on button "Publish" at bounding box center [680, 11] width 36 height 17
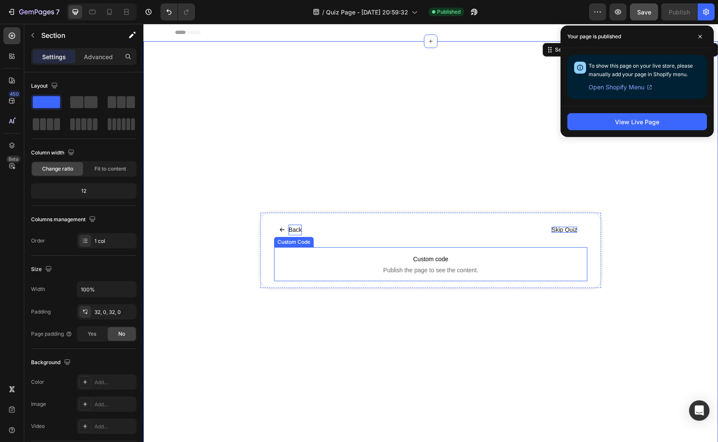
click at [393, 258] on span "Custom code" at bounding box center [430, 259] width 313 height 10
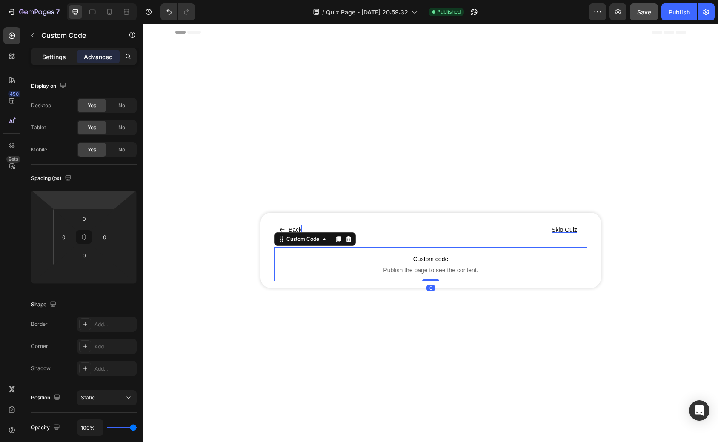
click at [62, 60] on p "Settings" at bounding box center [54, 56] width 24 height 9
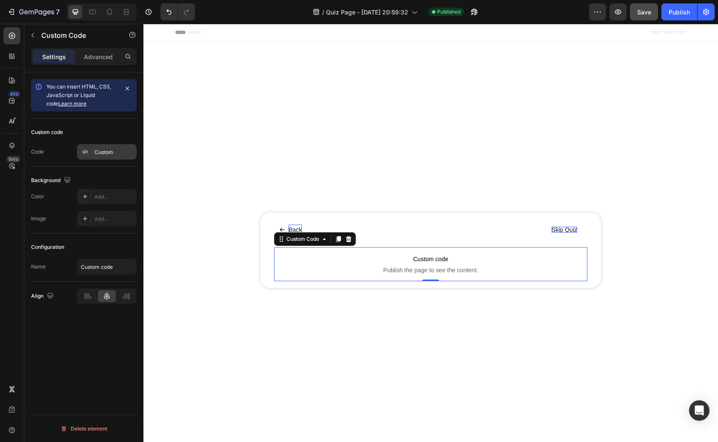
click at [106, 149] on div "Custom" at bounding box center [115, 153] width 40 height 8
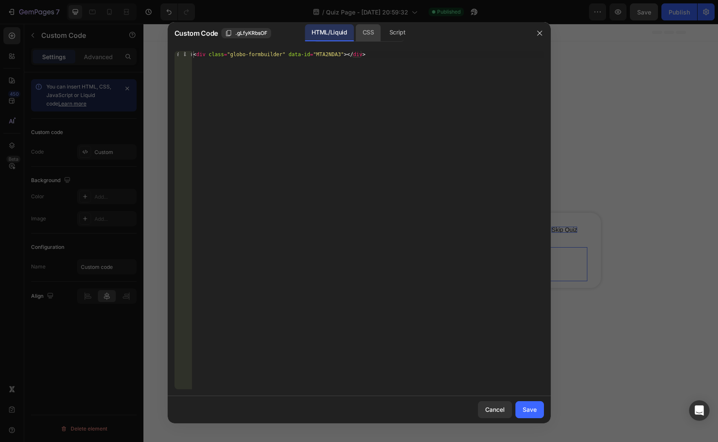
click at [383, 34] on div "CSS" at bounding box center [398, 32] width 30 height 17
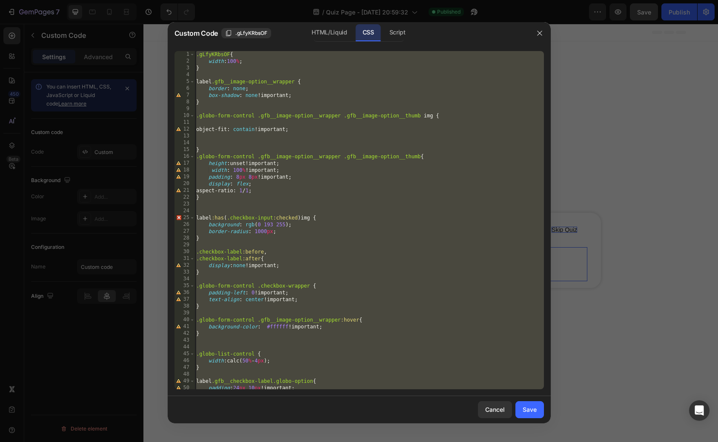
click at [279, 66] on div ".gLfyKRbsOF { width : 100 % ; } label .gfb__image-option__wrapper { border : no…" at bounding box center [370, 227] width 350 height 352
type textarea "}"
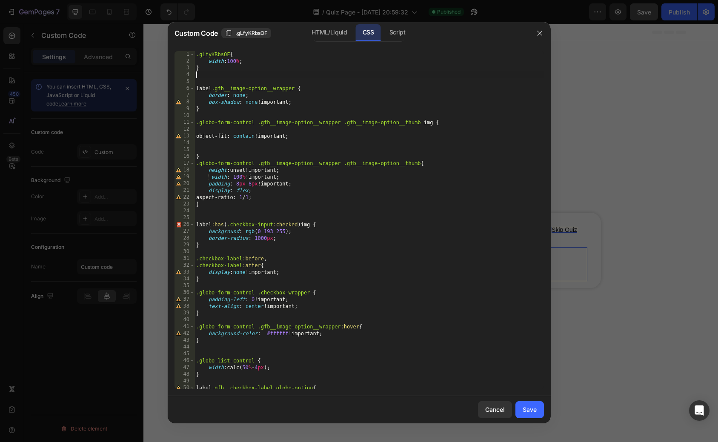
paste textarea "}"
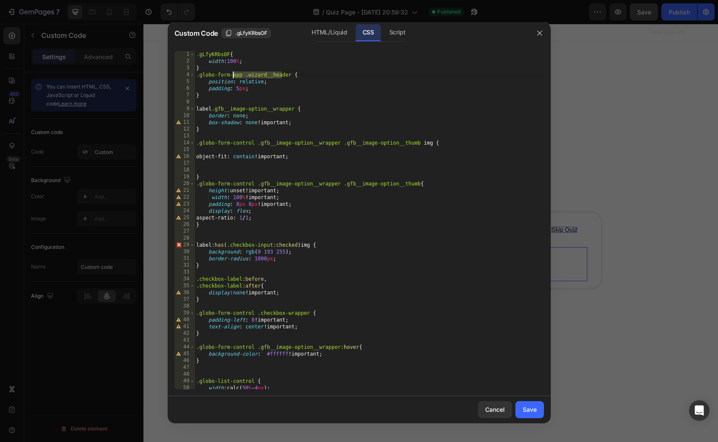
drag, startPoint x: 281, startPoint y: 77, endPoint x: 201, endPoint y: 77, distance: 80.0
click at [201, 77] on div ".gLfyKRbsOF { width : 100 % ; } .globo-form-app .wizard__header { position : re…" at bounding box center [370, 227] width 350 height 352
drag, startPoint x: 298, startPoint y: 83, endPoint x: 187, endPoint y: 83, distance: 110.3
click at [187, 83] on div ".globo-form-app .wizard__header { 1 2 3 4 5 6 7 8 9 10 11 12 13 14 15 16 17 18 …" at bounding box center [360, 220] width 370 height 338
type textarea "position: relative;"
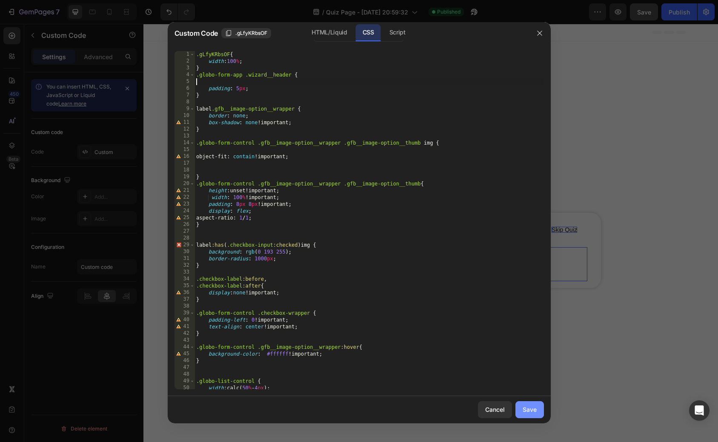
click at [519, 408] on button "Save" at bounding box center [530, 409] width 29 height 17
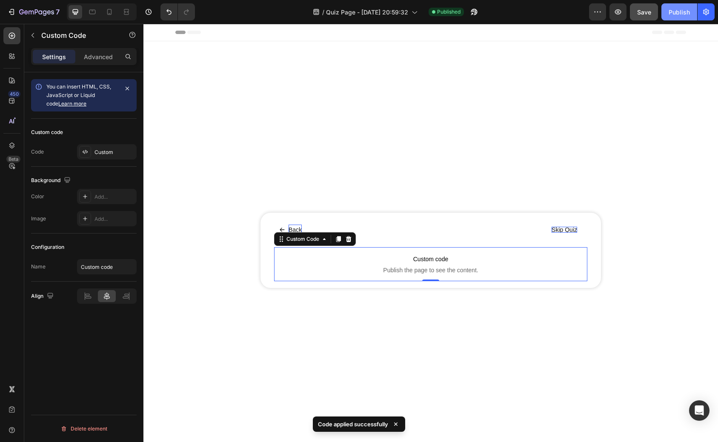
click at [671, 14] on div "Publish" at bounding box center [679, 12] width 21 height 9
click at [104, 146] on div "Custom" at bounding box center [107, 151] width 60 height 15
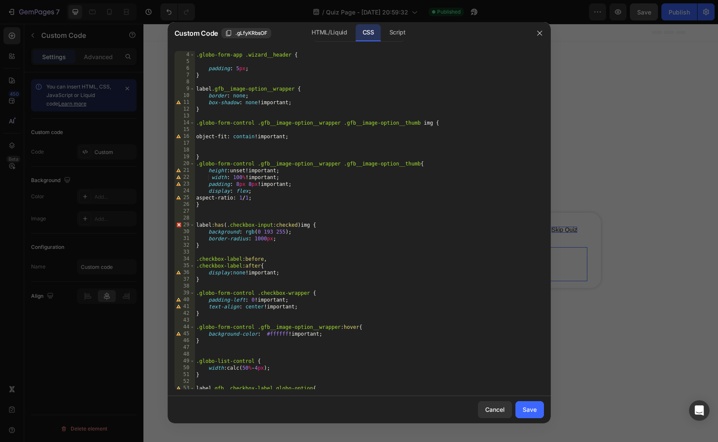
scroll to position [36, 0]
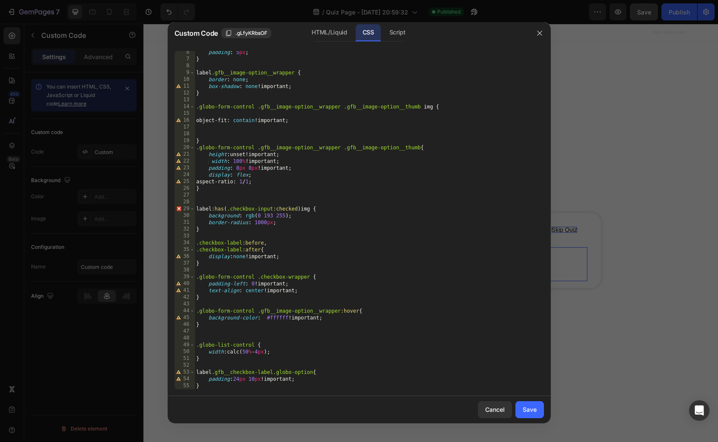
type textarea "}"
click at [249, 386] on div "padding : 5 px ; } label .gfb__image-option__wrapper { border : none ; box-shad…" at bounding box center [370, 225] width 350 height 352
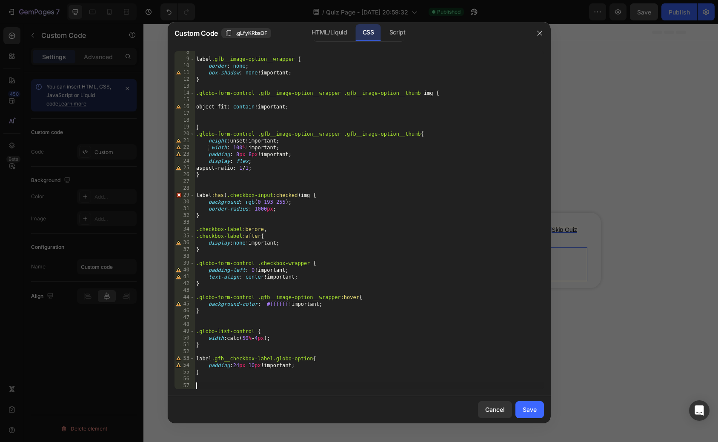
paste textarea "}"
type textarea "}"
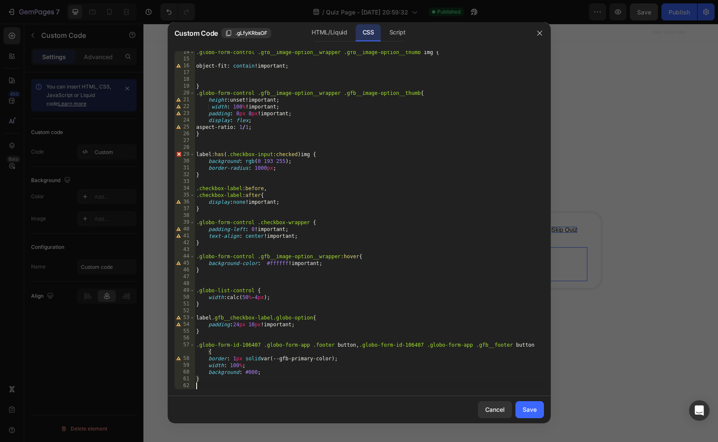
scroll to position [91, 0]
click at [235, 360] on div ".globo-form-control .gfb__image-option__wrapper .gfb__image-option__thumb img {…" at bounding box center [370, 225] width 350 height 352
type textarea "border: 1px solid var(--gfb-primary-color);"
click at [226, 384] on div ".globo-form-control .gfb__image-option__wrapper .gfb__image-option__thumb img {…" at bounding box center [370, 225] width 350 height 352
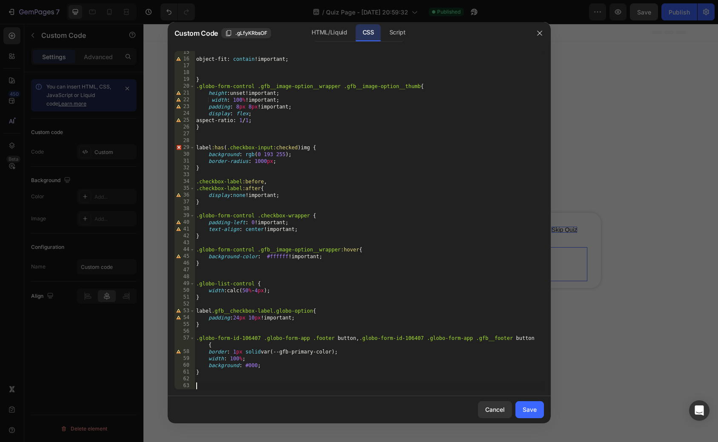
scroll to position [97, 0]
drag, startPoint x: 333, startPoint y: 339, endPoint x: 314, endPoint y: 340, distance: 19.6
click at [314, 339] on div "object-fit : contain !important ; } .globo-form-control .gfb__image-option__wra…" at bounding box center [370, 225] width 350 height 352
type textarea ".globo-form-id-106407 .globo-form-app .footer button, .globo-form-id-106407 .gl…"
drag, startPoint x: 356, startPoint y: 339, endPoint x: 312, endPoint y: 340, distance: 43.4
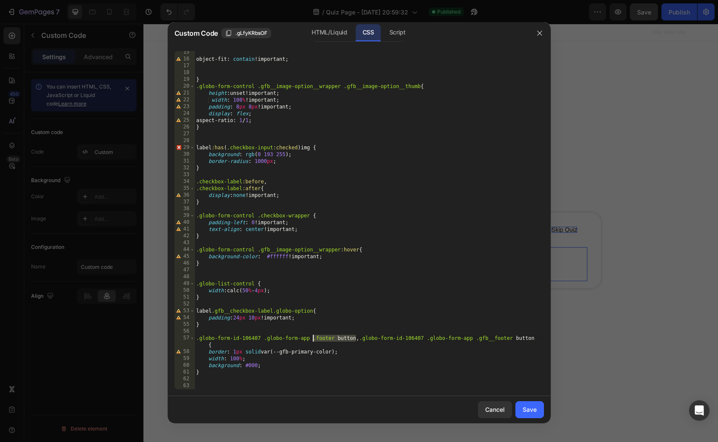
click at [312, 340] on div "object-fit : contain !important ; } .globo-form-control .gfb__image-option__wra…" at bounding box center [370, 225] width 350 height 352
click at [251, 385] on div "object-fit : contain !important ; } .globo-form-control .gfb__image-option__wra…" at bounding box center [370, 225] width 350 height 352
paste textarea ".footer button"
click at [239, 386] on div "object-fit : contain !important ; } .globo-form-control .gfb__image-option__wra…" at bounding box center [370, 225] width 350 height 352
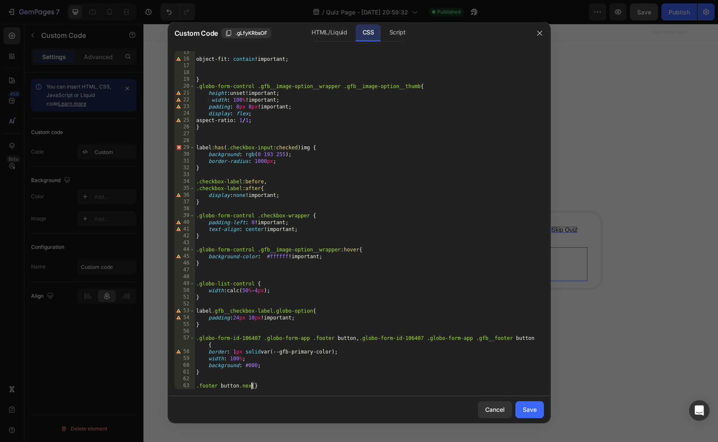
scroll to position [0, 5]
drag, startPoint x: 277, startPoint y: 385, endPoint x: 196, endPoint y: 385, distance: 80.9
click at [196, 385] on div "object-fit : contain !important ; } .globo-form-control .gfb__image-option__wra…" at bounding box center [370, 225] width 350 height 352
type textarea ".footer button.next{}"
click at [275, 384] on div "object-fit : contain !important ; } .globo-form-control .gfb__image-option__wra…" at bounding box center [370, 225] width 350 height 352
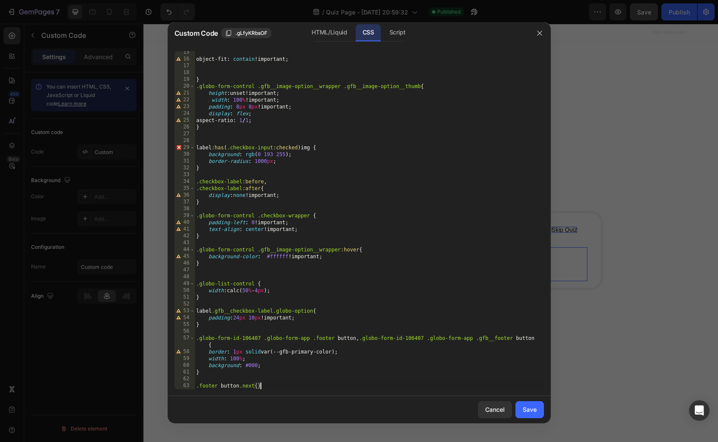
scroll to position [104, 0]
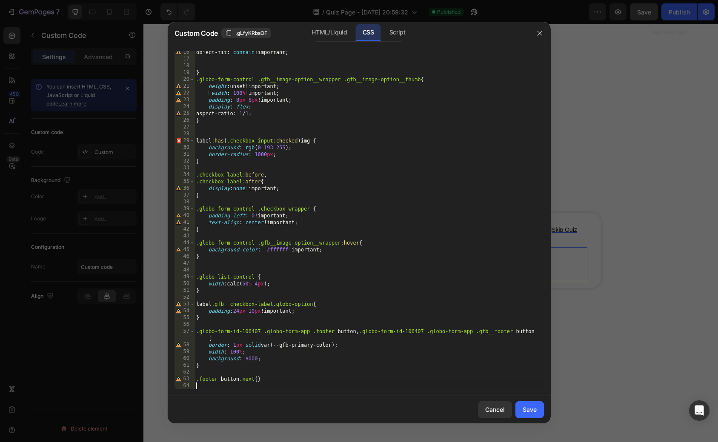
paste textarea ".footer button.next{}"
drag, startPoint x: 254, startPoint y: 380, endPoint x: 243, endPoint y: 380, distance: 11.1
click at [243, 380] on div "object-fit : contain !important ; } .globo-form-control .gfb__image-option__wra…" at bounding box center [370, 225] width 350 height 352
drag, startPoint x: 277, startPoint y: 359, endPoint x: 207, endPoint y: 359, distance: 69.4
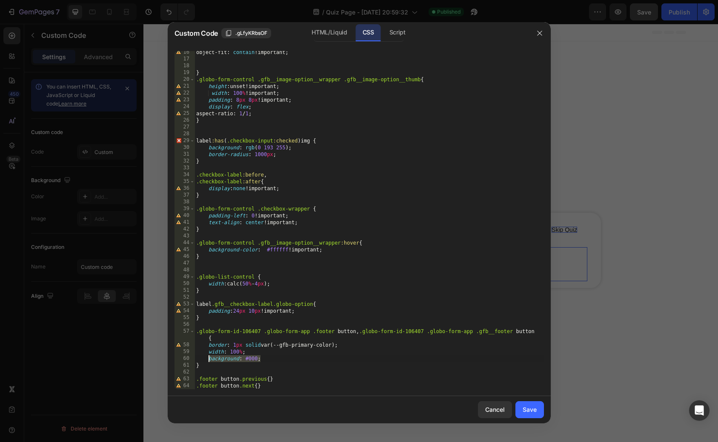
click at [207, 359] on div "object-fit : contain !important ; } .globo-form-control .gfb__image-option__wra…" at bounding box center [370, 225] width 350 height 352
type textarea "background: #000;"
click at [259, 388] on div "object-fit : contain !important ; } .globo-form-control .gfb__image-option__wra…" at bounding box center [370, 225] width 350 height 352
paste textarea "background: #000;"
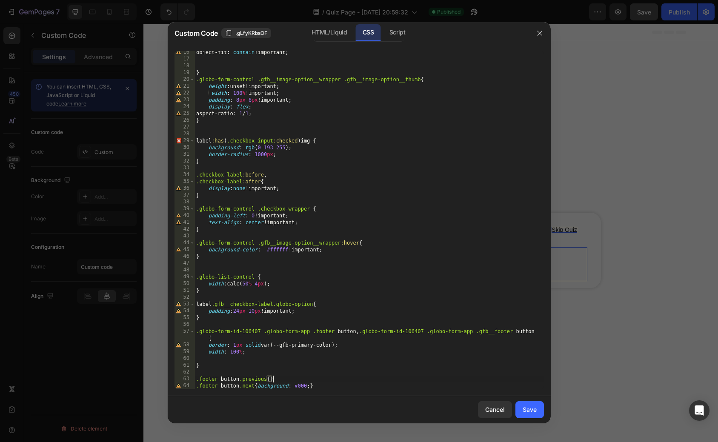
click at [329, 376] on div "object-fit : contain !important ; } .globo-form-control .gfb__image-option__wra…" at bounding box center [370, 225] width 350 height 352
click at [271, 380] on div "object-fit : contain !important ; } .globo-form-control .gfb__image-option__wra…" at bounding box center [370, 225] width 350 height 352
click at [310, 381] on div "object-fit : contain !important ; } .globo-form-control .gfb__image-option__wra…" at bounding box center [370, 225] width 350 height 352
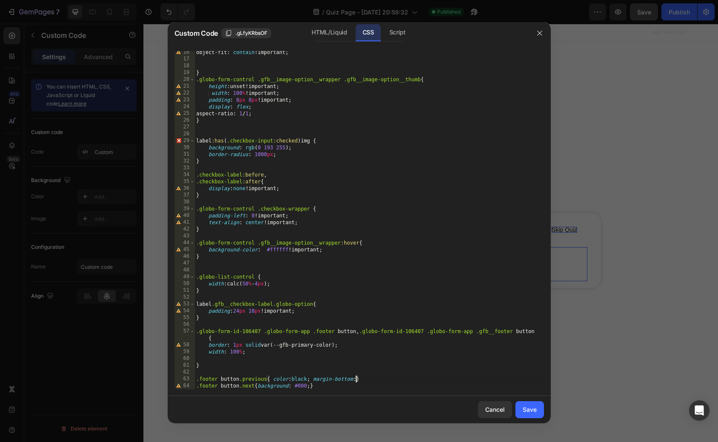
type textarea ".footer button.previous{ color:black; margin-bottom:}"
click at [529, 413] on div "Save" at bounding box center [530, 409] width 14 height 9
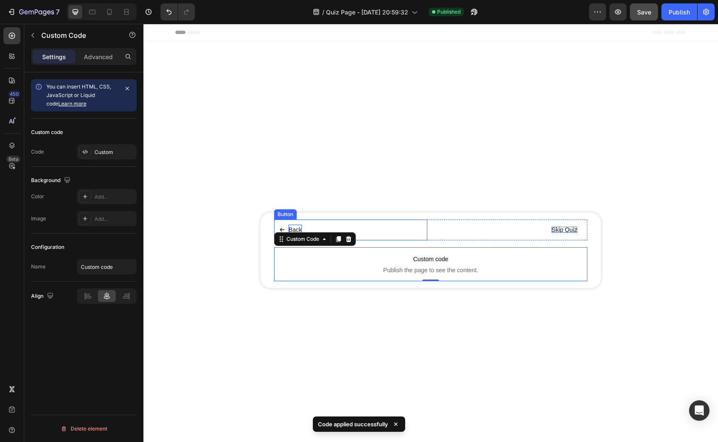
click at [297, 225] on p "Back" at bounding box center [295, 230] width 13 height 11
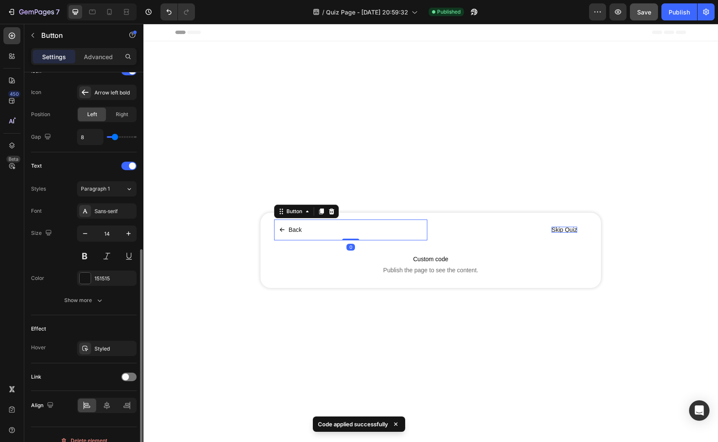
scroll to position [284, 0]
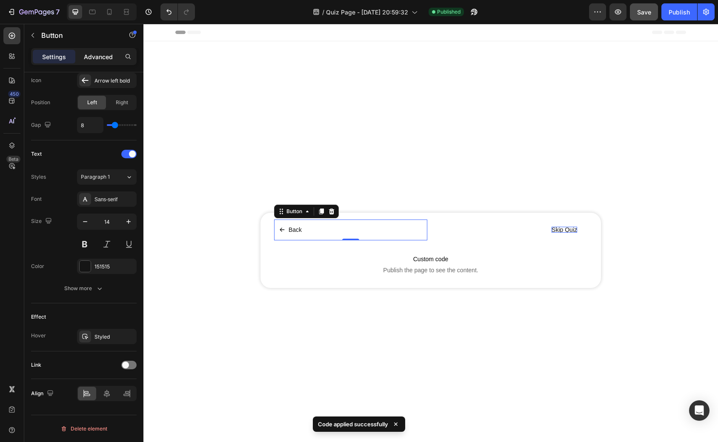
click at [102, 59] on p "Advanced" at bounding box center [98, 56] width 29 height 9
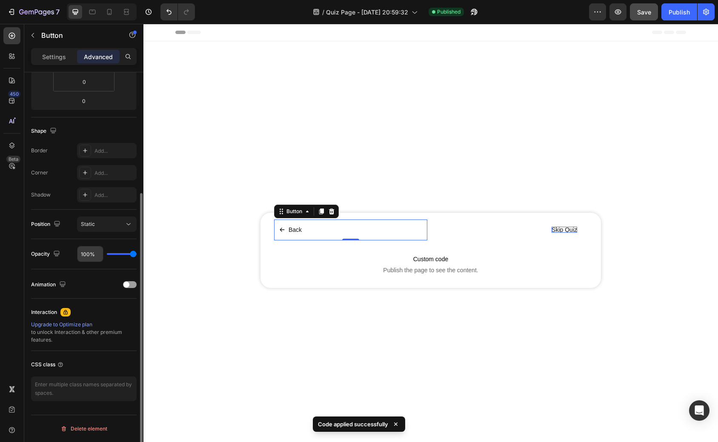
scroll to position [174, 0]
click at [75, 388] on textarea at bounding box center [84, 389] width 106 height 25
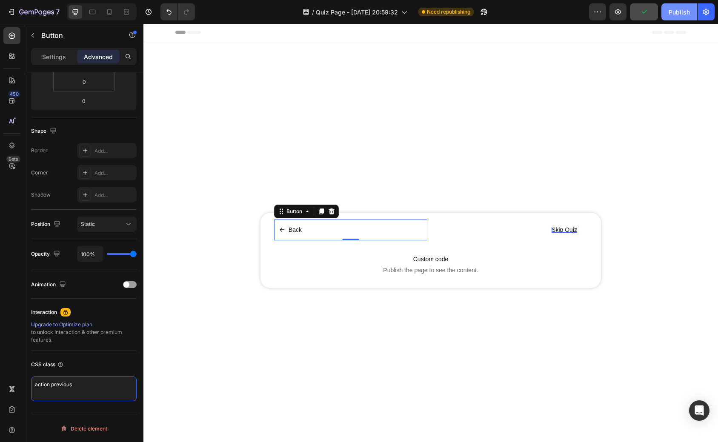
type textarea "action previous"
click at [679, 13] on div "Publish" at bounding box center [679, 12] width 21 height 9
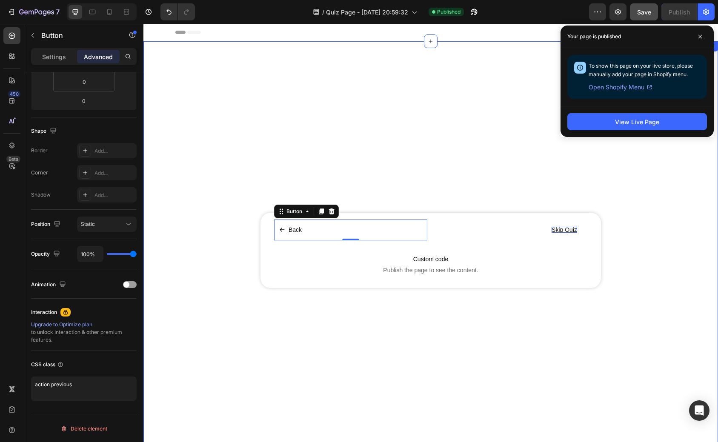
click at [345, 156] on div "Back Button 0 Skip Quiz Button Row Custom code Publish the page to see the cont…" at bounding box center [430, 250] width 575 height 391
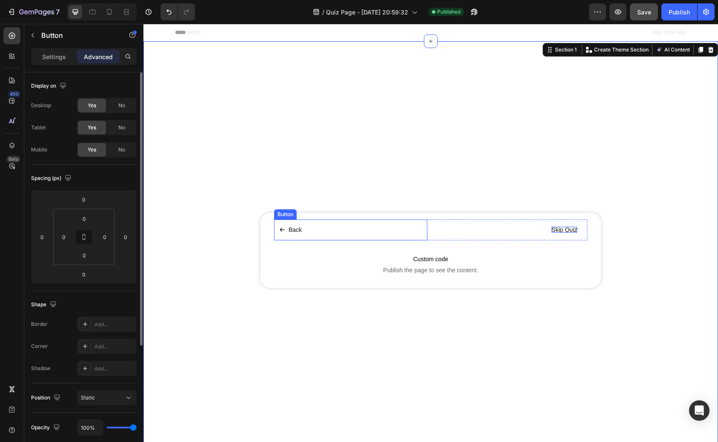
click at [303, 233] on button "Back" at bounding box center [290, 230] width 33 height 21
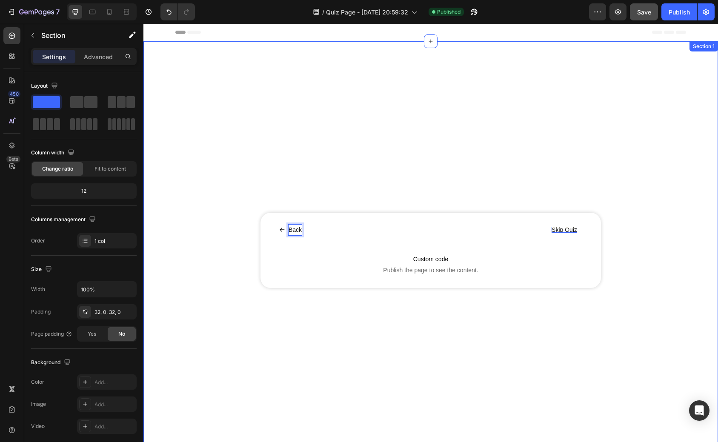
click at [275, 167] on div "Back Button 0 Skip Quiz Button Row Custom code Publish the page to see the cont…" at bounding box center [430, 250] width 575 height 391
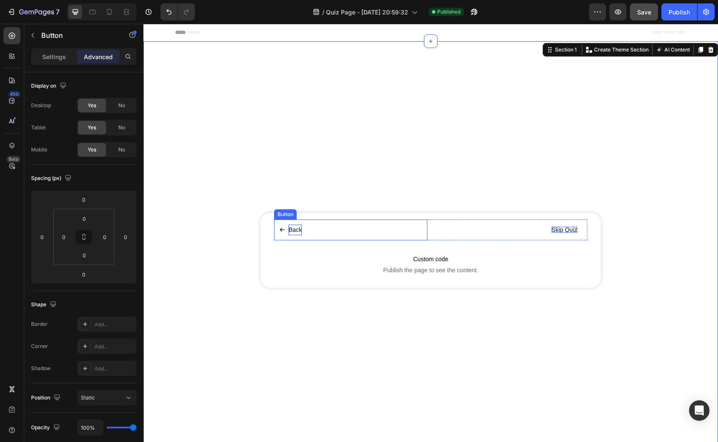
click at [306, 230] on button "Back" at bounding box center [290, 230] width 33 height 21
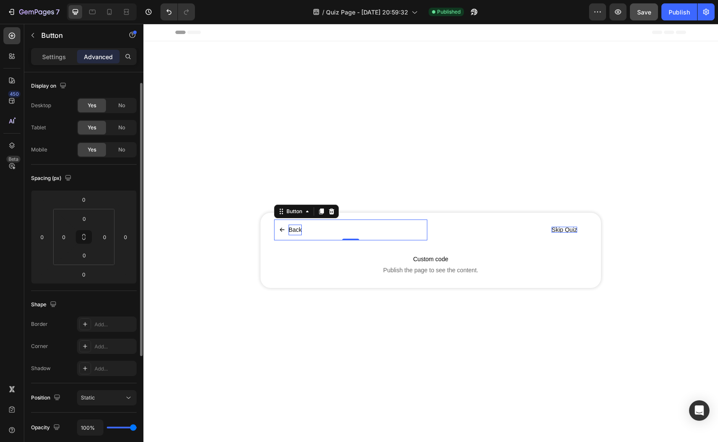
scroll to position [174, 0]
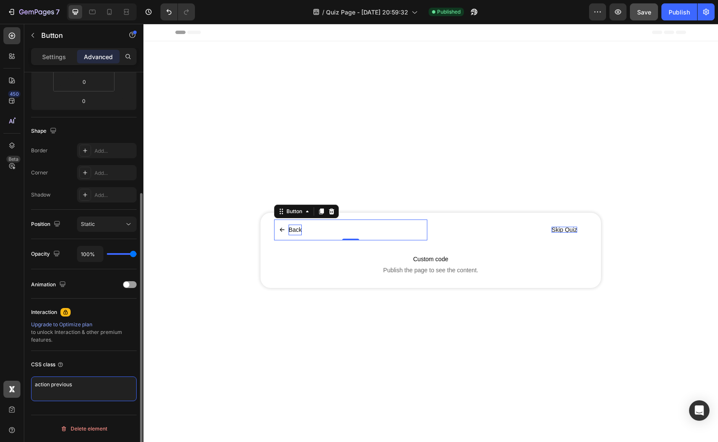
drag, startPoint x: 80, startPoint y: 385, endPoint x: 20, endPoint y: 385, distance: 60.0
click at [20, 385] on div "450 Beta Sections(30) Elements(83) Section Element Hero Section Product Detail …" at bounding box center [71, 233] width 143 height 418
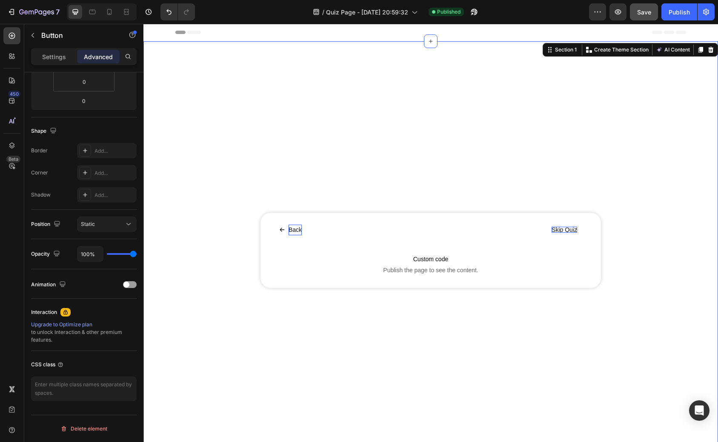
click at [211, 325] on div "Back Button Skip Quiz Button Row Custom code Publish the page to see the conten…" at bounding box center [430, 250] width 575 height 391
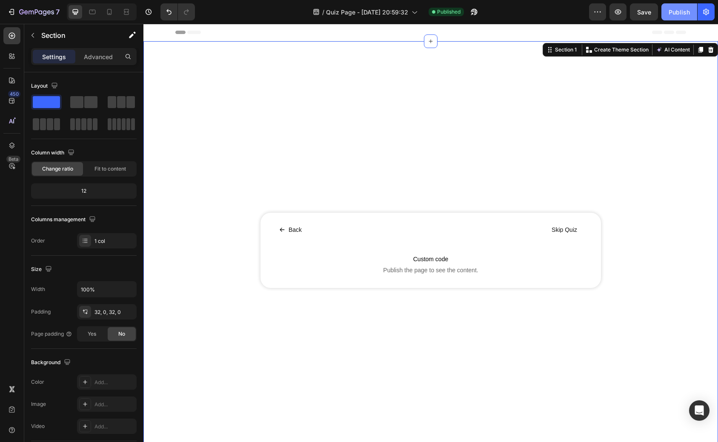
click at [667, 11] on button "Publish" at bounding box center [680, 11] width 36 height 17
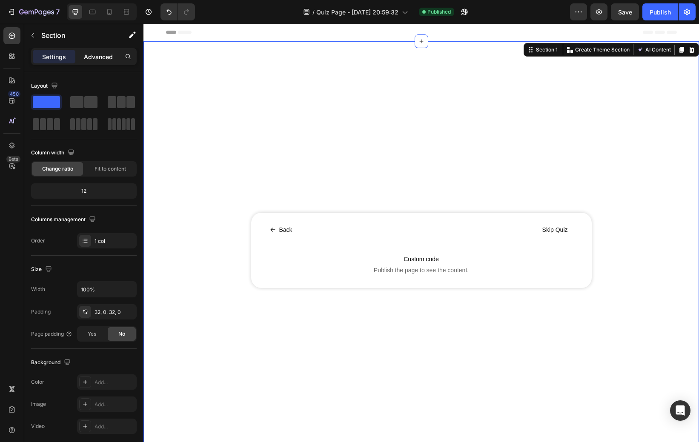
click at [99, 58] on p "Advanced" at bounding box center [98, 56] width 29 height 9
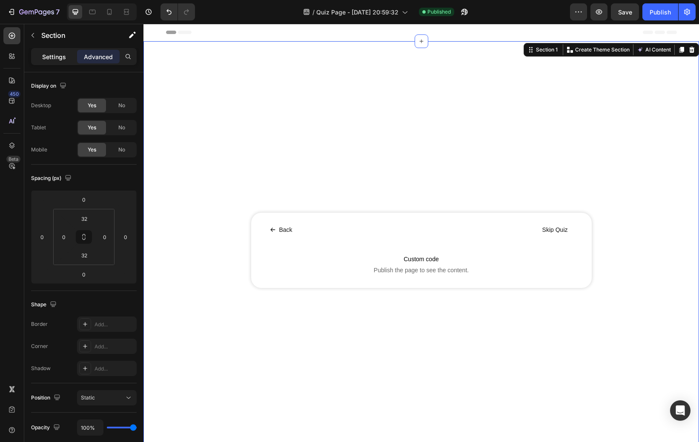
click at [60, 60] on p "Settings" at bounding box center [54, 56] width 24 height 9
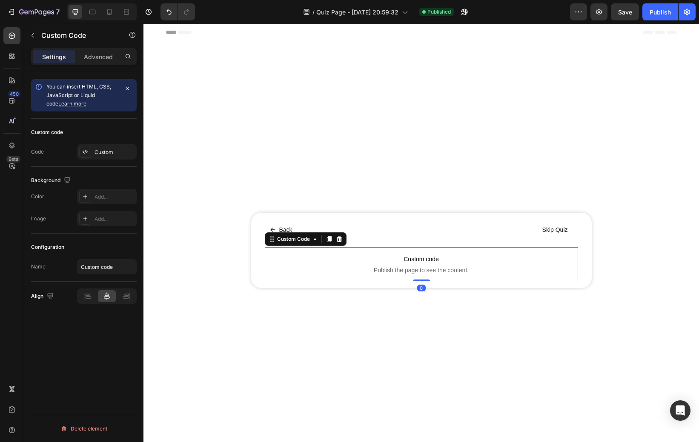
click at [433, 258] on span "Custom code" at bounding box center [421, 259] width 313 height 10
click at [98, 149] on div "Custom" at bounding box center [115, 153] width 40 height 8
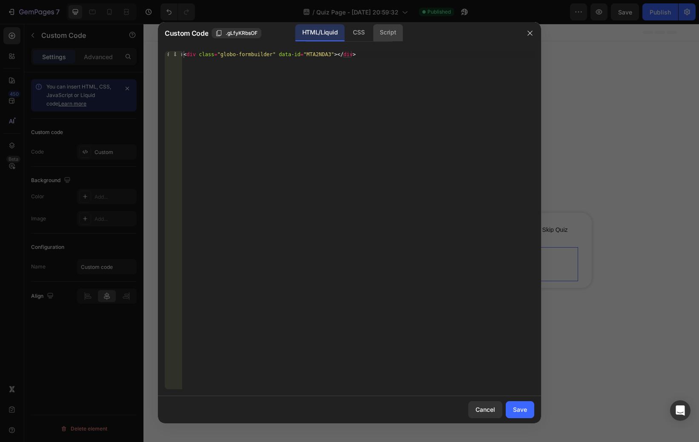
click at [381, 32] on div "Script" at bounding box center [388, 32] width 30 height 17
click at [276, 113] on div "Insert the Javascript code to add interaction and animation to your content her…" at bounding box center [358, 227] width 352 height 352
paste textarea "</script>"
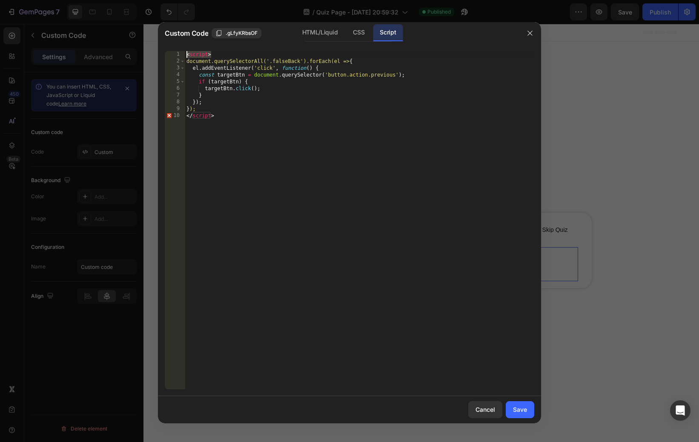
drag, startPoint x: 220, startPoint y: 54, endPoint x: 166, endPoint y: 54, distance: 54.5
click at [166, 54] on div "</script> 1 2 3 4 5 6 7 8 9 10 < script > document.querySelectorAll('.falseBack…" at bounding box center [350, 220] width 370 height 338
type textarea "<script>"
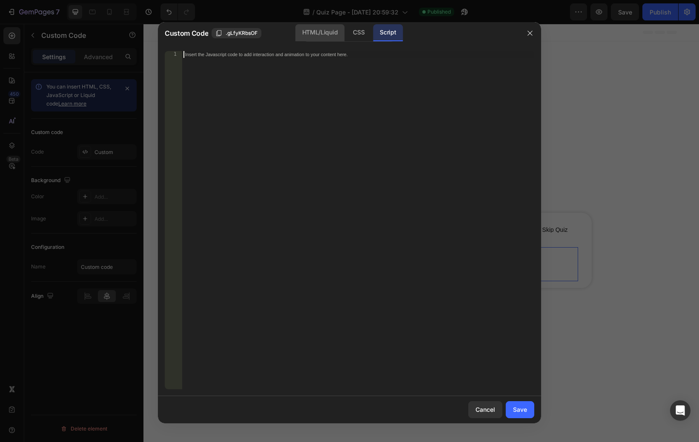
click at [346, 38] on div "HTML/Liquid" at bounding box center [358, 32] width 25 height 17
click at [277, 106] on div "< div class = "globo-formbuilder" data-id = "MTA2NDA3" > </ div >" at bounding box center [358, 227] width 352 height 352
type textarea "<div class="globo-formbuilder" data-id="MTA2NDA3"></div>'"
type textarea "<div class="globo-formbuilder" data-id="MTA2NDA3"></div>"
paste textarea "</script>"
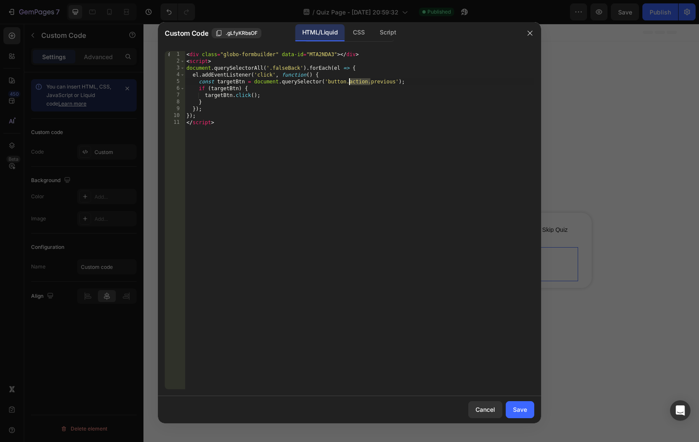
drag, startPoint x: 370, startPoint y: 85, endPoint x: 348, endPoint y: 85, distance: 21.7
click at [348, 85] on div "< div class = "globo-formbuilder" data-id = "MTA2NDA3" > </ div > < script > do…" at bounding box center [360, 227] width 350 height 352
click at [327, 83] on div "< div class = "globo-formbuilder" data-id = "MTA2NDA3" > </ div > < script > do…" at bounding box center [360, 227] width 350 height 352
type textarea "const targetBtn = document.querySelector('button.previous');"
click at [513, 410] on div "Save" at bounding box center [520, 409] width 14 height 9
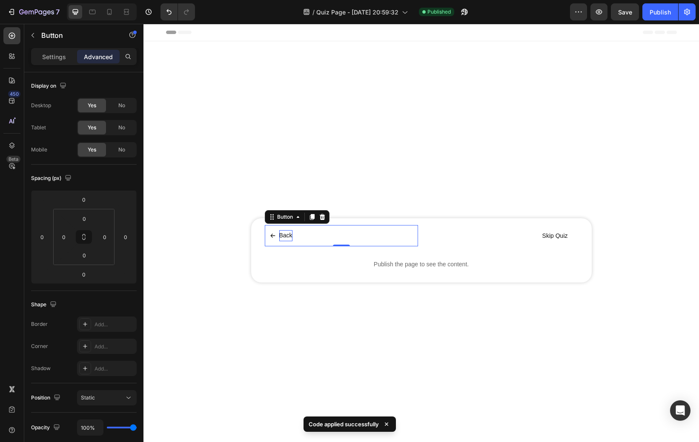
click at [284, 231] on p "Back" at bounding box center [285, 235] width 13 height 11
click at [307, 231] on div "Back Button 0" at bounding box center [341, 235] width 153 height 21
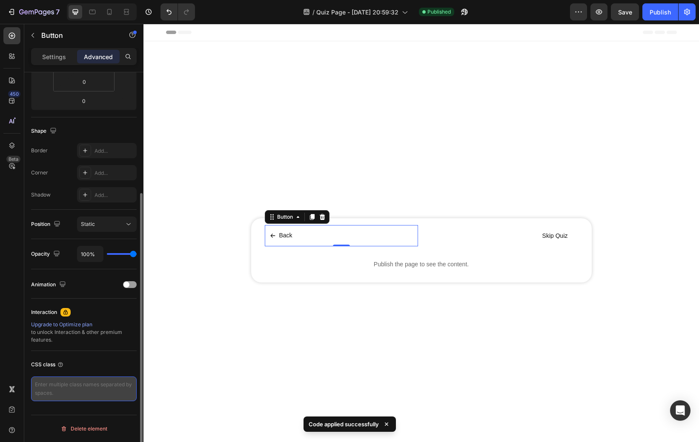
click at [80, 384] on textarea at bounding box center [84, 389] width 106 height 25
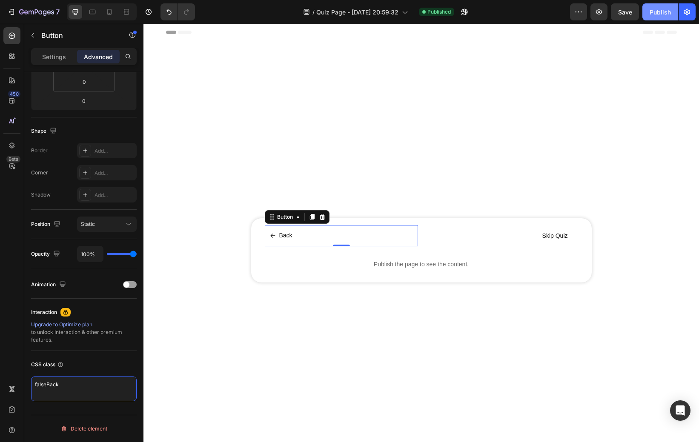
type textarea "falseBack"
click at [655, 4] on button "Publish" at bounding box center [660, 11] width 36 height 17
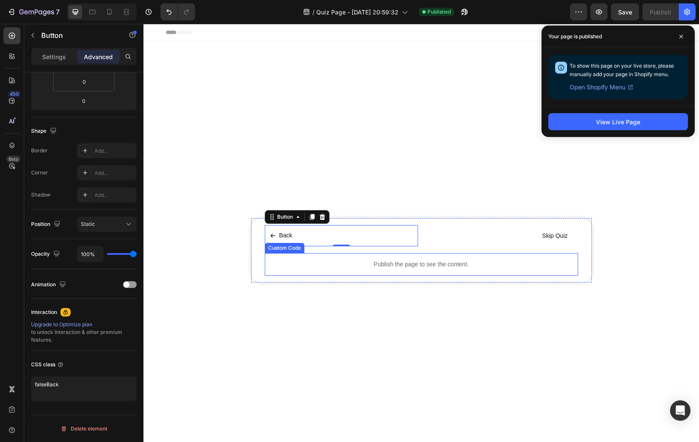
scroll to position [0, 0]
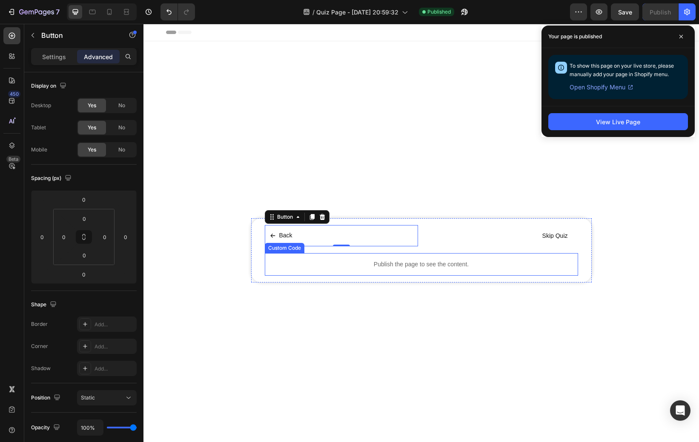
click at [388, 266] on p "Publish the page to see the content." at bounding box center [421, 264] width 313 height 9
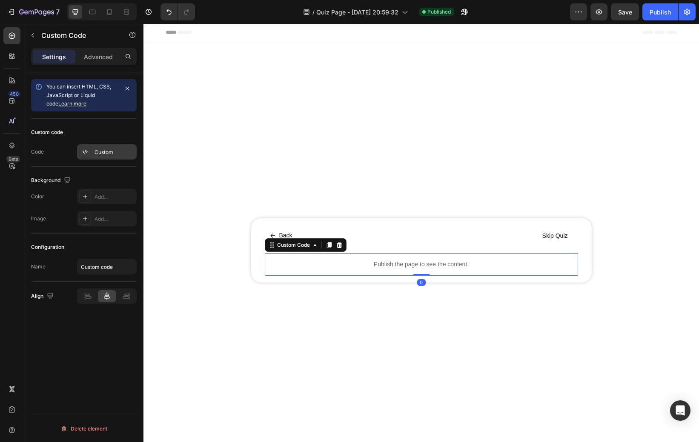
click at [97, 151] on div "Custom" at bounding box center [115, 153] width 40 height 8
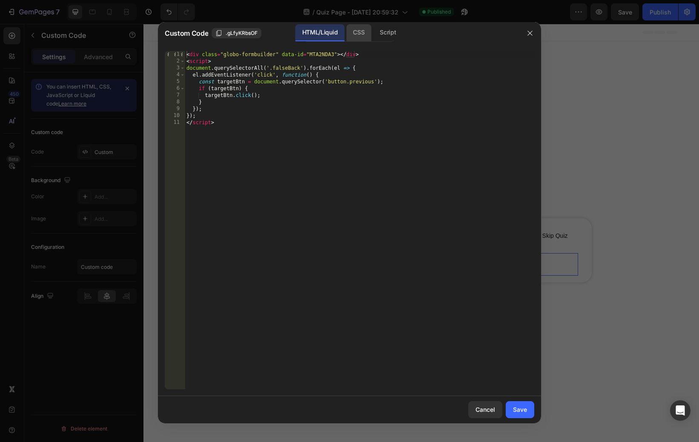
click at [373, 34] on div "CSS" at bounding box center [388, 32] width 30 height 17
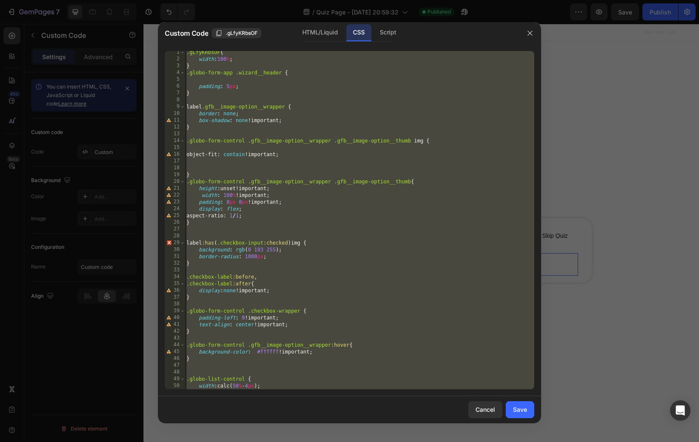
scroll to position [104, 0]
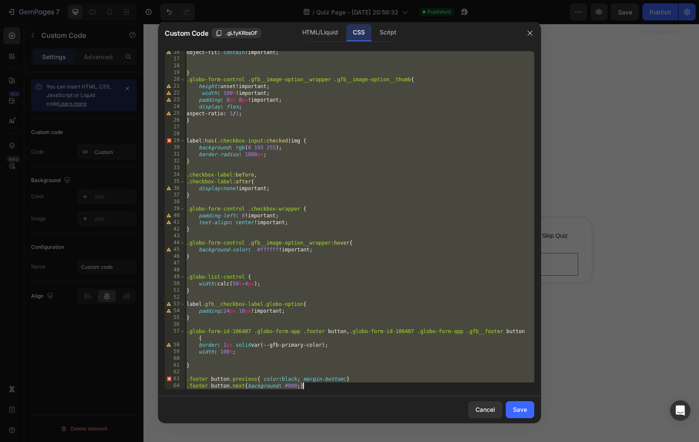
click at [315, 387] on div "object-fit : contain !important ; } .globo-form-control .gfb__image-option__wra…" at bounding box center [360, 225] width 350 height 352
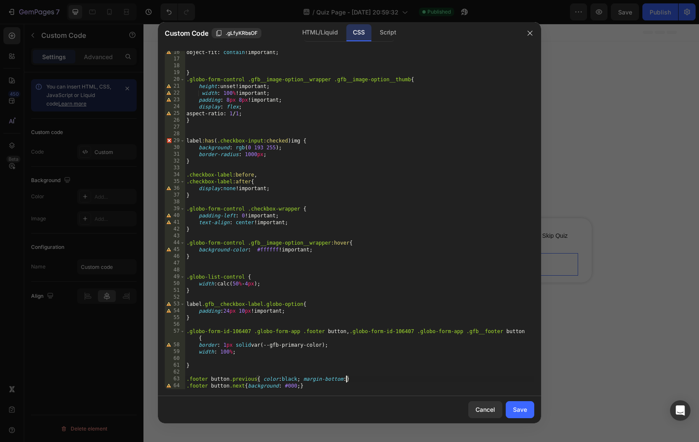
click at [345, 381] on div "object-fit : contain !important ; } .globo-form-control .gfb__image-option__wra…" at bounding box center [360, 225] width 350 height 352
click at [347, 382] on div "object-fit : contain !important ; } .globo-form-control .gfb__image-option__wra…" at bounding box center [360, 225] width 350 height 352
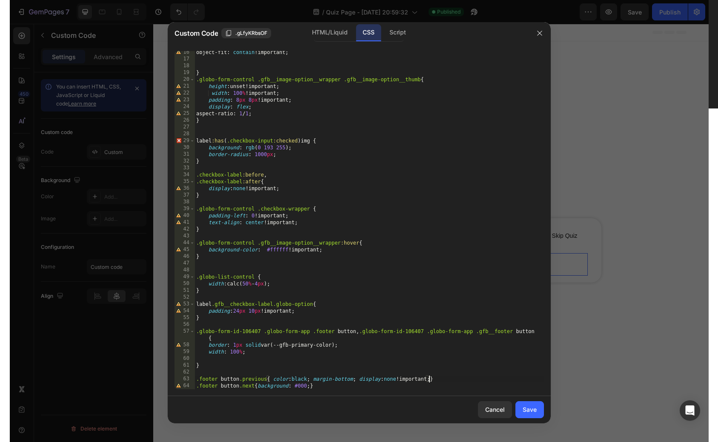
scroll to position [0, 17]
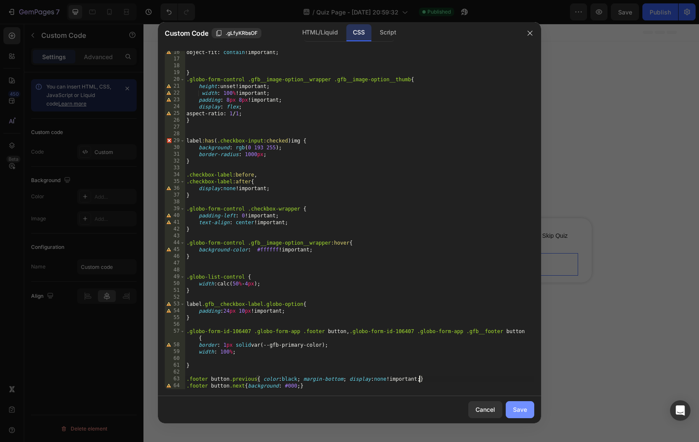
type textarea ".footer button.previous{ color:black; margin-bottom; display:none!;}"
click at [515, 407] on div "Save" at bounding box center [520, 409] width 14 height 9
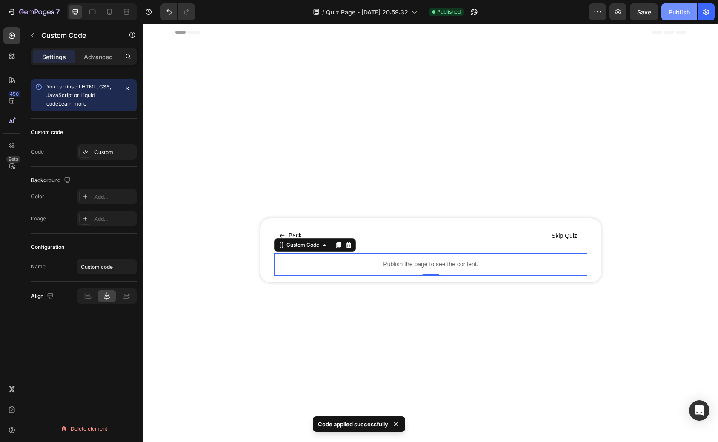
click at [671, 10] on div "Publish" at bounding box center [679, 12] width 21 height 9
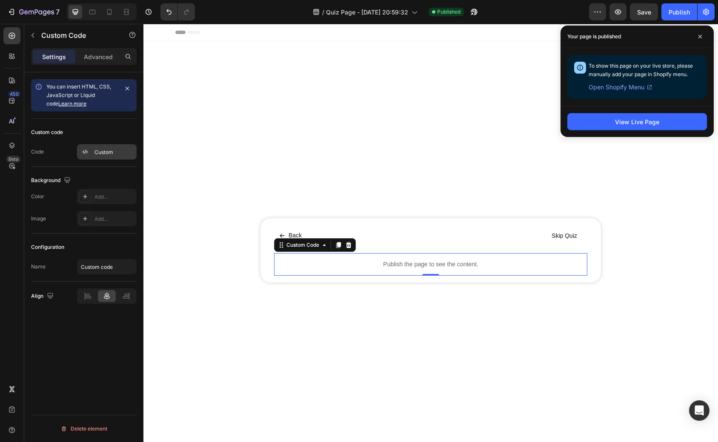
click at [105, 146] on div "Custom" at bounding box center [107, 151] width 60 height 15
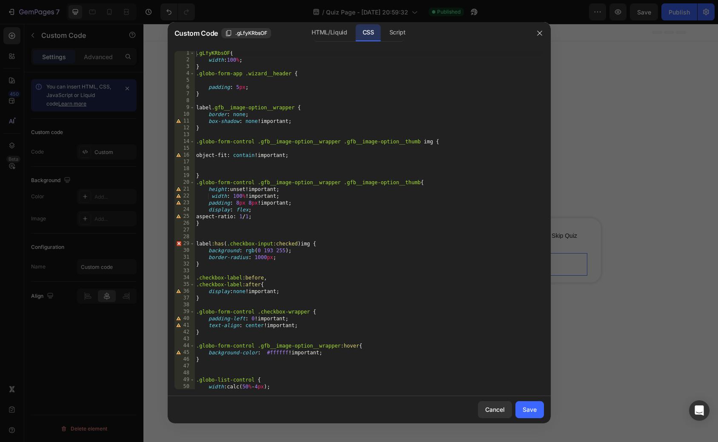
scroll to position [104, 0]
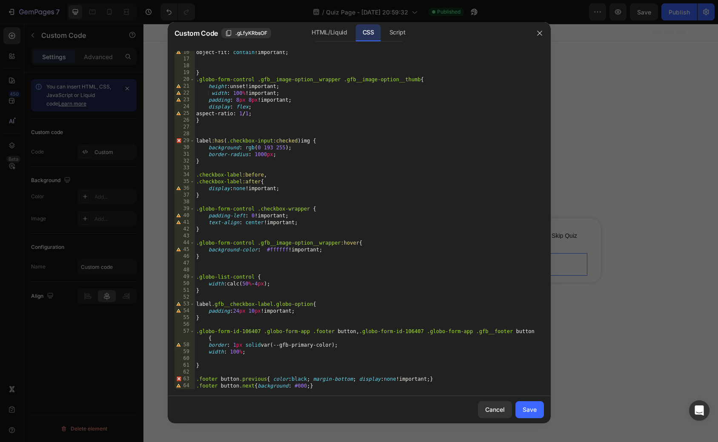
click at [308, 373] on div "object-fit : contain !important ; } .globo-form-control .gfb__image-option__wra…" at bounding box center [370, 225] width 350 height 352
drag, startPoint x: 221, startPoint y: 387, endPoint x: 184, endPoint y: 387, distance: 36.6
click at [184, 387] on div "16 17 18 19 20 21 22 23 24 25 26 27 28 29 30 31 32 33 34 35 36 37 38 39 40 41 4…" at bounding box center [360, 220] width 370 height 338
drag, startPoint x: 218, startPoint y: 380, endPoint x: 186, endPoint y: 380, distance: 32.8
click at [186, 380] on div "button.next{background: #000;} 16 17 18 19 20 21 22 23 24 25 26 27 28 29 30 31 …" at bounding box center [360, 220] width 370 height 338
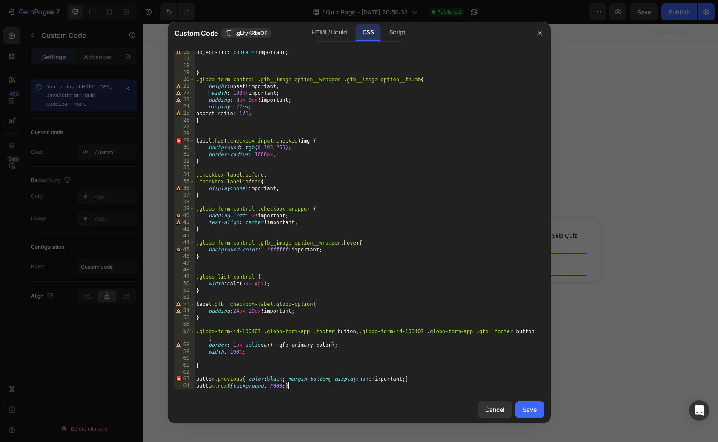
click at [293, 387] on div "object-fit : contain !important ; } .globo-form-control .gfb__image-option__wra…" at bounding box center [370, 225] width 350 height 352
click at [283, 387] on div "object-fit : contain !important ; } .globo-form-control .gfb__image-option__wra…" at bounding box center [370, 225] width 350 height 352
click at [327, 382] on div "object-fit : contain !important ; } .globo-form-control .gfb__image-option__wra…" at bounding box center [370, 225] width 350 height 352
type textarea "button.previous{ color:black; margin-bottom; display:none!important;}"
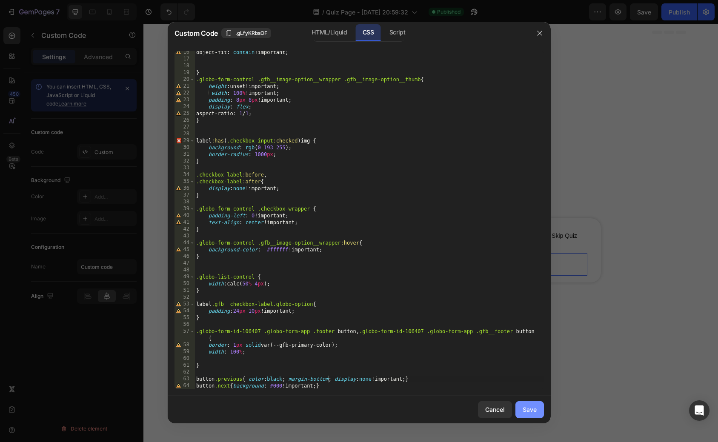
click at [526, 408] on div "Save" at bounding box center [530, 409] width 14 height 9
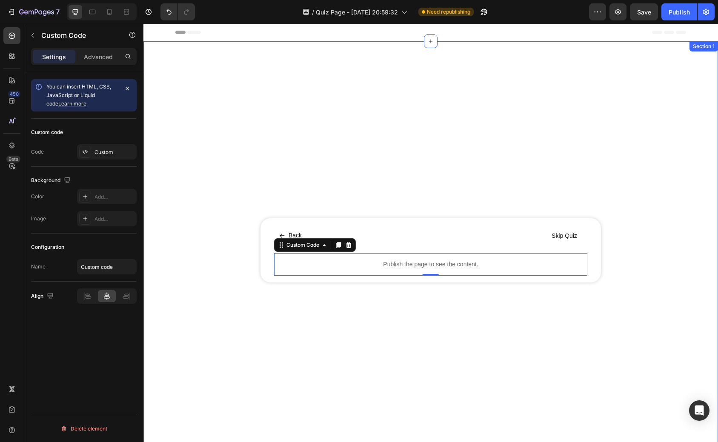
click at [198, 100] on div "Back Button Skip Quiz Button Row Publish the page to see the content. Custom Co…" at bounding box center [430, 250] width 575 height 391
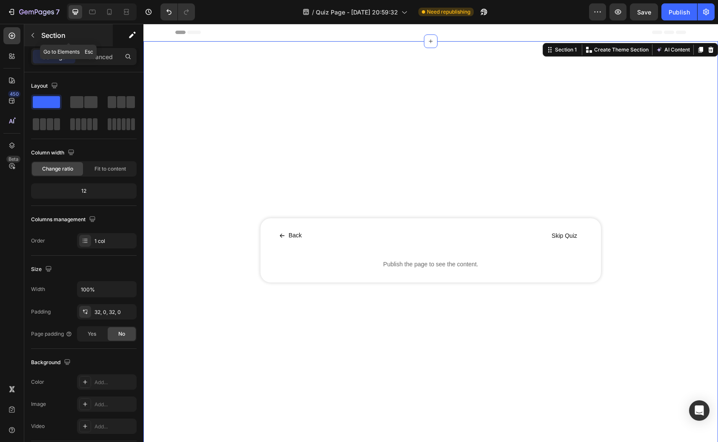
click at [32, 37] on icon "button" at bounding box center [32, 35] width 7 height 7
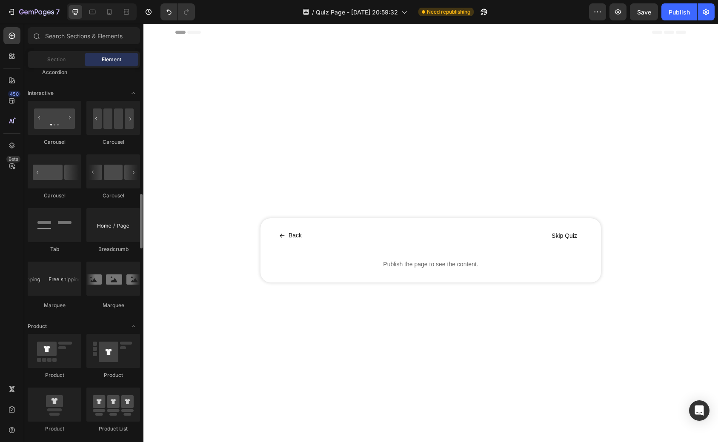
scroll to position [848, 0]
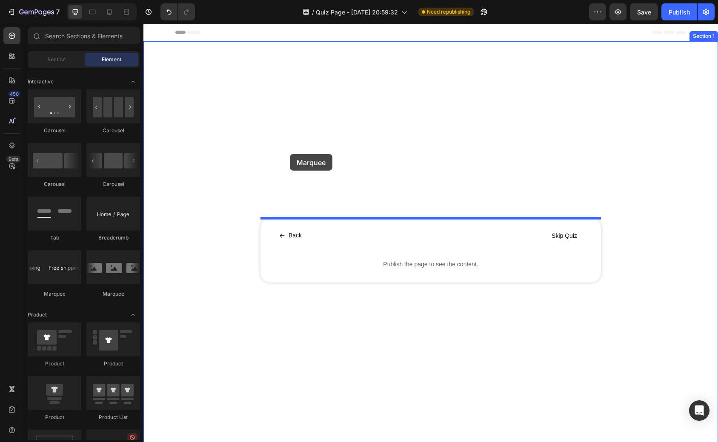
drag, startPoint x: 245, startPoint y: 301, endPoint x: 290, endPoint y: 154, distance: 153.5
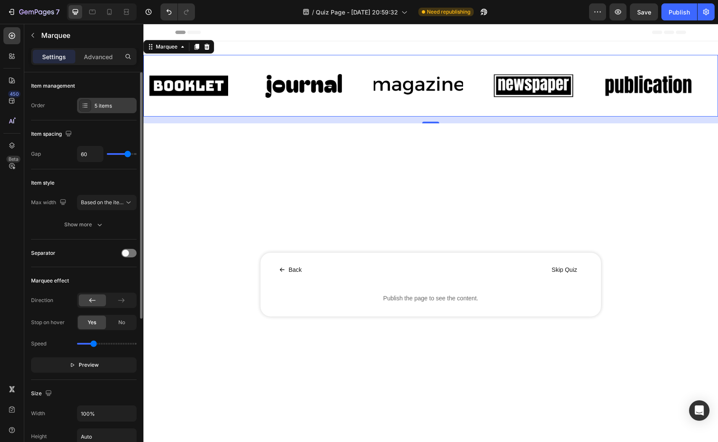
click at [108, 110] on div "5 items" at bounding box center [107, 105] width 60 height 15
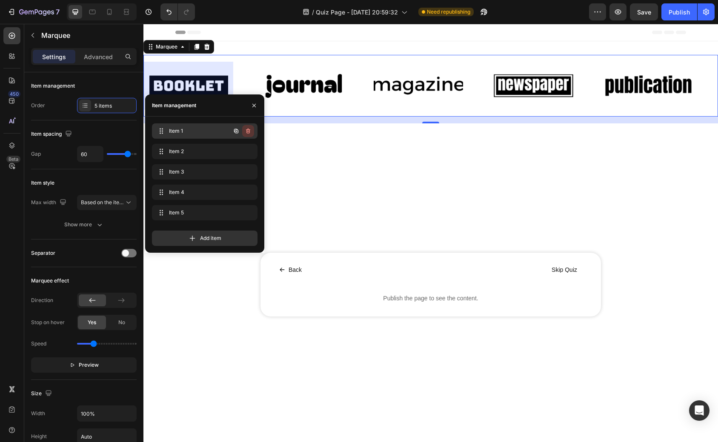
click at [247, 132] on icon "button" at bounding box center [248, 131] width 7 height 7
click at [247, 132] on div "Delete" at bounding box center [243, 131] width 16 height 8
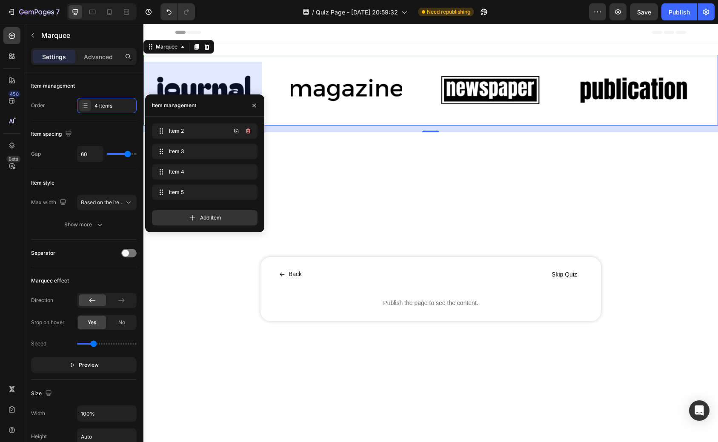
click at [247, 132] on icon "button" at bounding box center [248, 131] width 7 height 7
click at [247, 132] on div "Delete" at bounding box center [243, 131] width 16 height 8
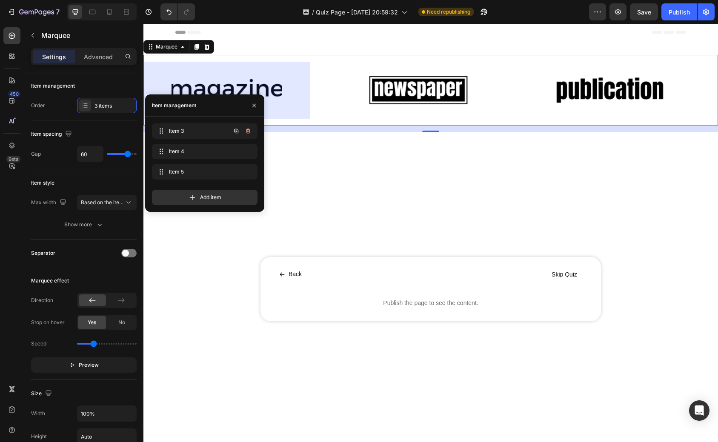
click at [247, 132] on icon "button" at bounding box center [248, 131] width 7 height 7
click at [247, 132] on div "Delete" at bounding box center [243, 131] width 16 height 8
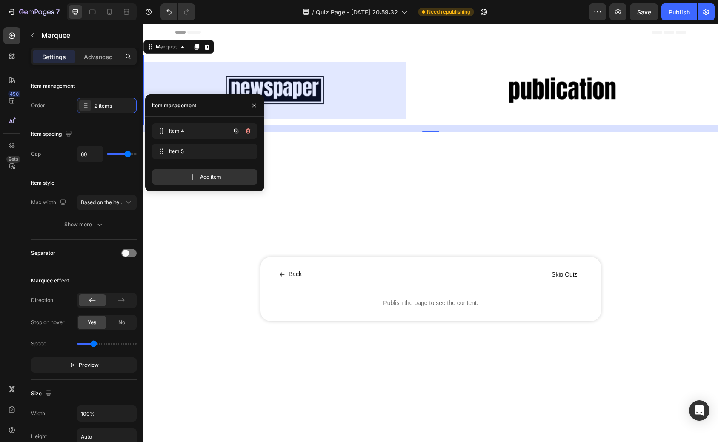
click at [247, 132] on icon "button" at bounding box center [248, 131] width 7 height 7
click at [247, 132] on div "Delete" at bounding box center [243, 131] width 16 height 8
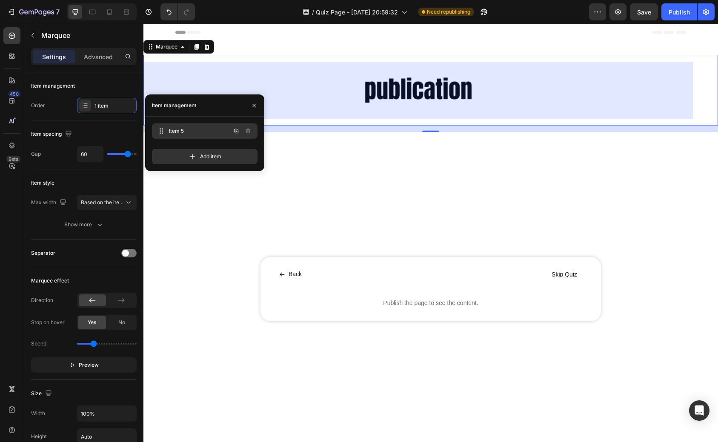
click at [190, 132] on span "Item 5" at bounding box center [193, 131] width 48 height 8
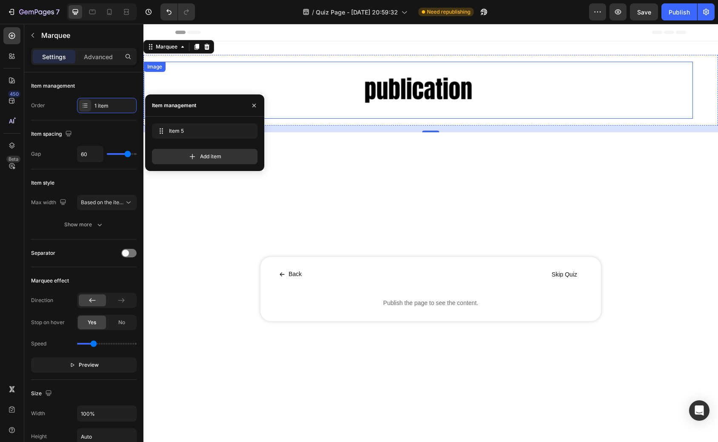
click at [383, 72] on img at bounding box center [418, 90] width 111 height 47
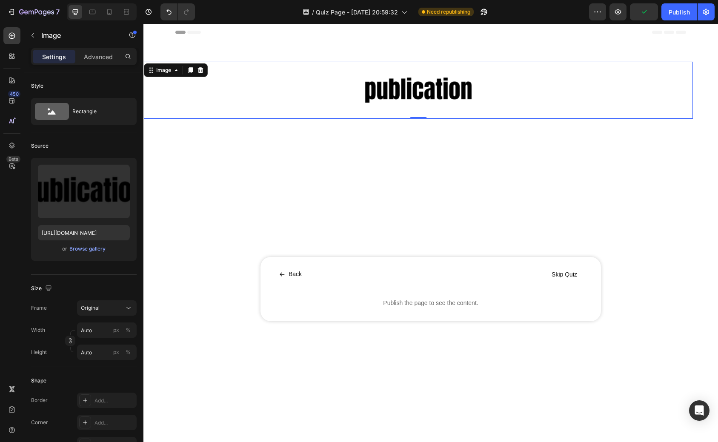
click at [385, 80] on img at bounding box center [418, 90] width 111 height 47
click at [89, 245] on div "Browse gallery" at bounding box center [87, 249] width 36 height 8
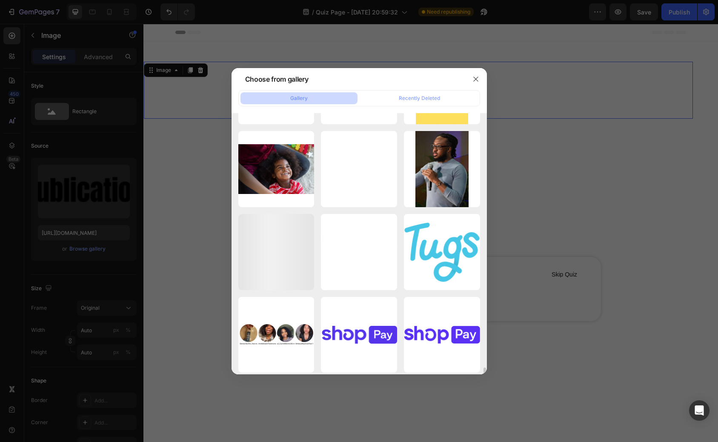
scroll to position [4819, 0]
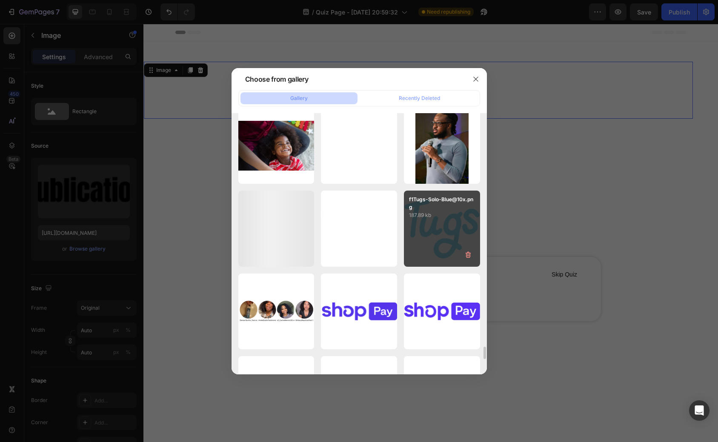
click at [430, 245] on div "f1Tugs-Solo-Blue@10x.png 187.89 kb" at bounding box center [442, 229] width 76 height 76
type input "https://cdn.shopify.com/s/files/1/0573/6454/5579/files/gempages_556537298510938…"
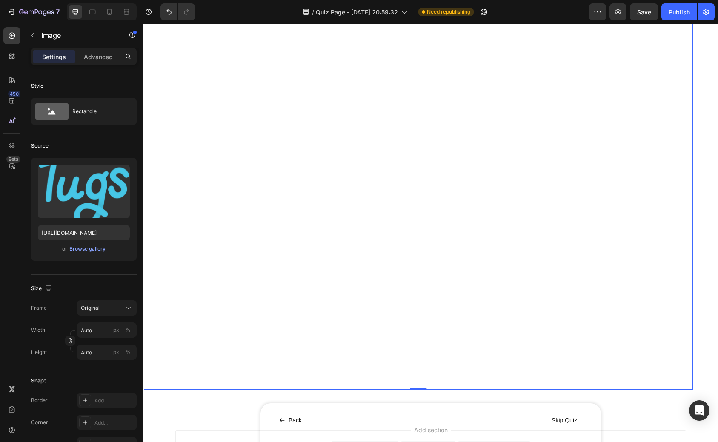
scroll to position [0, 0]
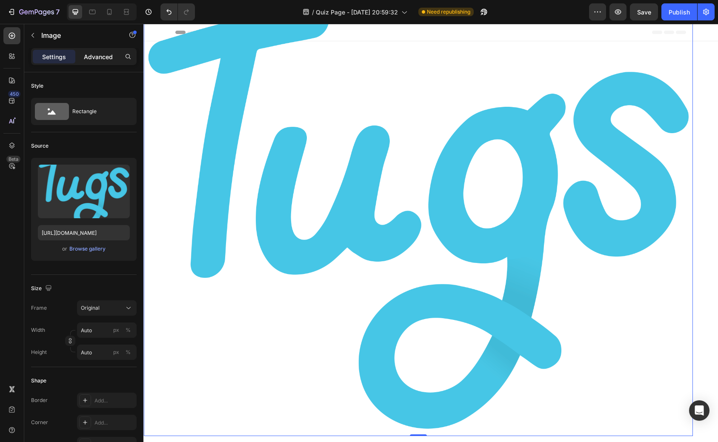
click at [100, 56] on p "Advanced" at bounding box center [98, 56] width 29 height 9
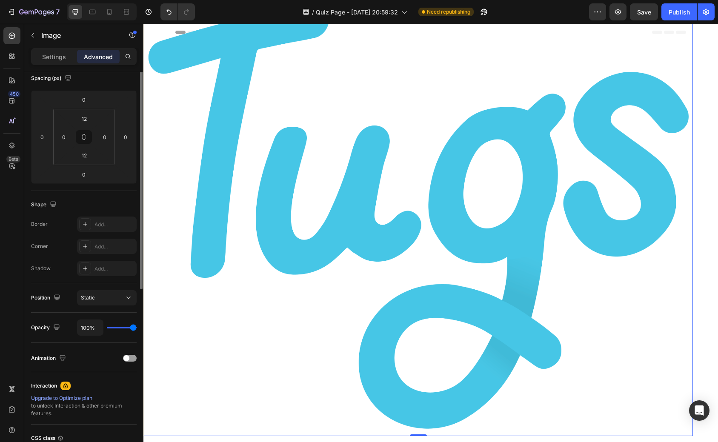
scroll to position [174, 0]
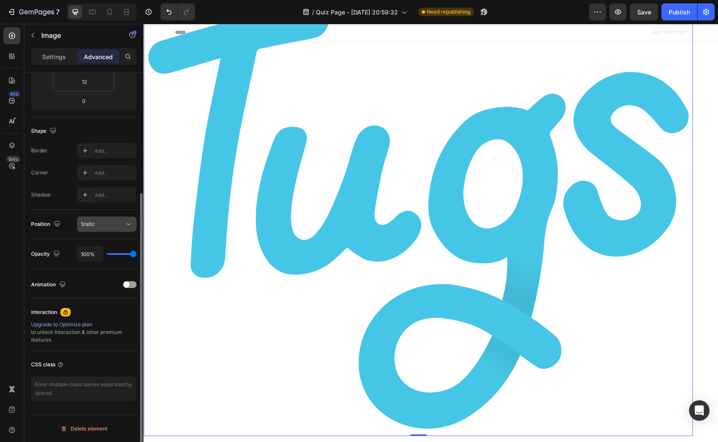
click at [103, 224] on div "Static" at bounding box center [102, 225] width 43 height 8
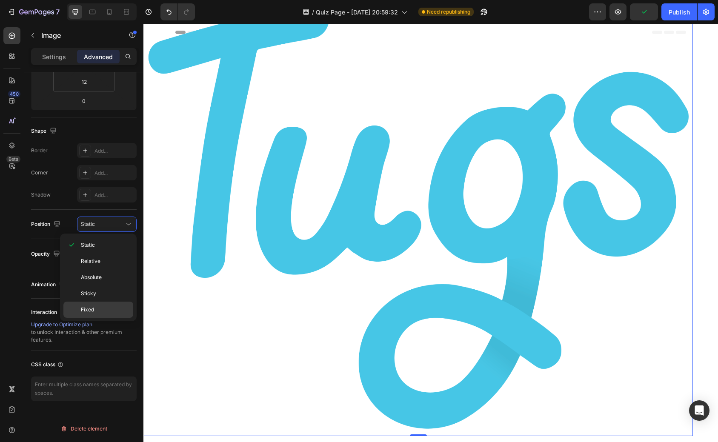
click at [98, 309] on p "Fixed" at bounding box center [105, 310] width 49 height 8
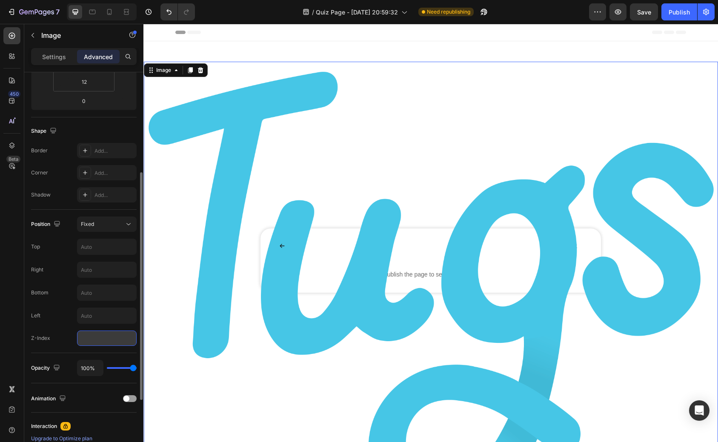
click at [98, 335] on input "number" at bounding box center [107, 338] width 60 height 15
type input "-1"
click at [300, 266] on img at bounding box center [431, 293] width 574 height 452
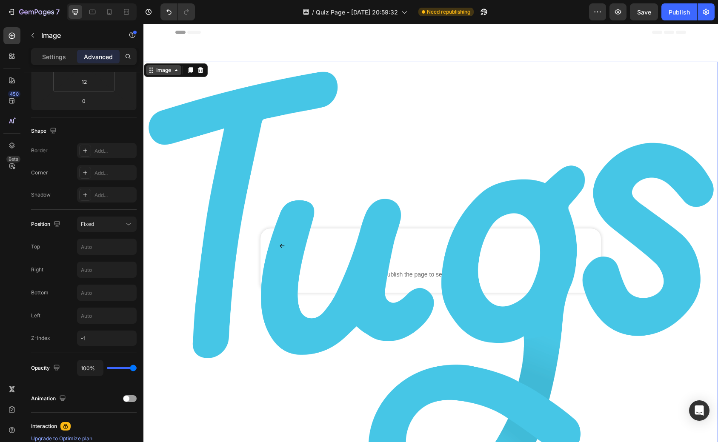
click at [159, 69] on div "Image" at bounding box center [164, 70] width 18 height 8
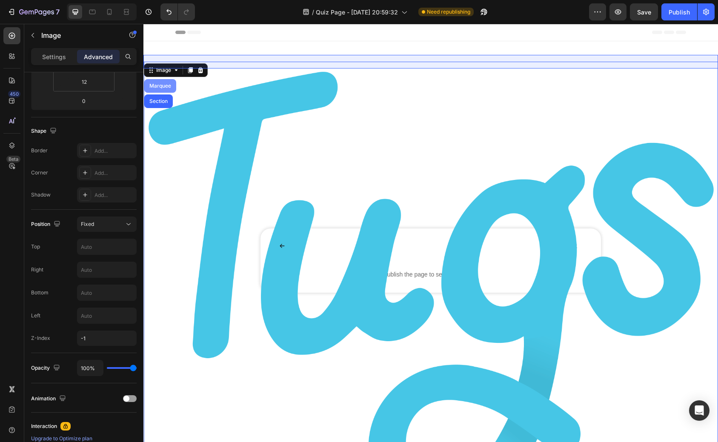
click at [157, 85] on div "Marquee" at bounding box center [160, 85] width 25 height 5
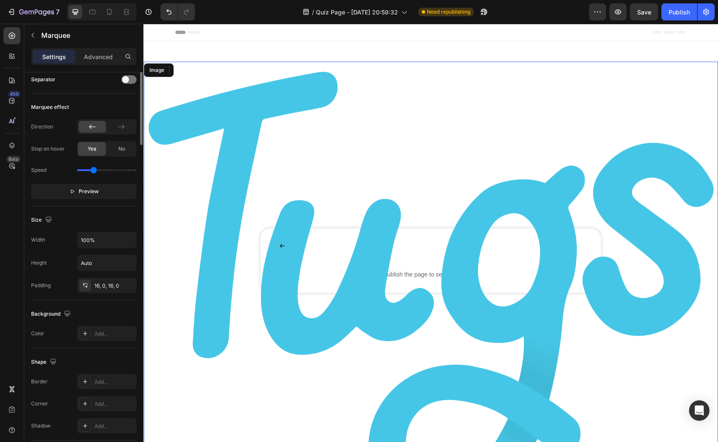
scroll to position [0, 0]
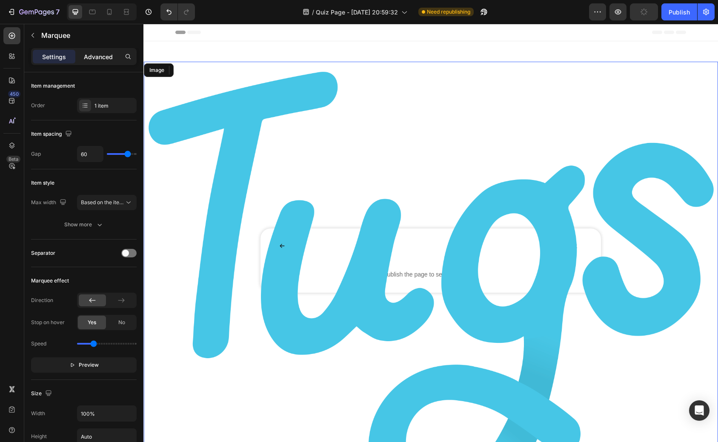
click at [99, 53] on p "Advanced" at bounding box center [98, 56] width 29 height 9
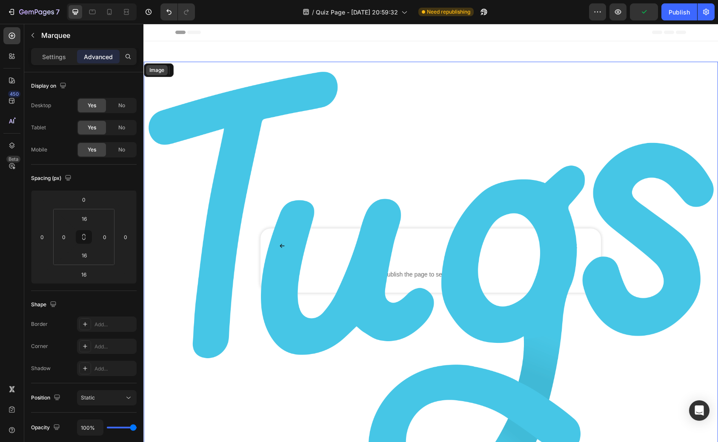
click at [156, 69] on div "Image" at bounding box center [157, 70] width 18 height 8
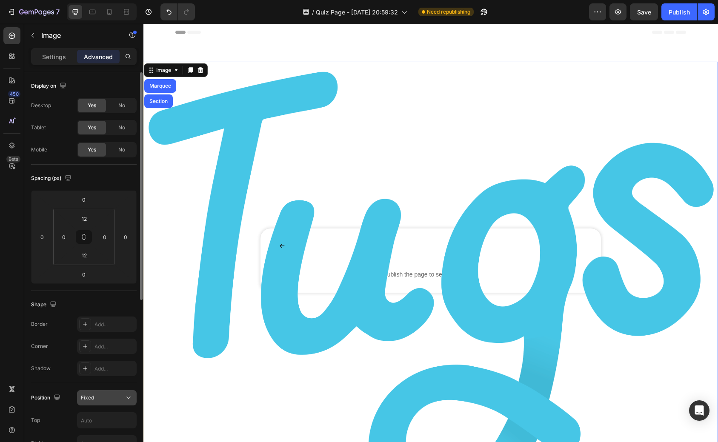
click at [124, 396] on icon at bounding box center [128, 398] width 9 height 9
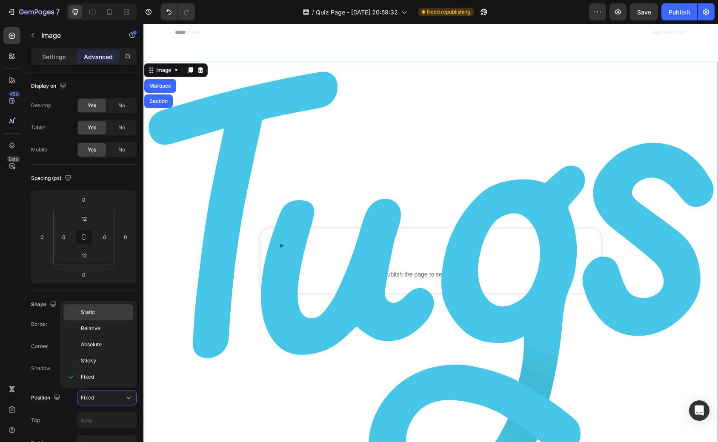
click at [94, 309] on span "Static" at bounding box center [88, 313] width 14 height 8
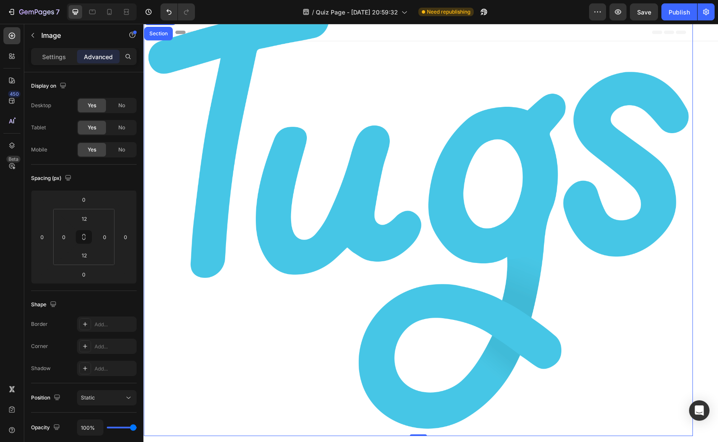
click at [175, 70] on img at bounding box center [418, 215] width 549 height 432
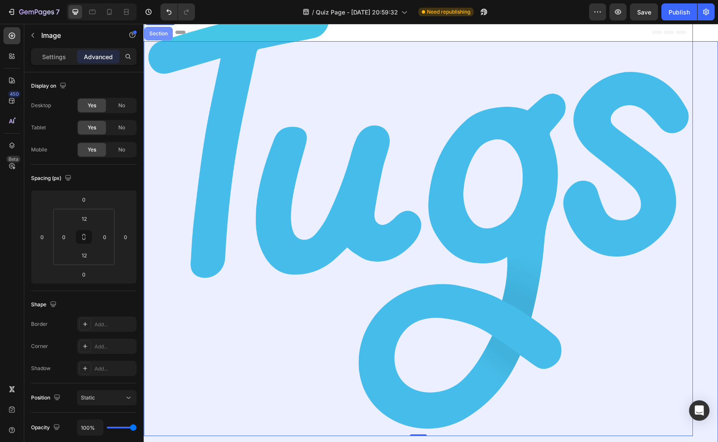
click at [160, 29] on div "Section" at bounding box center [158, 34] width 29 height 14
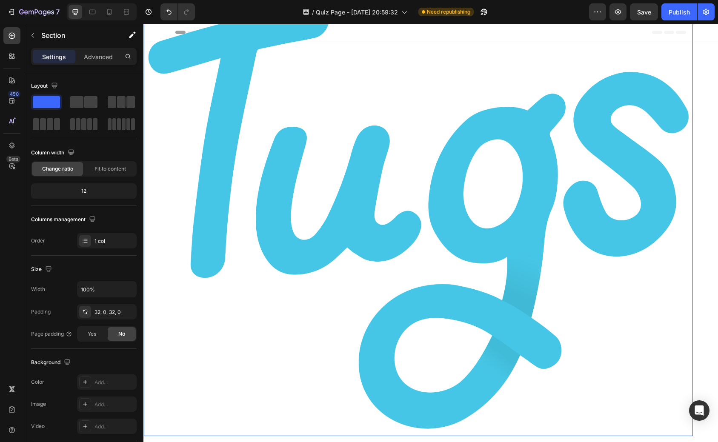
scroll to position [120, 0]
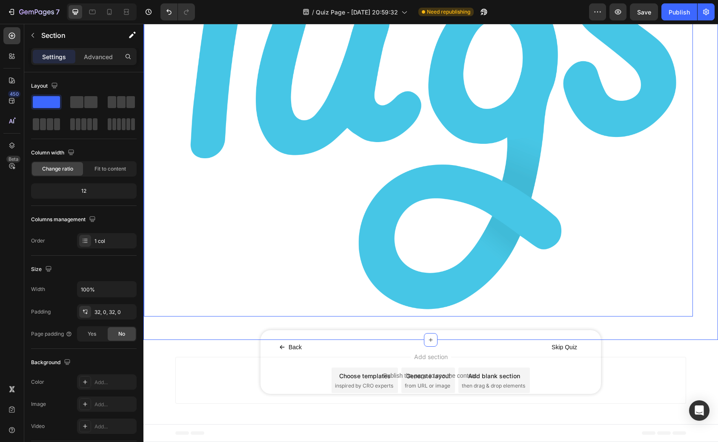
click at [223, 332] on div "Image Image Marquee Back Button Skip Quiz Button Row Publish the page to see th…" at bounding box center [430, 131] width 575 height 527
click at [249, 285] on img at bounding box center [418, 96] width 549 height 432
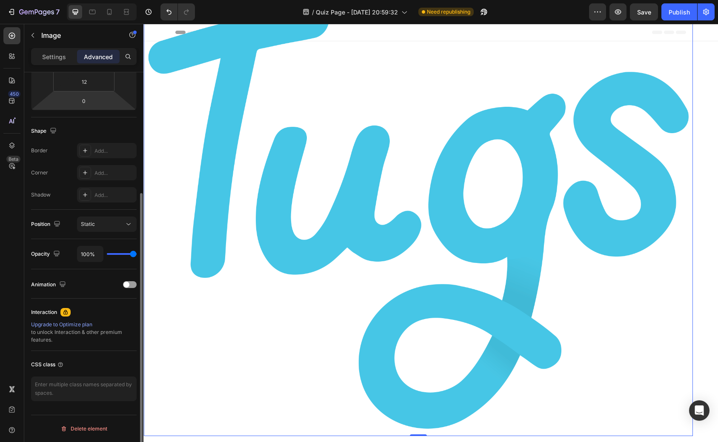
scroll to position [0, 0]
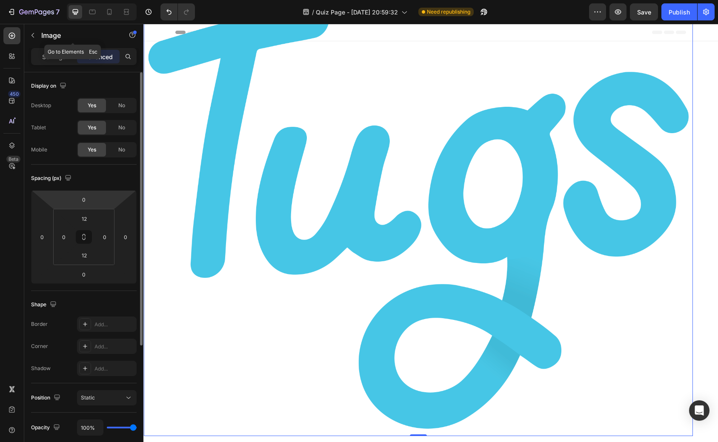
click at [57, 47] on div "Image" at bounding box center [72, 36] width 97 height 24
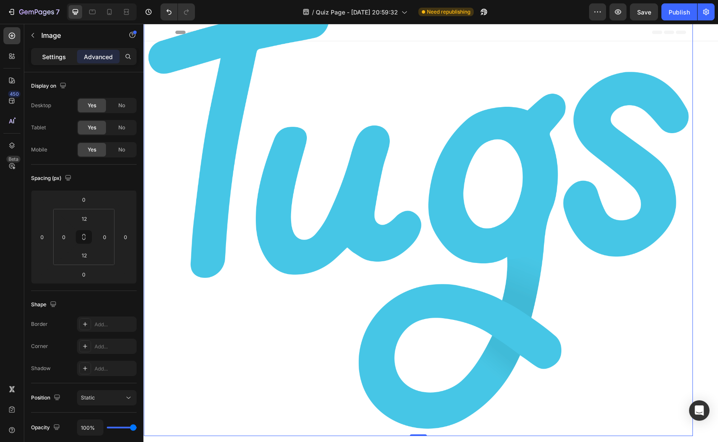
click at [49, 58] on p "Settings" at bounding box center [54, 56] width 24 height 9
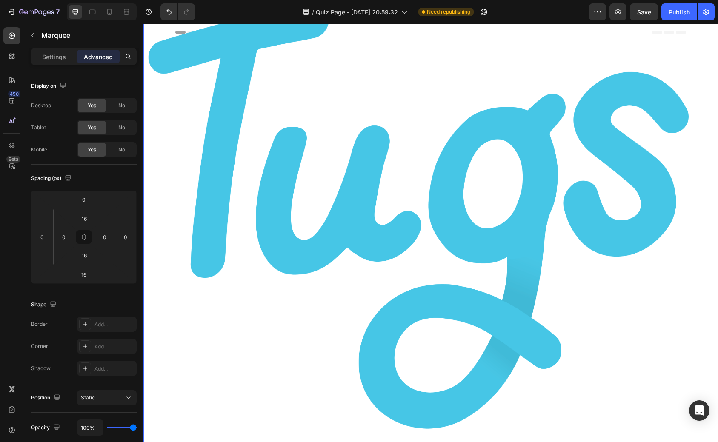
click at [699, 176] on div "Image" at bounding box center [431, 215] width 575 height 442
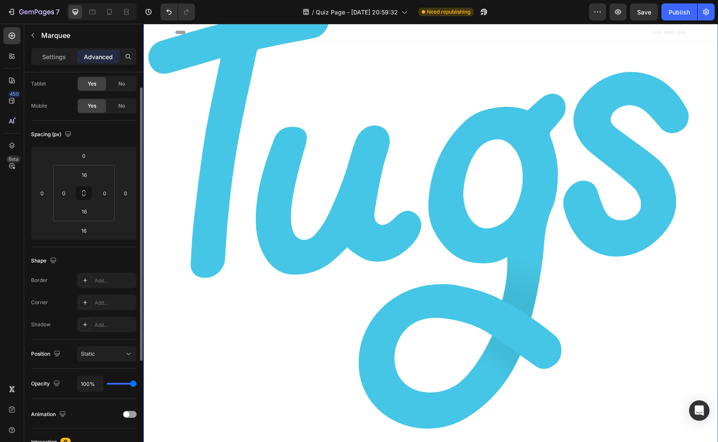
scroll to position [46, 0]
click at [112, 349] on div "Static" at bounding box center [102, 353] width 43 height 8
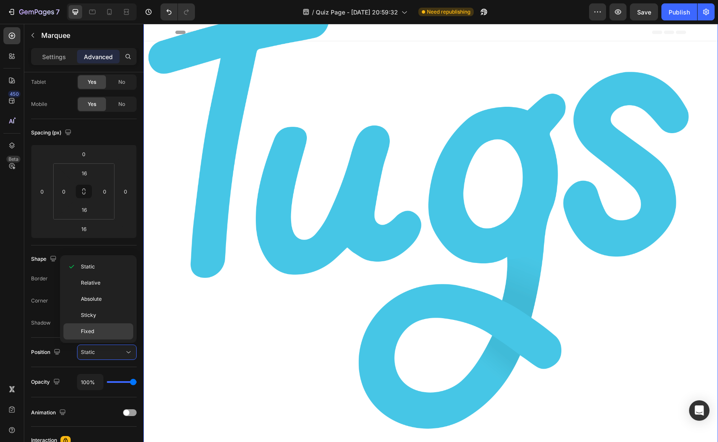
click at [103, 332] on p "Fixed" at bounding box center [105, 332] width 49 height 8
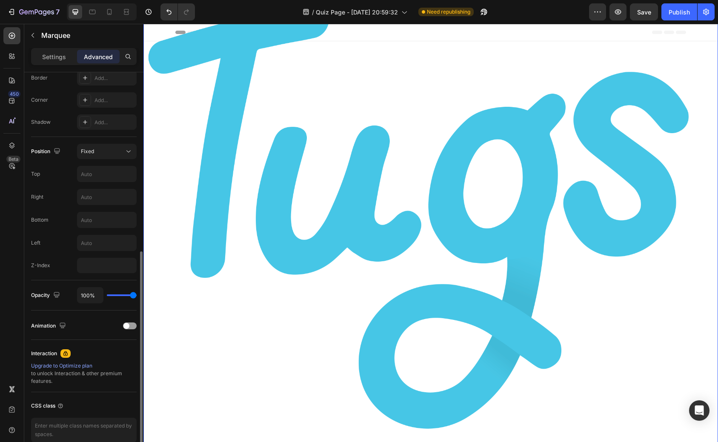
scroll to position [288, 0]
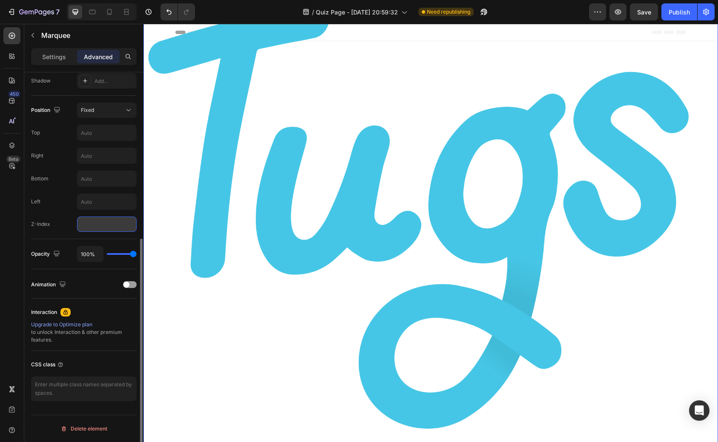
click at [98, 226] on input "number" at bounding box center [107, 224] width 60 height 15
type input "-1"
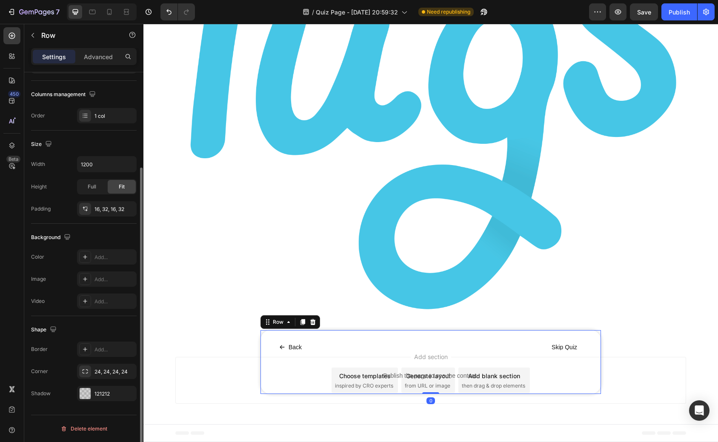
scroll to position [0, 0]
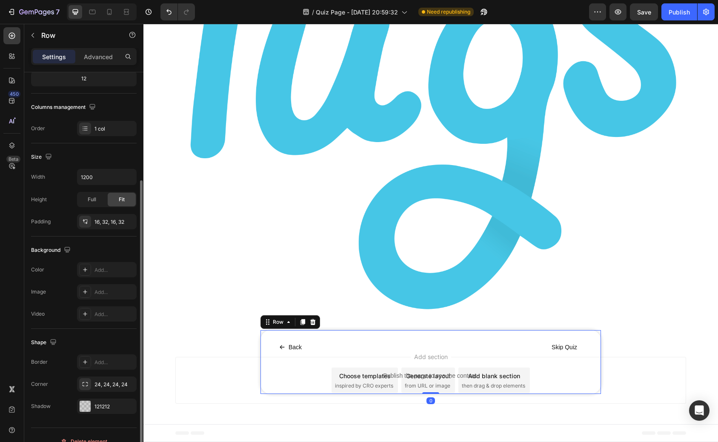
click at [268, 362] on div "Back Button Skip Quiz Button Row Publish the page to see the content. Custom Co…" at bounding box center [431, 362] width 341 height 64
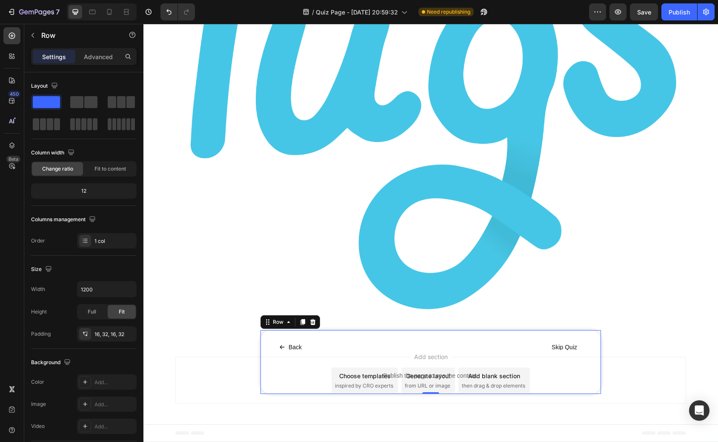
click at [92, 64] on div "Settings Advanced" at bounding box center [84, 56] width 106 height 17
click at [94, 57] on p "Advanced" at bounding box center [98, 56] width 29 height 9
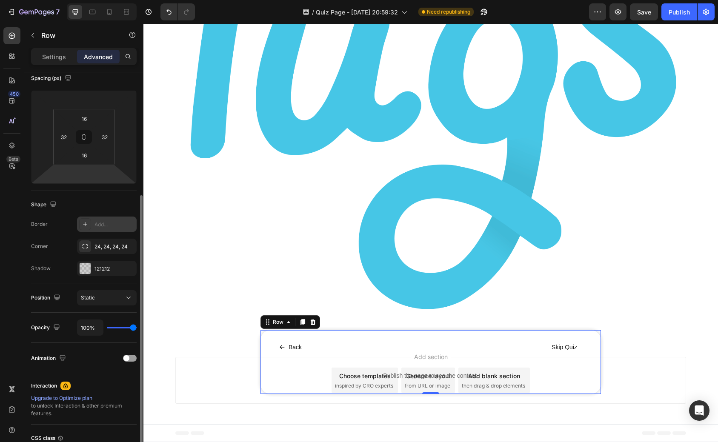
scroll to position [174, 0]
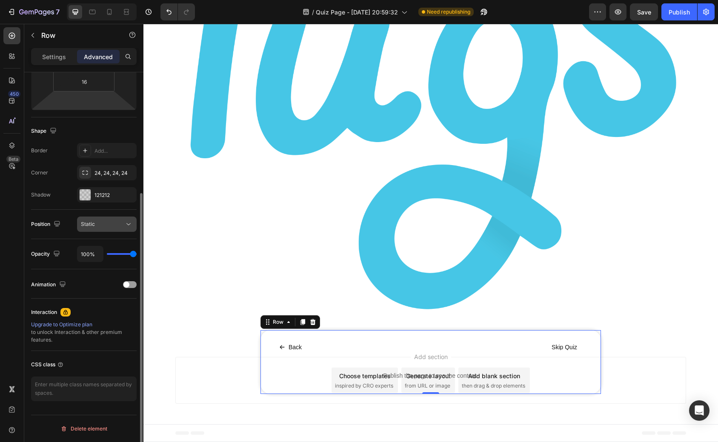
click at [123, 224] on div "Static" at bounding box center [102, 225] width 43 height 8
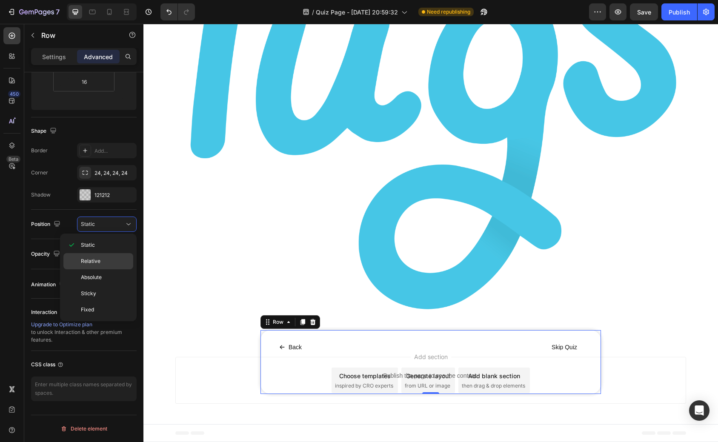
click at [110, 259] on p "Relative" at bounding box center [105, 262] width 49 height 8
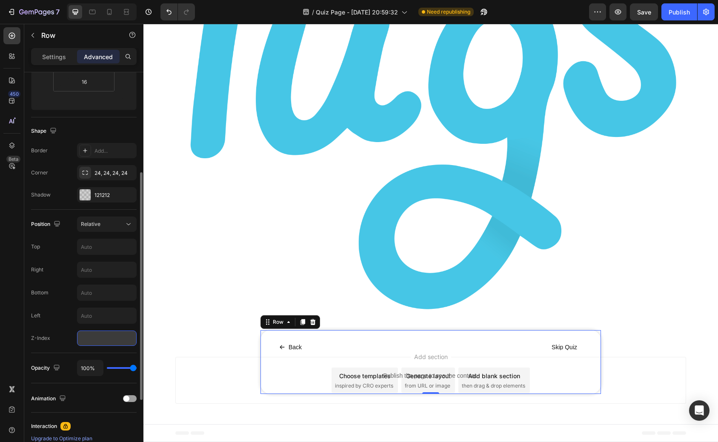
click at [97, 341] on input "number" at bounding box center [107, 338] width 60 height 15
type input "5"
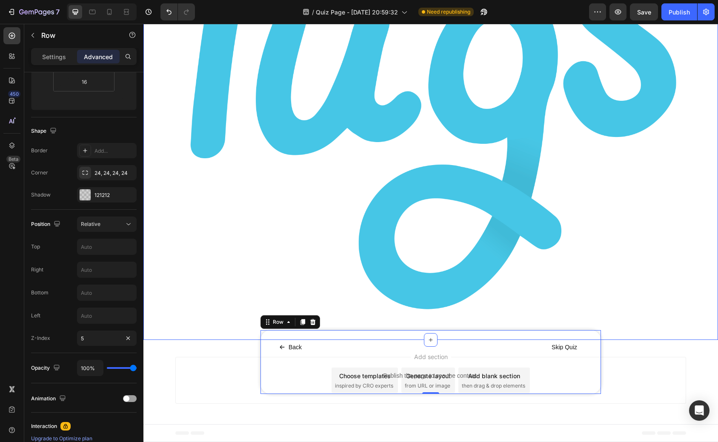
click at [183, 323] on div "Image Image Marquee" at bounding box center [430, 99] width 575 height 463
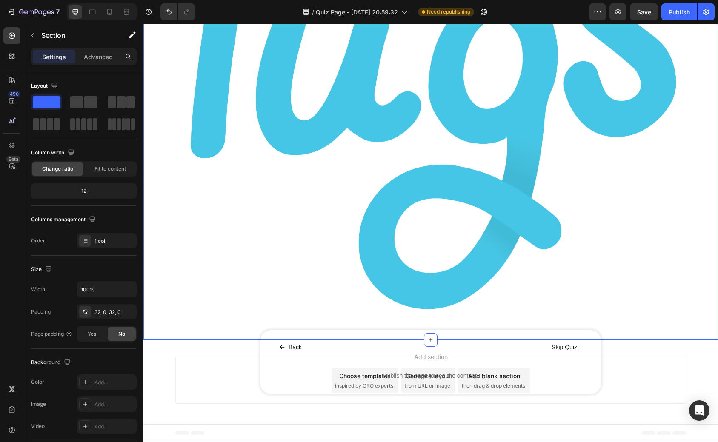
click at [705, 240] on div "Image Image Marquee" at bounding box center [430, 99] width 575 height 463
click at [560, 179] on div "Image Image Marquee" at bounding box center [430, 99] width 575 height 463
click at [507, 141] on div "Image Image Marquee" at bounding box center [430, 99] width 575 height 463
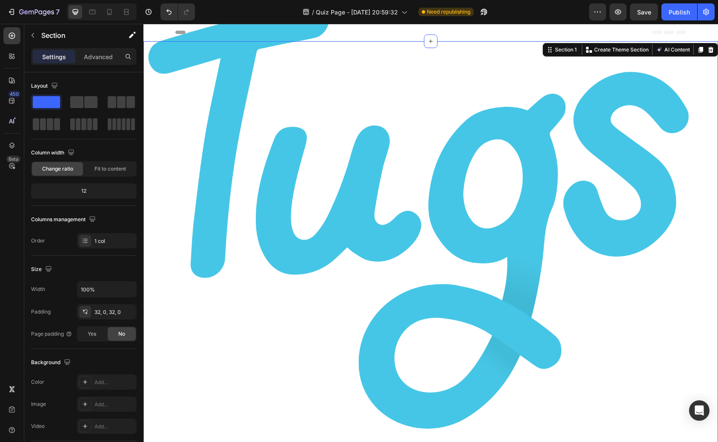
click at [537, 134] on div "Image Image Marquee" at bounding box center [430, 218] width 575 height 463
click at [525, 31] on div "Image Image Marquee" at bounding box center [430, 218] width 575 height 463
click at [252, 32] on div "Image Image Marquee" at bounding box center [430, 218] width 575 height 463
click at [150, 44] on div "Image Image Marquee" at bounding box center [430, 218] width 575 height 463
click at [171, 105] on div "Image Image Marquee" at bounding box center [430, 218] width 575 height 463
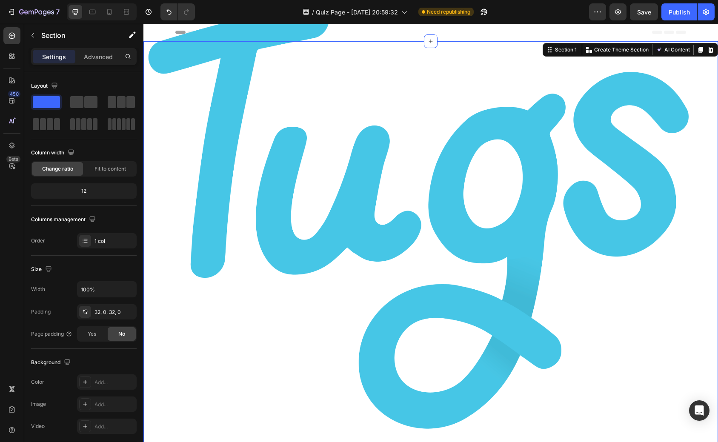
scroll to position [120, 0]
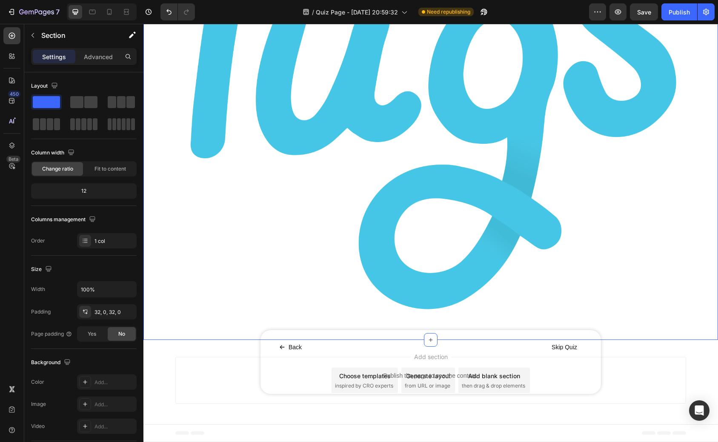
click at [641, 370] on div "Image Image Marquee Back Button Skip Quiz Button Row Publish the page to see th…" at bounding box center [430, 131] width 575 height 527
click at [271, 381] on div "Back Button Skip Quiz Button Row Publish the page to see the content. Custom Co…" at bounding box center [431, 362] width 341 height 64
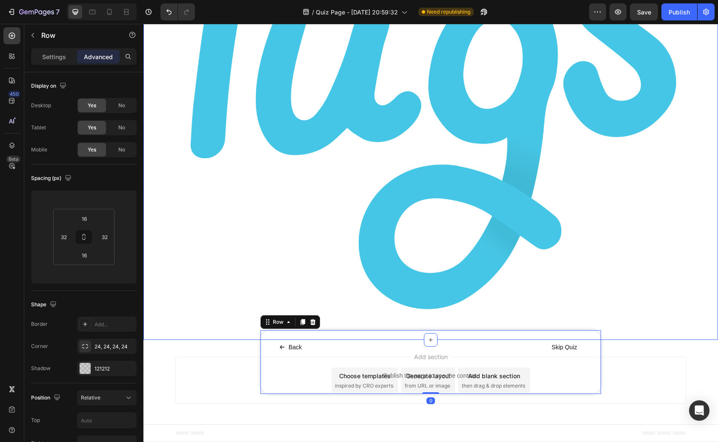
click at [233, 377] on div "Image Image Marquee Back Button Skip Quiz Button Row Publish the page to see th…" at bounding box center [430, 131] width 575 height 527
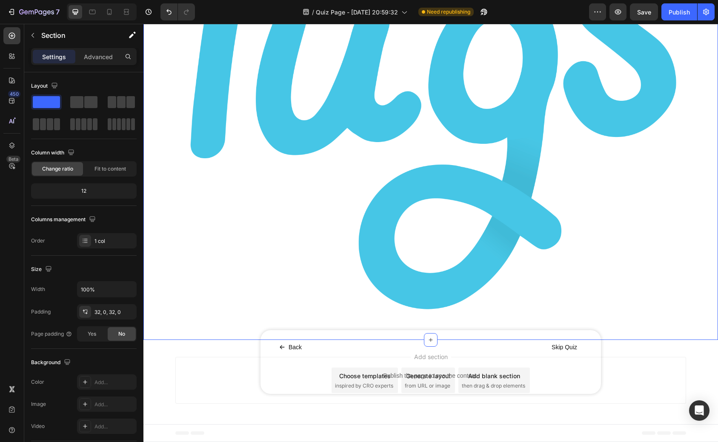
click at [237, 317] on div "Image Image Marquee" at bounding box center [430, 99] width 575 height 463
click at [208, 144] on div "Image Image Marquee" at bounding box center [430, 99] width 575 height 463
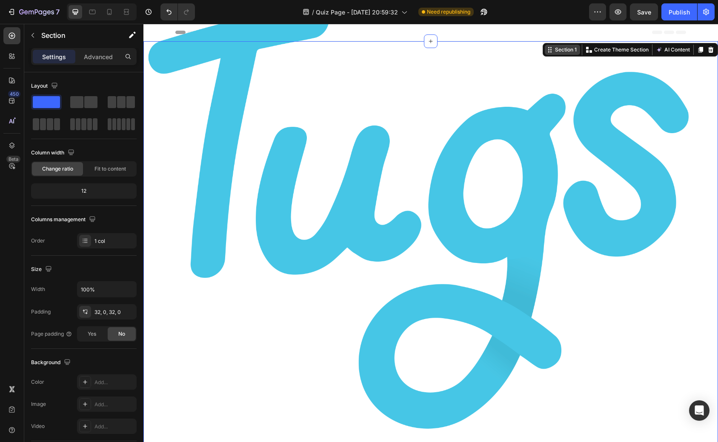
click at [565, 54] on div "Section 1" at bounding box center [562, 50] width 35 height 10
click at [564, 51] on div "Section 1" at bounding box center [565, 50] width 25 height 8
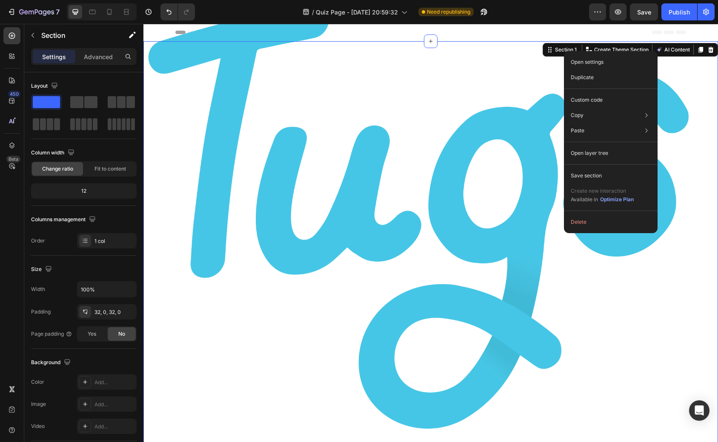
click at [594, 161] on div "Open settings Duplicate Custom code Copy Copy section Cmd + C Copy style Copy c…" at bounding box center [611, 142] width 94 height 182
click at [596, 153] on p "Open layer tree" at bounding box center [589, 153] width 37 height 8
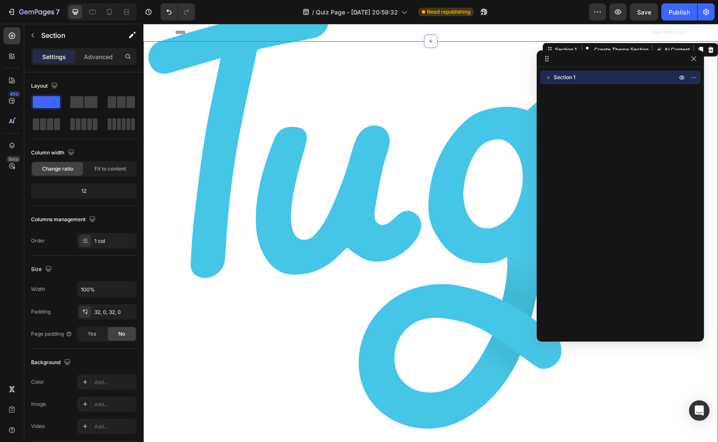
click at [546, 78] on icon "button" at bounding box center [548, 77] width 9 height 9
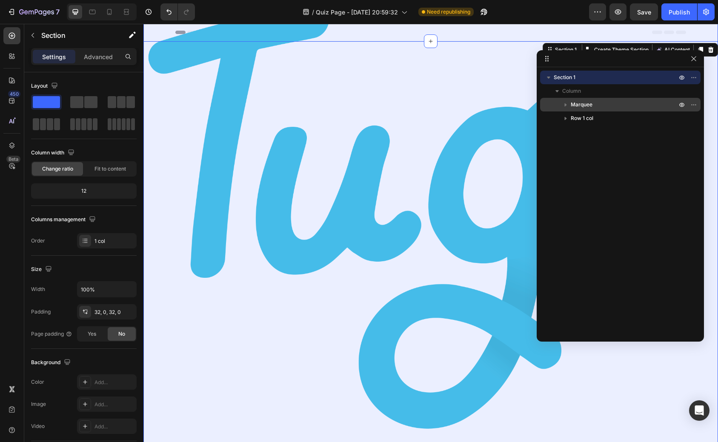
click at [588, 106] on span "Marquee" at bounding box center [582, 104] width 22 height 9
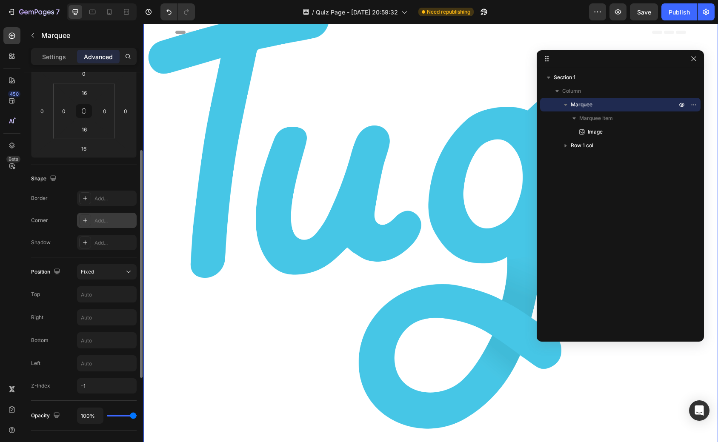
scroll to position [159, 0]
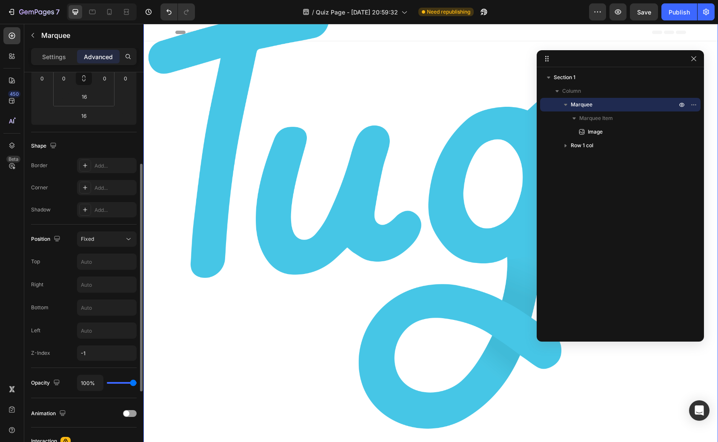
click at [92, 367] on div "Position Fixed Top Right Bottom Left Z-Index -1" at bounding box center [84, 296] width 106 height 143
click at [96, 358] on input "-1" at bounding box center [107, 353] width 60 height 15
click at [173, 245] on div "Image Image Marquee 16" at bounding box center [430, 218] width 575 height 463
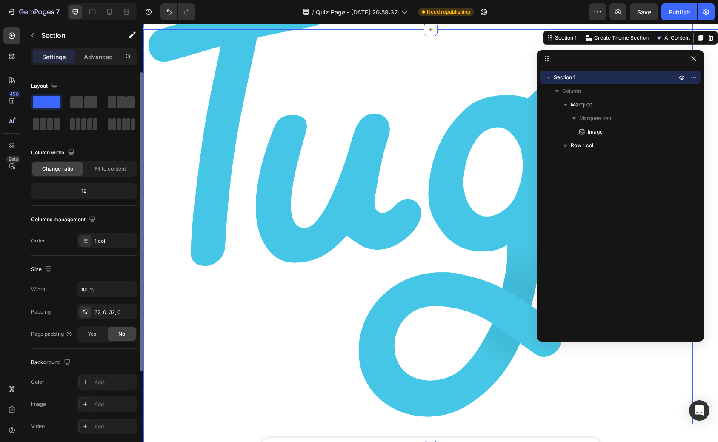
scroll to position [0, 0]
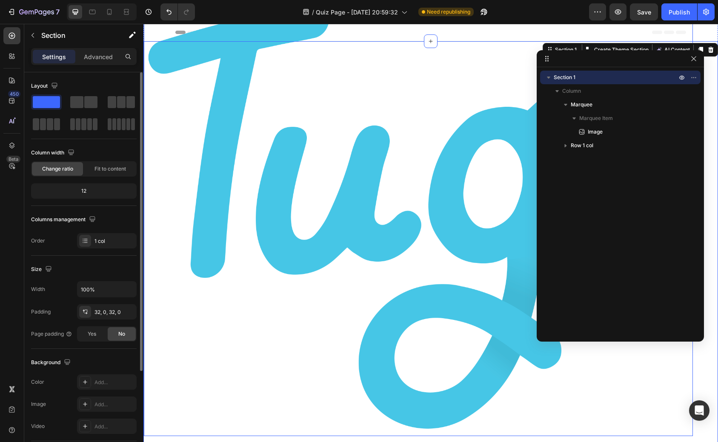
click at [320, 164] on img at bounding box center [418, 215] width 549 height 432
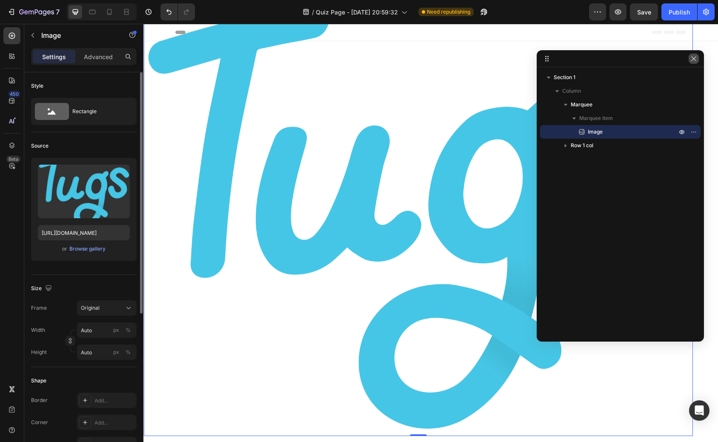
drag, startPoint x: 691, startPoint y: 59, endPoint x: 551, endPoint y: 41, distance: 140.3
click at [691, 59] on icon "button" at bounding box center [694, 58] width 7 height 7
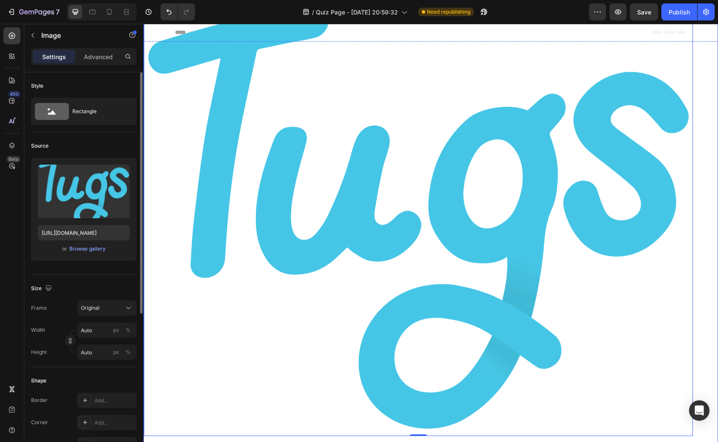
click at [700, 87] on div "Image 0" at bounding box center [431, 215] width 575 height 442
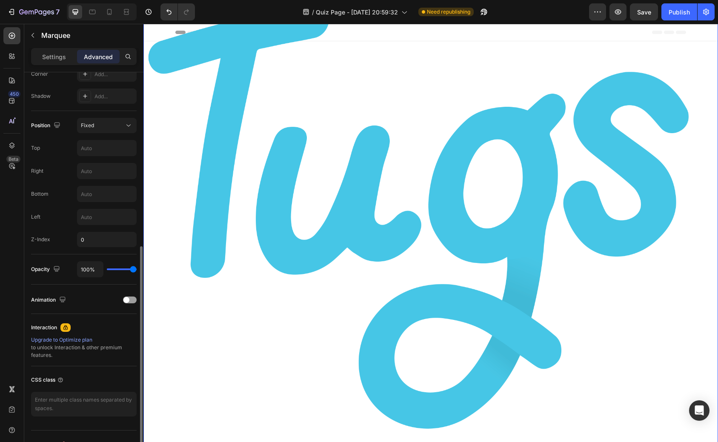
scroll to position [288, 0]
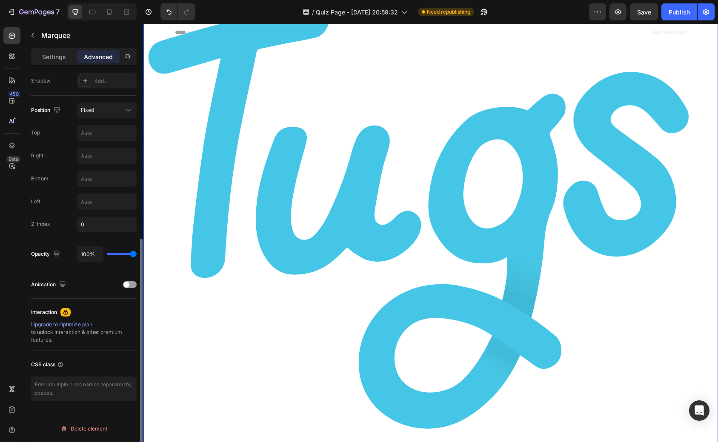
drag, startPoint x: 130, startPoint y: 257, endPoint x: 115, endPoint y: 257, distance: 14.9
click at [115, 257] on div "100%" at bounding box center [107, 254] width 60 height 16
click at [115, 253] on div "100%" at bounding box center [107, 254] width 60 height 16
type input "96%"
type input "96"
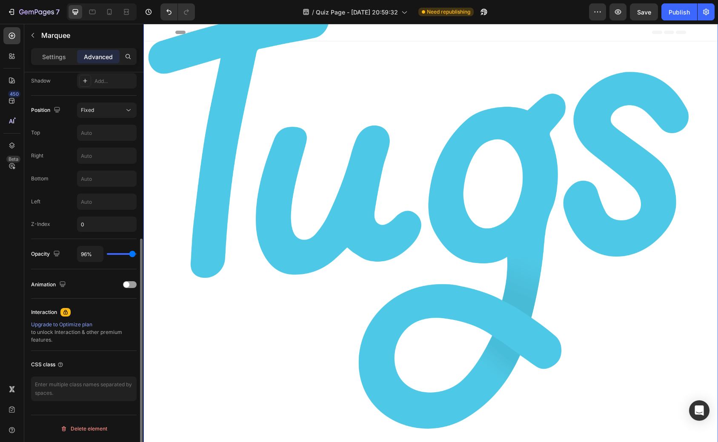
type input "92%"
type input "92"
type input "79%"
type input "79"
type input "61%"
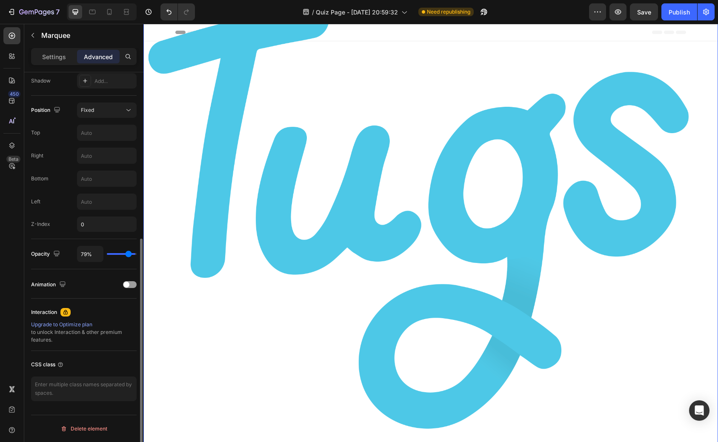
type input "61"
type input "44%"
type input "44"
type input "19%"
type input "19"
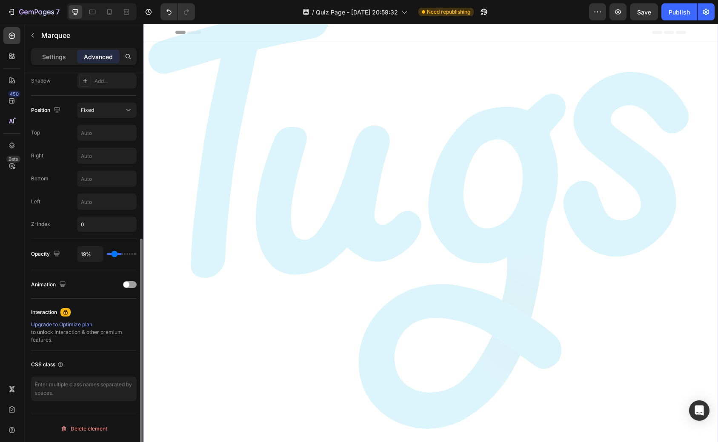
type input "9%"
type input "9"
type input "4%"
type input "4"
type input "0%"
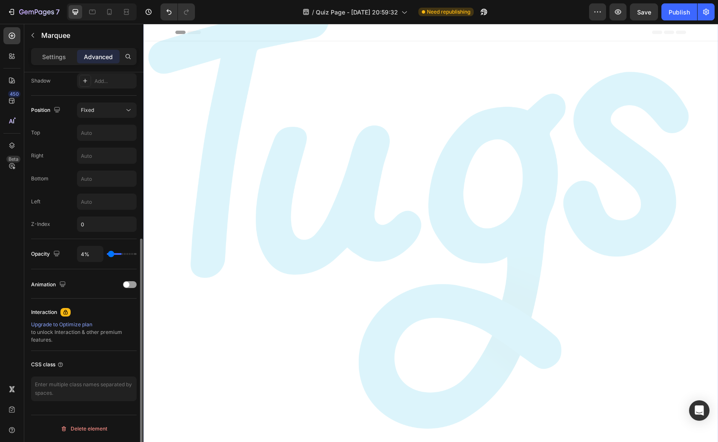
type input "0"
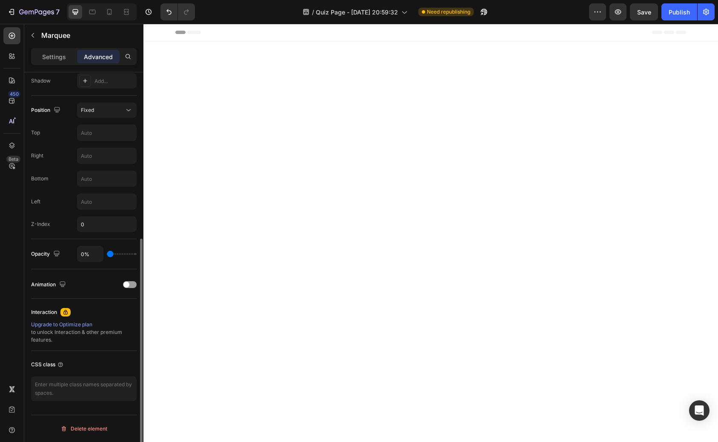
type input "2%"
type input "2"
type input "4%"
type input "4"
type input "5%"
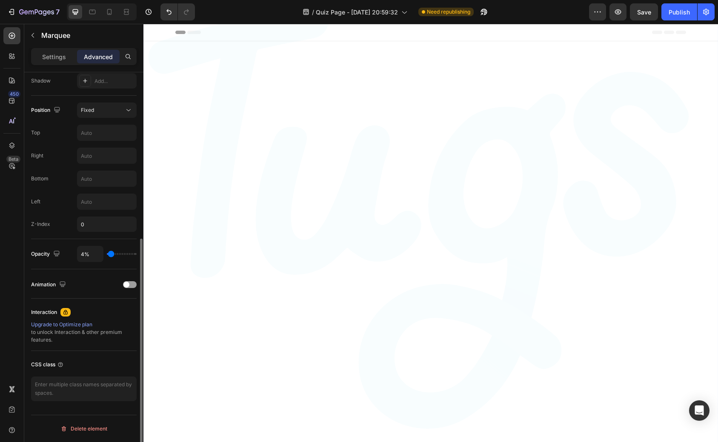
type input "5"
type input "6%"
type input "6"
type input "7%"
type input "7"
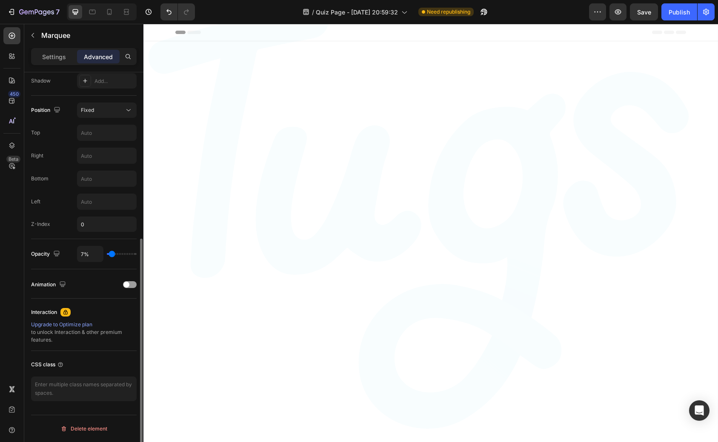
type input "8%"
type input "8"
type input "9%"
type input "9"
type input "10%"
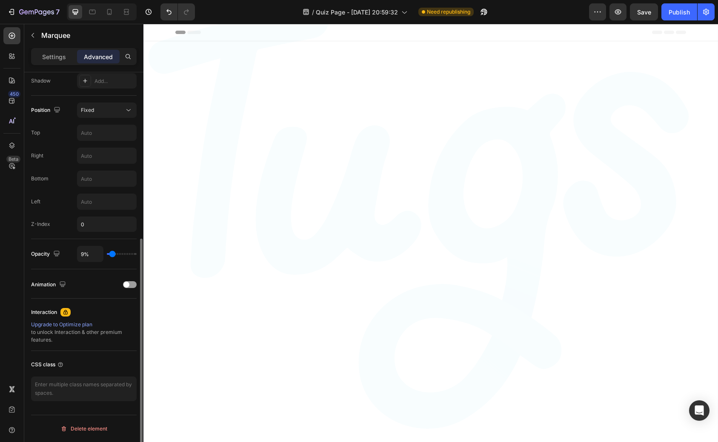
type input "10"
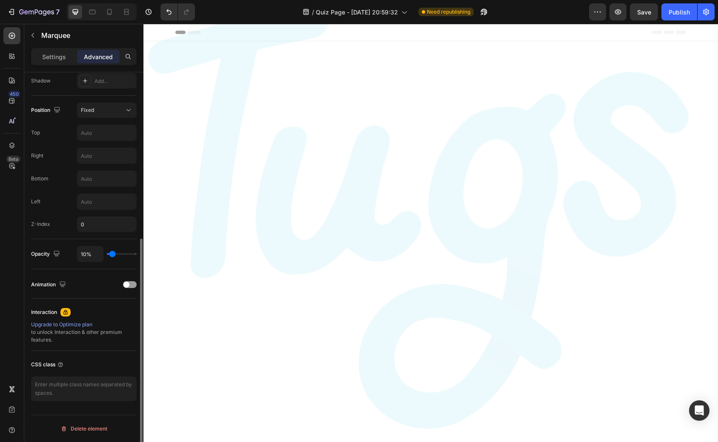
type input "11%"
type input "11"
type input "12%"
type input "12"
type input "13%"
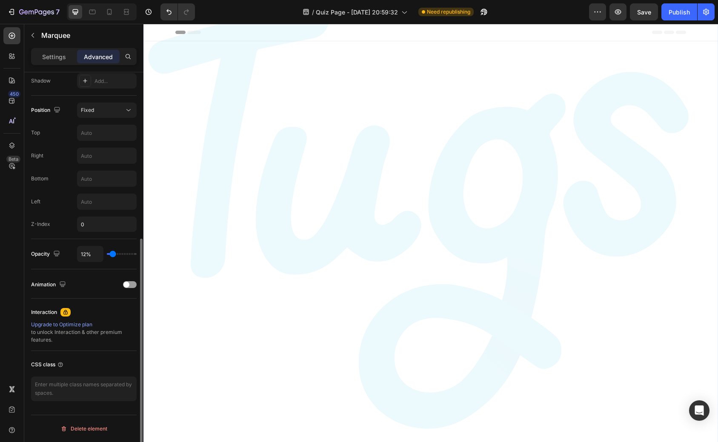
type input "13"
type input "12%"
type input "12"
type input "11%"
type input "11"
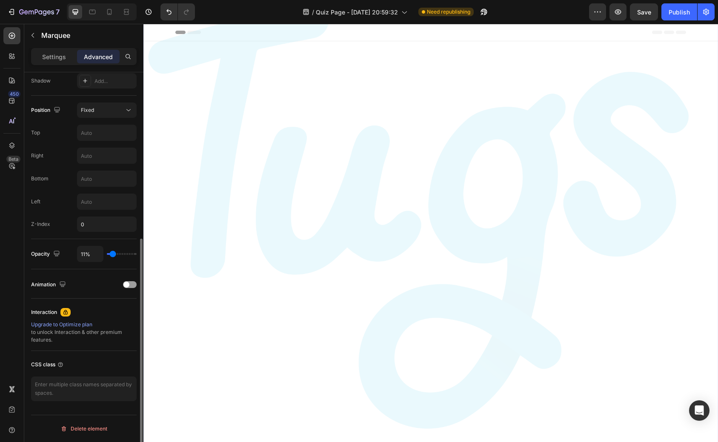
type input "10%"
type input "10"
type input "11%"
drag, startPoint x: 132, startPoint y: 255, endPoint x: 113, endPoint y: 257, distance: 19.3
type input "11"
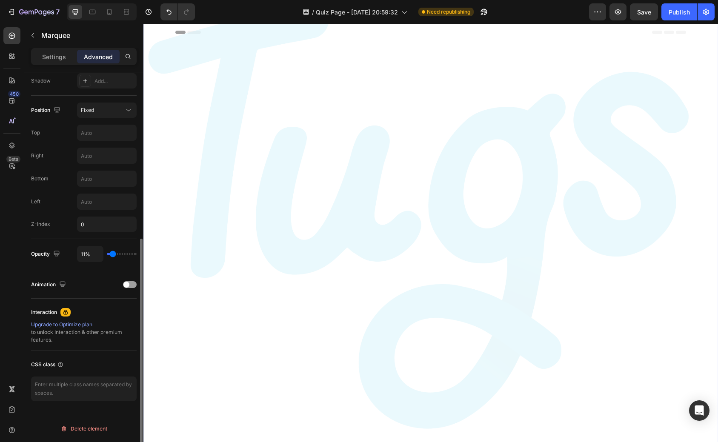
click at [113, 255] on input "range" at bounding box center [122, 254] width 30 height 2
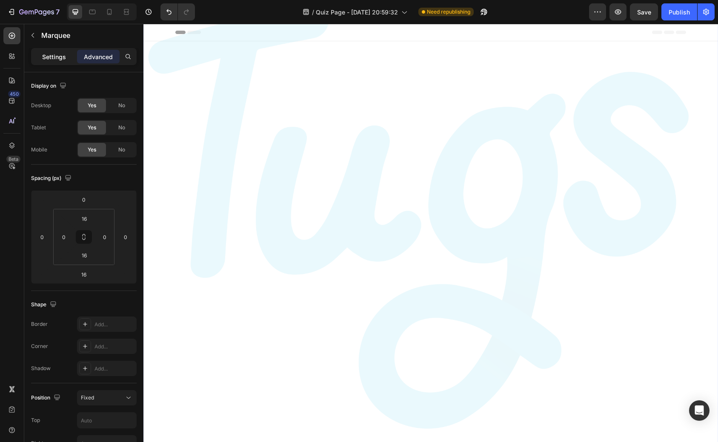
click at [54, 60] on p "Settings" at bounding box center [54, 56] width 24 height 9
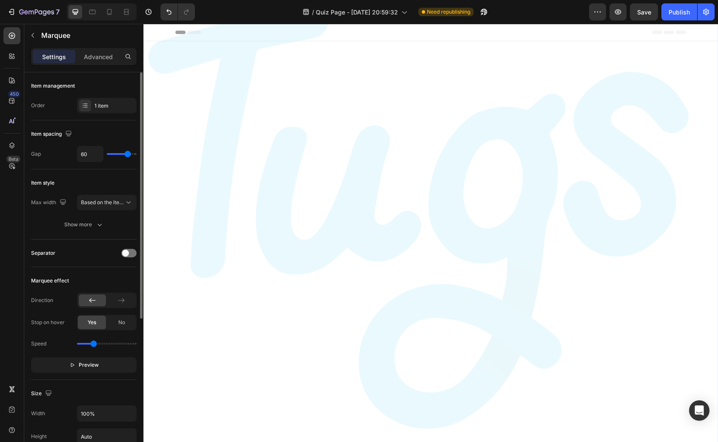
type input "13"
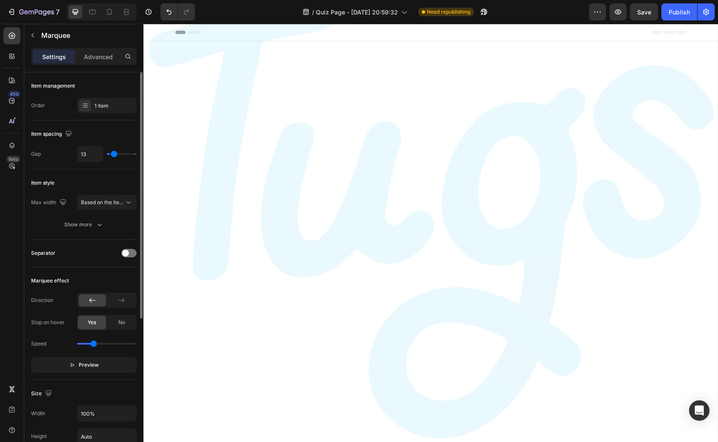
type input "0"
drag, startPoint x: 126, startPoint y: 154, endPoint x: 47, endPoint y: 154, distance: 79.6
type input "0"
click at [107, 154] on input "range" at bounding box center [122, 154] width 30 height 2
click at [114, 201] on span "Based on the item count" at bounding box center [110, 202] width 58 height 6
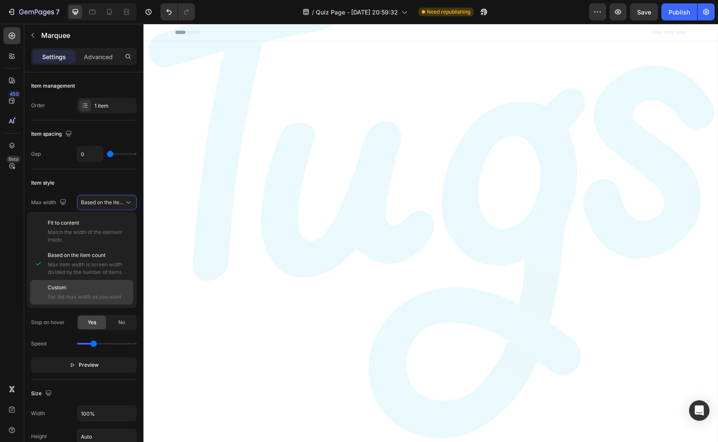
click at [102, 292] on div "Custom Set the max width as you want" at bounding box center [89, 292] width 82 height 17
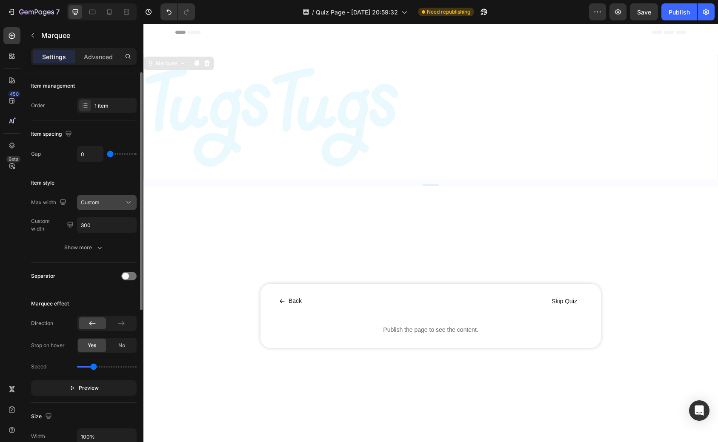
click at [117, 203] on div "Custom" at bounding box center [102, 203] width 43 height 8
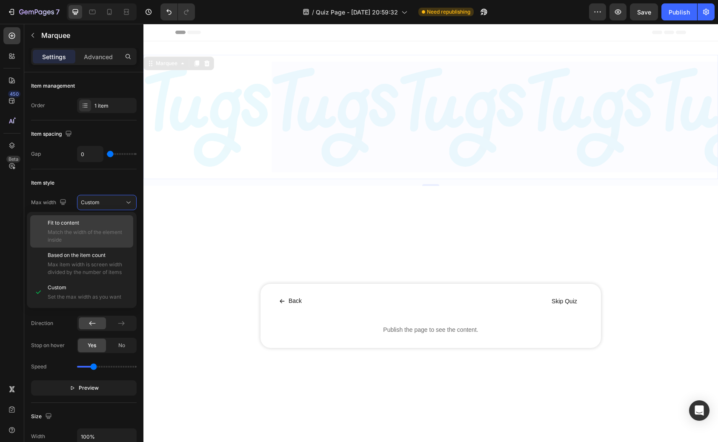
click at [104, 232] on span "Match the width of the element inside" at bounding box center [89, 236] width 82 height 15
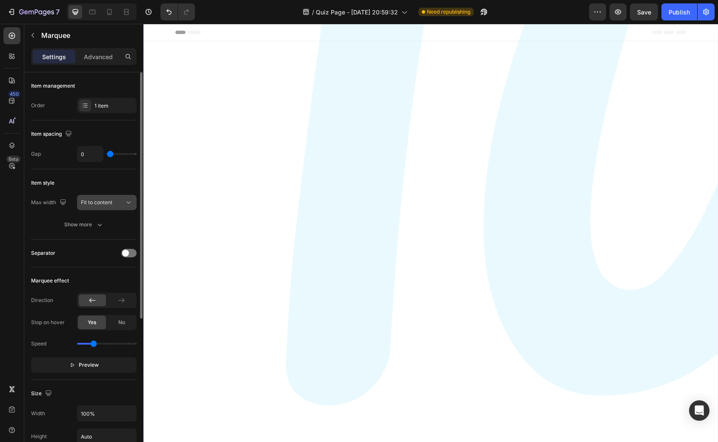
click at [120, 203] on div "Fit to content" at bounding box center [102, 203] width 43 height 8
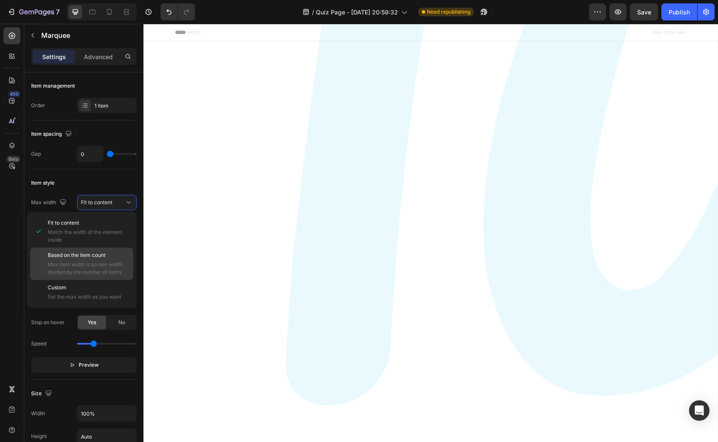
click at [104, 254] on span "Based on the item count" at bounding box center [77, 256] width 58 height 8
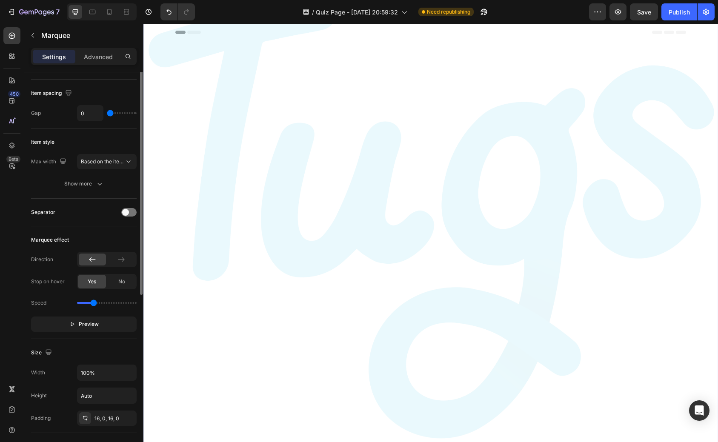
scroll to position [49, 0]
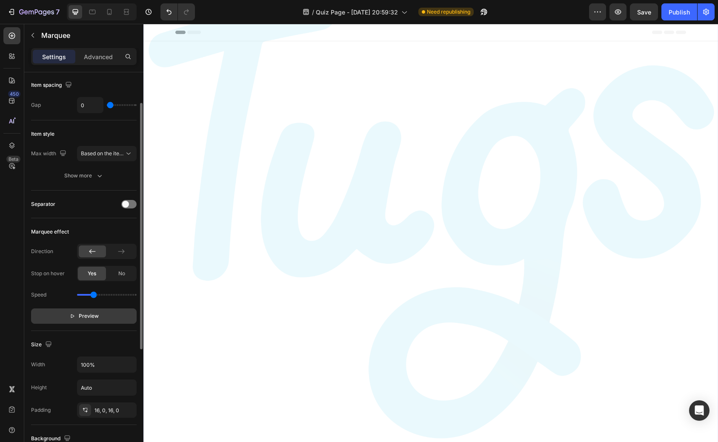
click at [90, 311] on button "Preview" at bounding box center [84, 316] width 106 height 15
drag, startPoint x: 92, startPoint y: 294, endPoint x: 84, endPoint y: 297, distance: 8.5
click at [84, 296] on input "range" at bounding box center [107, 295] width 60 height 2
type input "0.2"
click at [83, 296] on input "range" at bounding box center [107, 295] width 60 height 2
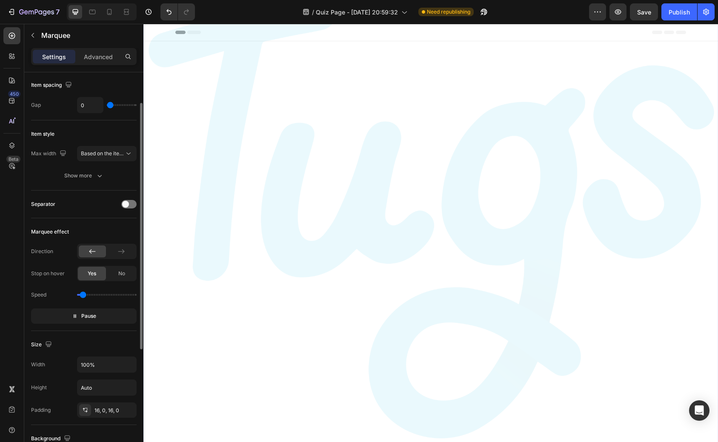
click at [95, 229] on div "Marquee effect" at bounding box center [84, 232] width 106 height 14
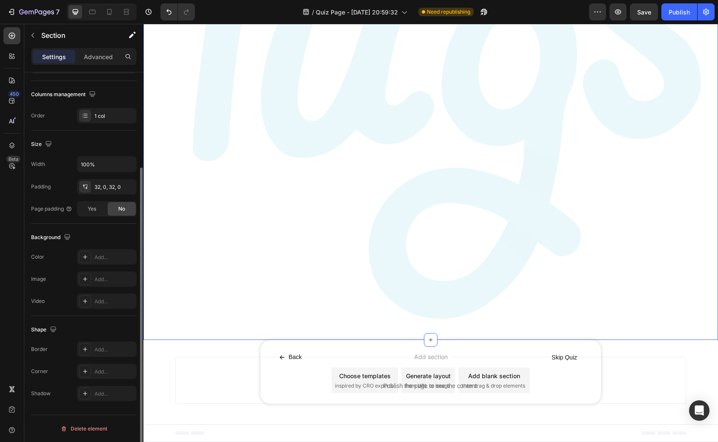
scroll to position [0, 0]
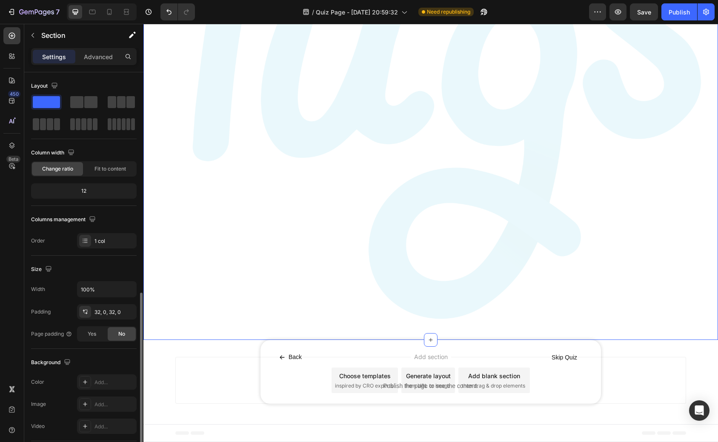
click at [172, 348] on div "Image Image Marquee Back Button Skip Quiz Button Row Publish the page to see th…" at bounding box center [430, 131] width 575 height 547
click at [198, 274] on img at bounding box center [431, 96] width 575 height 452
click at [168, 363] on div "Image Image Marquee Back Button Skip Quiz Button Row Publish the page to see th…" at bounding box center [430, 131] width 575 height 547
click at [266, 349] on div "Back Button Skip Quiz Button Row Publish the page to see the content. Custom Co…" at bounding box center [431, 372] width 341 height 64
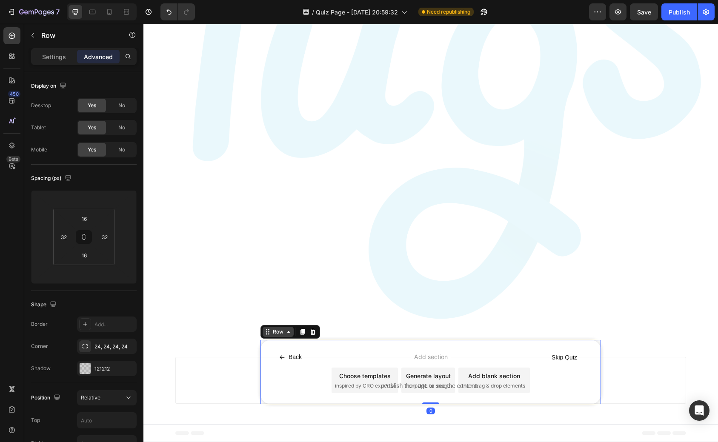
click at [269, 335] on div "Row" at bounding box center [278, 332] width 31 height 10
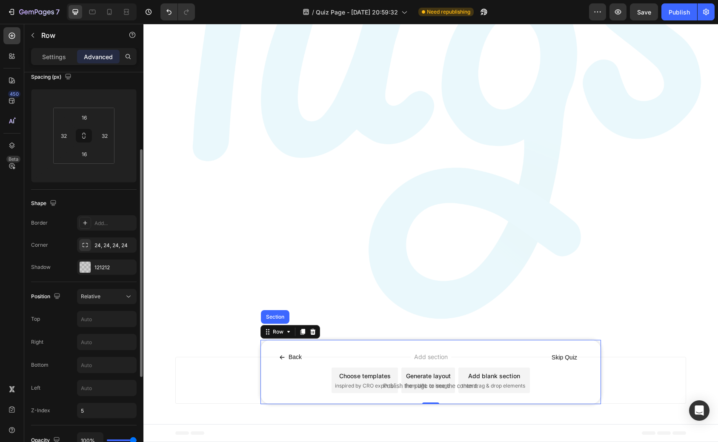
scroll to position [124, 0]
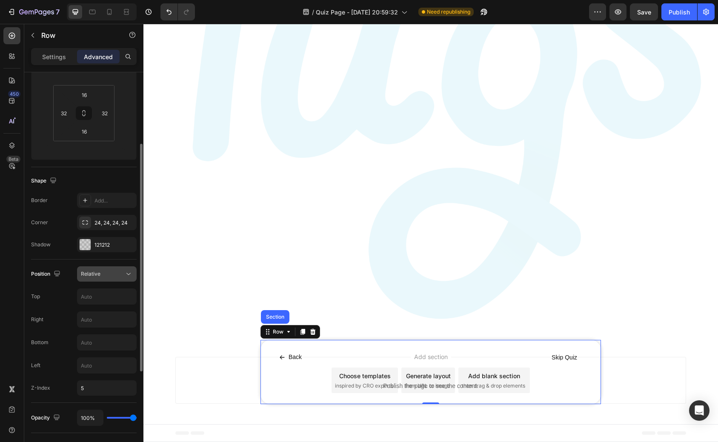
click at [125, 278] on button "Relative" at bounding box center [107, 274] width 60 height 15
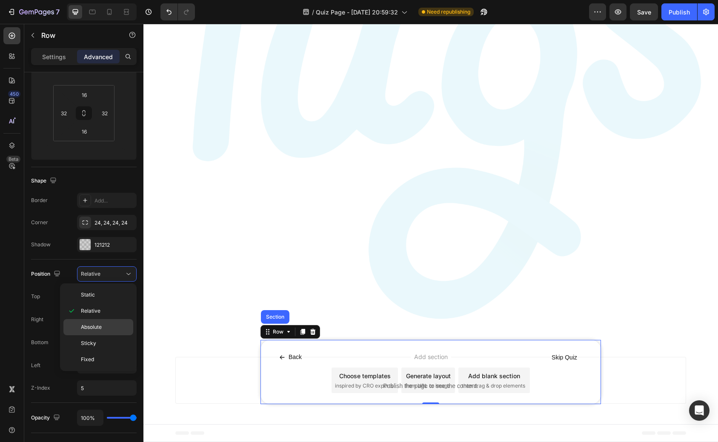
click at [111, 328] on p "Absolute" at bounding box center [105, 328] width 49 height 8
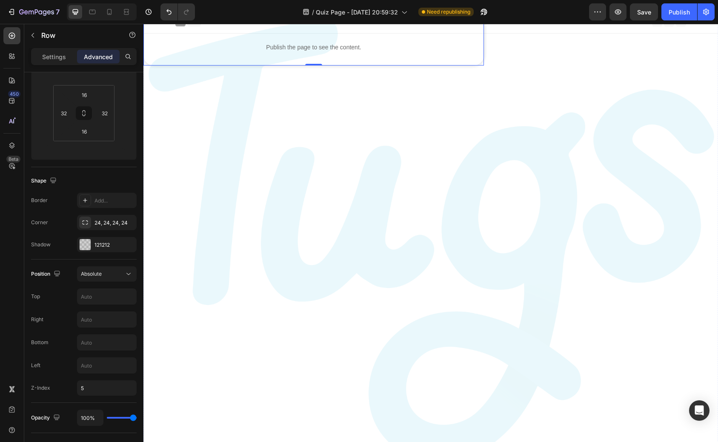
scroll to position [0, 0]
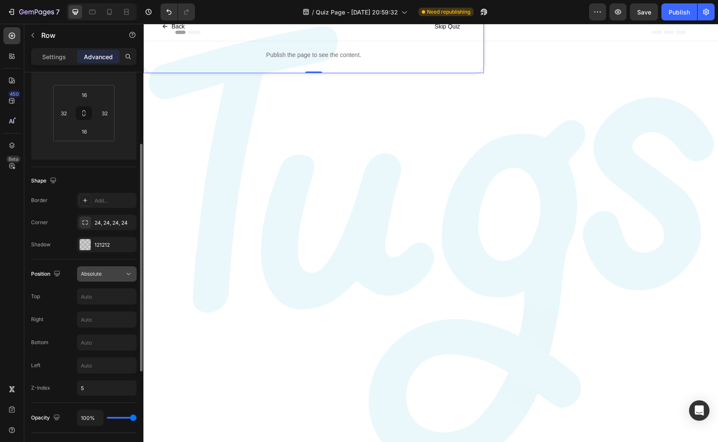
click at [109, 274] on div "Absolute" at bounding box center [102, 274] width 43 height 8
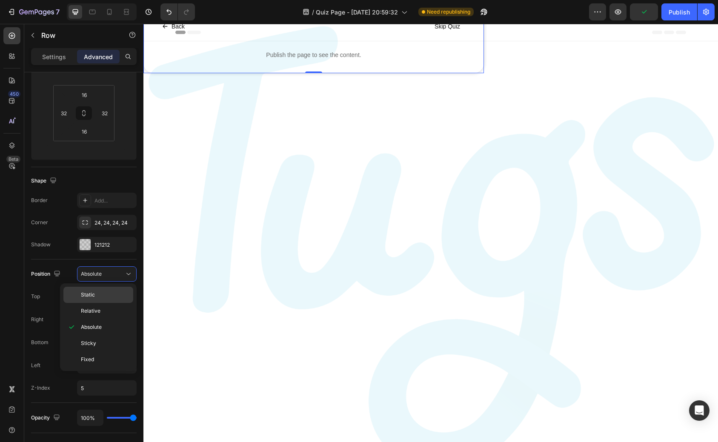
click at [103, 295] on p "Static" at bounding box center [105, 295] width 49 height 8
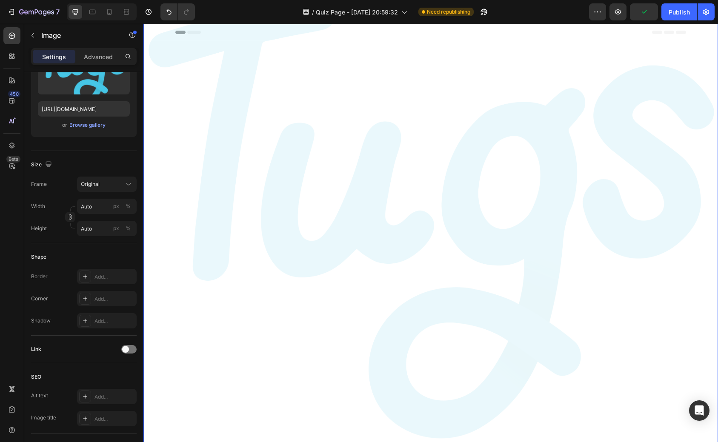
click at [186, 259] on img at bounding box center [430, 215] width 575 height 452
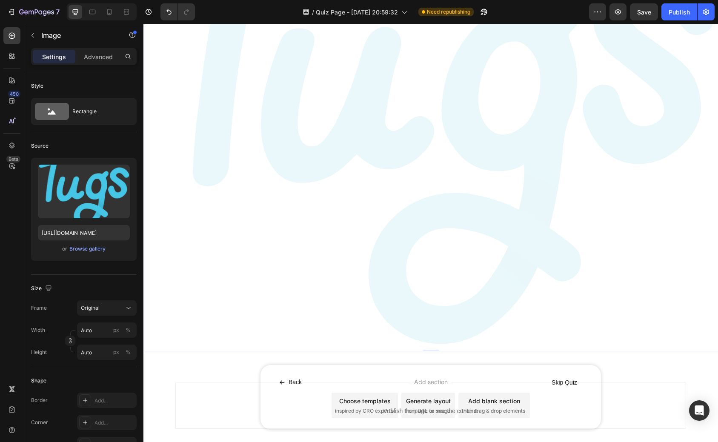
scroll to position [120, 0]
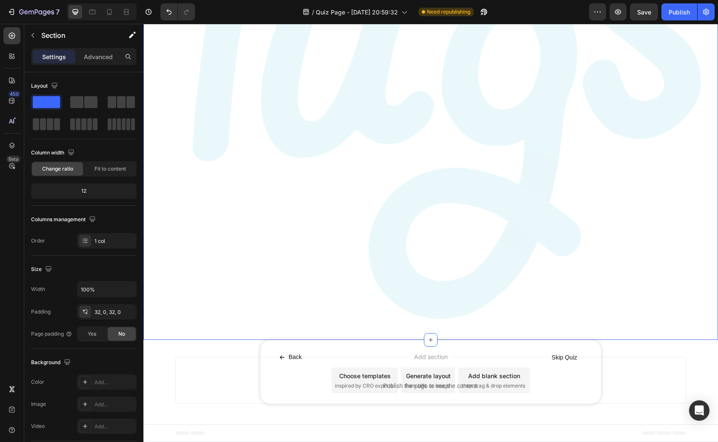
click at [689, 341] on div "Image Image Marquee Back Button Skip Quiz Button Row Publish the page to see th…" at bounding box center [430, 131] width 575 height 547
click at [690, 338] on div "Image Image Marquee" at bounding box center [430, 99] width 575 height 483
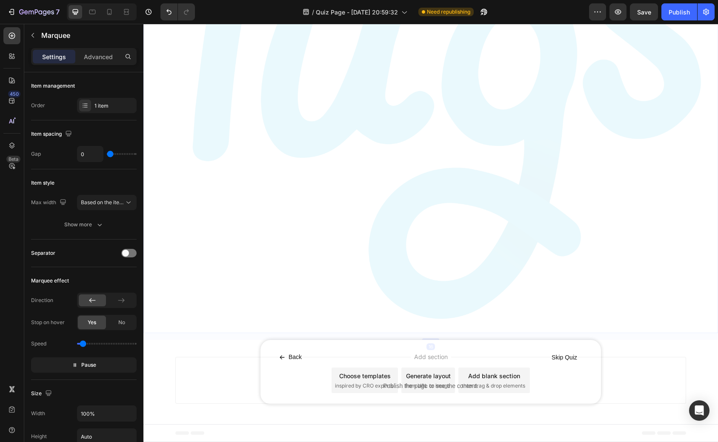
click at [691, 332] on div "Image Image Marquee 16" at bounding box center [430, 96] width 575 height 476
click at [104, 60] on p "Advanced" at bounding box center [98, 56] width 29 height 9
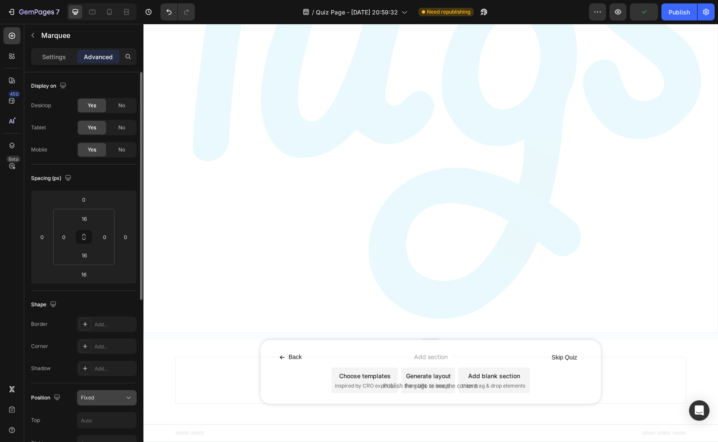
click at [104, 402] on button "Fixed" at bounding box center [107, 397] width 60 height 15
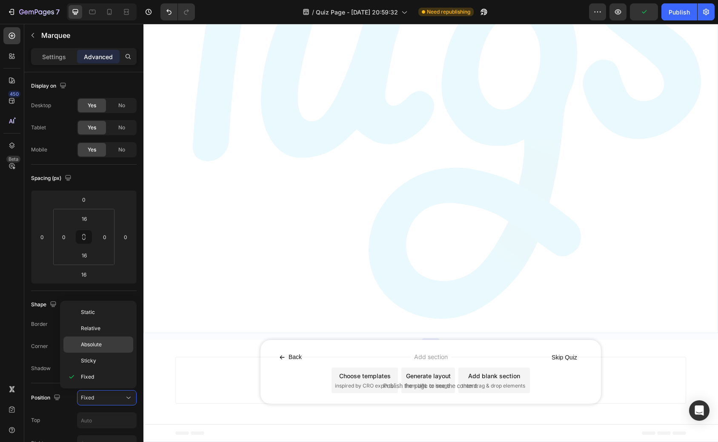
click at [102, 343] on span "Absolute" at bounding box center [91, 345] width 21 height 8
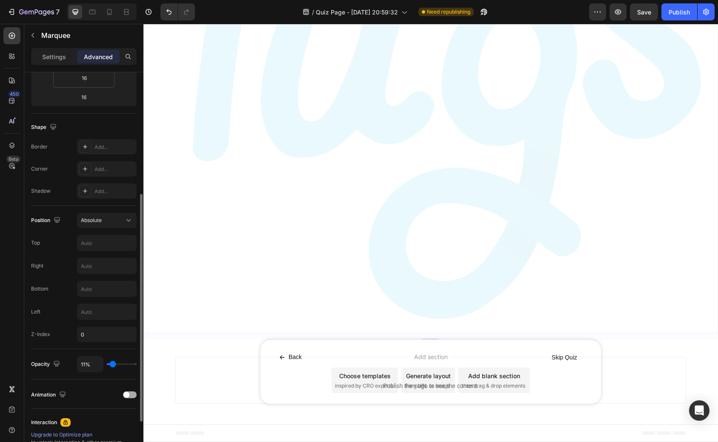
scroll to position [190, 0]
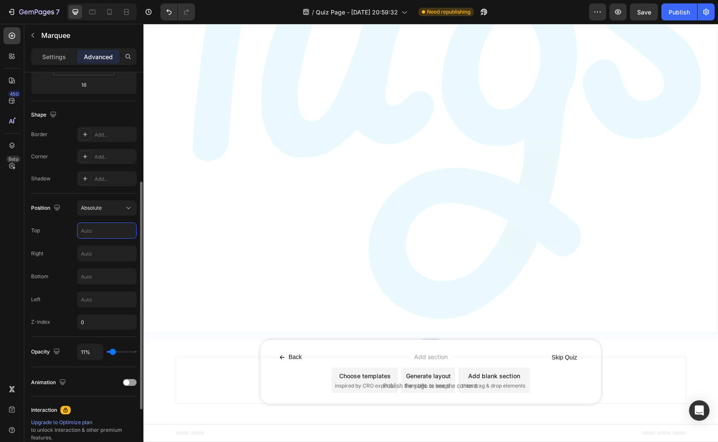
click at [104, 234] on input "text" at bounding box center [106, 230] width 59 height 15
type input "0"
click at [71, 247] on div "Right" at bounding box center [84, 254] width 106 height 16
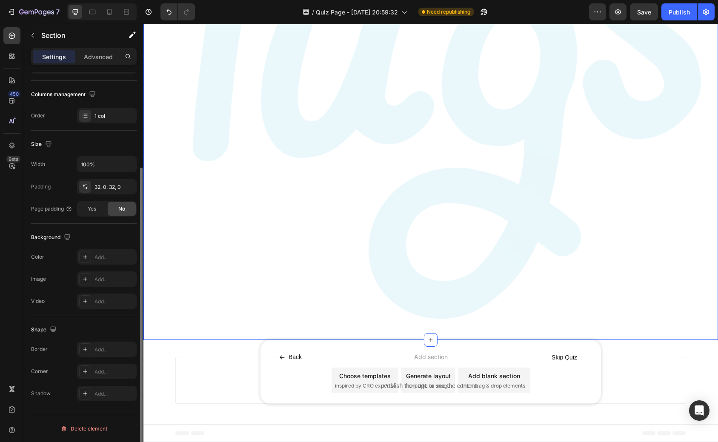
scroll to position [0, 0]
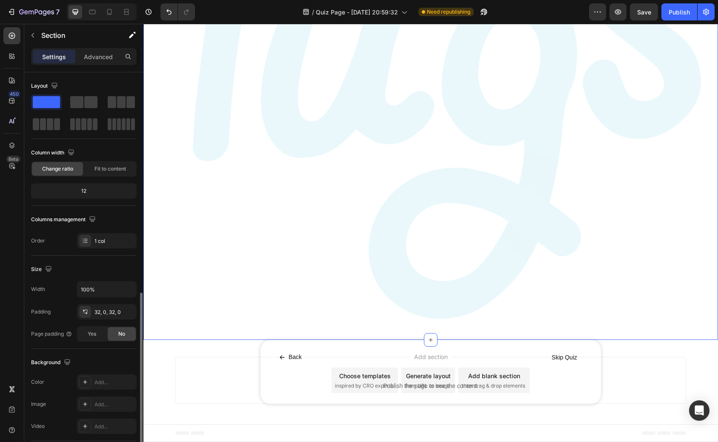
click at [699, 351] on div "Image Image Marquee Back Button Skip Quiz Button Row Publish the page to see th…" at bounding box center [430, 131] width 575 height 547
click at [595, 397] on div "Back Button Skip Quiz Button Row Publish the page to see the content. Custom Co…" at bounding box center [431, 372] width 341 height 64
click at [247, 385] on div "Image Image Marquee Back Button Skip Quiz Button Row Publish the page to see th…" at bounding box center [430, 131] width 575 height 547
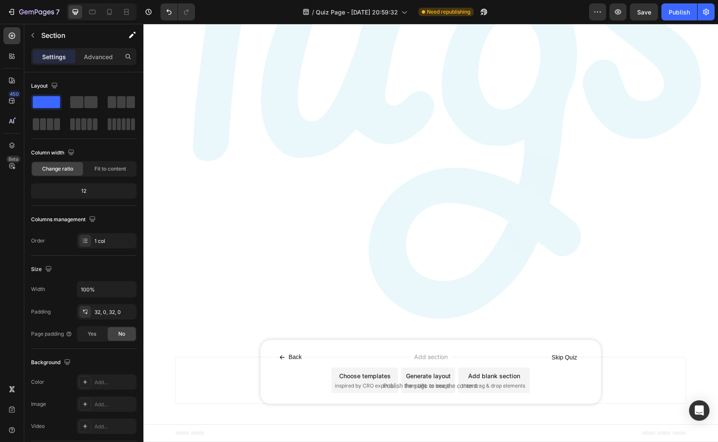
click at [249, 404] on div "Add section Choose templates inspired by CRO experts Generate layout from URL o…" at bounding box center [430, 382] width 575 height 84
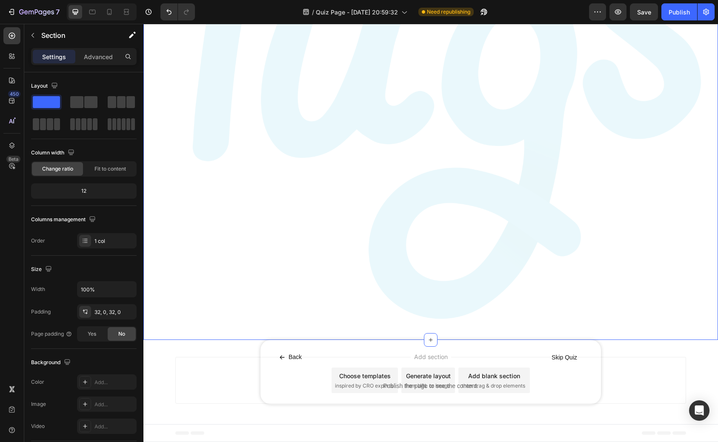
click at [251, 398] on div "Image Image Marquee Back Button Skip Quiz Button Row Publish the page to see th…" at bounding box center [430, 131] width 575 height 547
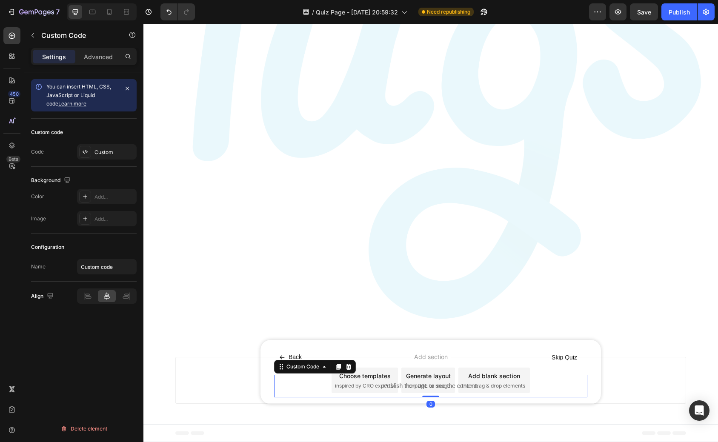
click at [279, 378] on div "Publish the page to see the content." at bounding box center [430, 386] width 313 height 23
click at [286, 362] on div "Custom Code" at bounding box center [302, 367] width 53 height 10
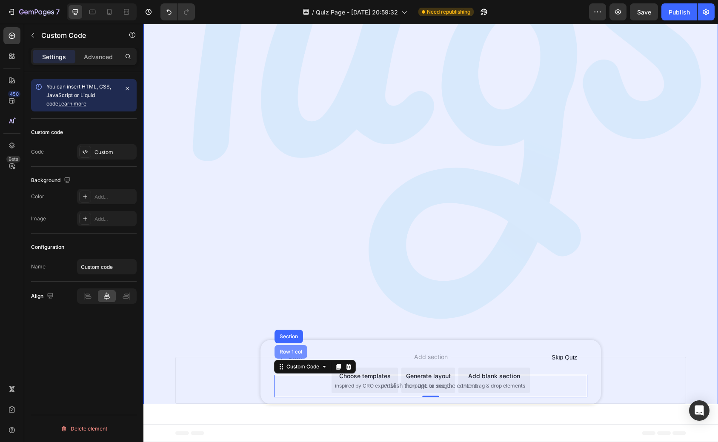
click at [280, 353] on div "Row 1 col" at bounding box center [291, 352] width 26 height 5
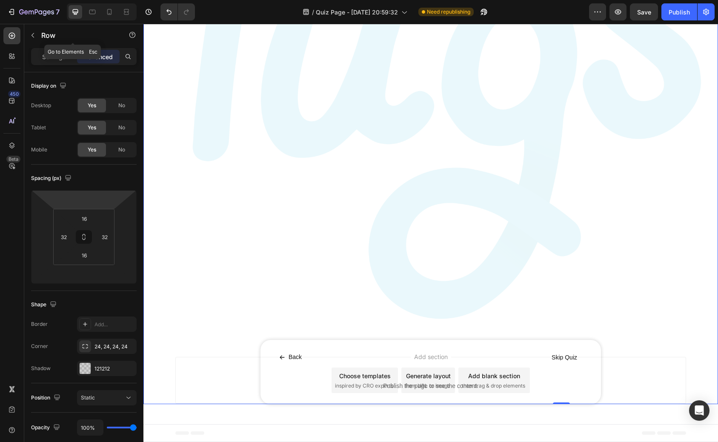
click at [52, 48] on div "Sections(30) Elements(83) Section Element Hero Section Product Detail Brands Tr…" at bounding box center [83, 233] width 119 height 418
click at [41, 57] on div "Settings" at bounding box center [54, 57] width 43 height 14
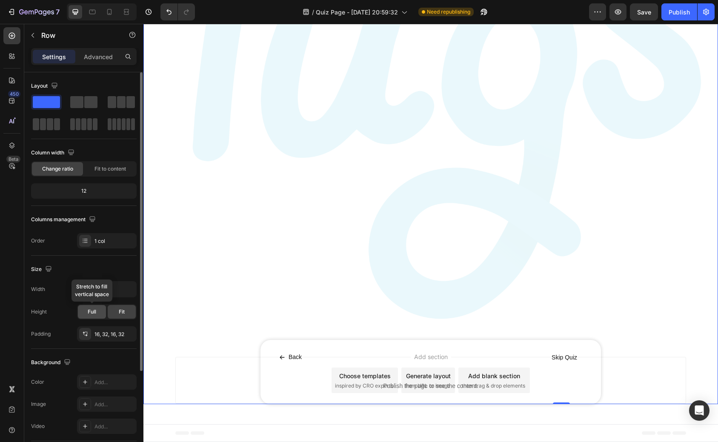
click at [89, 307] on div "Full" at bounding box center [92, 312] width 28 height 14
click at [119, 311] on span "Fit" at bounding box center [122, 312] width 6 height 8
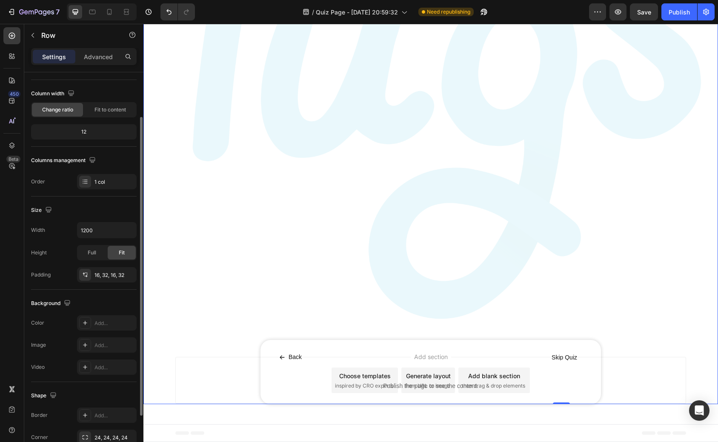
scroll to position [125, 0]
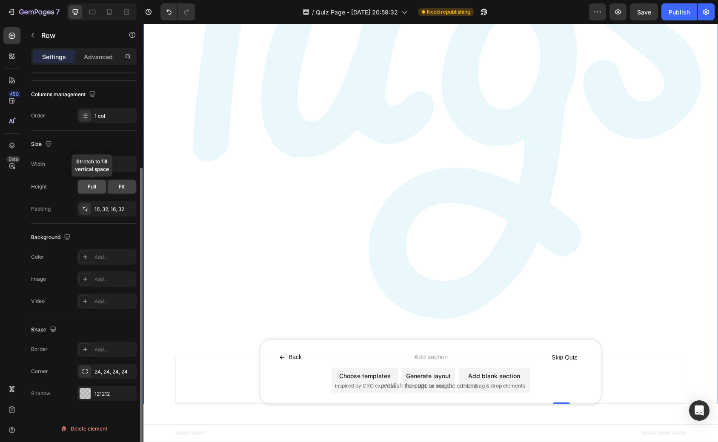
click at [86, 187] on div "Full" at bounding box center [92, 187] width 28 height 14
click at [120, 189] on span "Fit" at bounding box center [122, 187] width 6 height 8
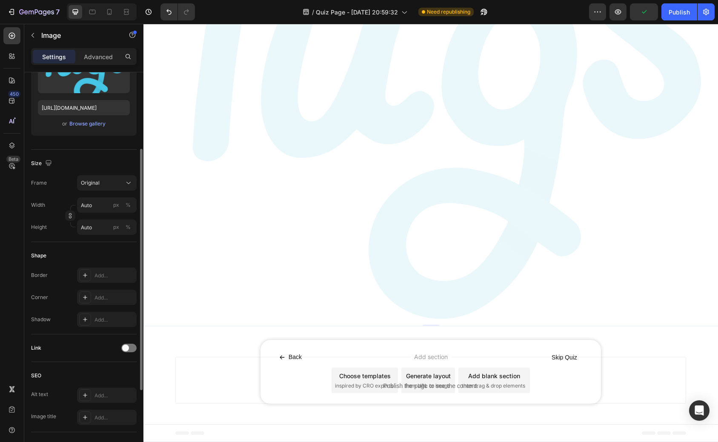
click at [238, 286] on img at bounding box center [430, 96] width 575 height 452
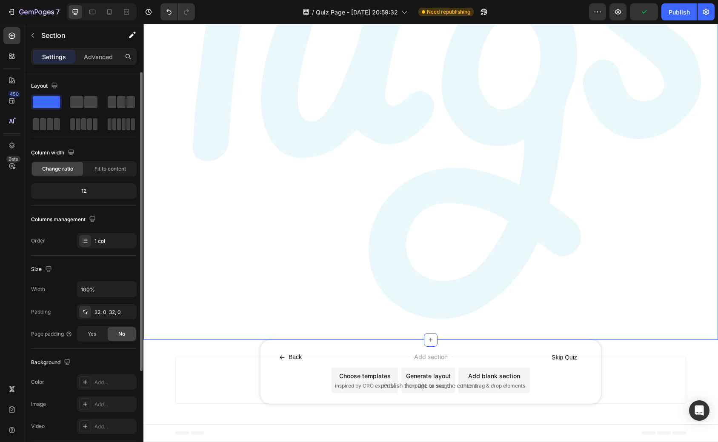
click at [216, 352] on div "Image Image Marquee Back Button Skip Quiz Button Row Publish the page to see th…" at bounding box center [430, 131] width 575 height 547
click at [101, 167] on span "Fit to content" at bounding box center [111, 169] width 32 height 8
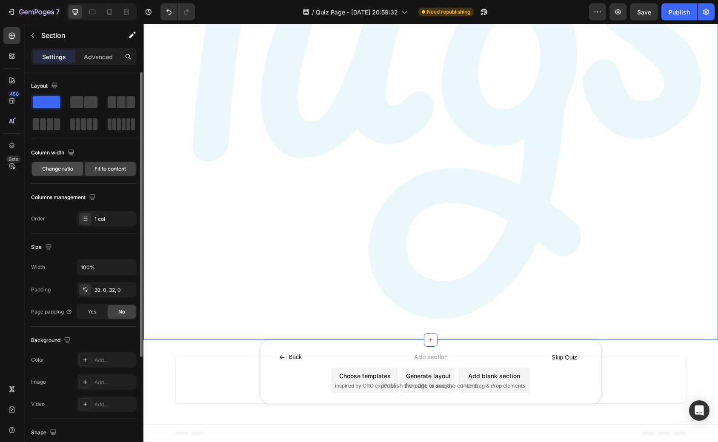
click at [66, 169] on span "Change ratio" at bounding box center [57, 169] width 31 height 8
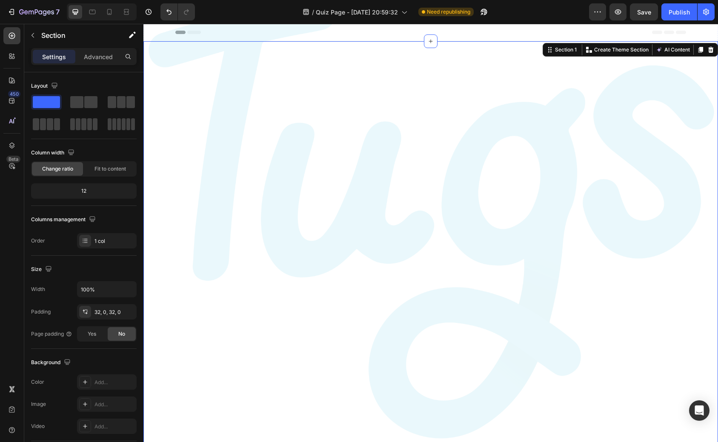
scroll to position [120, 0]
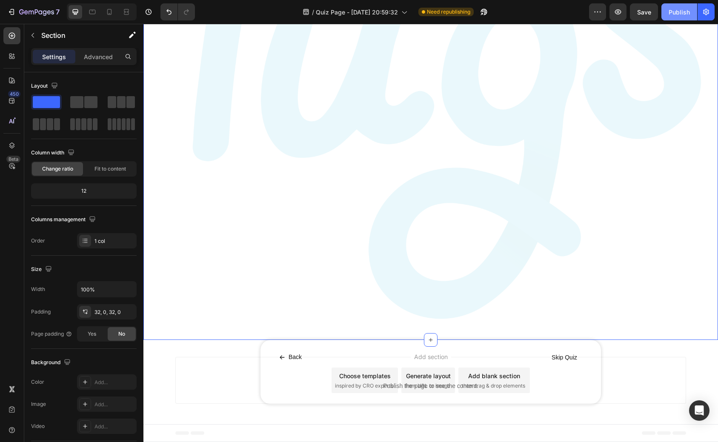
click at [679, 12] on div "Publish" at bounding box center [679, 12] width 21 height 9
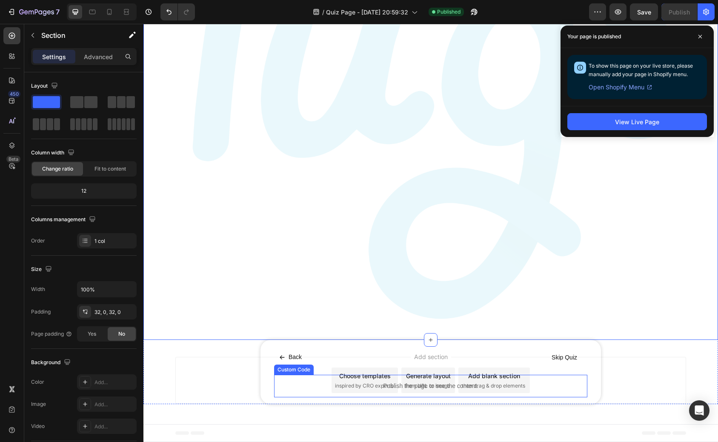
click at [324, 384] on p "Publish the page to see the content." at bounding box center [430, 386] width 313 height 9
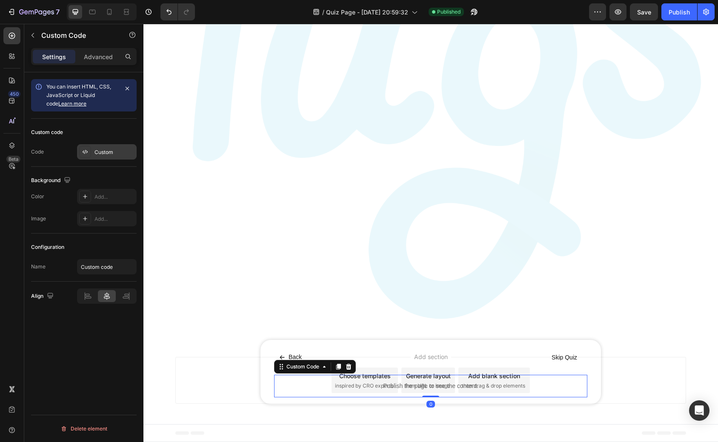
click at [98, 147] on div "Custom" at bounding box center [107, 151] width 60 height 15
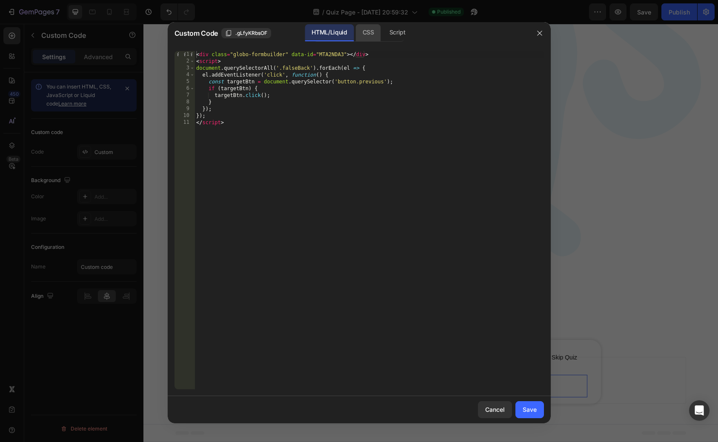
click at [383, 34] on div "CSS" at bounding box center [398, 32] width 30 height 17
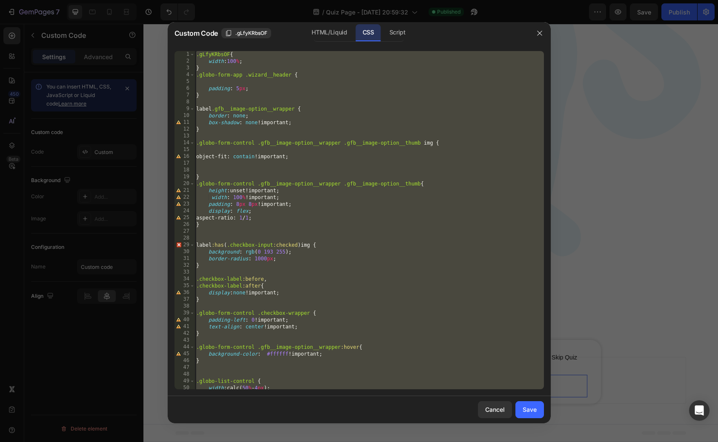
scroll to position [0, 0]
click at [274, 61] on div ".gLfyKRbsOF { width : 100 % ; } .globo-form-app .wizard__header { padding : 5 p…" at bounding box center [370, 227] width 350 height 352
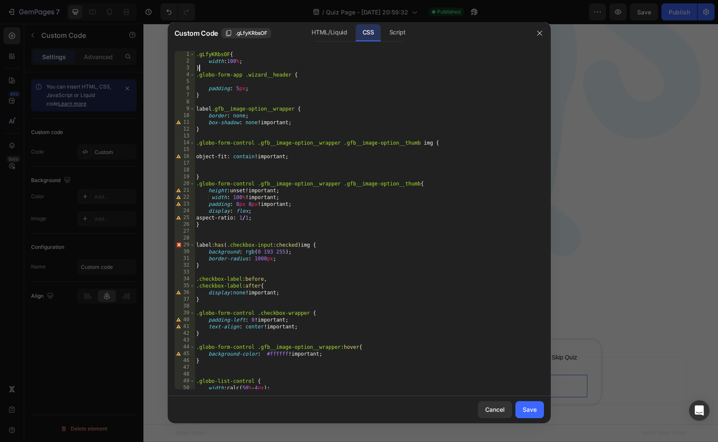
click at [265, 70] on div ".gLfyKRbsOF { width : 100 % ; } .globo-form-app .wizard__header { padding : 5 p…" at bounding box center [370, 227] width 350 height 352
type textarea "}"
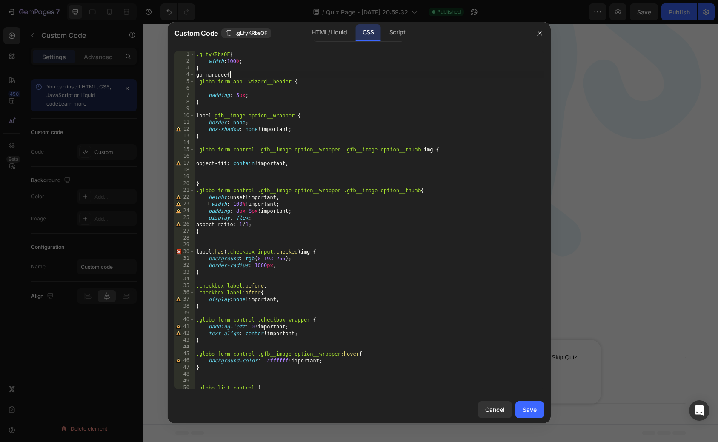
scroll to position [0, 2]
paste textarea "position: absolute;"
type textarea "gp-marquee{position: absolute;}"
click at [526, 405] on button "Save" at bounding box center [530, 409] width 29 height 17
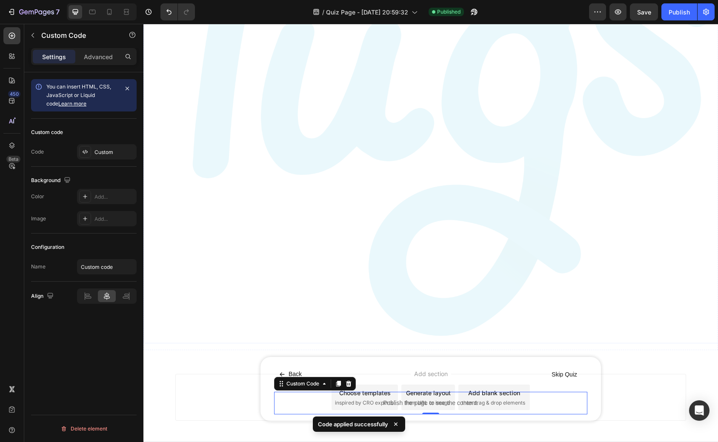
scroll to position [120, 0]
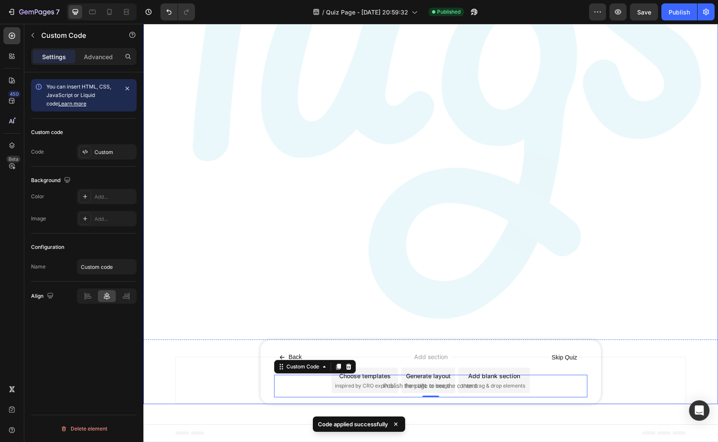
click at [265, 355] on div "Back Button Skip Quiz Button Row Publish the page to see the content. Custom Co…" at bounding box center [431, 372] width 341 height 64
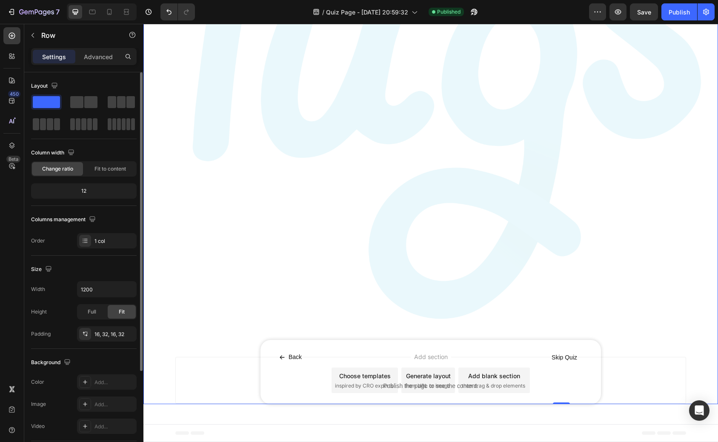
click at [103, 373] on div "Background The changes might be hidden by the video. Color Add... Image Add... …" at bounding box center [84, 395] width 106 height 92
click at [103, 386] on div "Add..." at bounding box center [115, 383] width 40 height 8
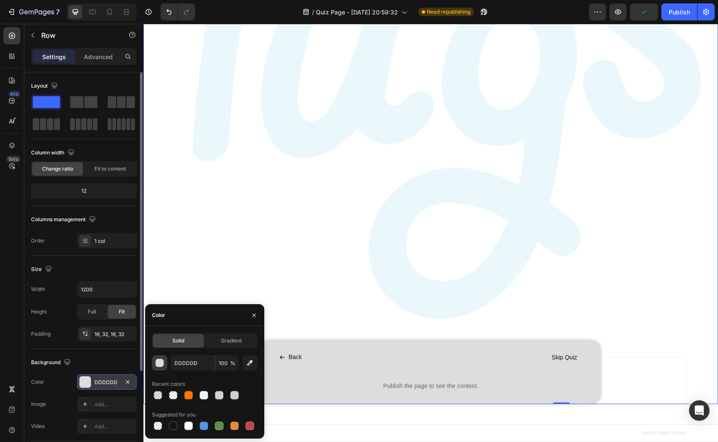
click at [156, 363] on div "button" at bounding box center [160, 363] width 9 height 9
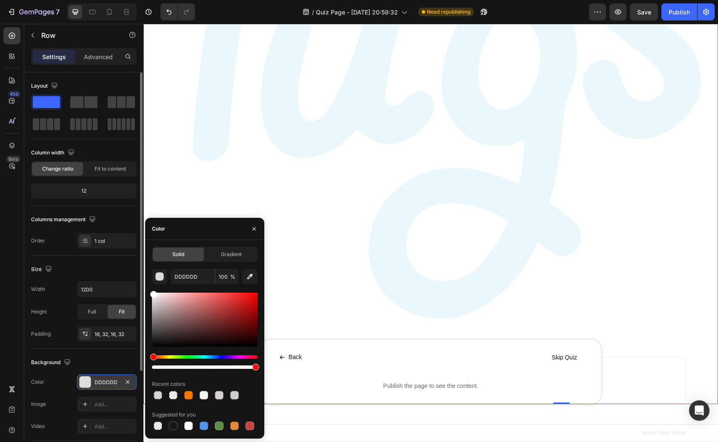
drag, startPoint x: 168, startPoint y: 293, endPoint x: 134, endPoint y: 276, distance: 38.1
click at [134, 276] on div "450 Beta Sections(30) Elements(83) Section Element Hero Section Product Detail …" at bounding box center [71, 233] width 143 height 418
type input "FFFFFF"
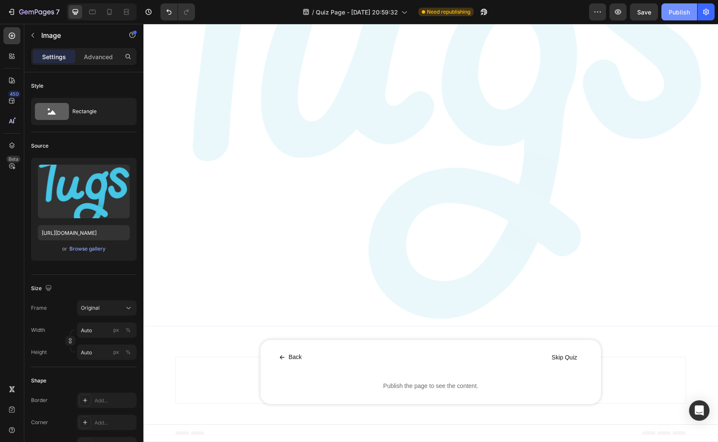
click at [676, 12] on div "Publish" at bounding box center [679, 12] width 21 height 9
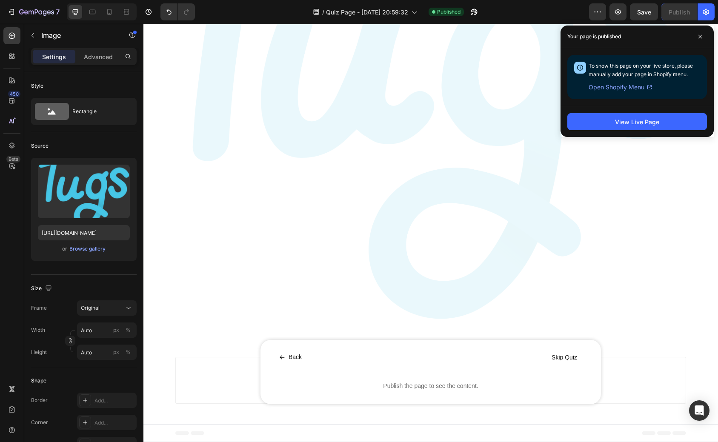
click at [174, 144] on img at bounding box center [431, 96] width 575 height 452
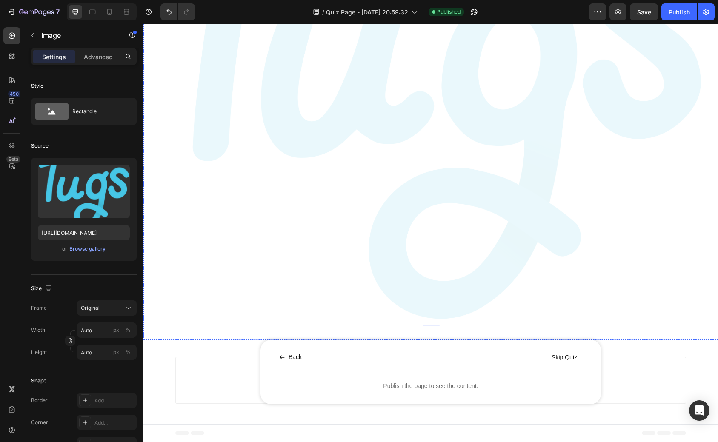
click at [510, 328] on div "Image 0 Image 0 Marquee" at bounding box center [430, 96] width 575 height 476
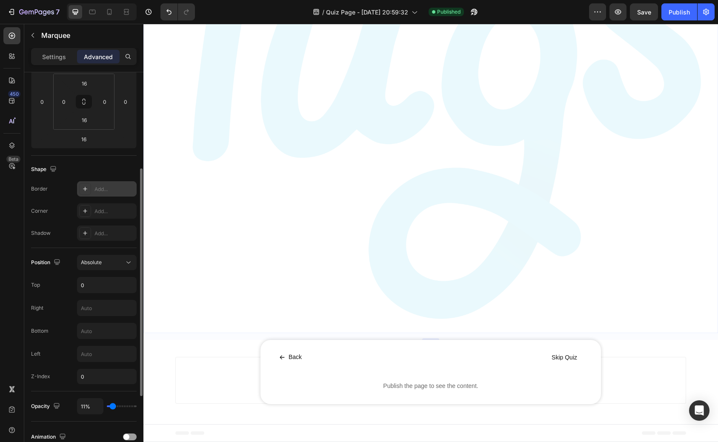
scroll to position [180, 0]
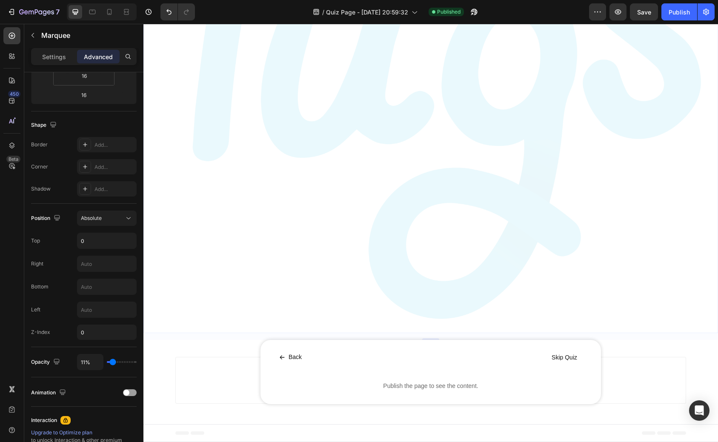
click at [52, 65] on div "Settings Advanced" at bounding box center [83, 60] width 119 height 24
click at [53, 60] on p "Settings" at bounding box center [54, 56] width 24 height 9
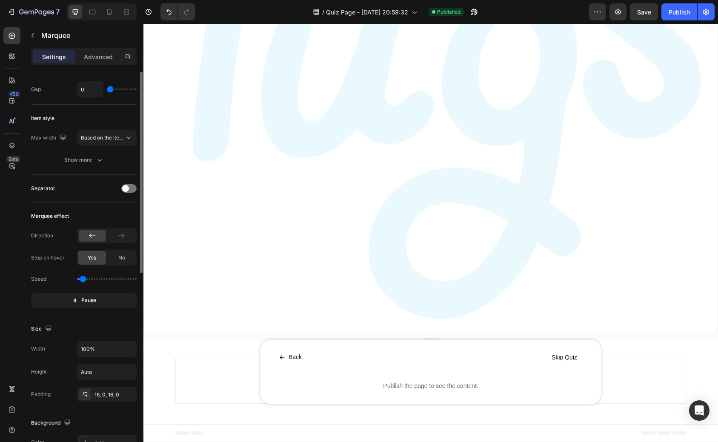
scroll to position [12, 0]
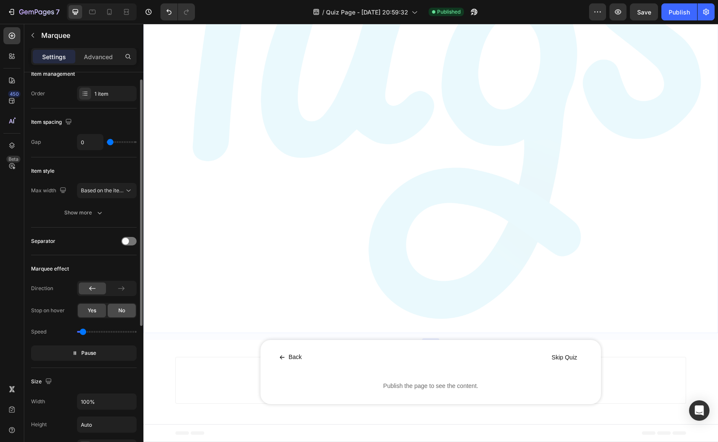
click at [117, 313] on div "No" at bounding box center [122, 311] width 28 height 14
click at [92, 352] on span "Pause" at bounding box center [88, 353] width 15 height 9
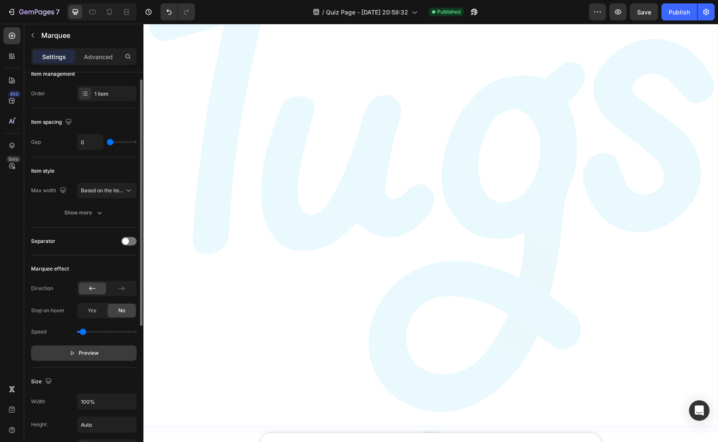
scroll to position [0, 0]
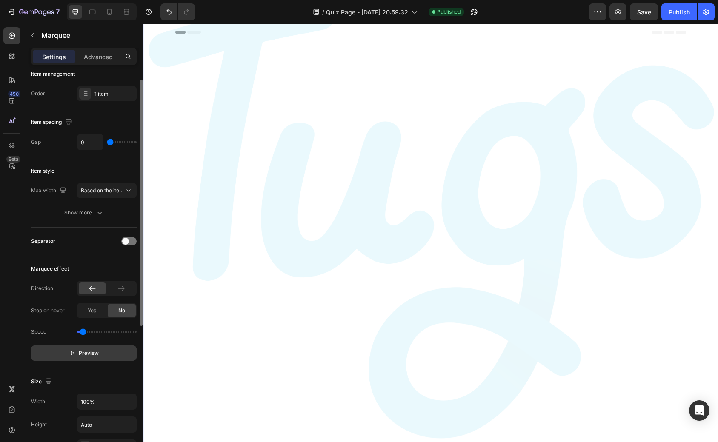
click at [92, 352] on span "Preview" at bounding box center [89, 353] width 20 height 9
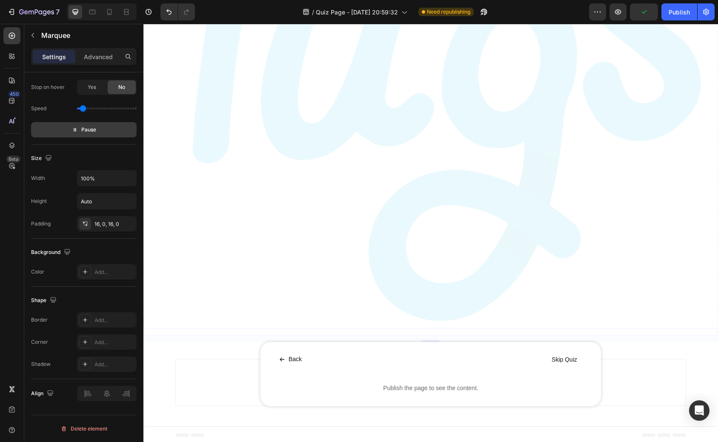
scroll to position [120, 0]
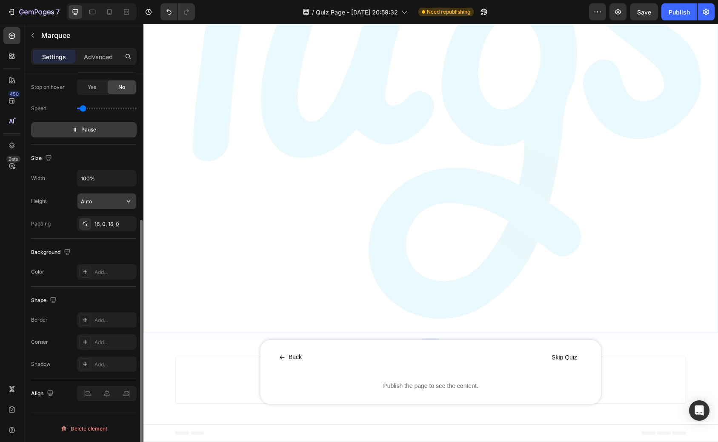
click at [102, 204] on input "Auto" at bounding box center [106, 201] width 59 height 15
click at [129, 202] on icon "button" at bounding box center [128, 201] width 9 height 9
click at [102, 204] on input "Auto" at bounding box center [106, 201] width 59 height 15
drag, startPoint x: 102, startPoint y: 204, endPoint x: 77, endPoint y: 205, distance: 24.7
click at [77, 205] on input "Auto" at bounding box center [106, 201] width 59 height 15
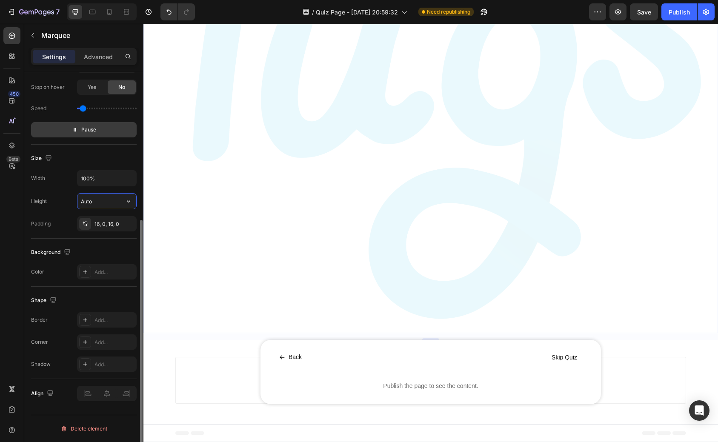
drag, startPoint x: 95, startPoint y: 203, endPoint x: 80, endPoint y: 203, distance: 14.9
click at [80, 203] on input "Auto" at bounding box center [106, 201] width 59 height 15
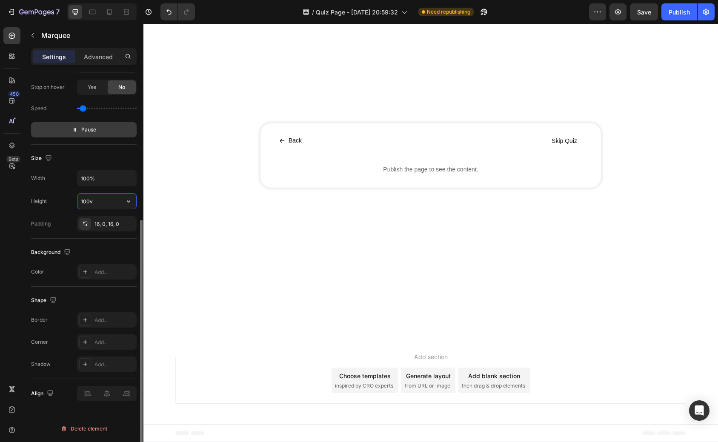
type input "100vh"
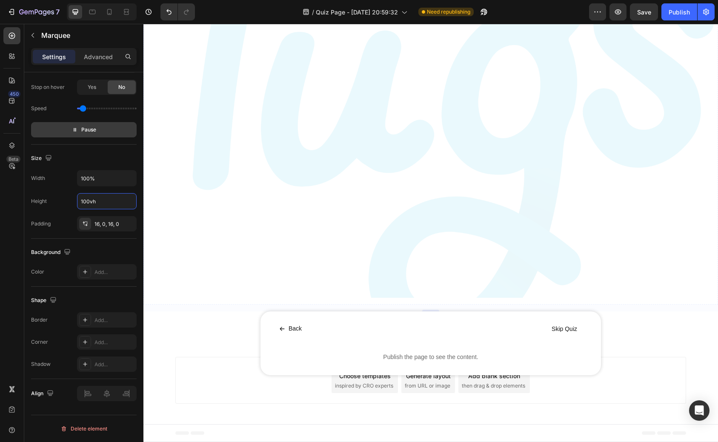
click at [212, 283] on img at bounding box center [431, 124] width 575 height 452
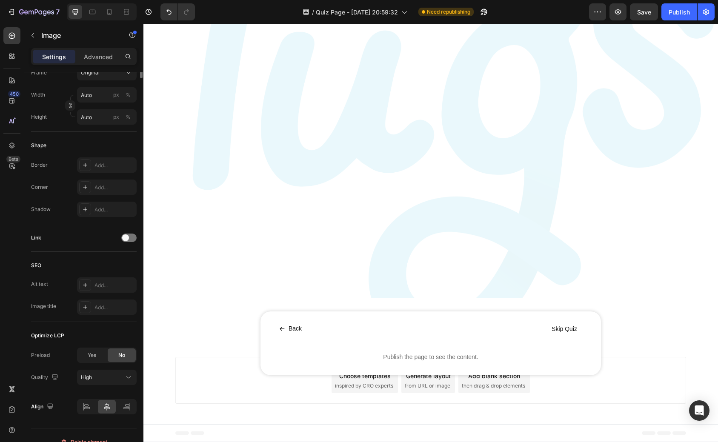
scroll to position [0, 0]
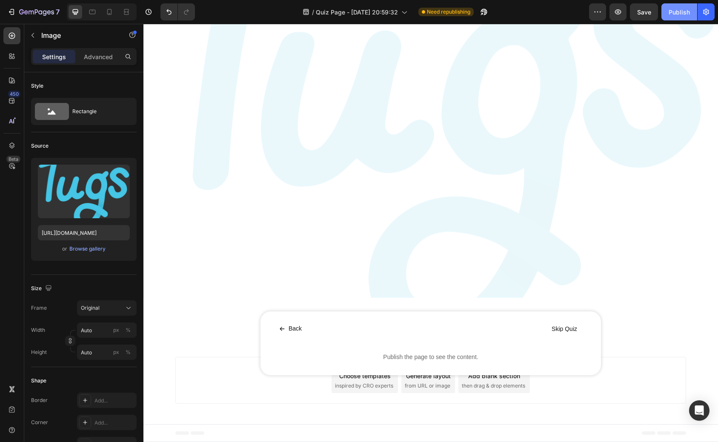
click at [677, 15] on div "Publish" at bounding box center [679, 12] width 21 height 9
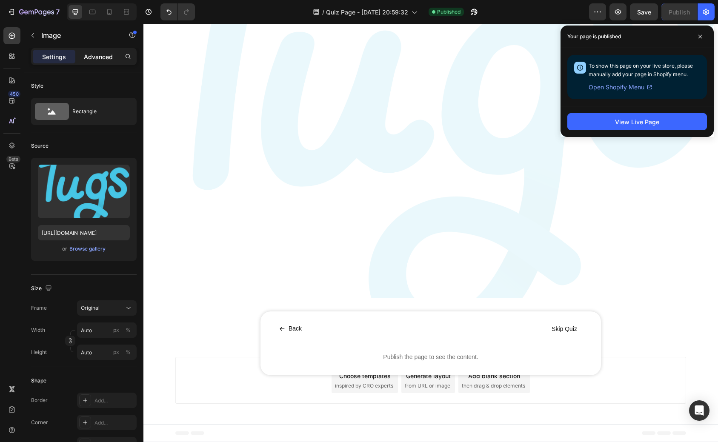
click at [97, 60] on p "Advanced" at bounding box center [98, 56] width 29 height 9
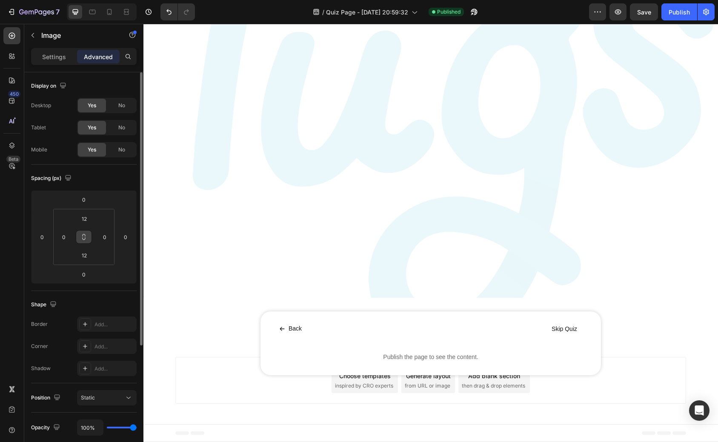
click at [86, 239] on icon at bounding box center [83, 237] width 7 height 7
click at [88, 222] on input "12" at bounding box center [84, 218] width 17 height 13
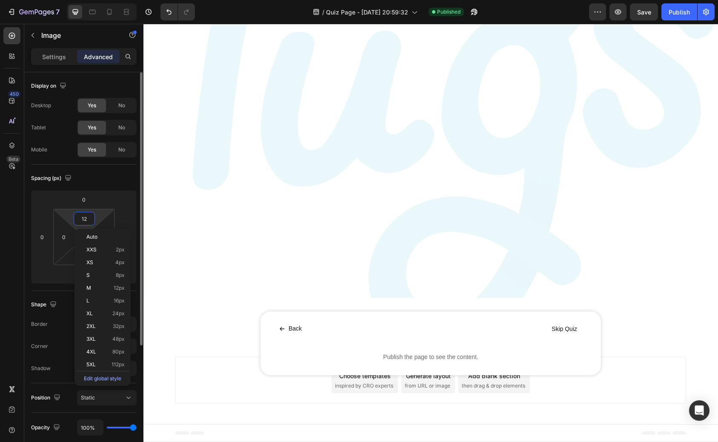
type input "0"
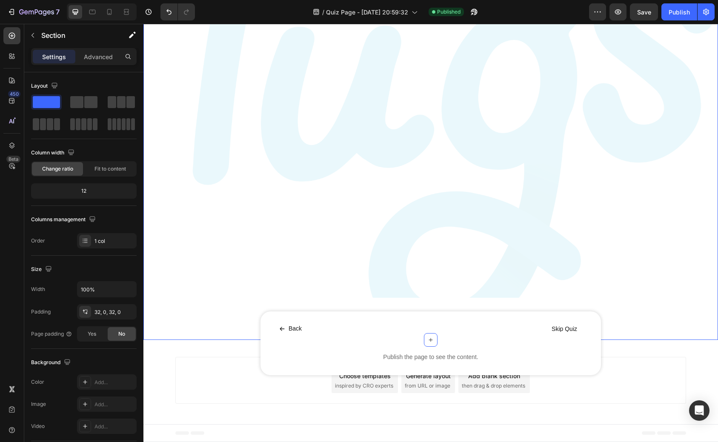
click at [205, 341] on div "Image Image Marquee Back Button Skip Quiz Button Row Publish the page to see th…" at bounding box center [430, 130] width 575 height 489
click at [101, 58] on p "Advanced" at bounding box center [98, 56] width 29 height 9
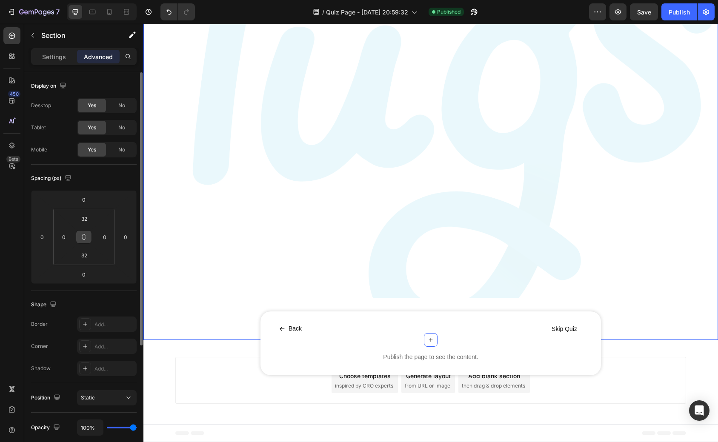
click at [85, 240] on icon at bounding box center [83, 237] width 7 height 7
click at [86, 221] on input "32" at bounding box center [84, 218] width 17 height 13
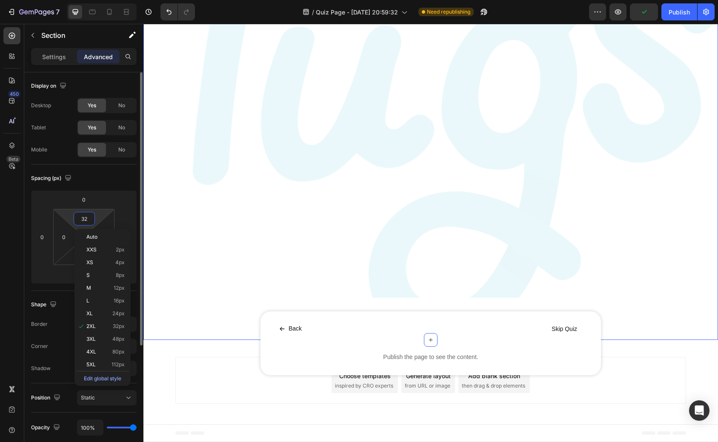
type input "0"
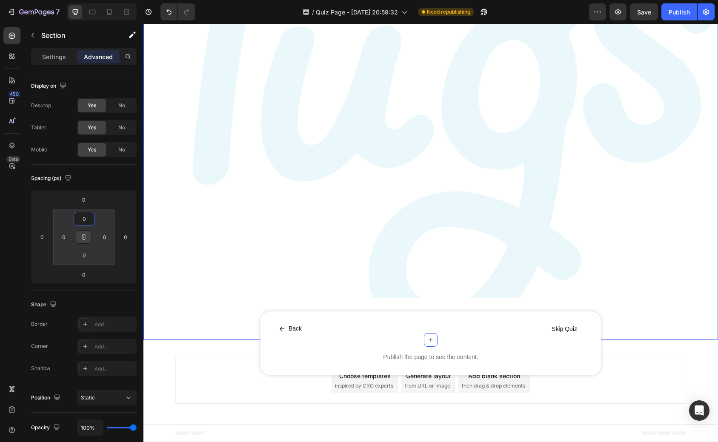
click at [186, 335] on div "Image Image Marquee Back Button Skip Quiz Button Row Publish the page to see th…" at bounding box center [430, 130] width 575 height 489
click at [689, 321] on div "Image Image Marquee Back Button Skip Quiz Button Row Publish the page to see th…" at bounding box center [430, 130] width 575 height 489
click at [620, 227] on img at bounding box center [431, 119] width 575 height 452
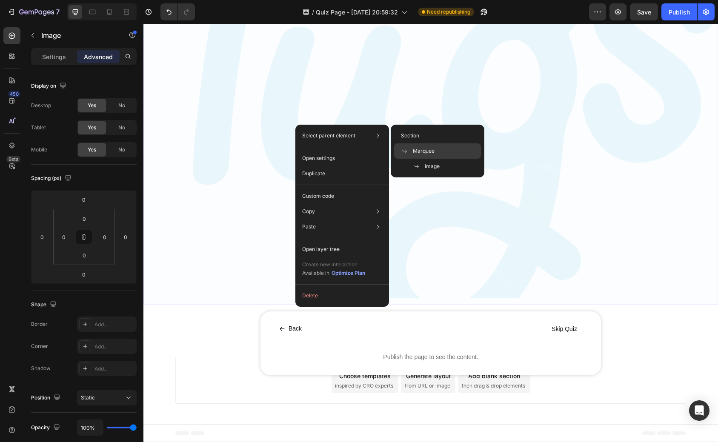
click at [423, 149] on span "Marquee" at bounding box center [424, 151] width 22 height 8
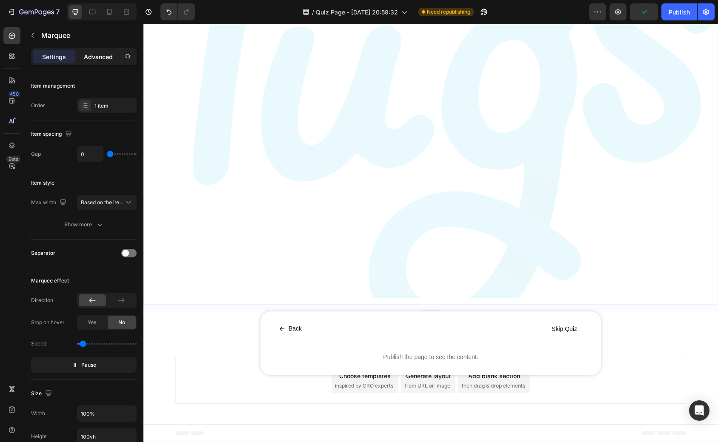
click at [95, 54] on p "Advanced" at bounding box center [98, 56] width 29 height 9
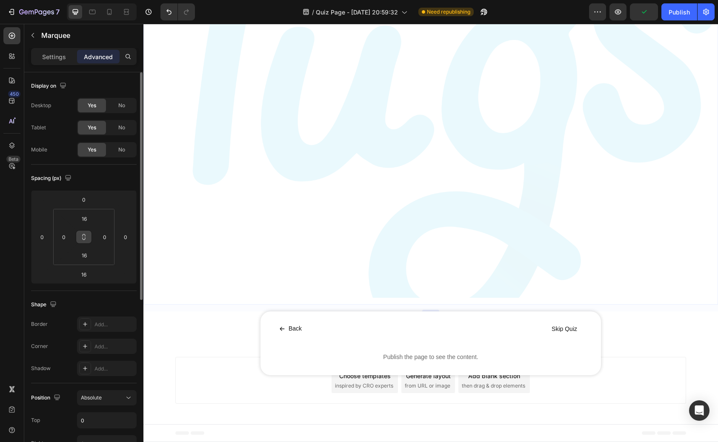
click at [85, 237] on icon at bounding box center [83, 237] width 7 height 7
click at [86, 218] on input "16" at bounding box center [84, 218] width 17 height 13
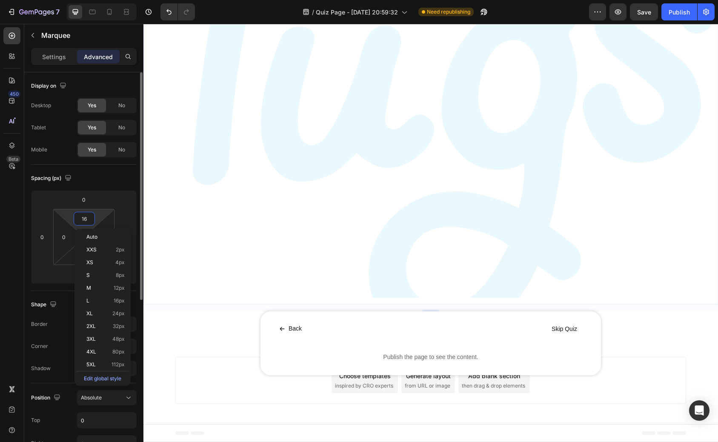
type input "0"
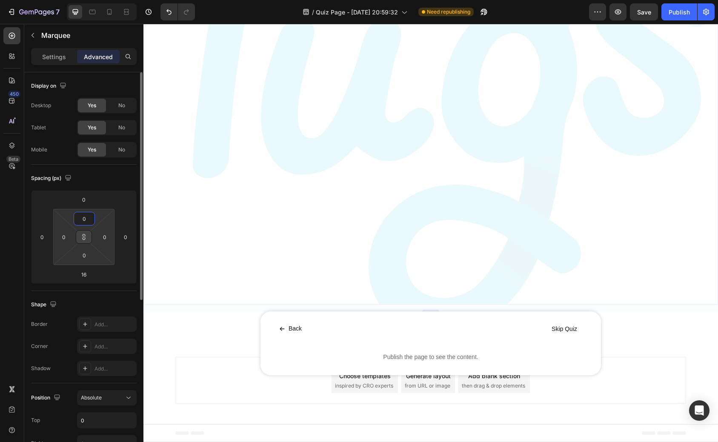
type input "0"
click at [90, 278] on input "16" at bounding box center [83, 274] width 17 height 13
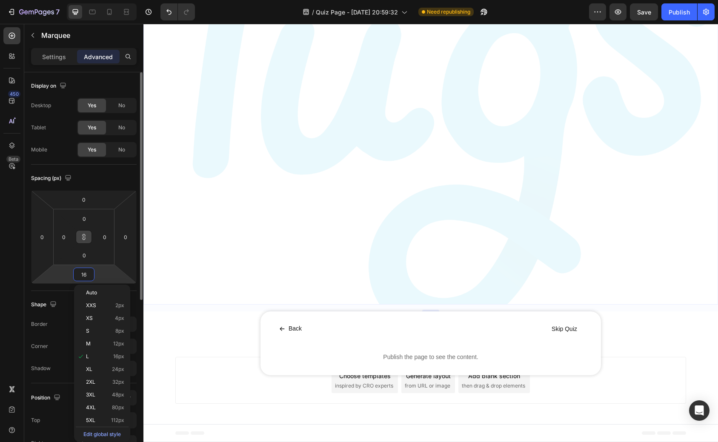
type input "0"
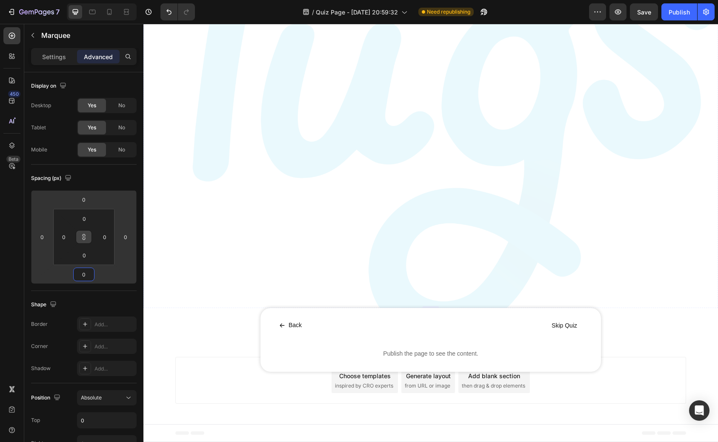
click at [285, 196] on img at bounding box center [431, 116] width 575 height 452
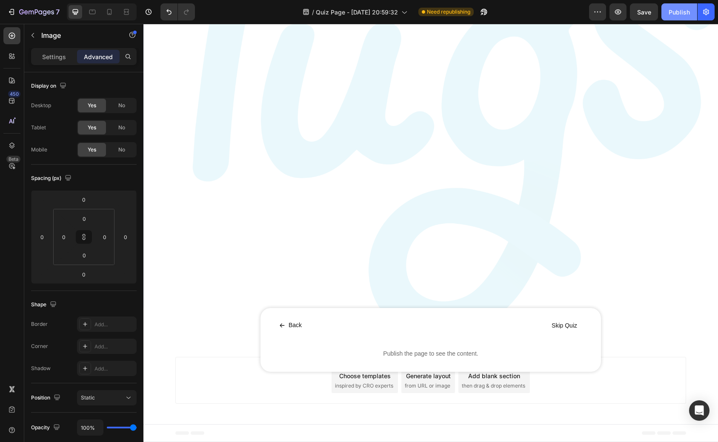
click at [673, 14] on div "Publish" at bounding box center [679, 12] width 21 height 9
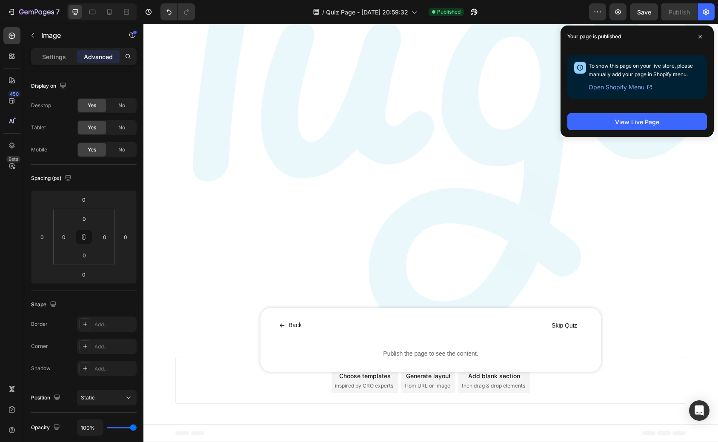
click at [183, 432] on icon at bounding box center [189, 433] width 29 height 3
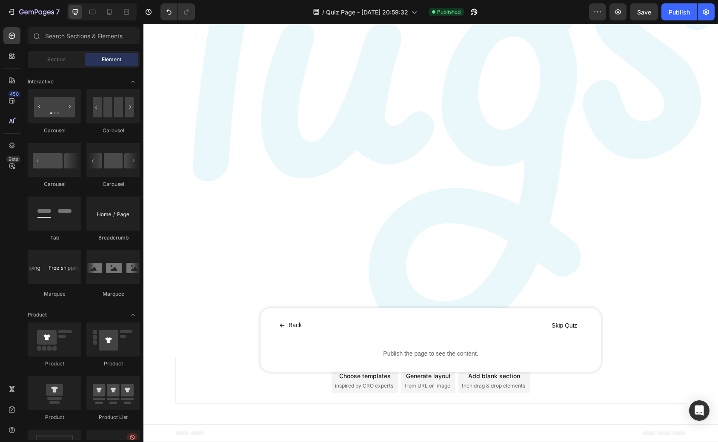
click at [190, 413] on div "Add section Choose templates inspired by CRO experts Generate layout from URL o…" at bounding box center [430, 382] width 575 height 84
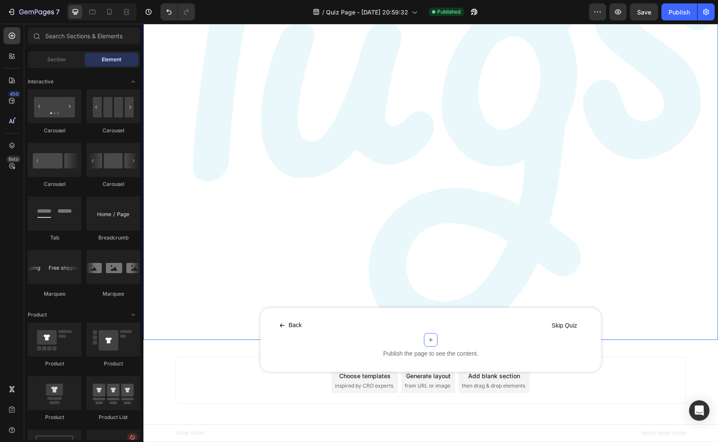
click at [184, 333] on div "Image Image Marquee Back Button Skip Quiz Button Row Publish the page to see th…" at bounding box center [430, 131] width 575 height 482
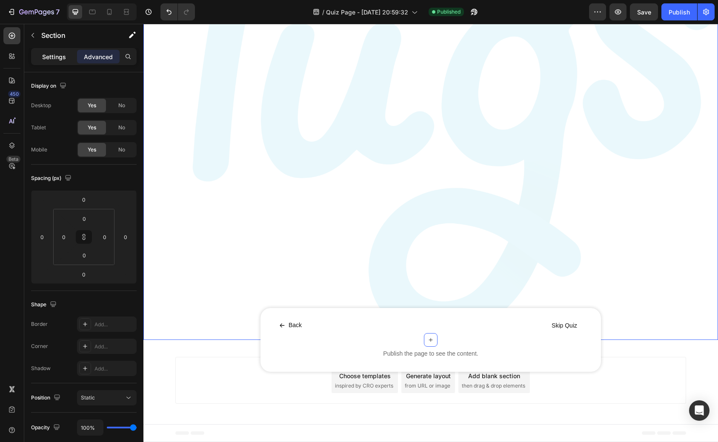
click at [54, 55] on p "Settings" at bounding box center [54, 56] width 24 height 9
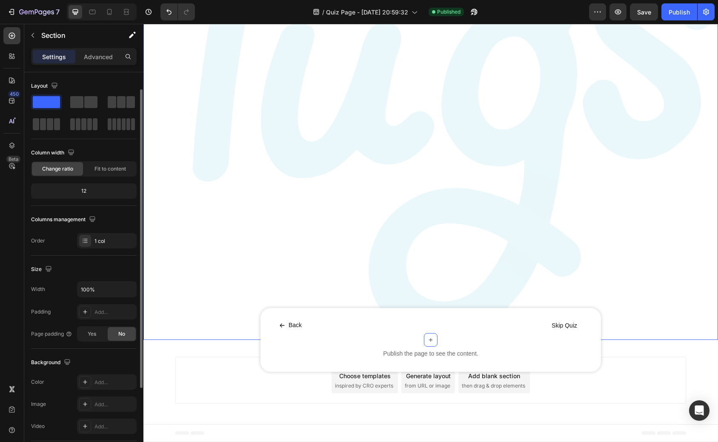
scroll to position [125, 0]
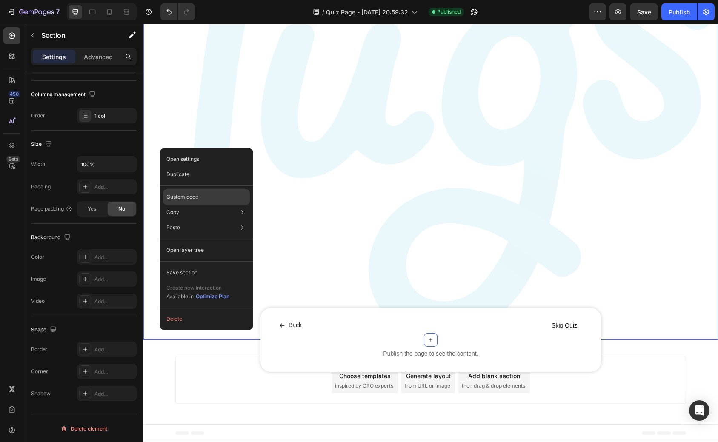
click at [199, 220] on div "Custom code" at bounding box center [206, 227] width 87 height 15
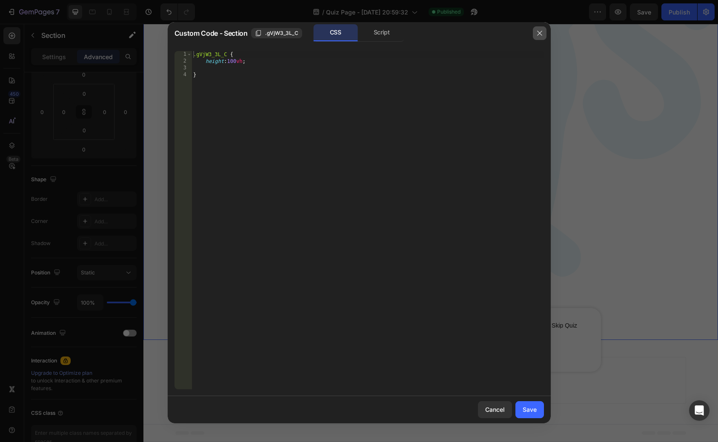
click at [537, 36] on icon "button" at bounding box center [539, 33] width 7 height 7
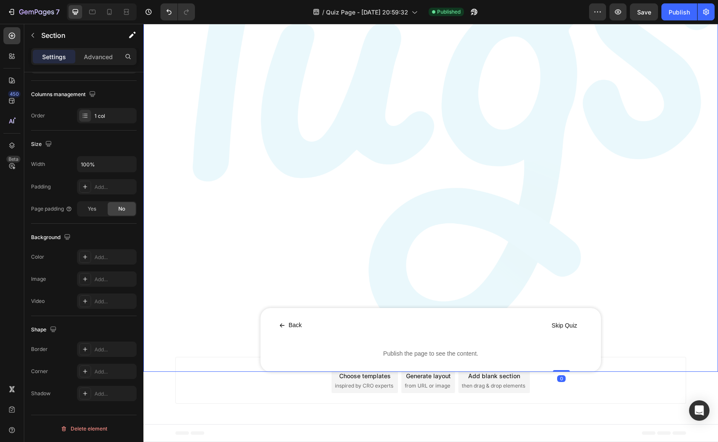
click at [272, 357] on div "Back Button Skip Quiz Button Row Publish the page to see the content. Custom Co…" at bounding box center [431, 340] width 341 height 64
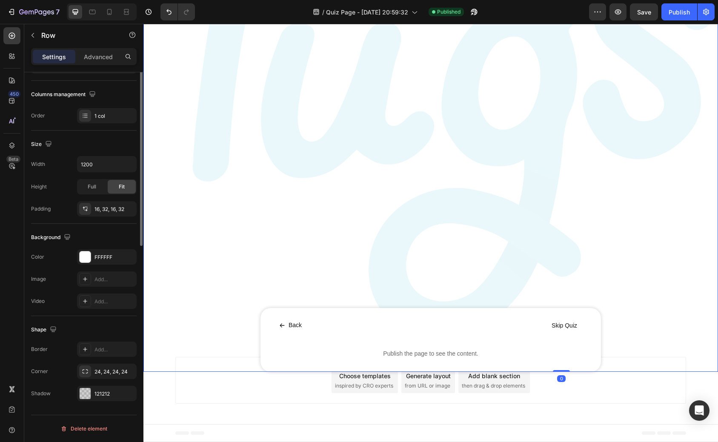
scroll to position [0, 0]
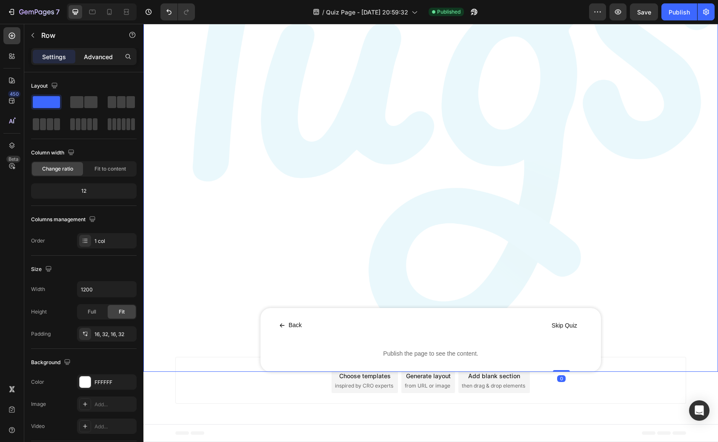
click at [100, 59] on p "Advanced" at bounding box center [98, 56] width 29 height 9
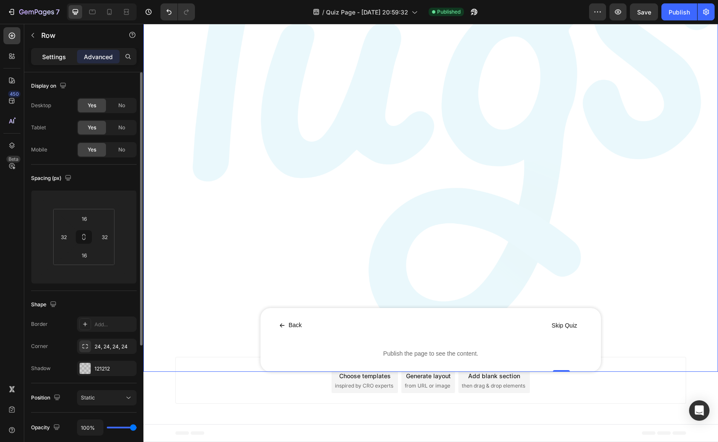
click at [57, 57] on p "Settings" at bounding box center [54, 56] width 24 height 9
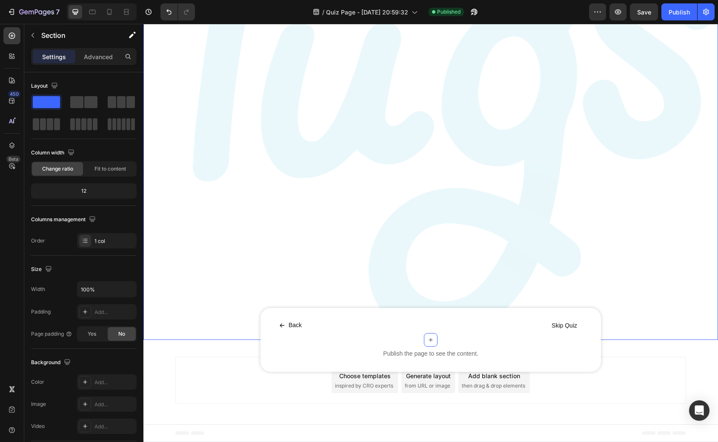
click at [208, 329] on div "Image Image Marquee Back Button Skip Quiz Button Row Publish the page to see th…" at bounding box center [430, 131] width 575 height 482
click at [94, 54] on p "Advanced" at bounding box center [98, 56] width 29 height 9
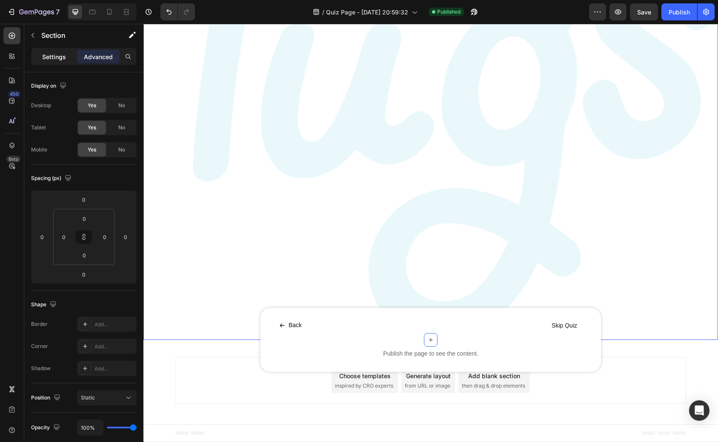
click at [60, 57] on p "Settings" at bounding box center [54, 56] width 24 height 9
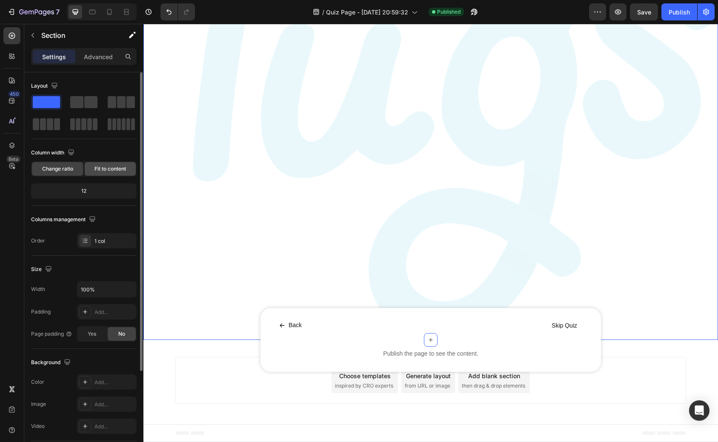
click at [101, 172] on span "Fit to content" at bounding box center [111, 169] width 32 height 8
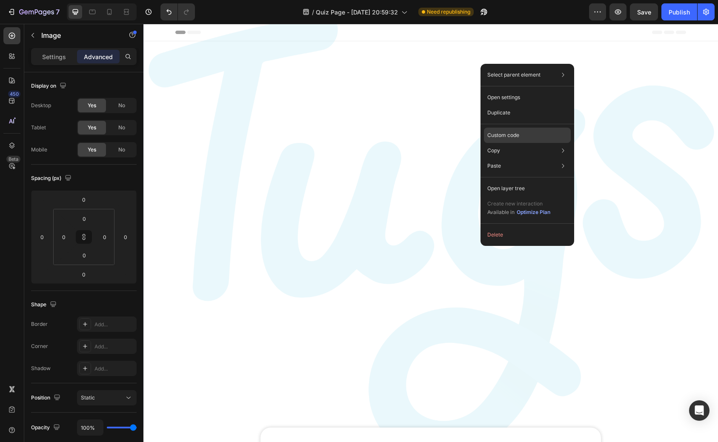
click at [507, 137] on p "Custom code" at bounding box center [503, 136] width 32 height 8
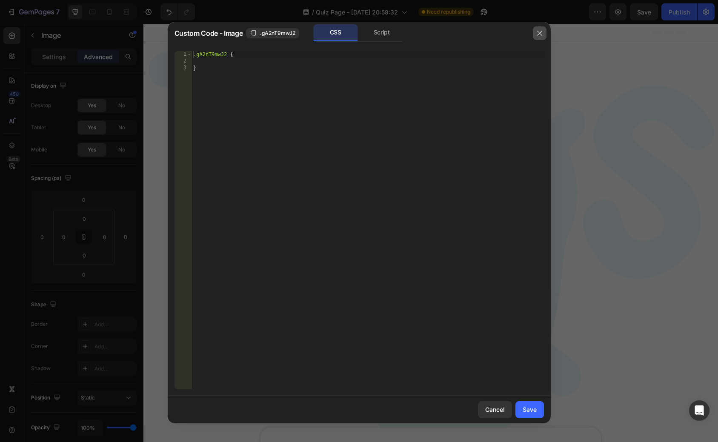
click at [539, 36] on icon "button" at bounding box center [539, 33] width 7 height 7
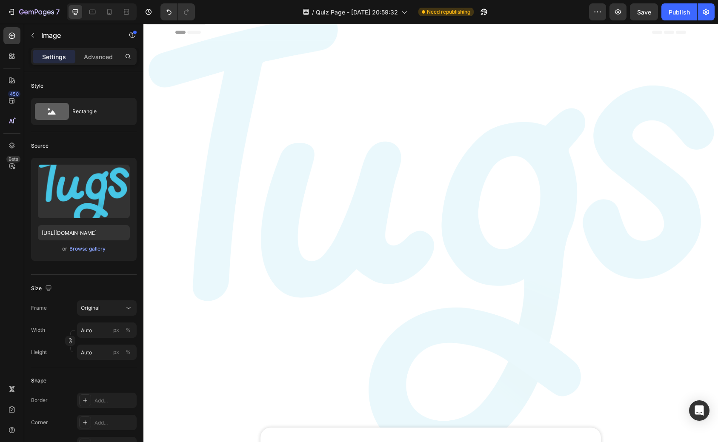
click at [330, 33] on img at bounding box center [430, 235] width 575 height 452
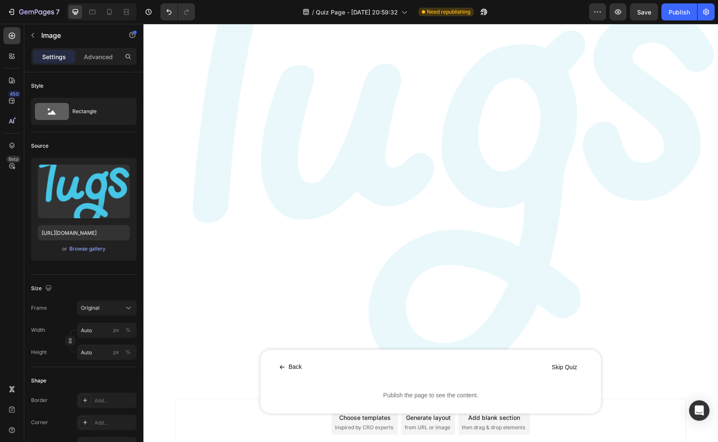
scroll to position [120, 0]
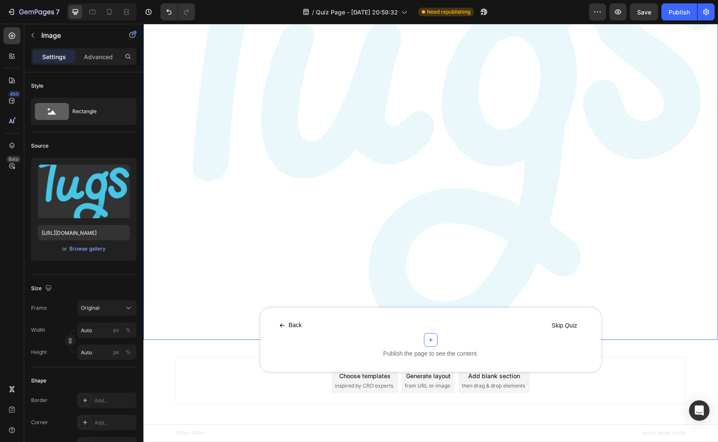
click at [215, 354] on div "Image 0 Image 0 Marquee Back Button Skip Quiz Button Row Publish the page to se…" at bounding box center [430, 131] width 575 height 482
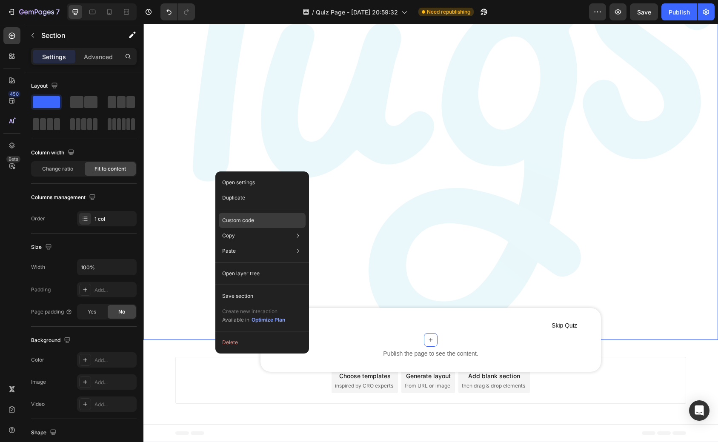
click at [250, 223] on p "Custom code" at bounding box center [238, 221] width 32 height 8
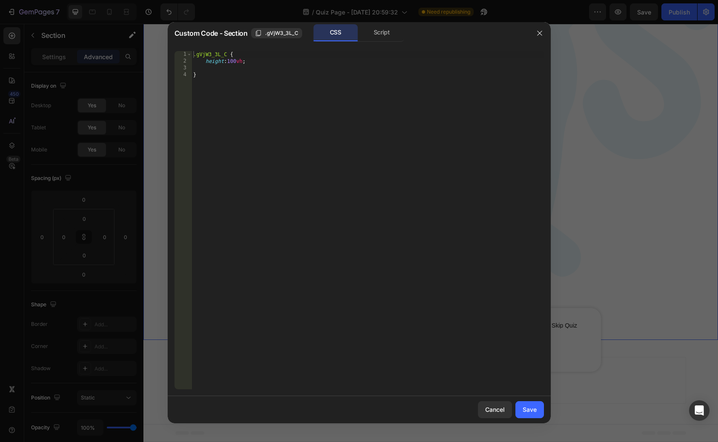
type textarea "height:100vh;"
click at [271, 59] on div ".gVjW3_3L_C { height : 100 vh ; }" at bounding box center [368, 227] width 352 height 352
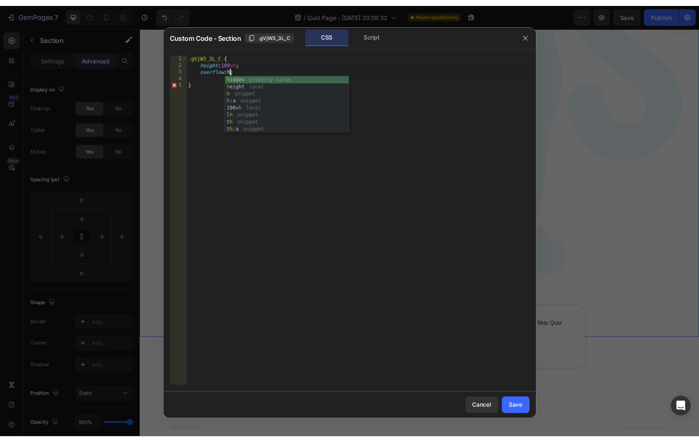
scroll to position [0, 3]
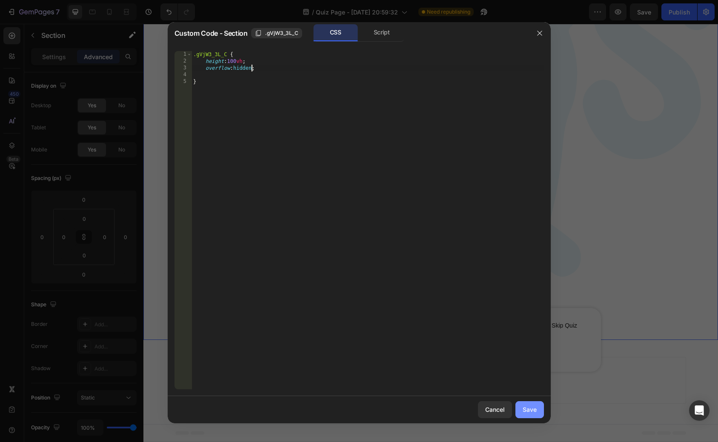
type textarea "overflow:hidden;"
drag, startPoint x: 530, startPoint y: 404, endPoint x: 386, endPoint y: 380, distance: 145.4
click at [530, 404] on button "Save" at bounding box center [530, 409] width 29 height 17
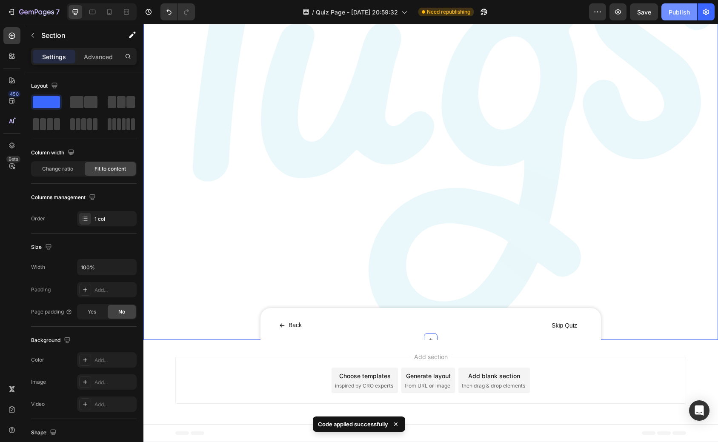
click at [679, 17] on button "Publish" at bounding box center [680, 11] width 36 height 17
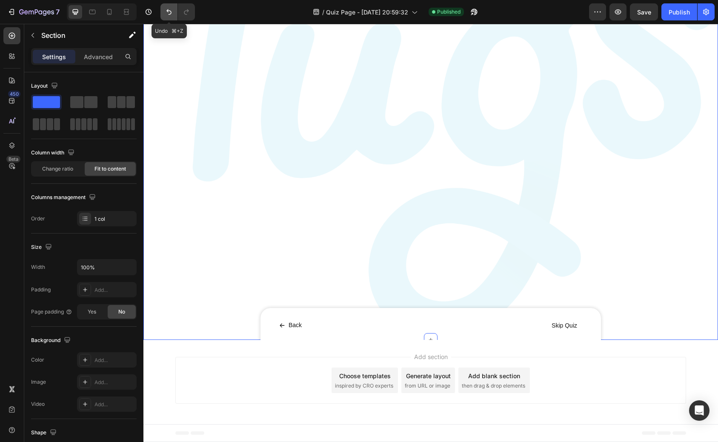
click at [168, 16] on icon "Undo/Redo" at bounding box center [169, 12] width 9 height 9
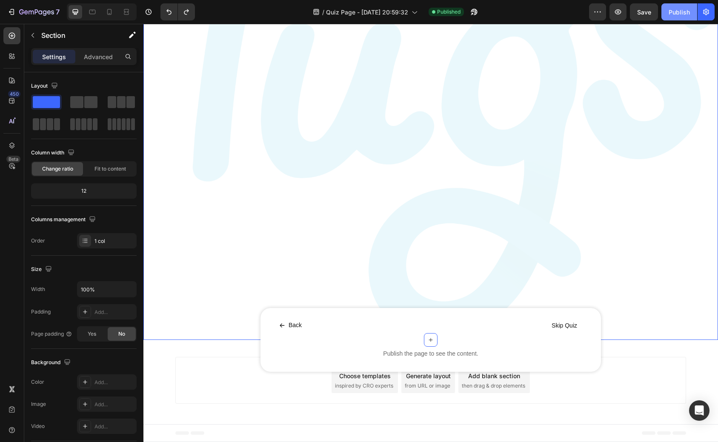
click at [679, 10] on div "Publish" at bounding box center [679, 12] width 21 height 9
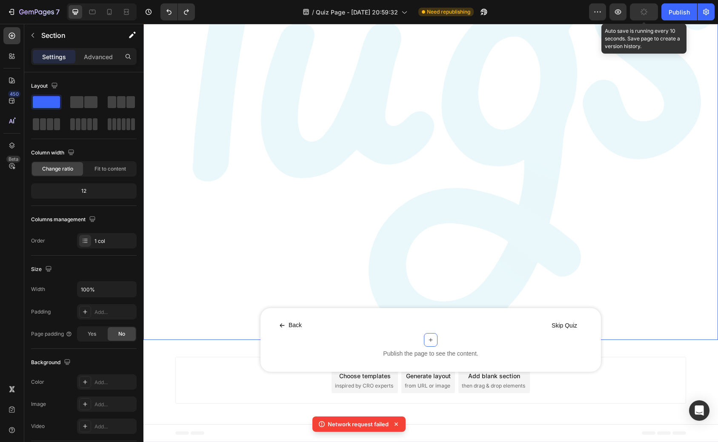
click at [649, 14] on button "button" at bounding box center [644, 11] width 28 height 17
click at [668, 14] on button "Publish" at bounding box center [680, 11] width 36 height 17
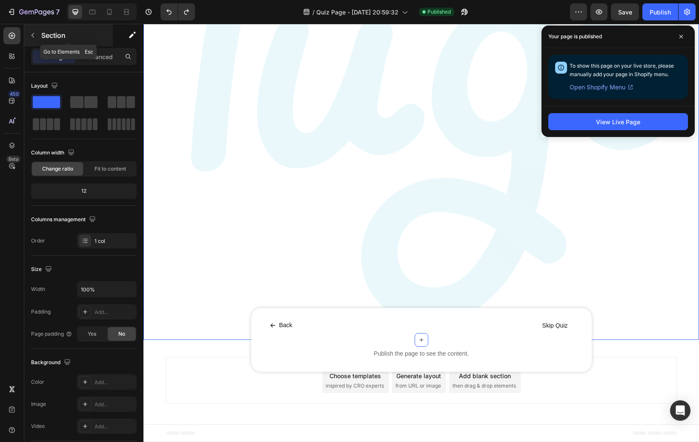
click at [29, 38] on icon "button" at bounding box center [32, 35] width 7 height 7
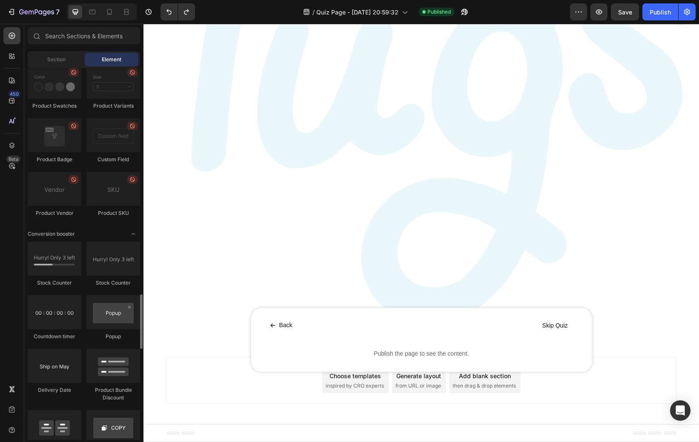
scroll to position [1584, 0]
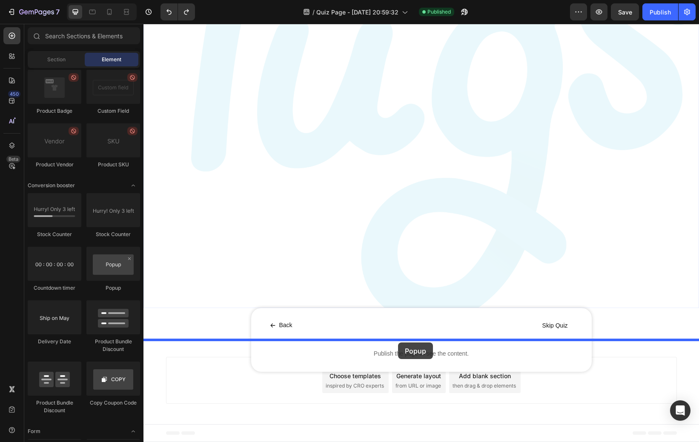
drag, startPoint x: 251, startPoint y: 291, endPoint x: 398, endPoint y: 343, distance: 156.2
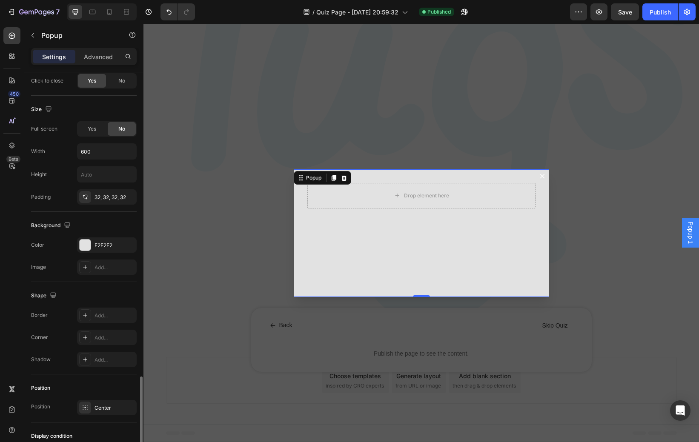
scroll to position [412, 0]
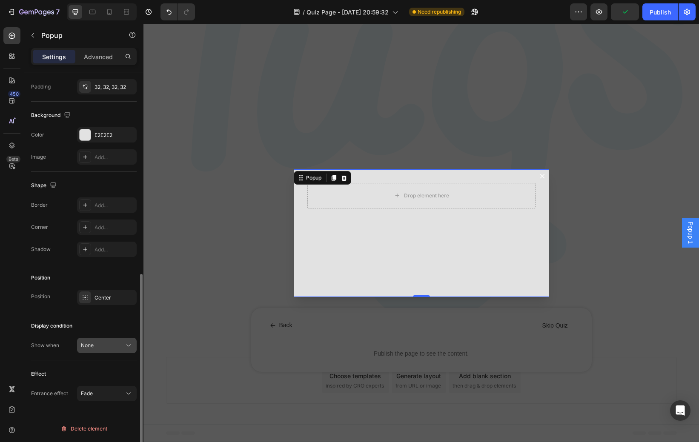
click at [98, 339] on button "None" at bounding box center [107, 345] width 60 height 15
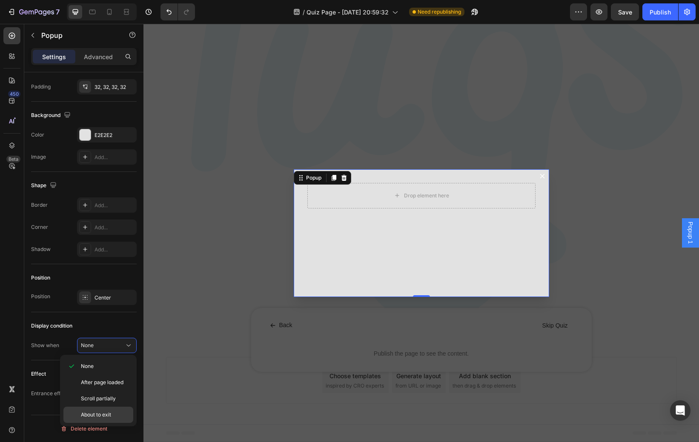
click at [111, 410] on div "About to exit" at bounding box center [98, 415] width 70 height 16
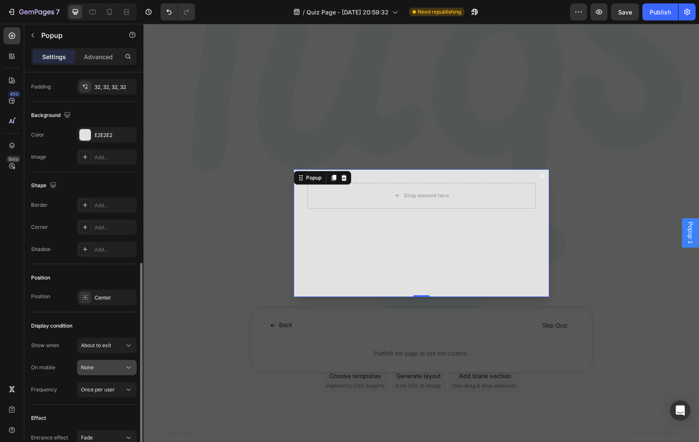
click at [119, 370] on div "None" at bounding box center [102, 368] width 43 height 8
click at [107, 330] on div "Display condition" at bounding box center [84, 326] width 106 height 14
click at [113, 389] on span "Once per user" at bounding box center [98, 390] width 34 height 6
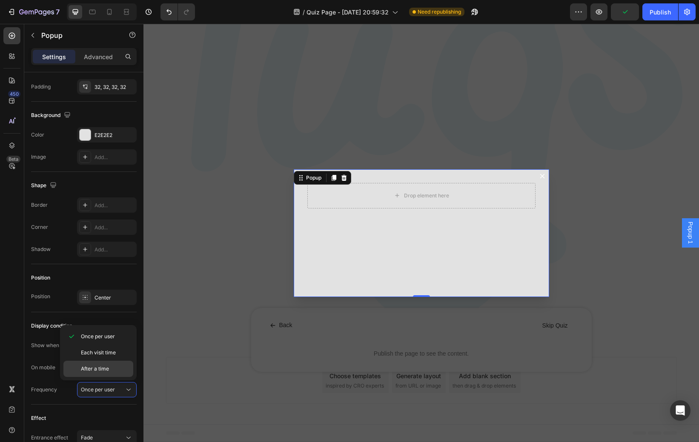
click at [112, 372] on p "After a time" at bounding box center [105, 369] width 49 height 8
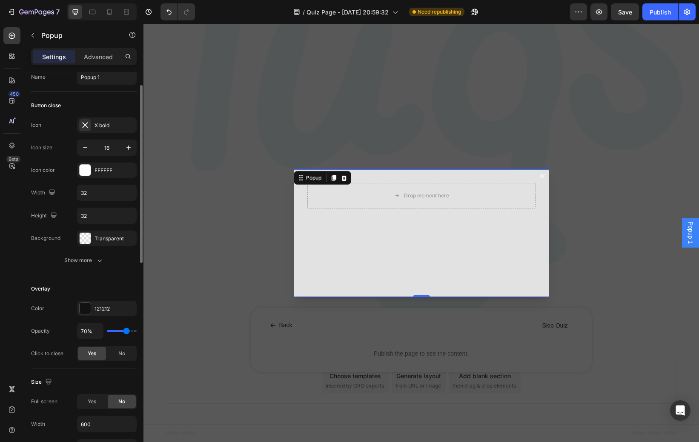
scroll to position [27, 0]
click at [98, 175] on div "FFFFFF" at bounding box center [107, 173] width 25 height 8
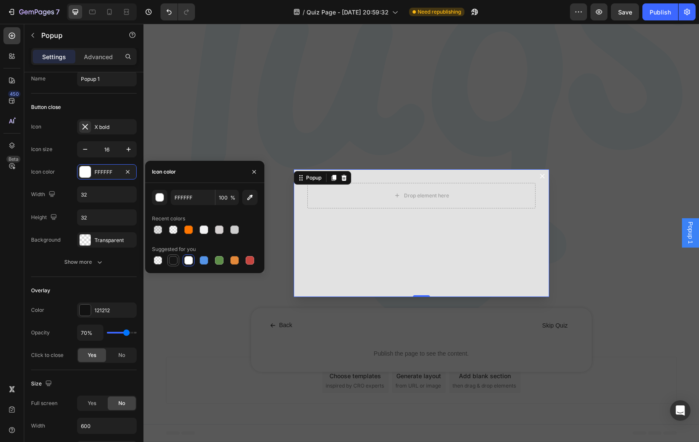
click at [175, 262] on div at bounding box center [173, 260] width 9 height 9
click at [160, 197] on div "button" at bounding box center [160, 198] width 9 height 9
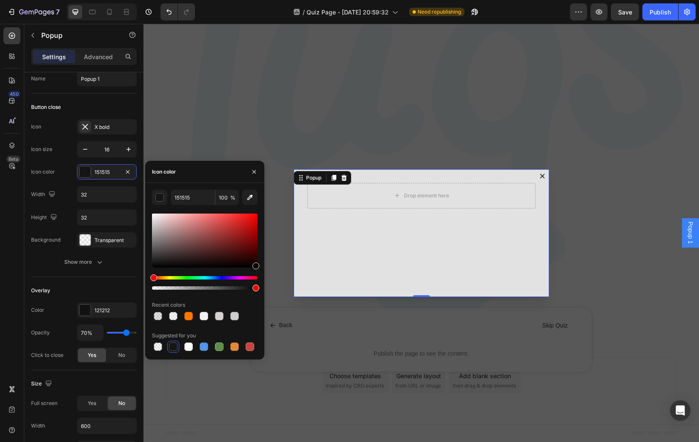
drag, startPoint x: 301, startPoint y: 290, endPoint x: 323, endPoint y: 365, distance: 78.1
type input "000000"
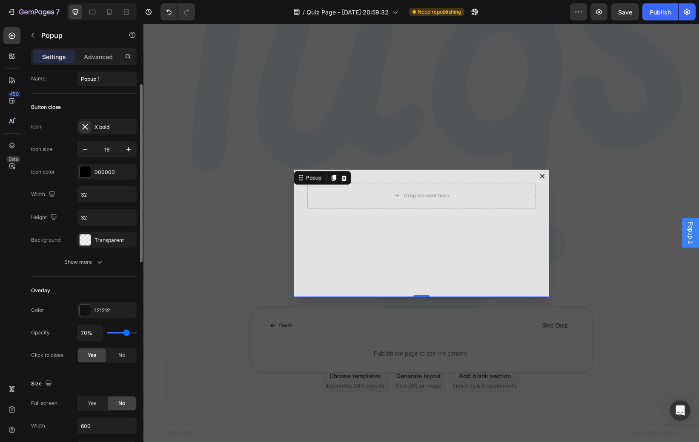
click at [100, 288] on div "Overlay" at bounding box center [84, 291] width 106 height 14
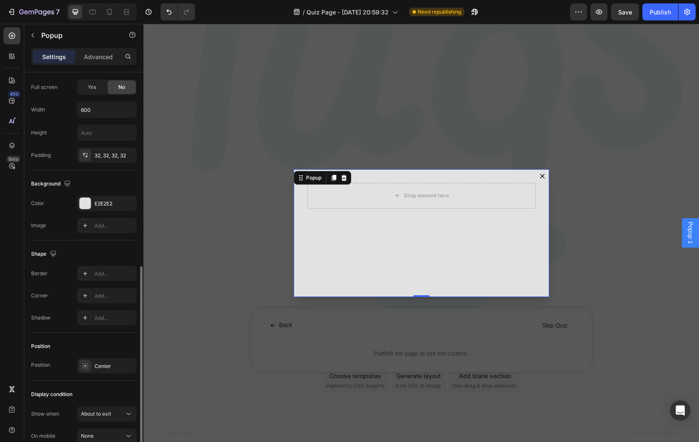
scroll to position [380, 0]
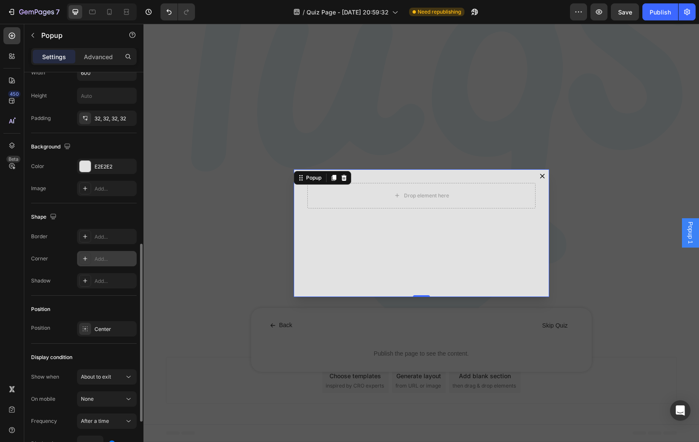
click at [115, 261] on div "Add..." at bounding box center [115, 259] width 40 height 8
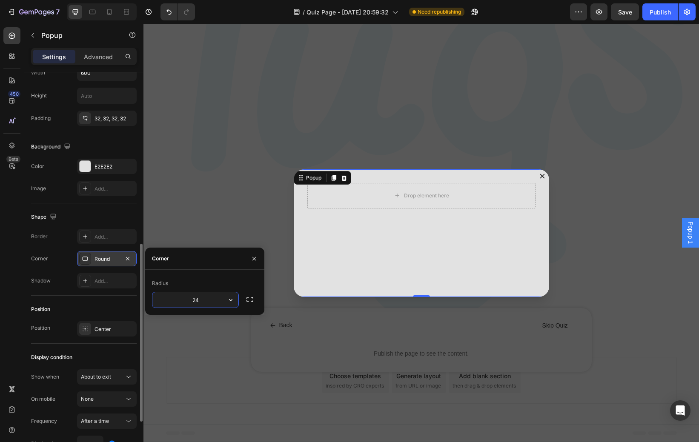
type input "24"
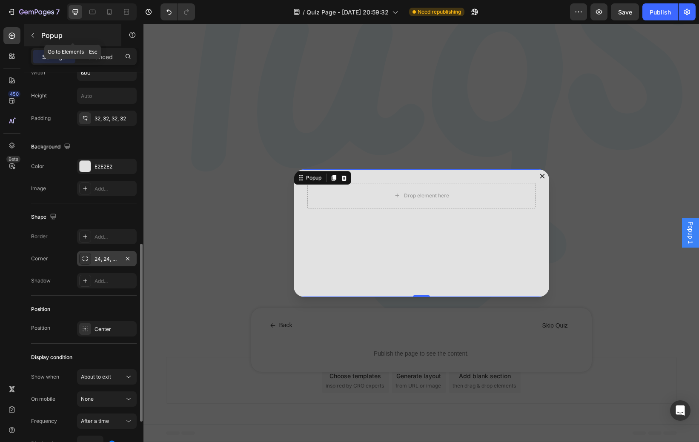
click at [34, 38] on icon "button" at bounding box center [32, 35] width 7 height 7
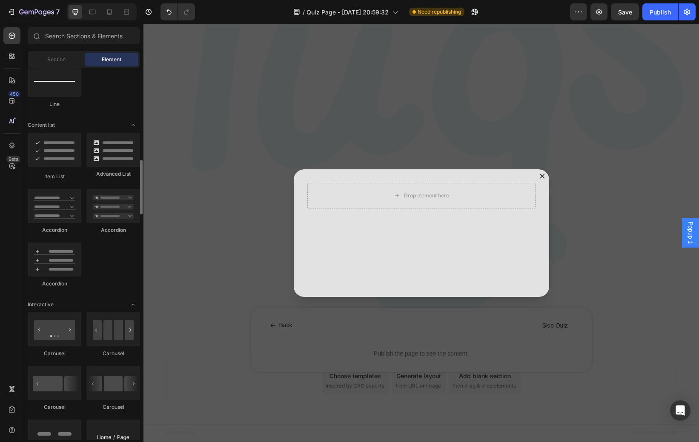
scroll to position [0, 0]
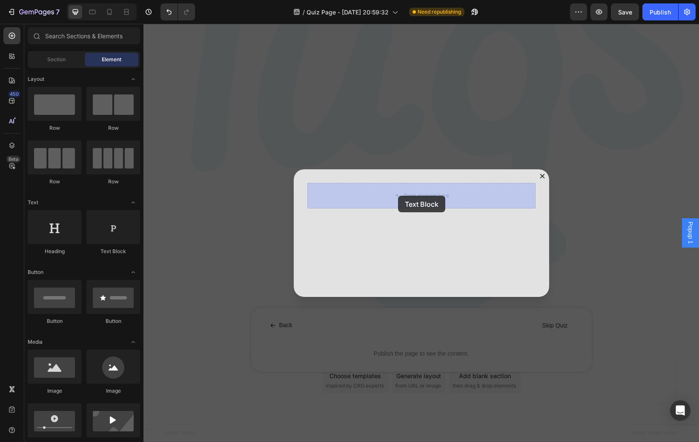
drag, startPoint x: 242, startPoint y: 255, endPoint x: 401, endPoint y: 195, distance: 169.4
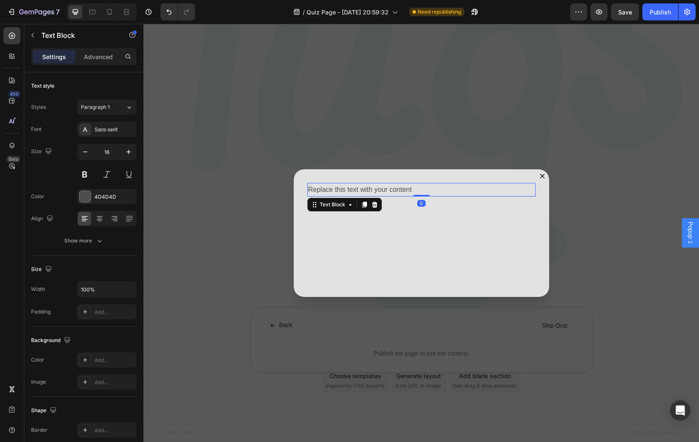
click at [401, 195] on div "Replace this text with your content" at bounding box center [421, 190] width 228 height 14
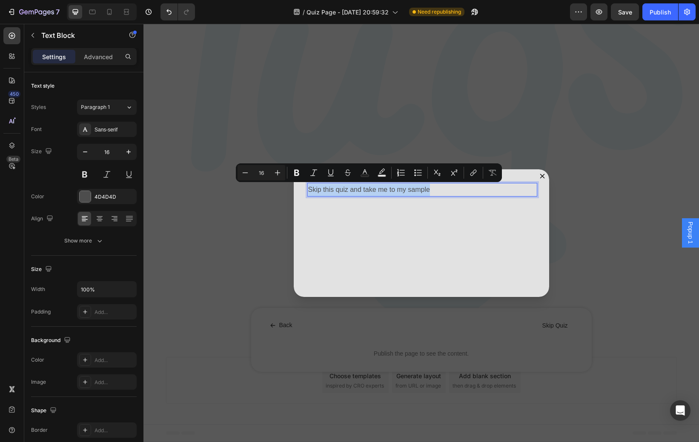
click at [448, 191] on p "Skip this quiz and take me to my sample" at bounding box center [421, 190] width 226 height 12
click at [97, 217] on icon at bounding box center [99, 219] width 9 height 9
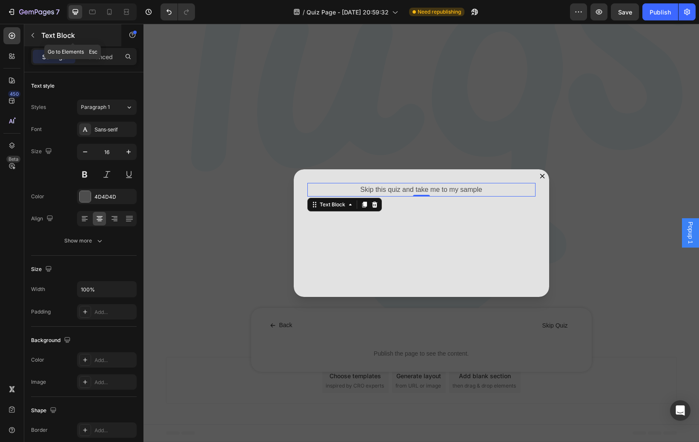
click at [37, 34] on button "button" at bounding box center [33, 36] width 14 height 14
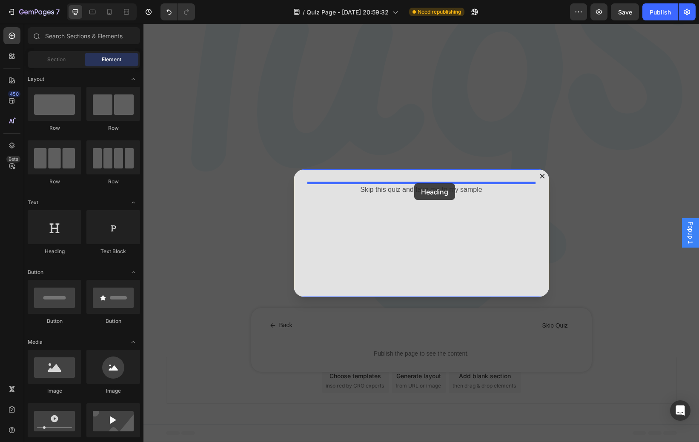
drag, startPoint x: 202, startPoint y: 244, endPoint x: 414, endPoint y: 183, distance: 220.9
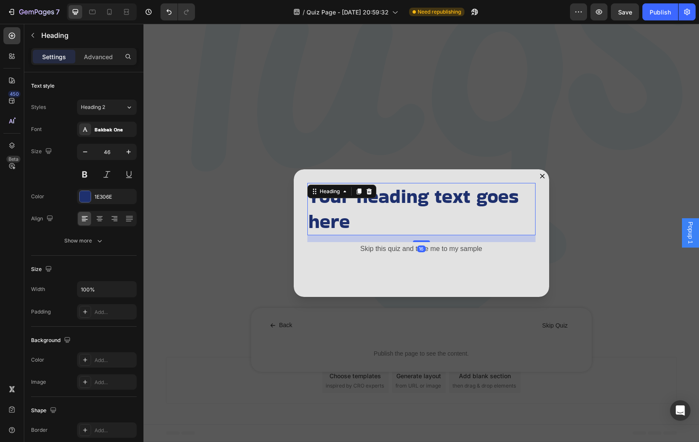
click at [411, 192] on h2 "Your heading text goes here" at bounding box center [421, 209] width 228 height 53
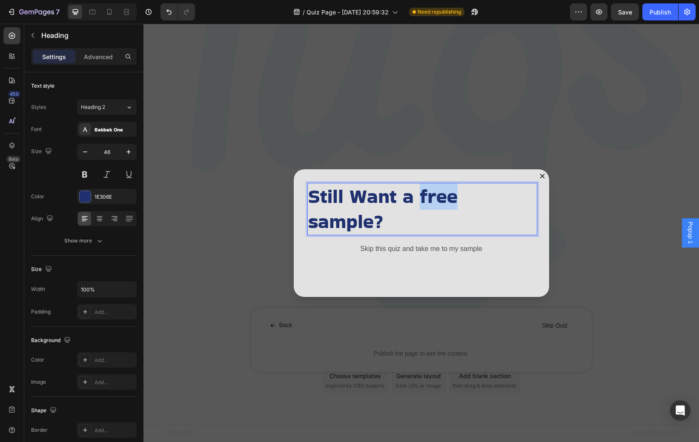
drag, startPoint x: 418, startPoint y: 200, endPoint x: 548, endPoint y: 200, distance: 130.7
click at [542, 200] on div "Still Want a free sample? Heading 16 Skip this quiz and take me to my sample Te…" at bounding box center [421, 233] width 255 height 128
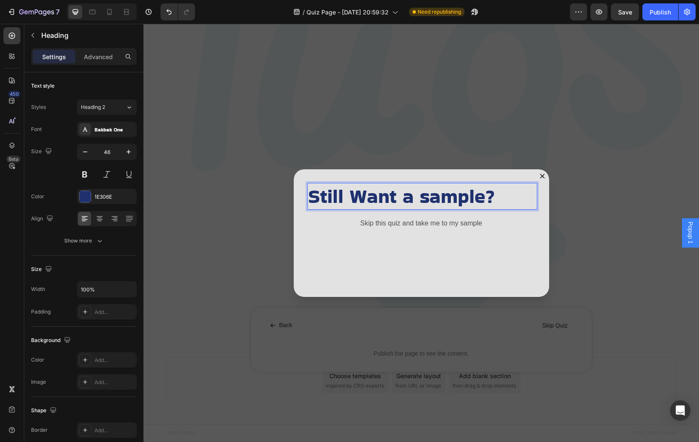
click at [360, 198] on p "Still Want a sample?" at bounding box center [421, 197] width 226 height 26
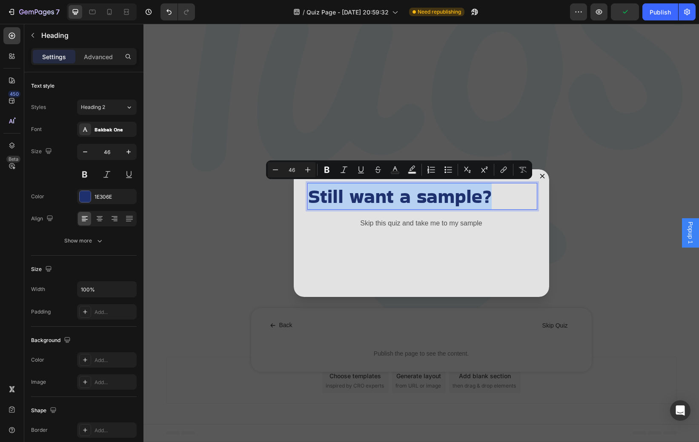
click at [319, 201] on p "Still want a sample?" at bounding box center [421, 197] width 226 height 26
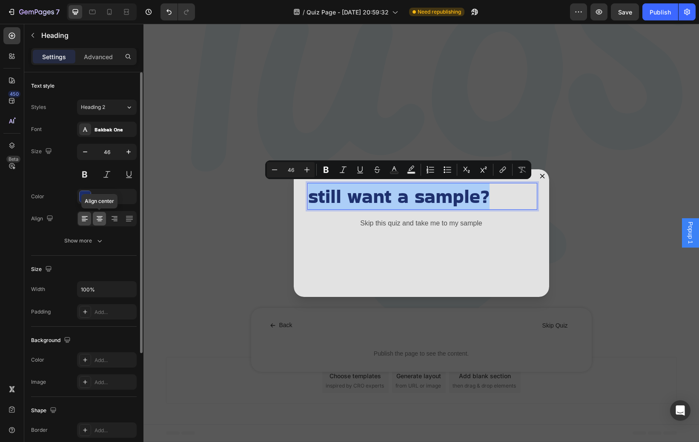
click at [97, 220] on icon at bounding box center [99, 219] width 9 height 9
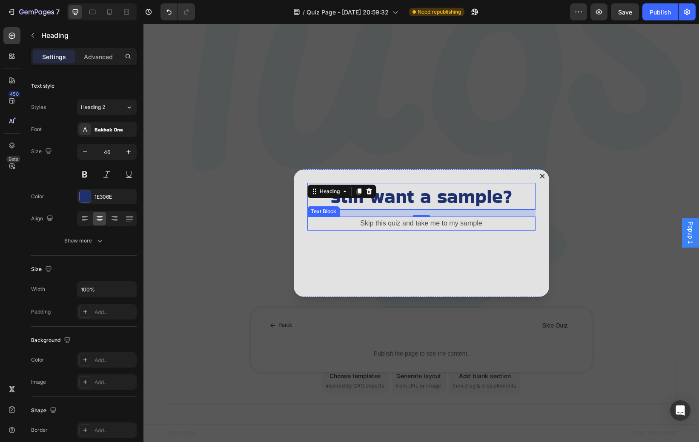
click at [483, 225] on p "Skip this quiz and take me to my sample" at bounding box center [421, 224] width 226 height 12
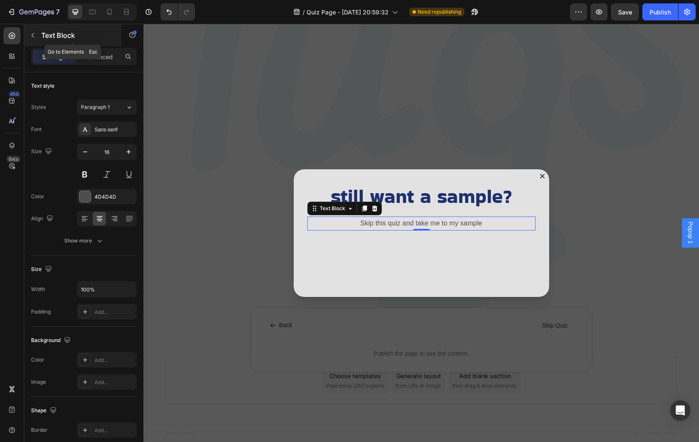
click at [31, 38] on icon "button" at bounding box center [32, 35] width 7 height 7
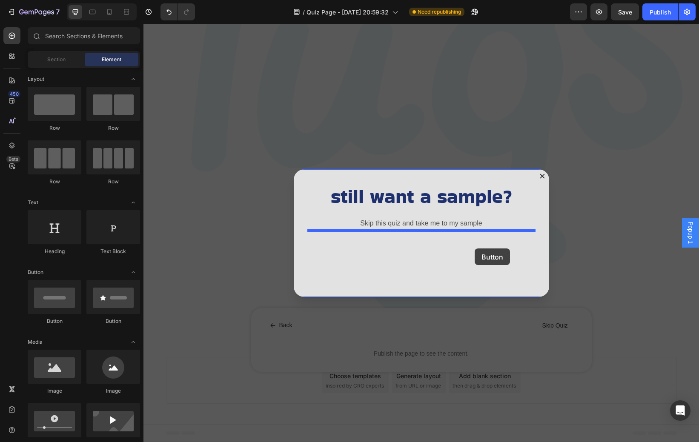
drag, startPoint x: 204, startPoint y: 330, endPoint x: 475, endPoint y: 249, distance: 282.6
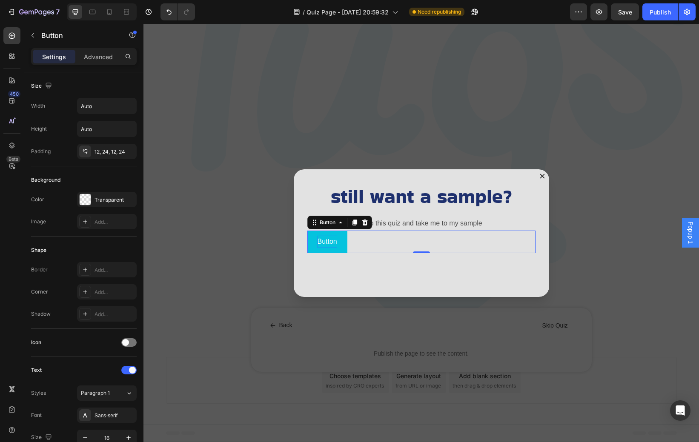
click at [332, 248] on p "Button" at bounding box center [328, 242] width 20 height 12
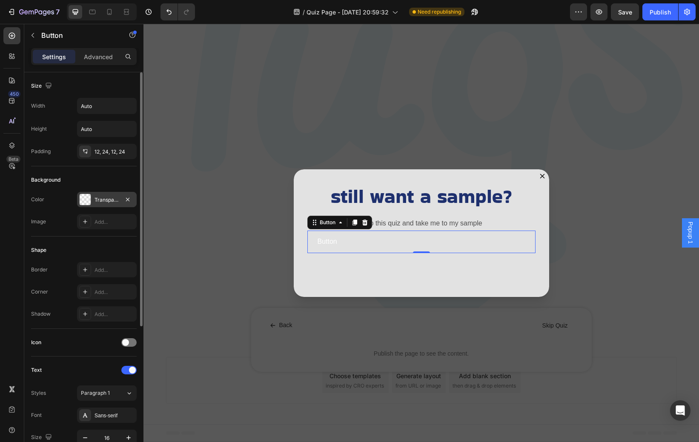
click at [102, 197] on div "Transparent" at bounding box center [107, 200] width 25 height 8
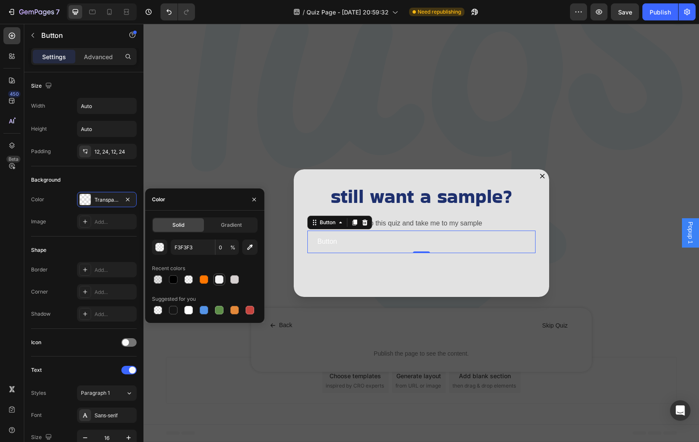
click at [217, 280] on div at bounding box center [219, 279] width 9 height 9
type input "F3F3F4"
type input "100"
click at [160, 281] on div at bounding box center [158, 279] width 9 height 9
type input "121212"
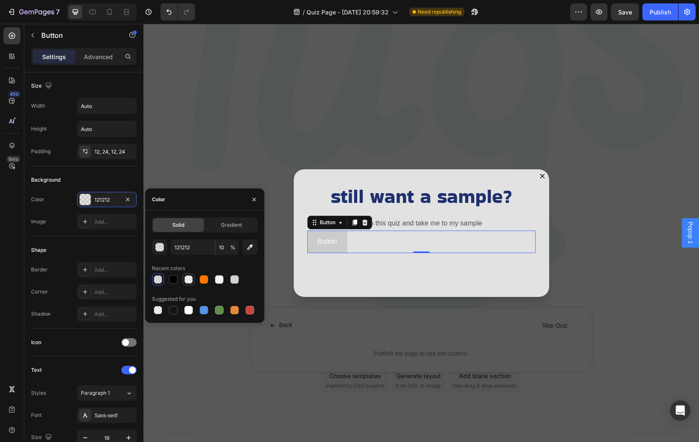
click at [189, 279] on div at bounding box center [188, 279] width 9 height 9
type input "0"
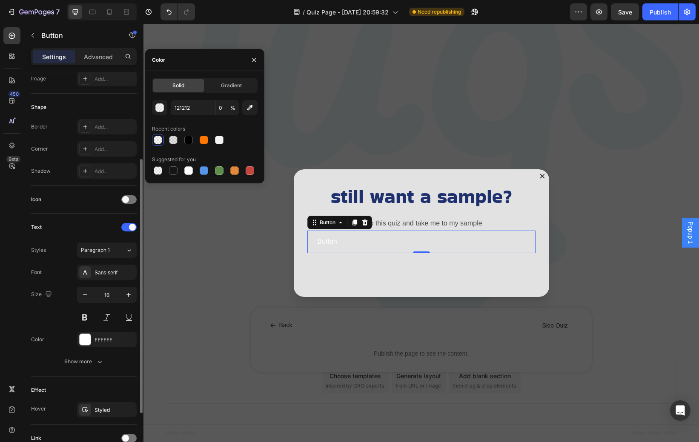
scroll to position [146, 0]
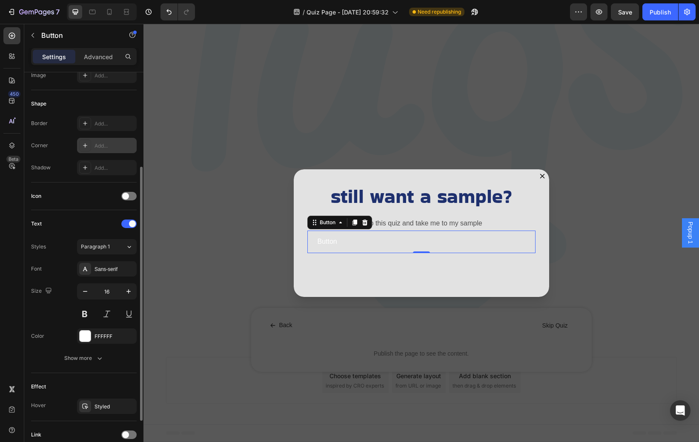
click at [109, 145] on div "Add..." at bounding box center [115, 146] width 40 height 8
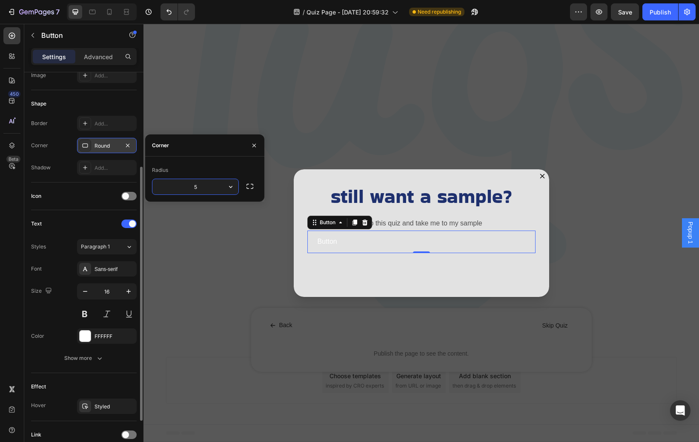
type input "50"
click at [97, 120] on div "Add..." at bounding box center [115, 124] width 40 height 8
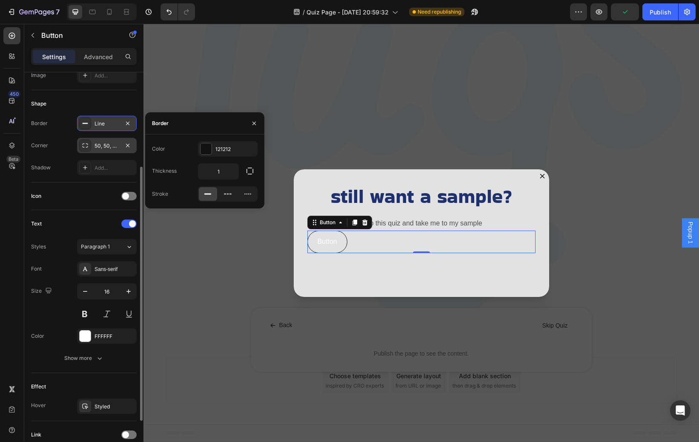
click at [80, 201] on div "Icon" at bounding box center [84, 196] width 106 height 14
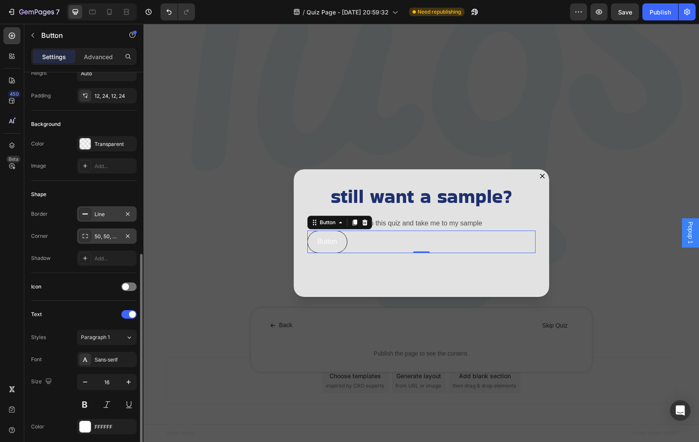
scroll to position [0, 0]
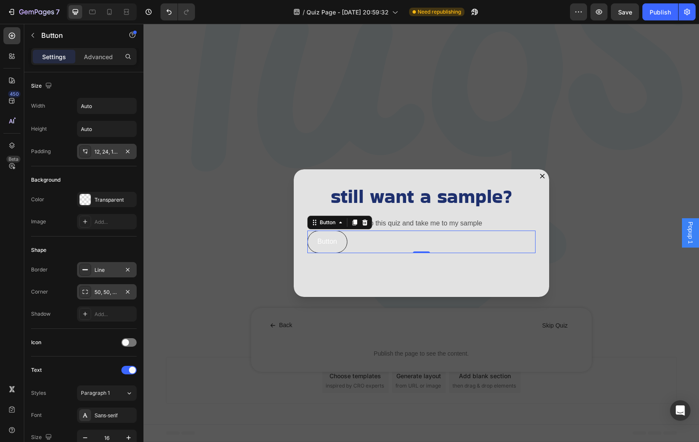
click at [106, 153] on div "12, 24, 12, 24" at bounding box center [107, 152] width 25 height 8
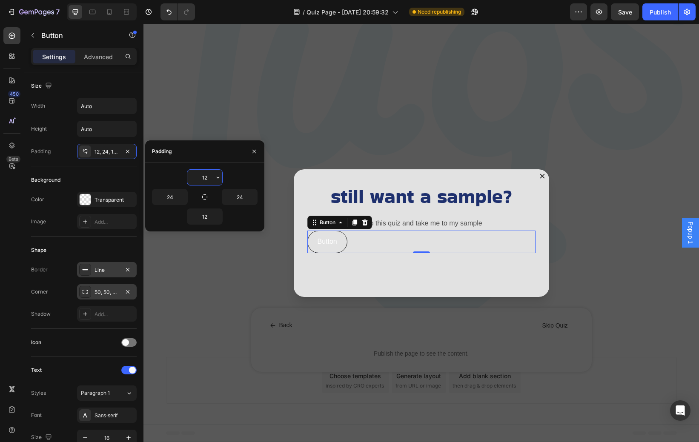
click at [205, 181] on input "12" at bounding box center [204, 177] width 35 height 15
click at [218, 183] on button "button" at bounding box center [218, 177] width 9 height 15
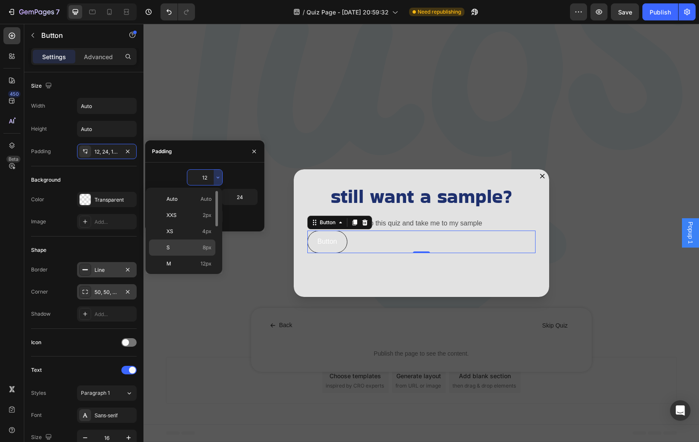
click at [206, 248] on span "8px" at bounding box center [207, 248] width 9 height 8
type input "8"
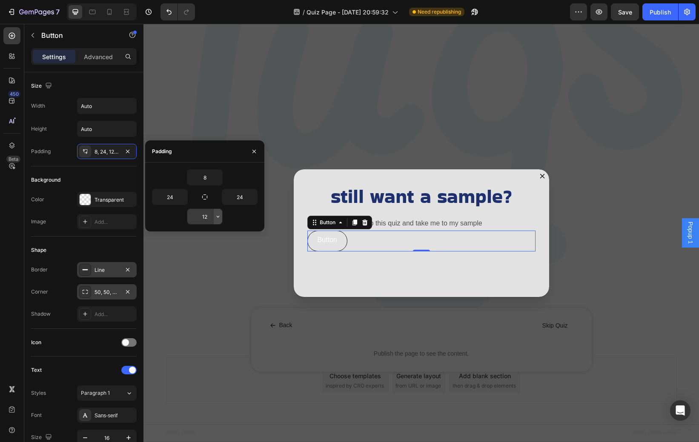
click at [217, 213] on icon "button" at bounding box center [218, 216] width 7 height 7
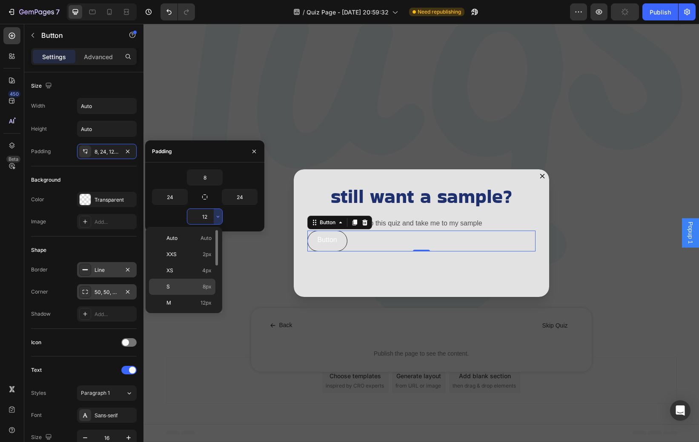
click at [206, 285] on span "8px" at bounding box center [207, 287] width 9 height 8
type input "8"
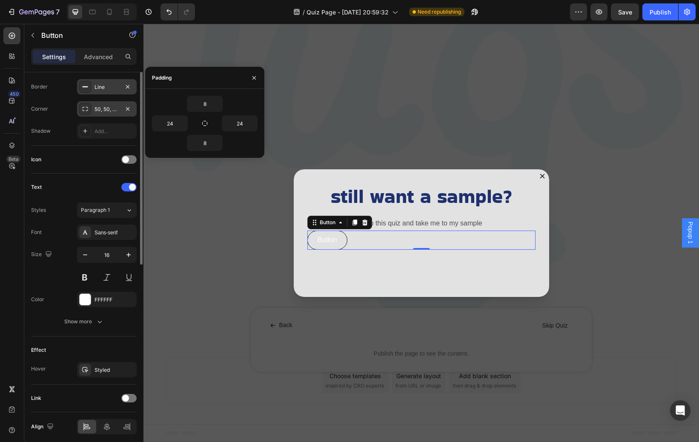
scroll to position [216, 0]
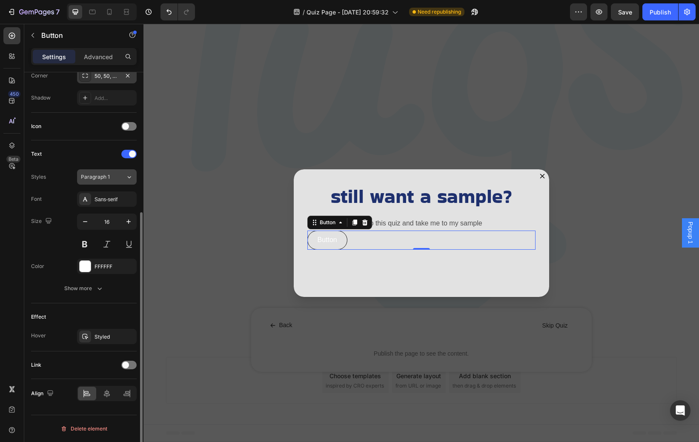
click at [97, 176] on span "Paragraph 1" at bounding box center [95, 177] width 29 height 8
click at [84, 160] on div "Text" at bounding box center [84, 154] width 106 height 14
click at [101, 198] on div "Sans-serif" at bounding box center [115, 200] width 40 height 8
click at [77, 165] on div "Text Styles Paragraph 1 Font Sans-serif Size 16 Color FFFFFF Show more" at bounding box center [84, 221] width 106 height 149
click at [100, 265] on div "FFFFFF" at bounding box center [107, 267] width 25 height 8
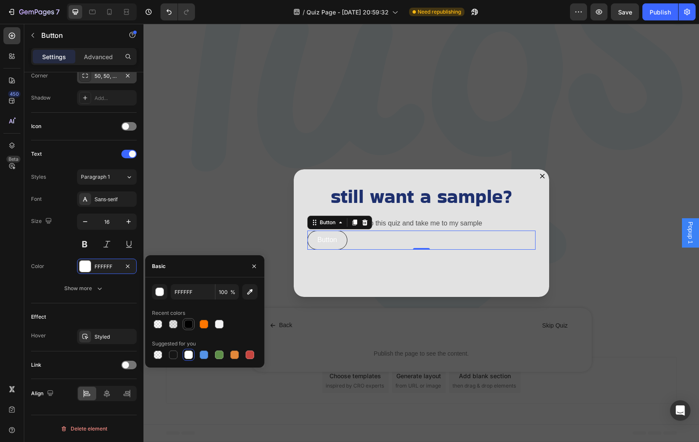
click at [188, 323] on div at bounding box center [188, 324] width 9 height 9
type input "000000"
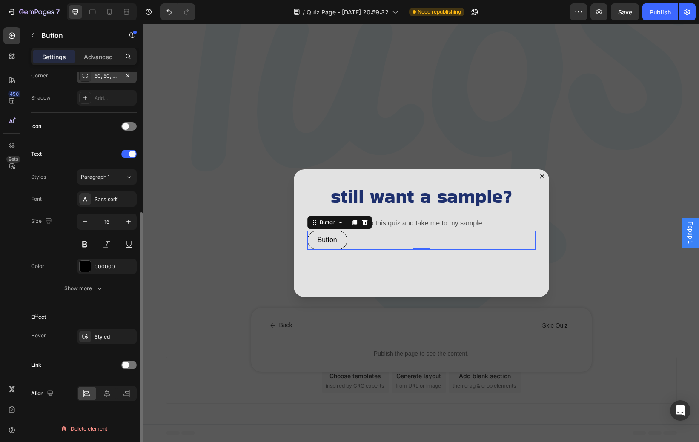
click at [65, 244] on div "Size 16" at bounding box center [84, 233] width 106 height 38
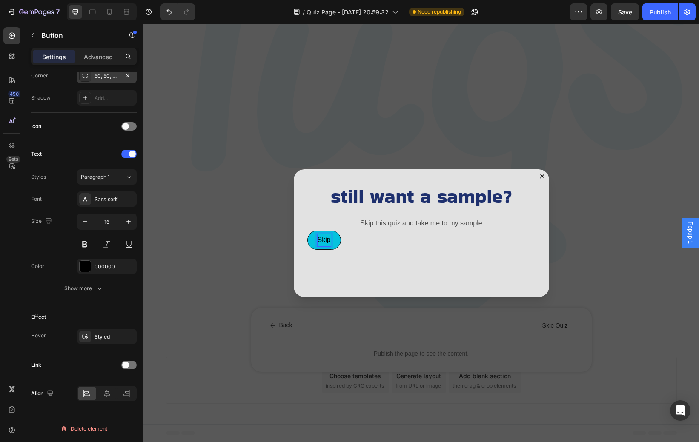
click at [307, 231] on button "Skip" at bounding box center [324, 240] width 34 height 19
click at [307, 231] on button "Skip thi" at bounding box center [328, 240] width 43 height 19
click at [307, 231] on button "Skip this quiz" at bounding box center [337, 240] width 60 height 19
click at [307, 231] on button "Skip this quiz &" at bounding box center [340, 240] width 67 height 19
click at [307, 231] on button "Skip this quiz & grab" at bounding box center [348, 240] width 83 height 19
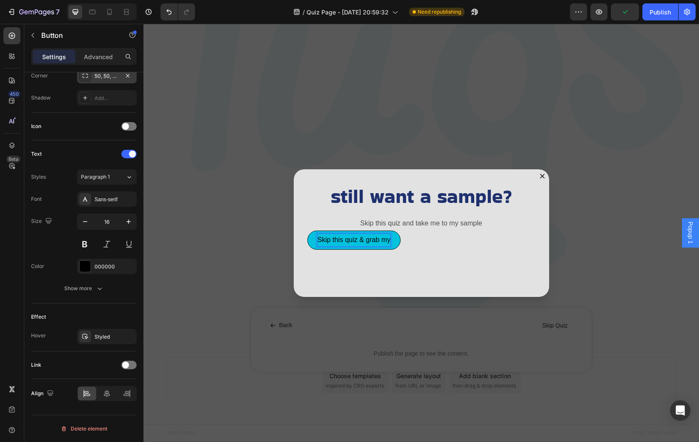
click at [307, 231] on button "Skip this quiz & grab my" at bounding box center [354, 240] width 94 height 19
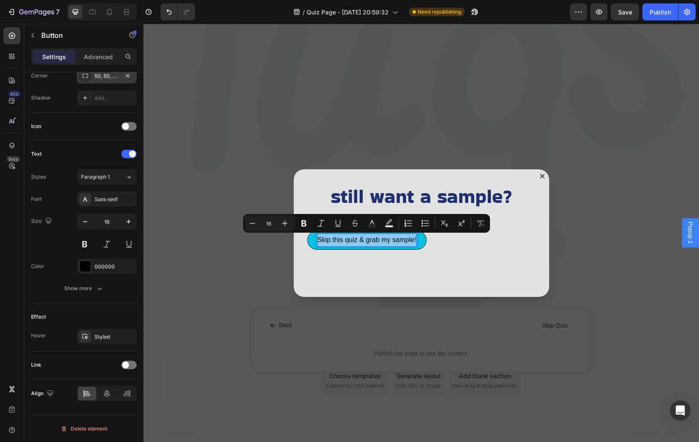
click at [451, 248] on div "Skip this quiz & grab my sample! Button 0" at bounding box center [421, 240] width 228 height 19
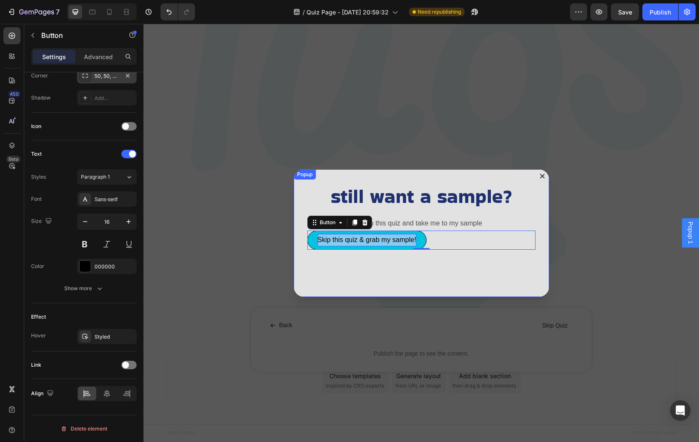
click at [416, 279] on div "still want a sample? Heading Skip this quiz and take me to my sample Text Block…" at bounding box center [421, 233] width 255 height 128
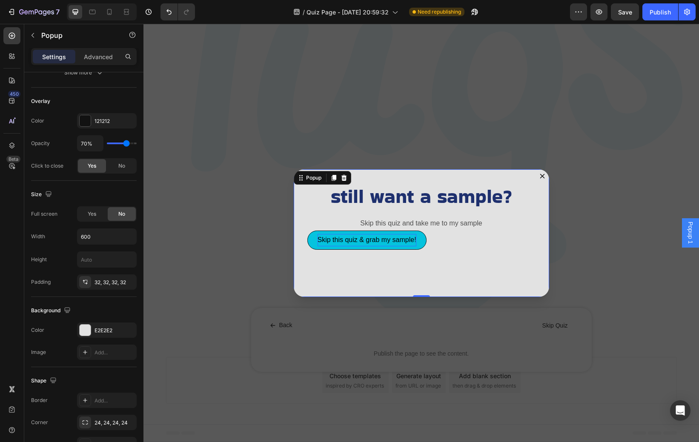
scroll to position [0, 0]
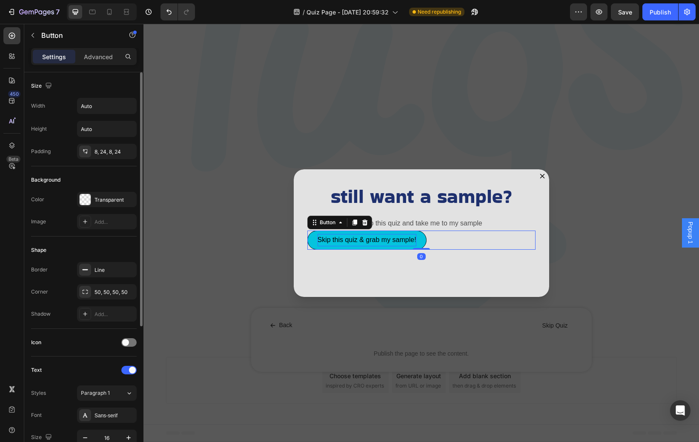
click at [416, 244] on button "Skip this quiz & grab my sample!" at bounding box center [366, 240] width 119 height 19
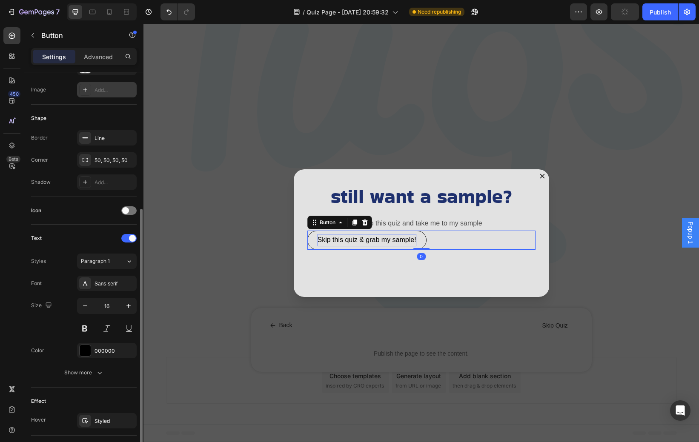
scroll to position [216, 0]
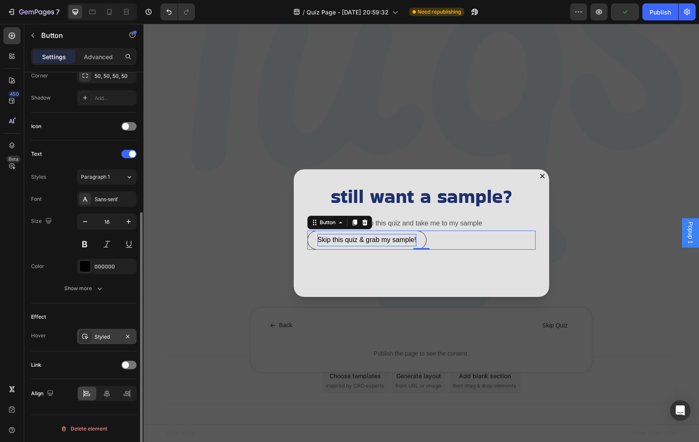
click at [104, 343] on div "Styled" at bounding box center [107, 336] width 60 height 15
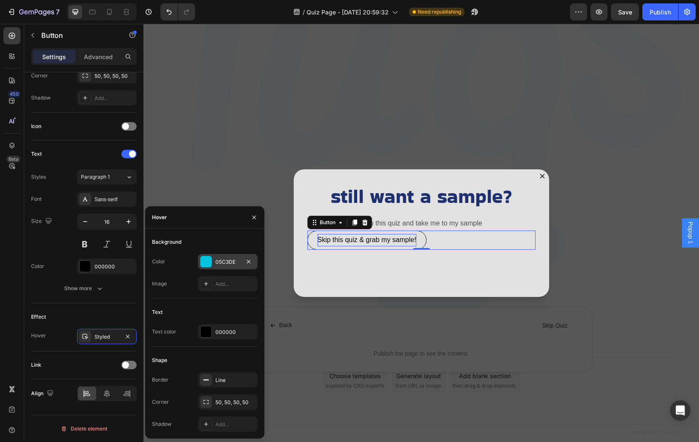
click at [234, 260] on div "05C3DE" at bounding box center [227, 262] width 25 height 8
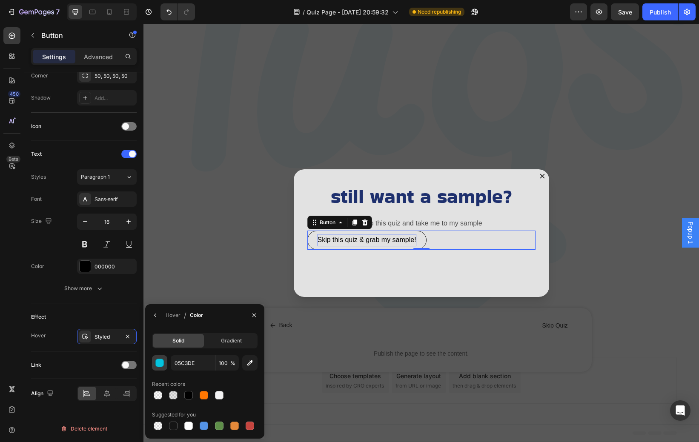
click at [163, 362] on div "button" at bounding box center [160, 363] width 9 height 9
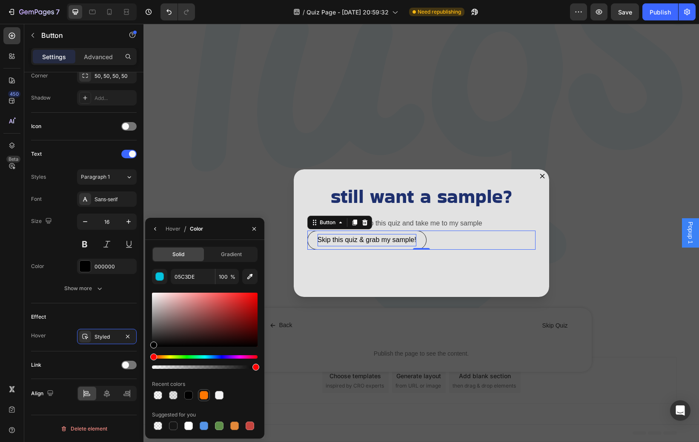
click at [204, 395] on div at bounding box center [204, 395] width 9 height 9
type input "FF7701"
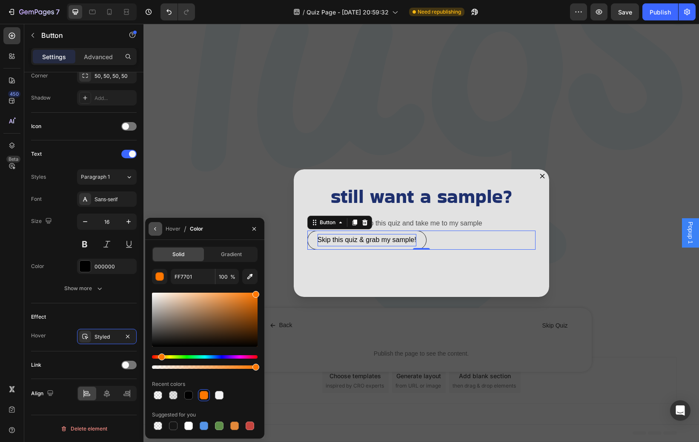
click at [155, 231] on icon "button" at bounding box center [155, 229] width 7 height 7
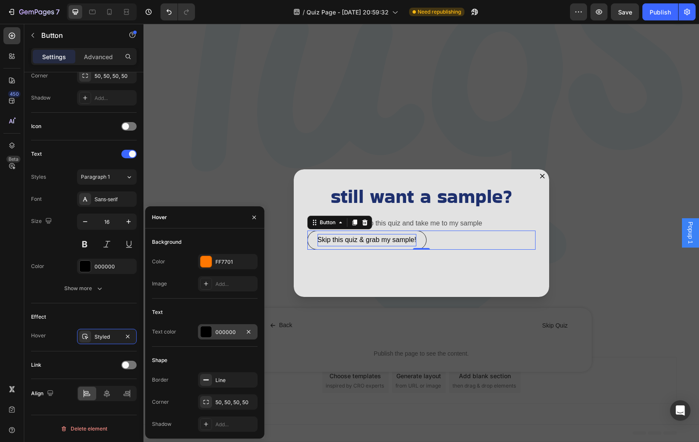
click at [226, 337] on div "000000" at bounding box center [228, 331] width 60 height 15
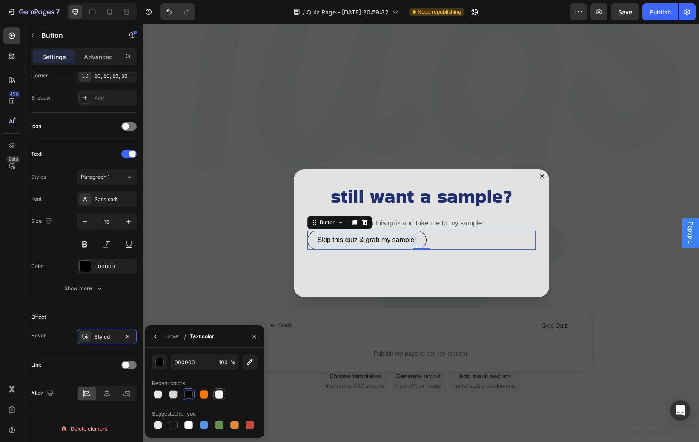
click at [219, 394] on div at bounding box center [219, 394] width 9 height 9
click at [158, 362] on div "button" at bounding box center [160, 362] width 9 height 9
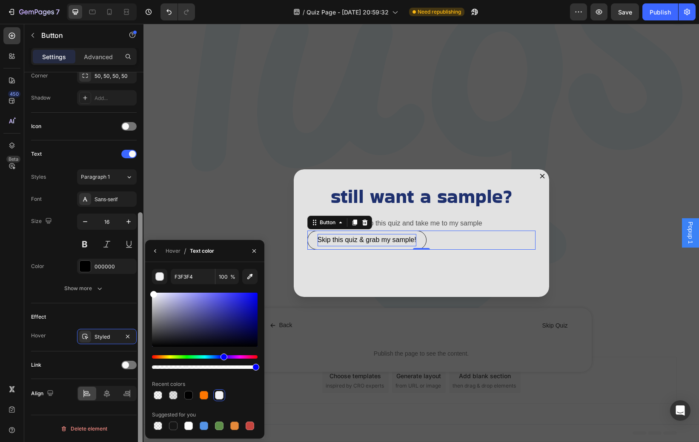
drag, startPoint x: 169, startPoint y: 329, endPoint x: 140, endPoint y: 252, distance: 81.9
click at [140, 252] on div "450 Beta Sections(30) Elements(83) Section Element Hero Section Product Detail …" at bounding box center [71, 233] width 143 height 418
type input "FFFFFF"
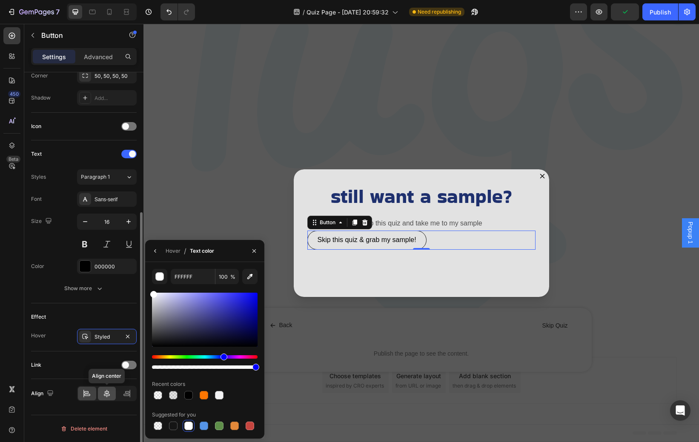
click at [107, 393] on icon at bounding box center [107, 394] width 9 height 9
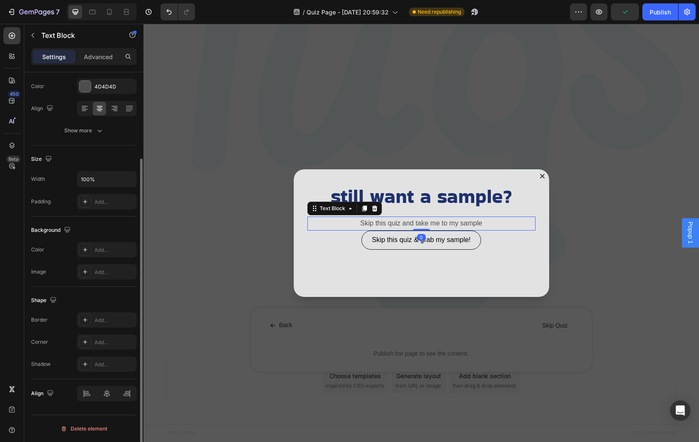
click at [410, 221] on p "Skip this quiz and take me to my sample" at bounding box center [421, 224] width 226 height 12
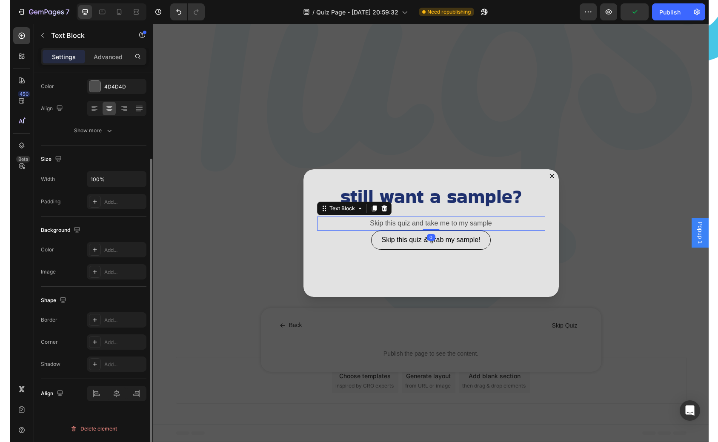
scroll to position [0, 0]
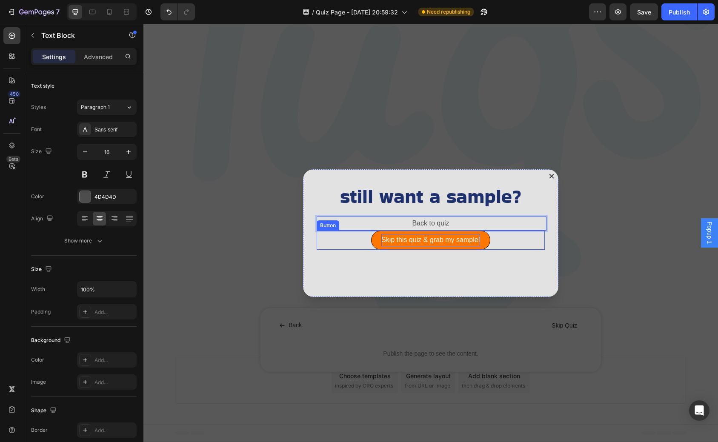
click at [475, 243] on p "Skip this quiz & grab my sample!" at bounding box center [430, 240] width 99 height 12
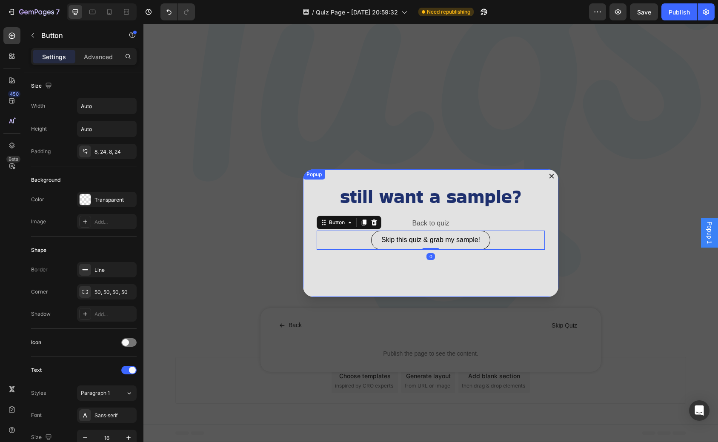
click at [472, 273] on div "still want a sample? Heading Back to quiz Text Block Skip this quiz & grab my s…" at bounding box center [430, 233] width 255 height 128
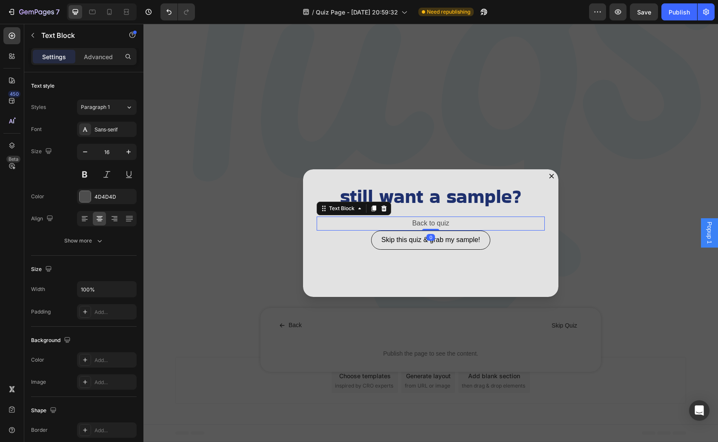
click at [451, 225] on p "Back to quiz" at bounding box center [431, 224] width 226 height 12
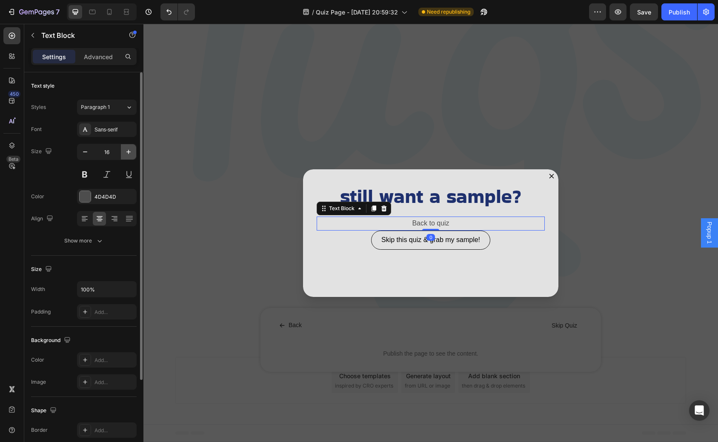
click at [126, 153] on icon "button" at bounding box center [128, 152] width 9 height 9
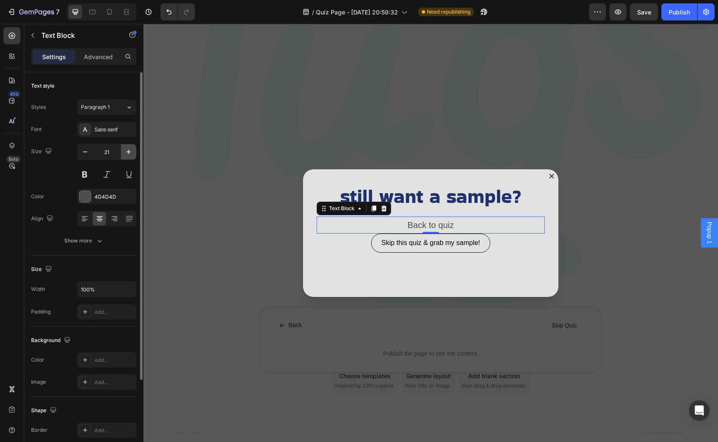
click at [126, 153] on icon "button" at bounding box center [128, 152] width 9 height 9
type input "23"
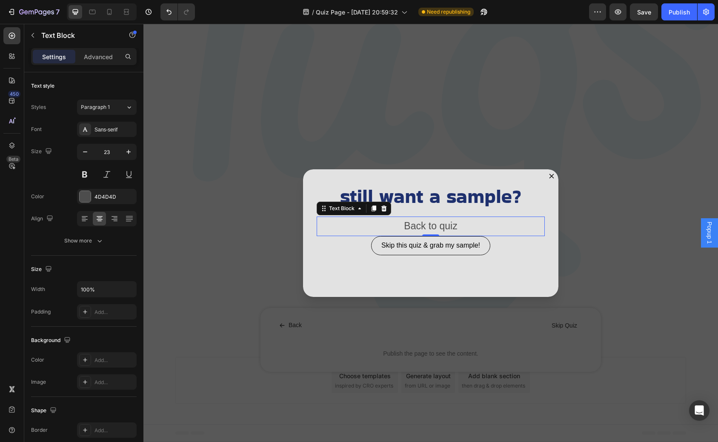
click at [107, 49] on div "Settings Advanced" at bounding box center [84, 56] width 106 height 17
click at [105, 53] on p "Advanced" at bounding box center [98, 56] width 29 height 9
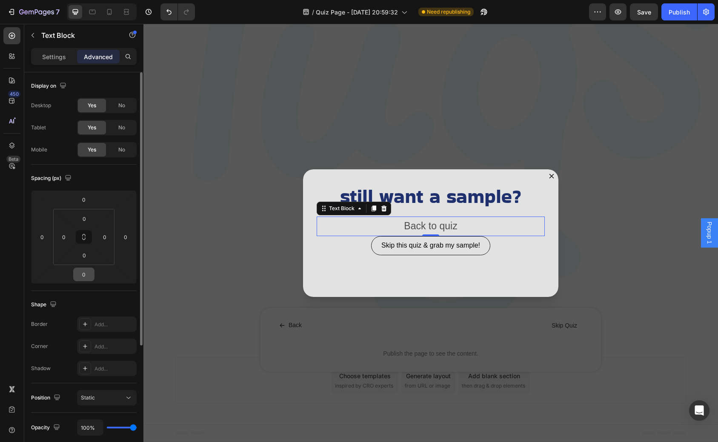
click at [87, 276] on input "0" at bounding box center [83, 274] width 17 height 13
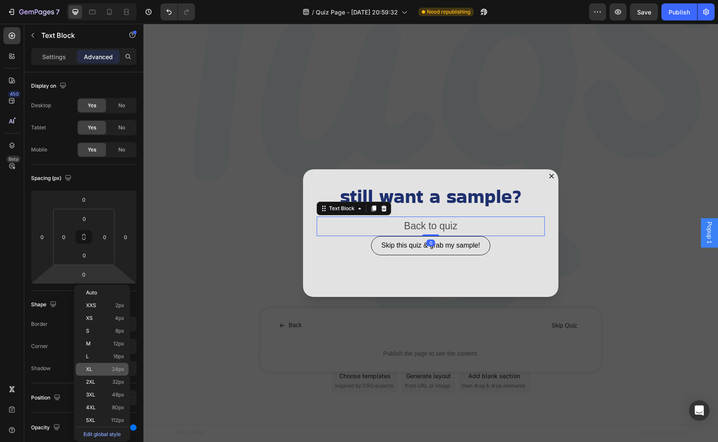
click at [119, 372] on span "24px" at bounding box center [118, 370] width 12 height 6
type input "24"
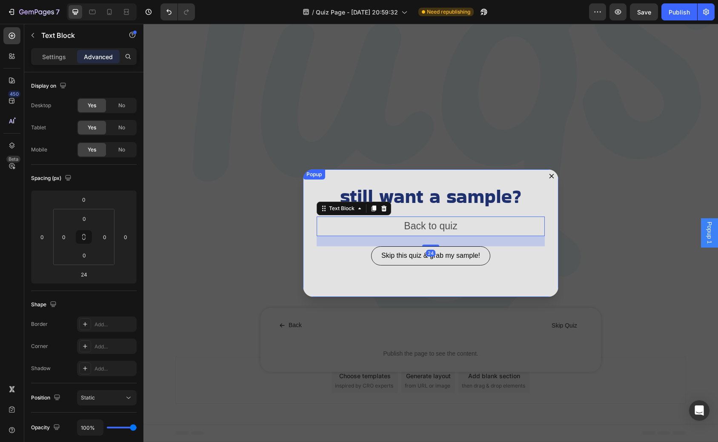
click at [424, 279] on div "still want a sample? Heading Back to quiz Text Block 24 Skip this quiz & grab m…" at bounding box center [430, 233] width 255 height 128
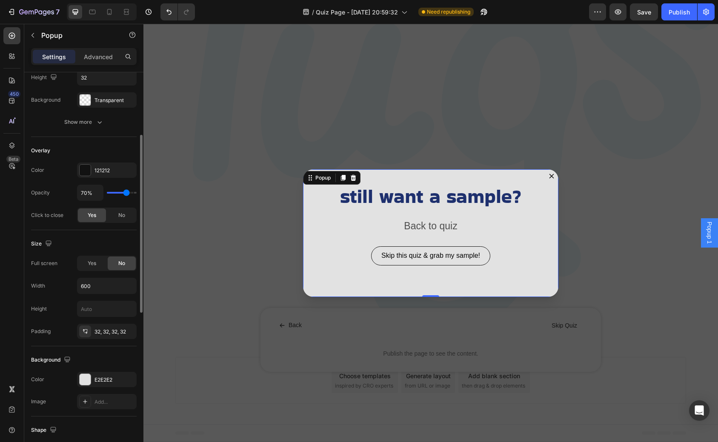
scroll to position [174, 0]
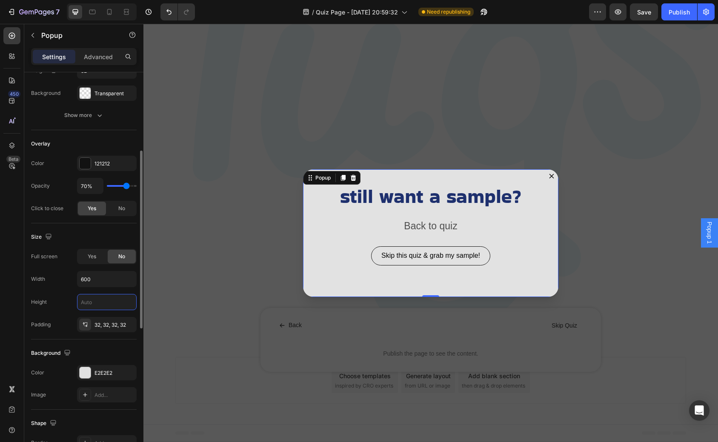
click at [103, 305] on input "text" at bounding box center [106, 302] width 59 height 15
click at [126, 302] on input "text" at bounding box center [106, 302] width 59 height 15
click at [66, 280] on div "Width 600" at bounding box center [84, 279] width 106 height 16
click at [92, 261] on div "Yes" at bounding box center [92, 257] width 28 height 14
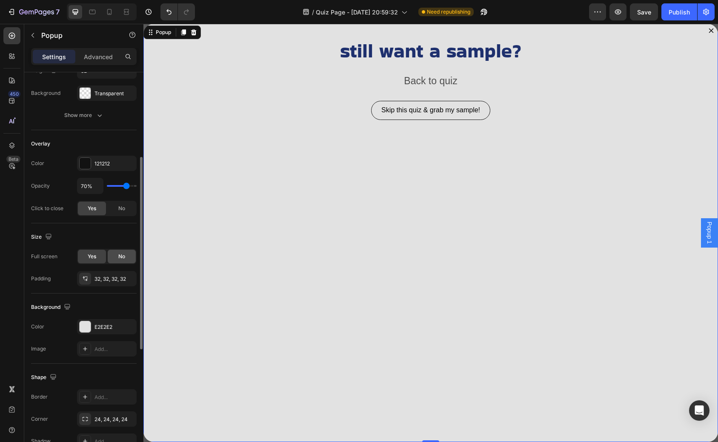
click at [115, 259] on div "No" at bounding box center [122, 257] width 28 height 14
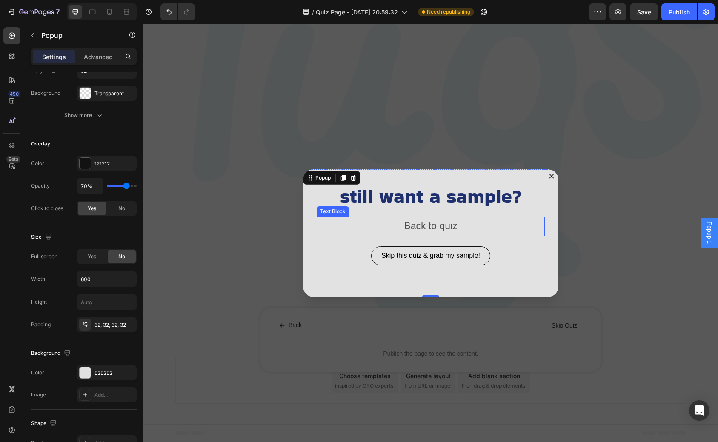
click at [409, 227] on p "Back to quiz" at bounding box center [431, 226] width 226 height 17
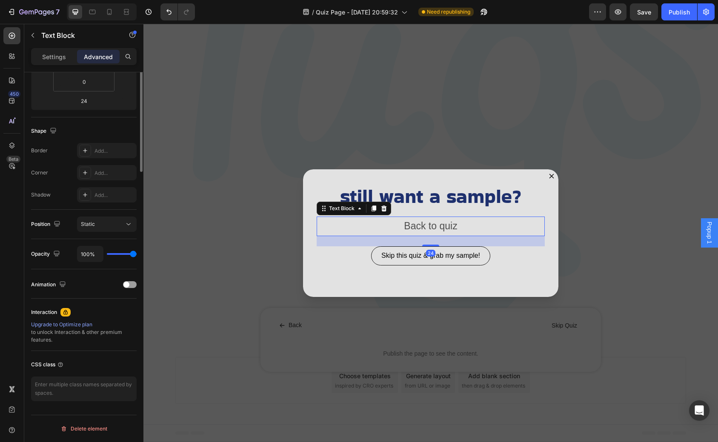
scroll to position [0, 0]
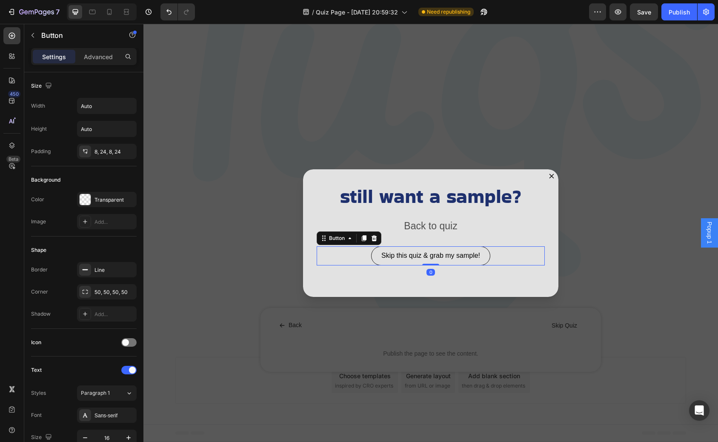
click at [364, 262] on div "Skip this quiz & grab my sample! Button 0" at bounding box center [431, 255] width 228 height 19
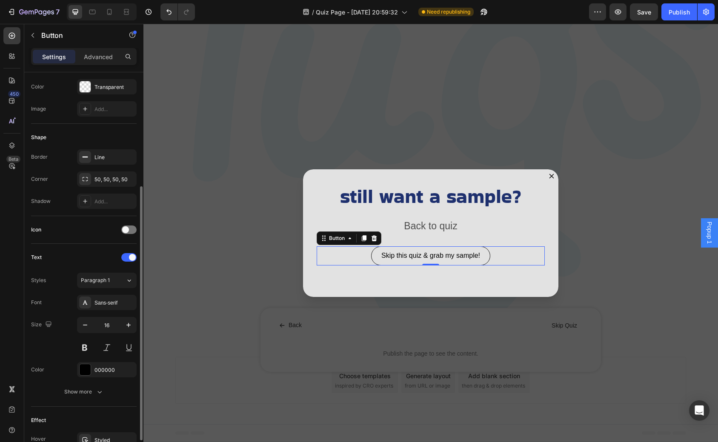
scroll to position [216, 0]
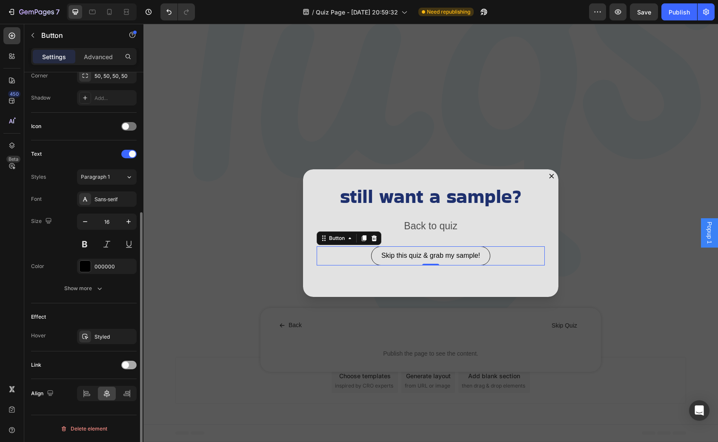
click at [127, 368] on div at bounding box center [128, 365] width 15 height 9
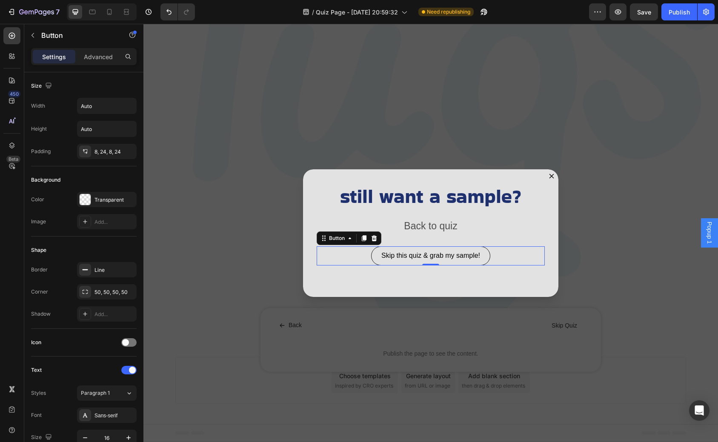
scroll to position [216, 0]
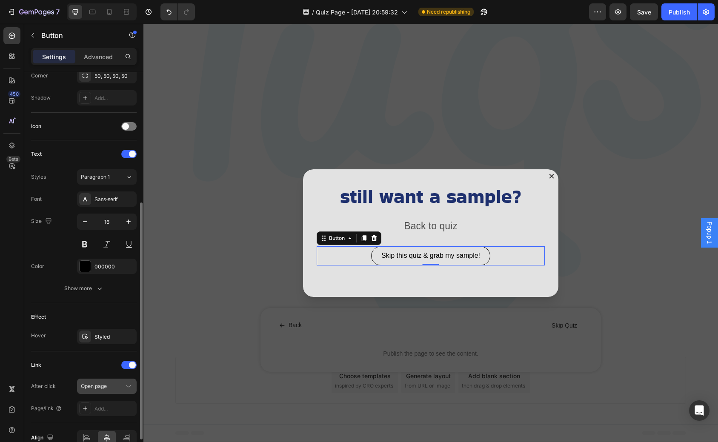
click at [123, 382] on button "Open page" at bounding box center [107, 386] width 60 height 15
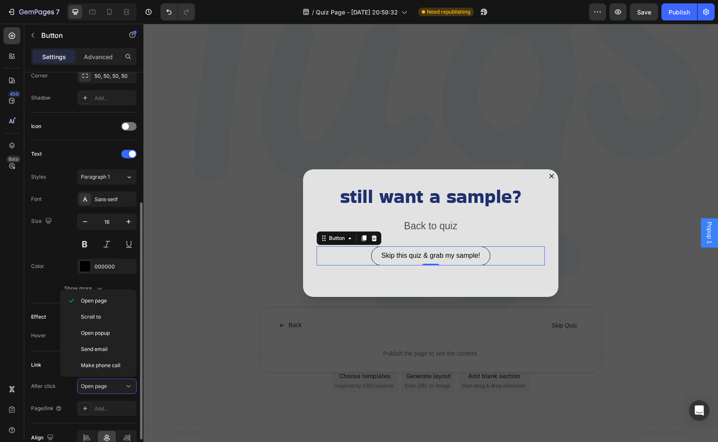
click at [63, 389] on div "After click Open page" at bounding box center [84, 386] width 106 height 15
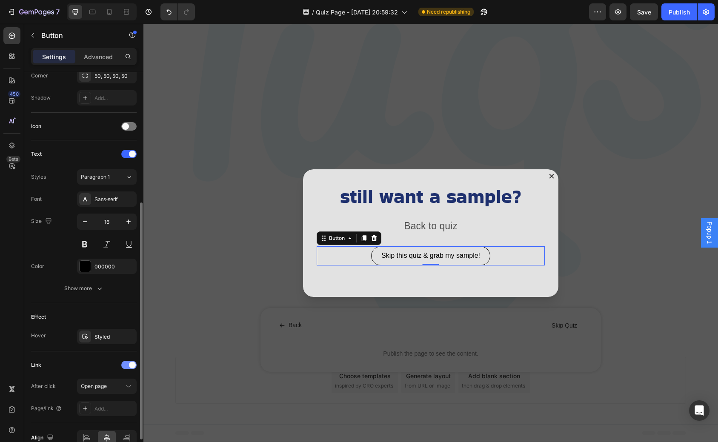
click at [132, 368] on span at bounding box center [132, 365] width 7 height 7
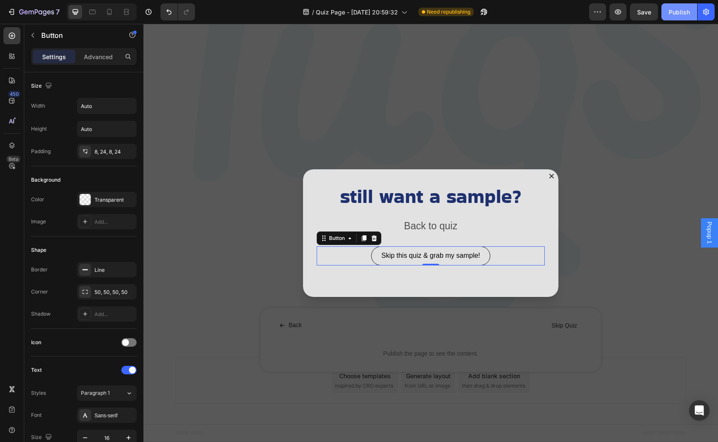
click at [674, 13] on div "Publish" at bounding box center [679, 12] width 21 height 9
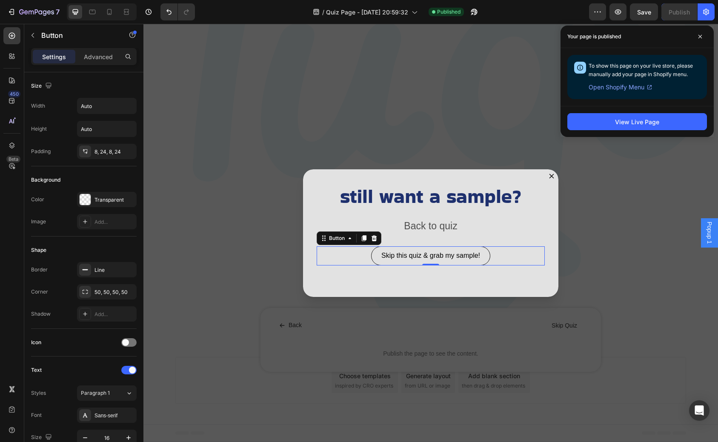
click at [206, 207] on div "Backdrop" at bounding box center [430, 233] width 575 height 418
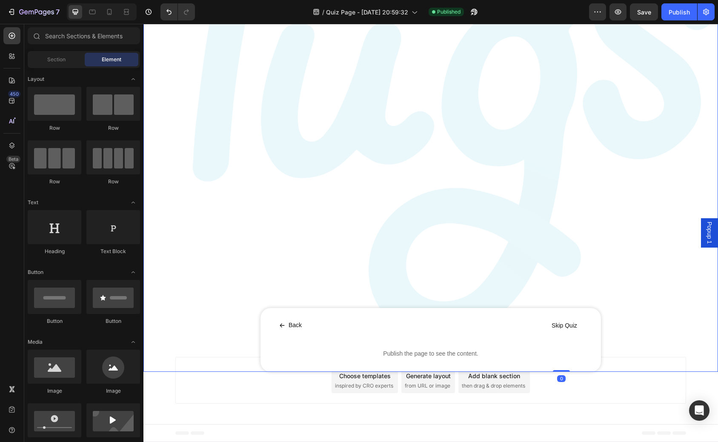
click at [270, 323] on div "Back Button Skip Quiz Button Row Publish the page to see the content. Custom Co…" at bounding box center [431, 340] width 341 height 64
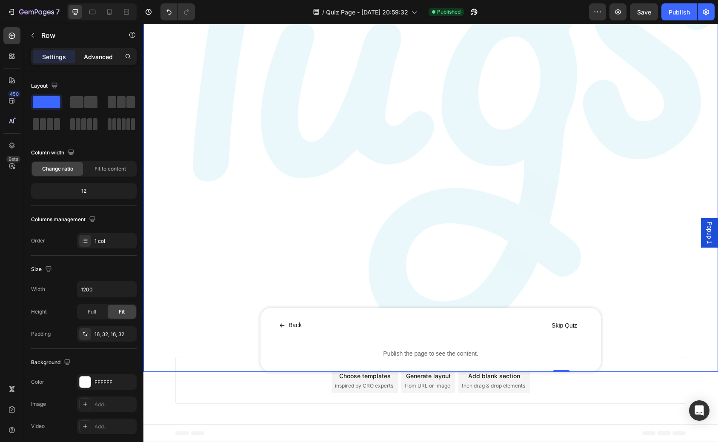
click at [96, 59] on p "Advanced" at bounding box center [98, 56] width 29 height 9
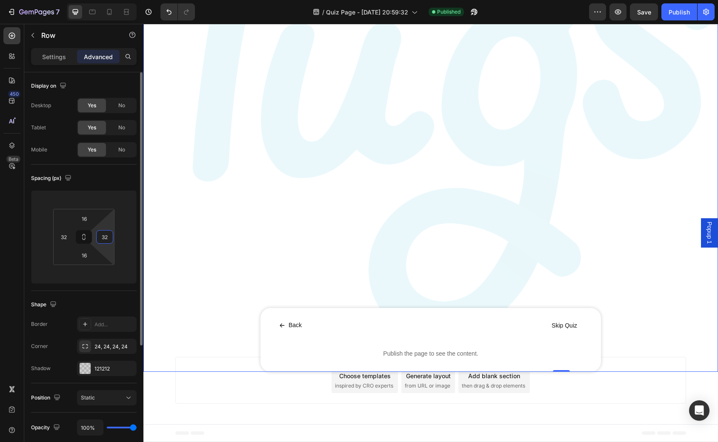
click at [107, 240] on input "32" at bounding box center [104, 237] width 13 height 13
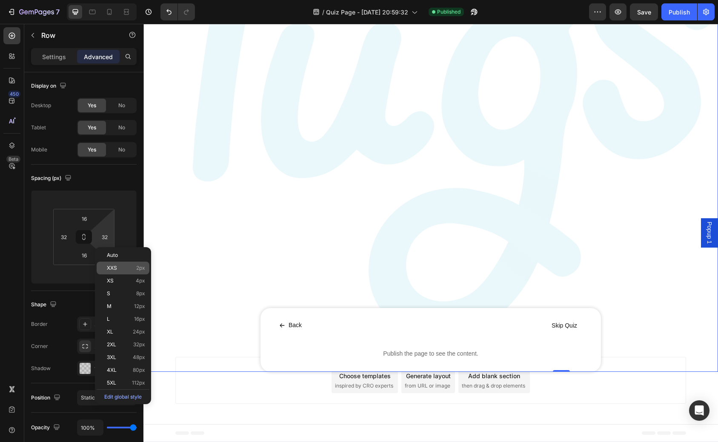
click at [113, 266] on span "XXS" at bounding box center [112, 268] width 10 height 6
type input "2"
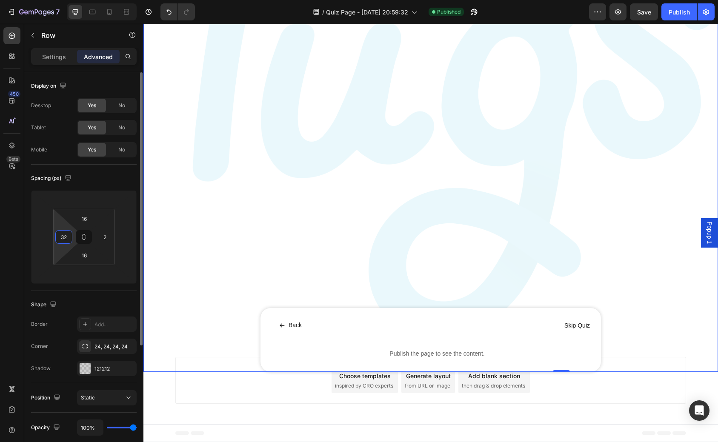
click at [67, 238] on input "32" at bounding box center [63, 237] width 13 height 13
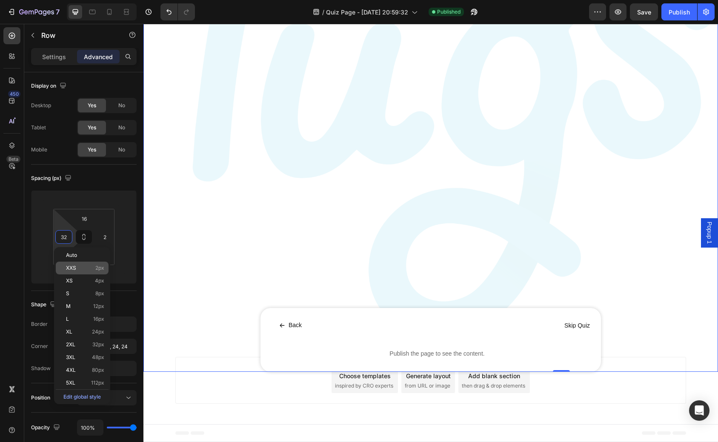
click at [84, 266] on p "XXS 2px" at bounding box center [85, 268] width 38 height 6
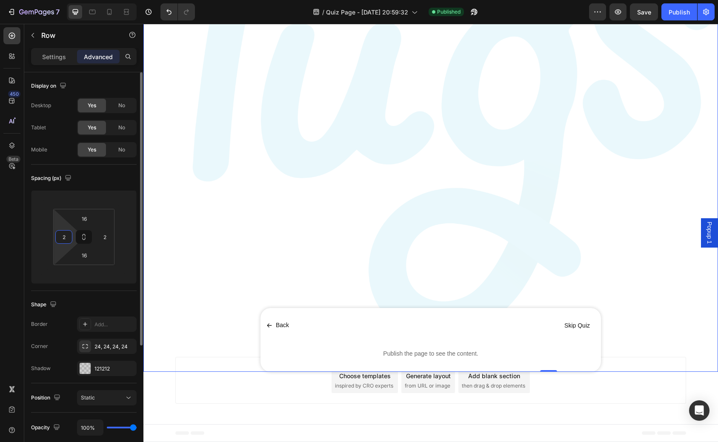
click at [65, 240] on input "2" at bounding box center [63, 237] width 13 height 13
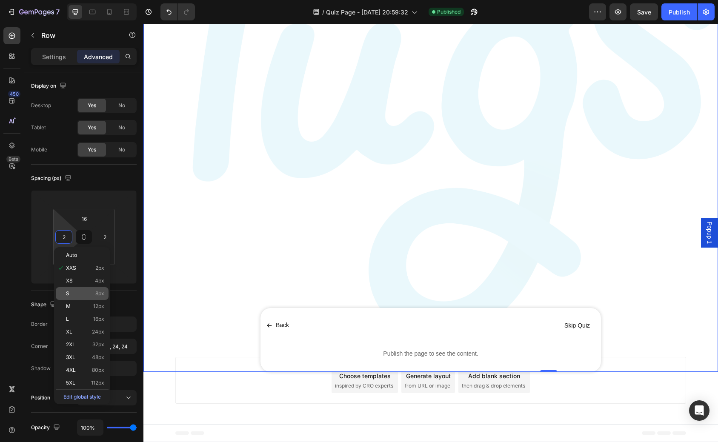
click at [96, 291] on span "8px" at bounding box center [99, 294] width 9 height 6
type input "8"
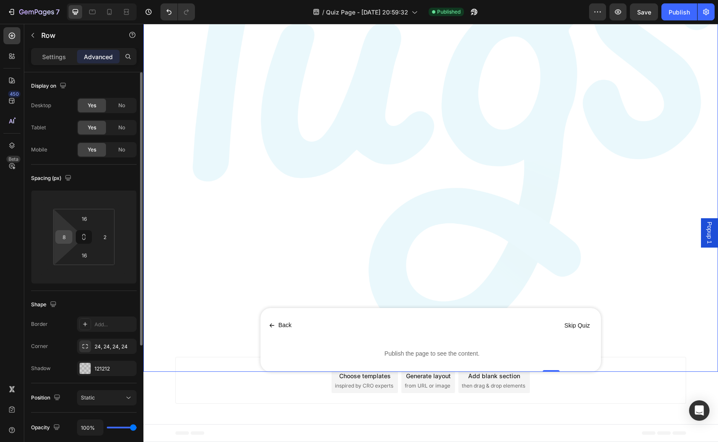
click at [66, 236] on input "8" at bounding box center [63, 237] width 13 height 13
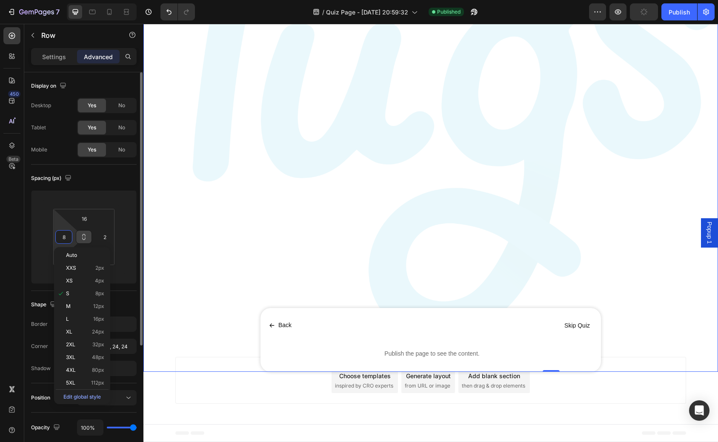
click at [83, 238] on icon at bounding box center [84, 239] width 3 height 3
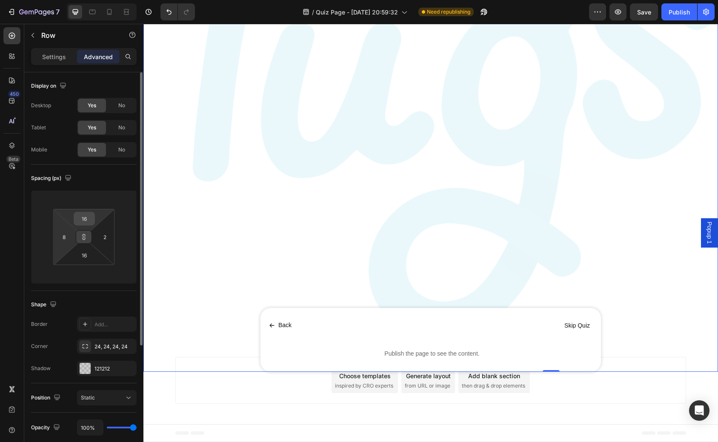
click at [83, 221] on input "16" at bounding box center [84, 218] width 17 height 13
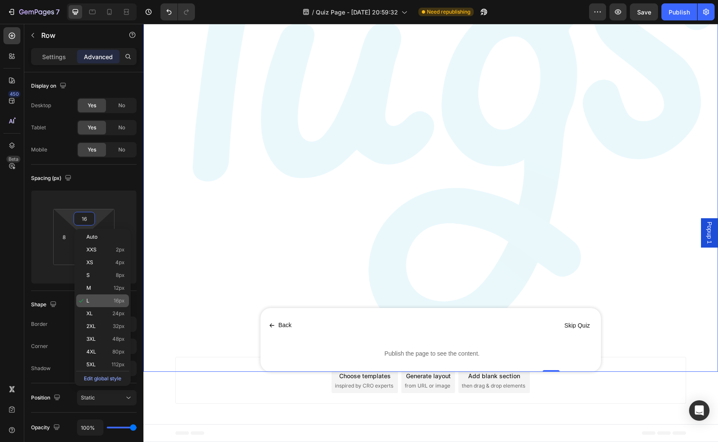
type input "16"
click at [105, 301] on p "L 16px" at bounding box center [105, 301] width 38 height 6
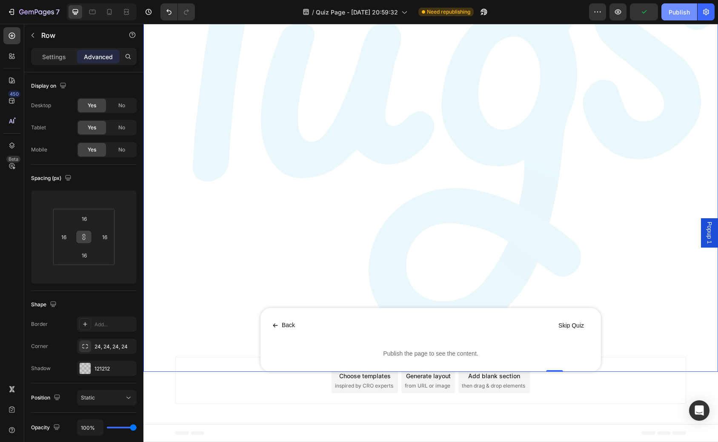
click at [670, 10] on div "Publish" at bounding box center [679, 12] width 21 height 9
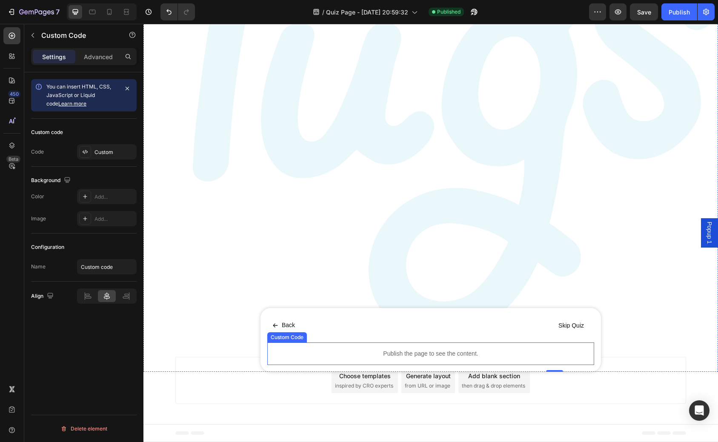
click at [369, 355] on p "Publish the page to see the content." at bounding box center [430, 354] width 327 height 9
click at [101, 150] on div "Custom" at bounding box center [115, 153] width 40 height 8
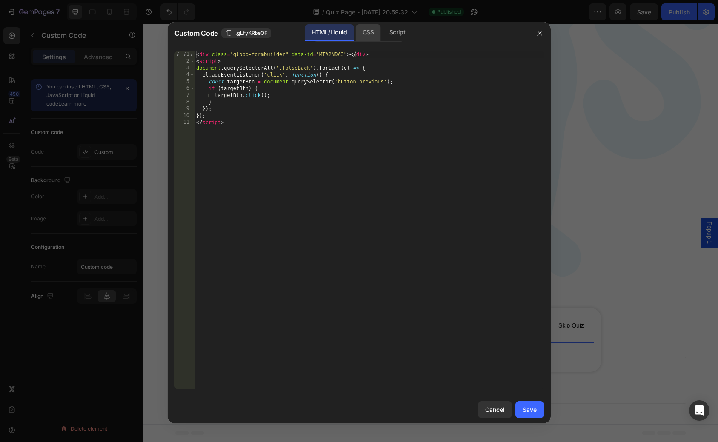
click at [383, 33] on div "CSS" at bounding box center [398, 32] width 30 height 17
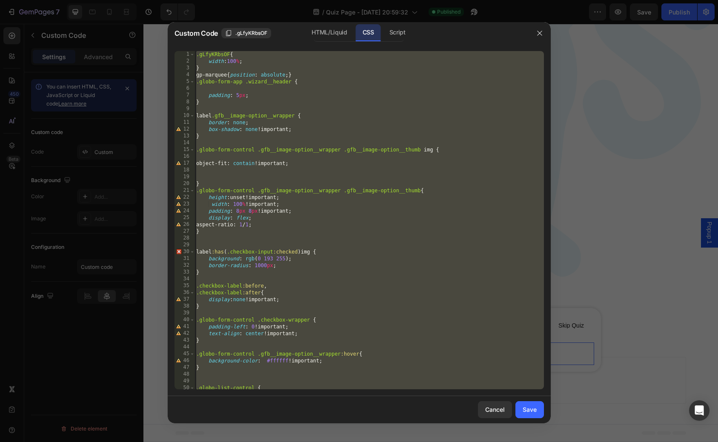
click at [312, 271] on div ".gLfyKRbsOF { width : 100 % ; } gp-marquee { position : absolute ; } .globo-for…" at bounding box center [370, 227] width 350 height 352
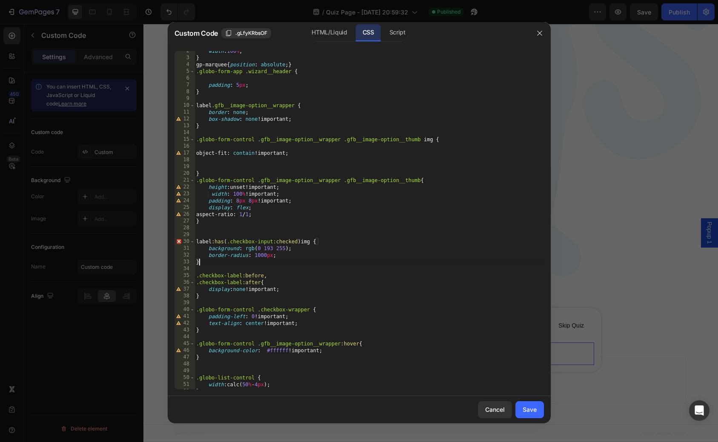
scroll to position [10, 0]
drag, startPoint x: 302, startPoint y: 201, endPoint x: 208, endPoint y: 203, distance: 94.5
click at [208, 203] on div "width : 100 % ; } gp-marquee { position : absolute ; } .globo-form-app .wizard_…" at bounding box center [370, 224] width 350 height 352
type textarea "padding: 8px 8px!important;"
click at [317, 237] on div "width : 100 % ; } gp-marquee { position : absolute ; } .globo-form-app .wizard_…" at bounding box center [370, 224] width 350 height 352
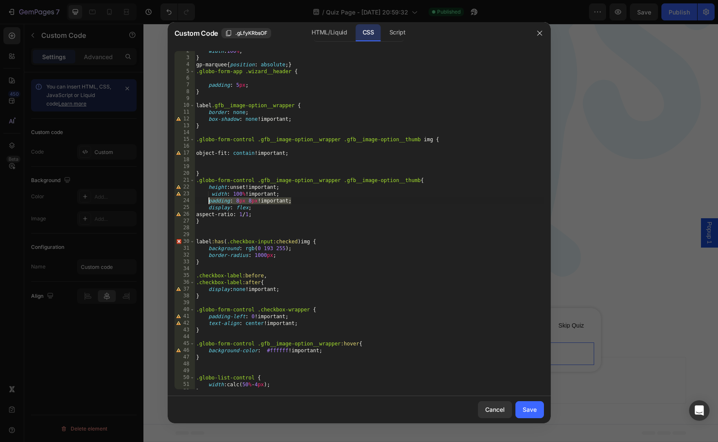
drag, startPoint x: 295, startPoint y: 203, endPoint x: 208, endPoint y: 203, distance: 86.9
click at [208, 203] on div "width : 100 % ; } gp-marquee { position : absolute ; } .globo-form-app .wizard_…" at bounding box center [370, 224] width 350 height 352
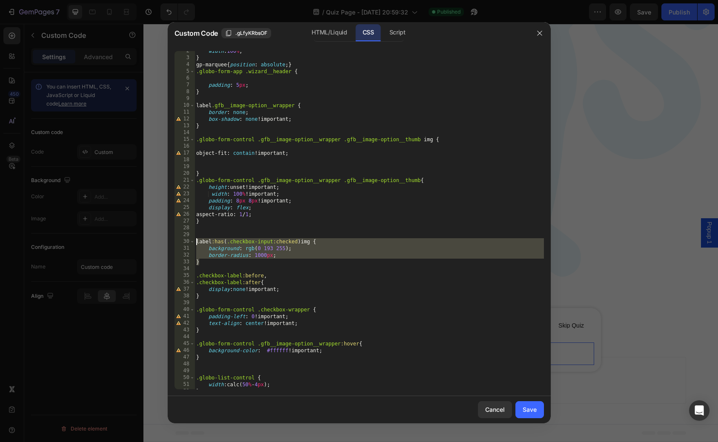
drag, startPoint x: 206, startPoint y: 264, endPoint x: 195, endPoint y: 241, distance: 25.5
click at [195, 241] on div "width : 100 % ; } gp-marquee { position : absolute ; } .globo-form-app .wizard_…" at bounding box center [370, 224] width 350 height 352
click at [214, 263] on div "width : 100 % ; } gp-marquee { position : absolute ; } .globo-form-app .wizard_…" at bounding box center [370, 224] width 350 height 352
type textarea "}"
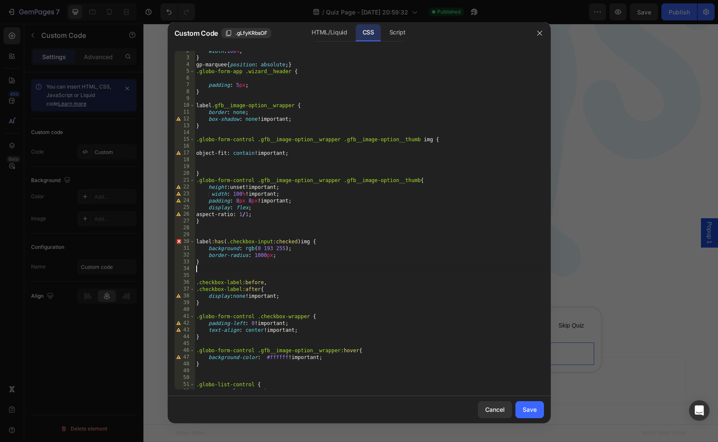
paste textarea "}"
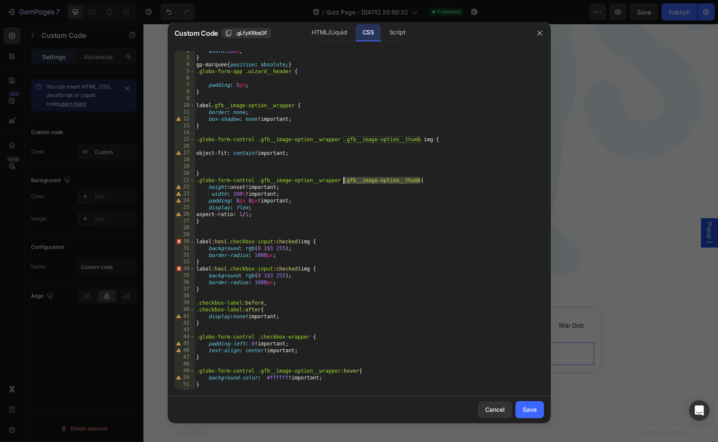
drag, startPoint x: 421, startPoint y: 182, endPoint x: 344, endPoint y: 182, distance: 76.6
click at [344, 182] on div "width : 100 % ; } gp-marquee { position : absolute ; } .globo-form-app .wizard_…" at bounding box center [370, 224] width 350 height 352
drag, startPoint x: 314, startPoint y: 268, endPoint x: 304, endPoint y: 270, distance: 10.9
click at [304, 270] on div "width : 100 % ; } gp-marquee { position : absolute ; } .globo-form-app .wizard_…" at bounding box center [370, 224] width 350 height 352
paste textarea ".gfb__image-option__thumb"
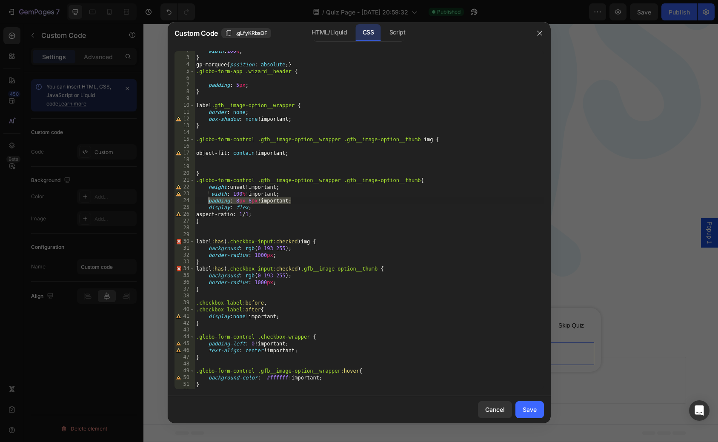
drag, startPoint x: 295, startPoint y: 200, endPoint x: 208, endPoint y: 201, distance: 86.9
click at [208, 201] on div "width : 100 % ; } gp-marquee { position : absolute ; } .globo-form-app .wizard_…" at bounding box center [370, 224] width 350 height 352
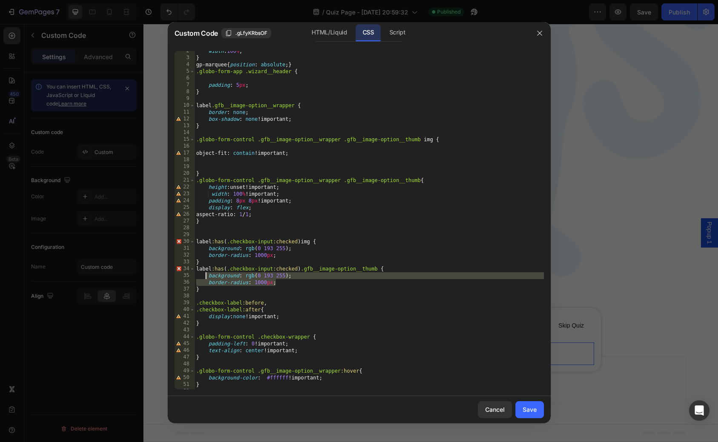
drag, startPoint x: 294, startPoint y: 285, endPoint x: 207, endPoint y: 277, distance: 87.2
click at [207, 277] on div "width : 100 % ; } gp-marquee { position : absolute ; } .globo-form-app .wizard_…" at bounding box center [370, 224] width 350 height 352
paste textarea "padding: 8px 8px!important"
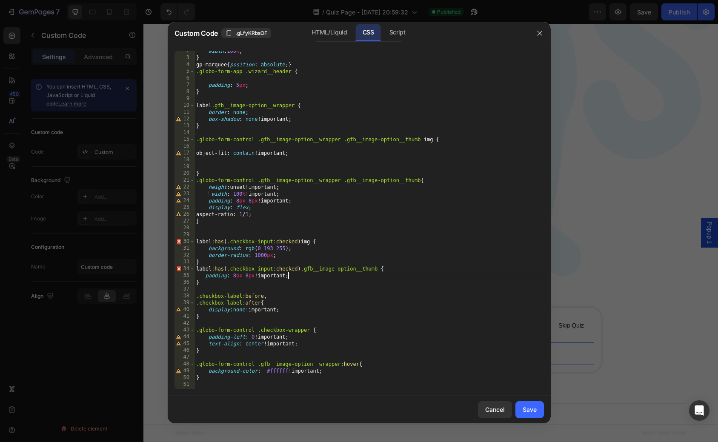
click at [248, 276] on div "width : 100 % ; } gp-marquee { position : absolute ; } .globo-form-app .wizard_…" at bounding box center [370, 224] width 350 height 352
click at [235, 276] on div "width : 100 % ; } gp-marquee { position : absolute ; } .globo-form-app .wizard_…" at bounding box center [370, 224] width 350 height 352
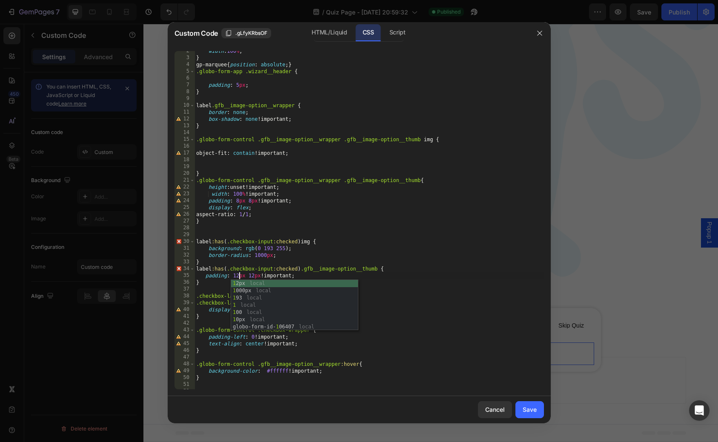
scroll to position [0, 3]
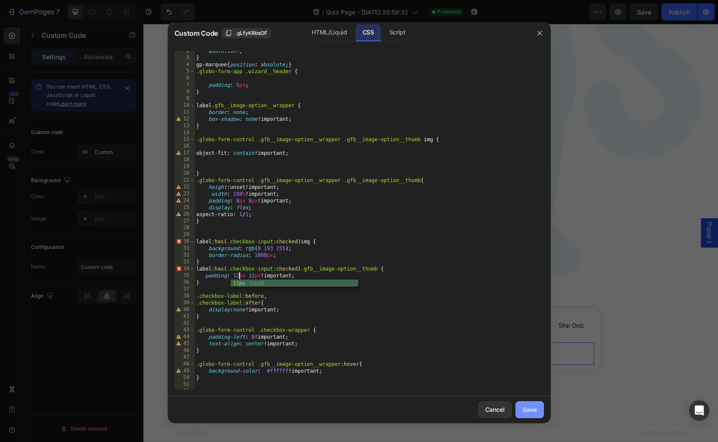
type textarea "padding: 12px 12px!important;"
click at [526, 410] on div "Save" at bounding box center [530, 409] width 14 height 9
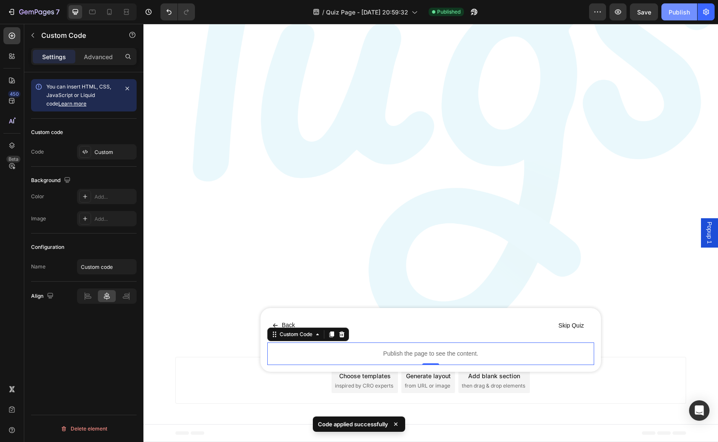
click at [679, 18] on button "Publish" at bounding box center [680, 11] width 36 height 17
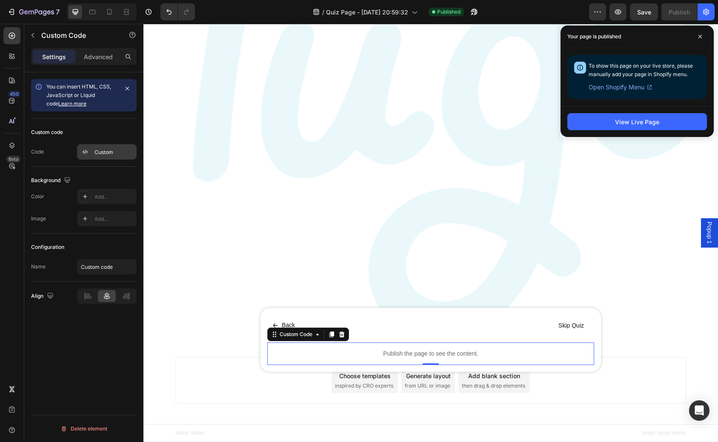
click at [88, 152] on icon at bounding box center [85, 152] width 7 height 7
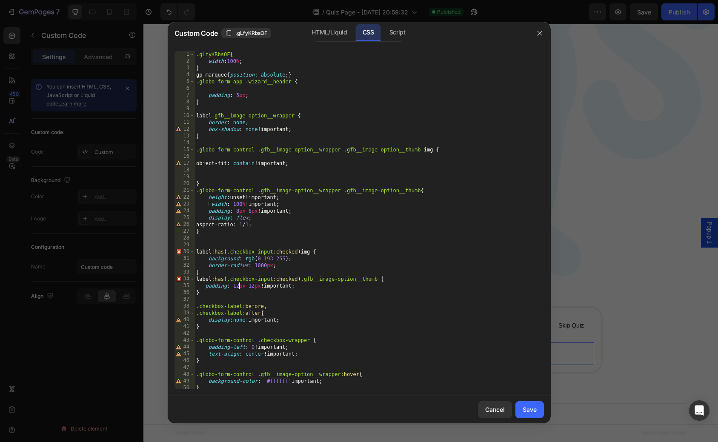
click at [239, 289] on div ".gLfyKRbsOF { width : 100 % ; } gp-marquee { position : absolute ; } .globo-for…" at bounding box center [370, 227] width 350 height 352
click at [253, 287] on div ".gLfyKRbsOF { width : 100 % ; } gp-marquee { position : absolute ; } .globo-for…" at bounding box center [370, 227] width 350 height 352
type textarea "padding: 24px 24px!important;"
click at [523, 409] on div "Save" at bounding box center [530, 409] width 14 height 9
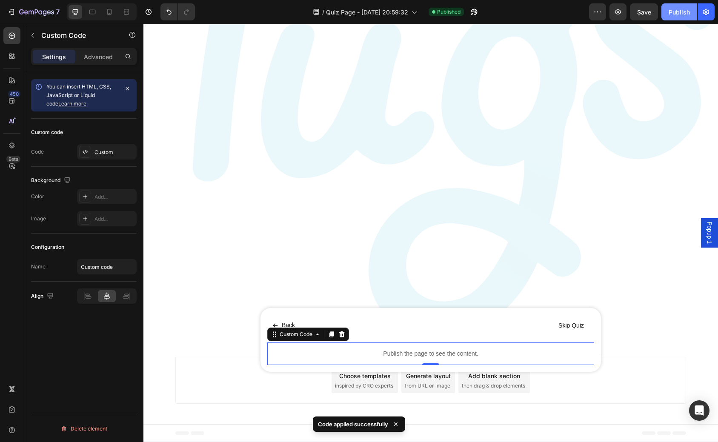
click at [671, 4] on button "Publish" at bounding box center [680, 11] width 36 height 17
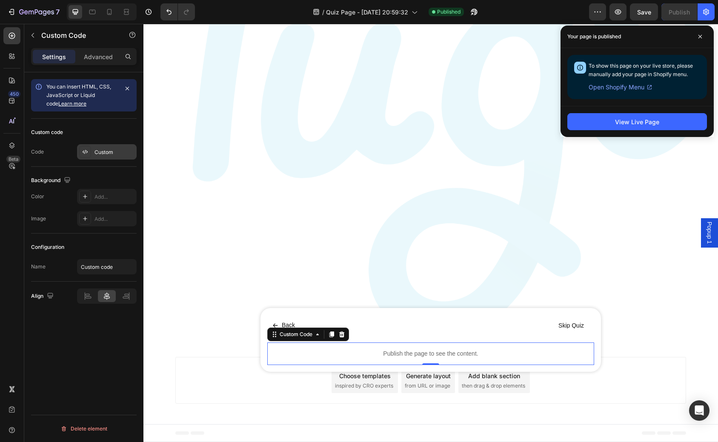
click at [107, 155] on div "Custom" at bounding box center [115, 153] width 40 height 8
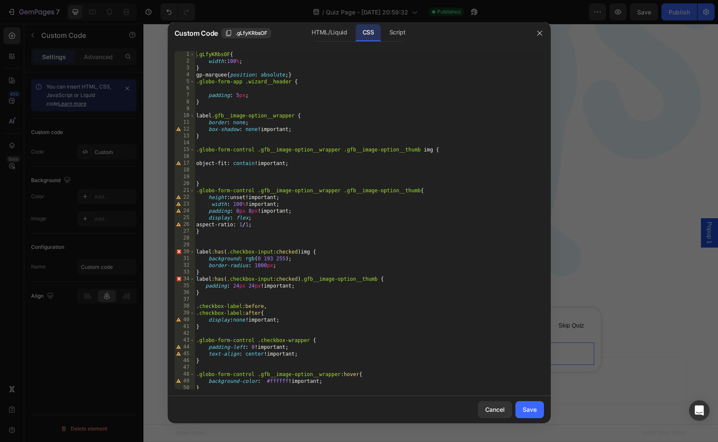
click at [290, 288] on div ".gLfyKRbsOF { width : 100 % ; } gp-marquee { position : absolute ; } .globo-for…" at bounding box center [370, 227] width 350 height 352
click at [215, 296] on div ".gLfyKRbsOF { width : 100 % ; } gp-marquee { position : absolute ; } .globo-for…" at bounding box center [370, 227] width 350 height 352
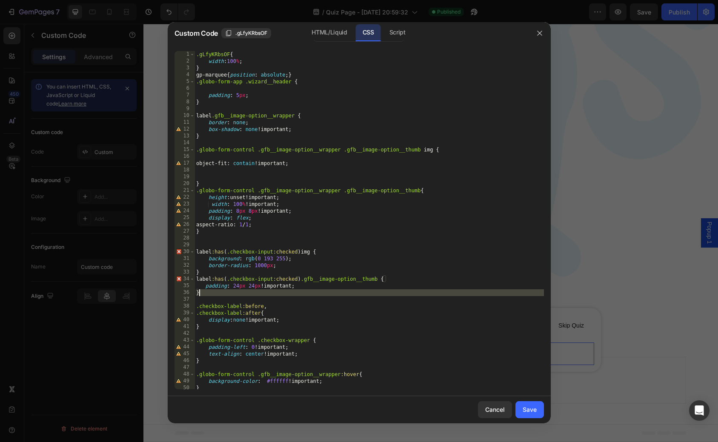
click at [237, 287] on div ".gLfyKRbsOF { width : 100 % ; } gp-marquee { position : absolute ; } .globo-for…" at bounding box center [370, 227] width 350 height 352
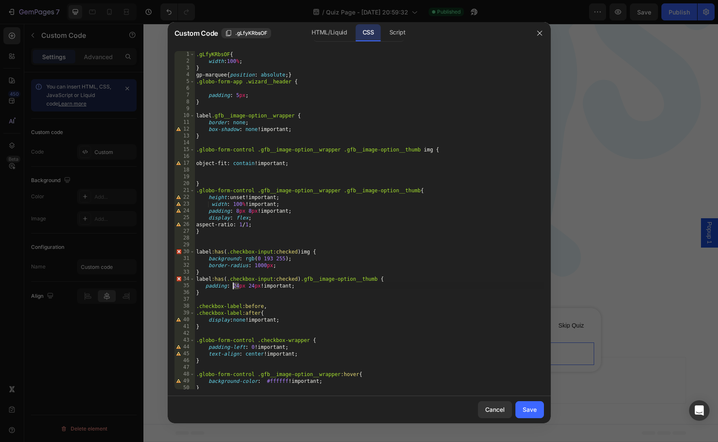
drag, startPoint x: 238, startPoint y: 287, endPoint x: 233, endPoint y: 288, distance: 5.6
click at [233, 288] on div ".gLfyKRbsOF { width : 100 % ; } gp-marquee { position : absolute ; } .globo-for…" at bounding box center [370, 227] width 350 height 352
drag, startPoint x: 251, startPoint y: 287, endPoint x: 246, endPoint y: 287, distance: 4.7
click at [246, 287] on div ".gLfyKRbsOF { width : 100 % ; } gp-marquee { position : absolute ; } .globo-for…" at bounding box center [370, 227] width 350 height 352
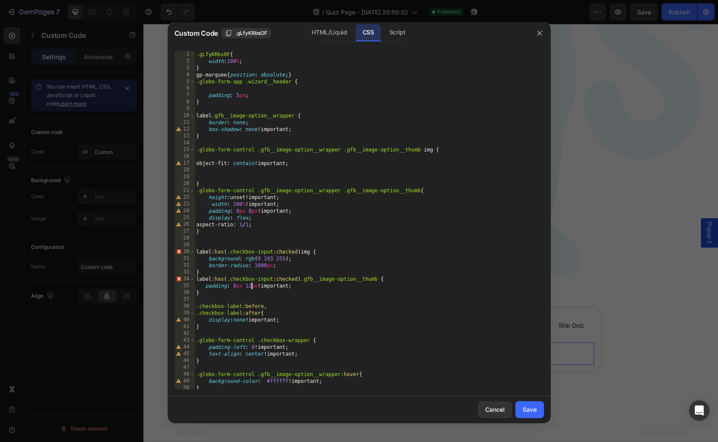
scroll to position [0, 4]
click at [235, 285] on div ".gLfyKRbsOF { width : 100 % ; } gp-marquee { position : absolute ; } .globo-for…" at bounding box center [370, 227] width 350 height 352
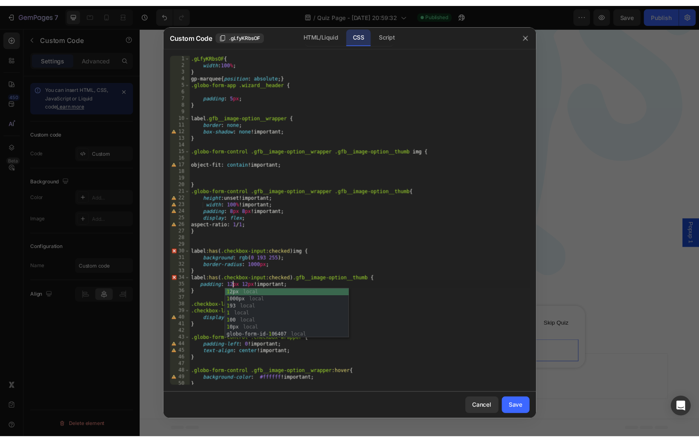
scroll to position [0, 3]
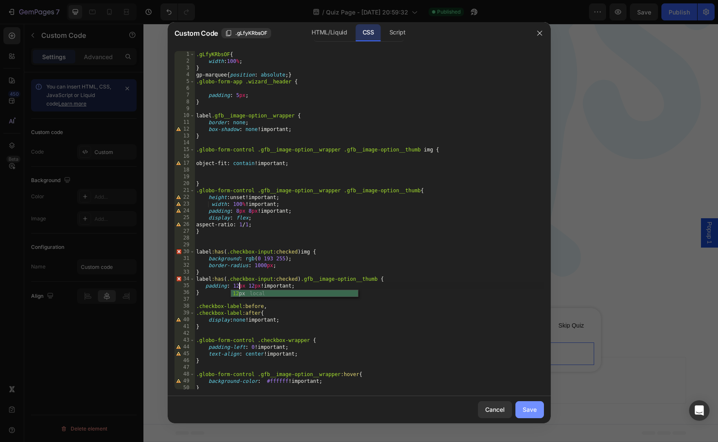
type textarea "padding: 12px 12px!important;"
click at [516, 407] on button "Save" at bounding box center [530, 409] width 29 height 17
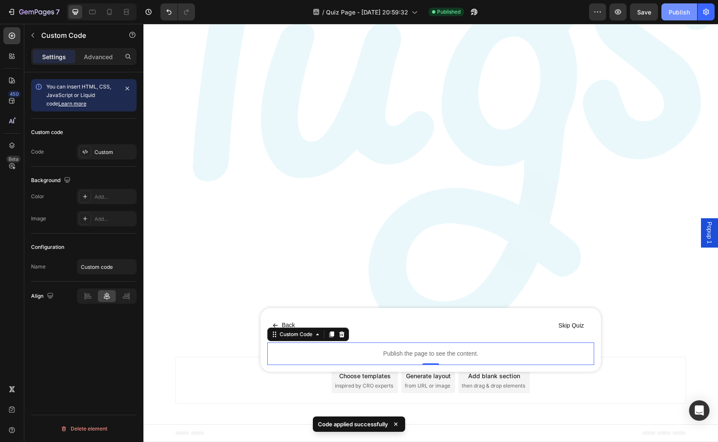
click at [678, 14] on div "Publish" at bounding box center [679, 12] width 21 height 9
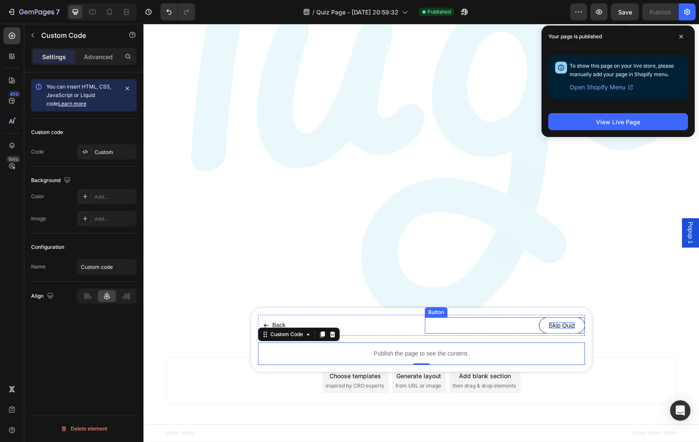
click at [550, 324] on p "Skip Quiz" at bounding box center [562, 326] width 26 height 6
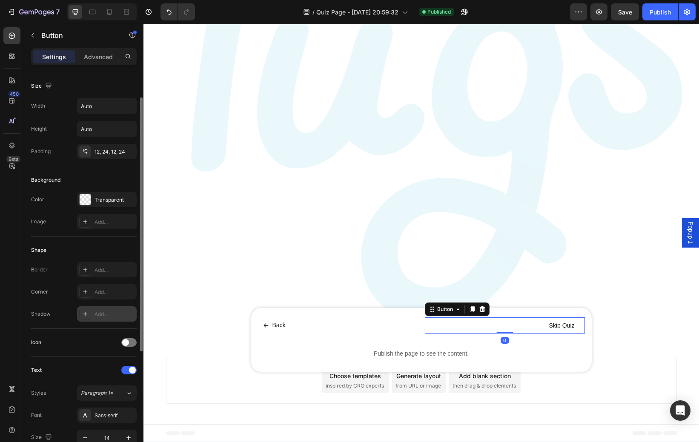
scroll to position [216, 0]
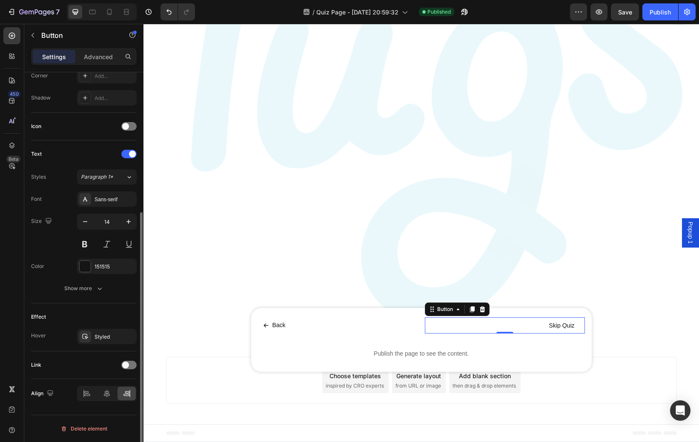
click at [130, 370] on div "Link" at bounding box center [84, 365] width 106 height 14
click at [130, 366] on div at bounding box center [128, 365] width 15 height 9
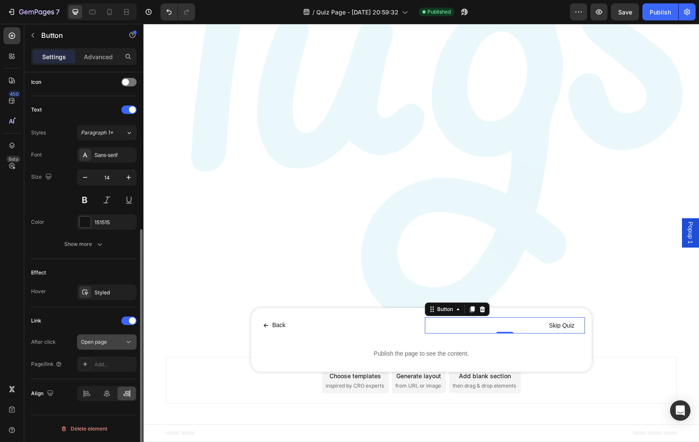
click at [117, 344] on div "Open page" at bounding box center [102, 342] width 43 height 8
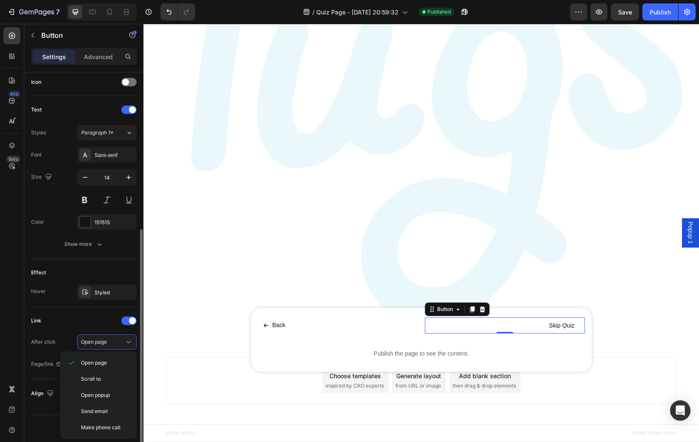
click at [72, 321] on div "Link" at bounding box center [84, 321] width 106 height 14
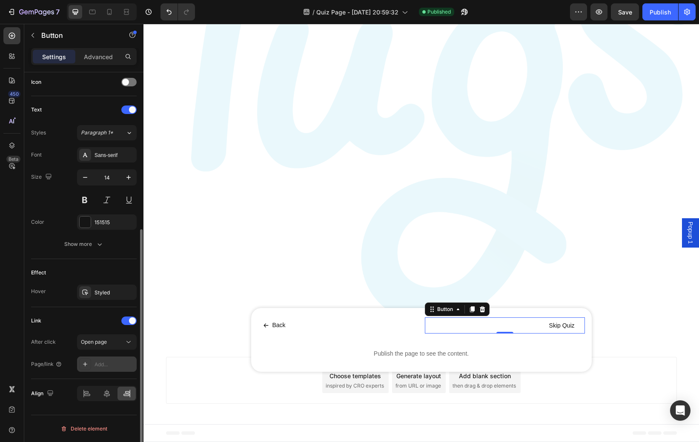
click at [96, 364] on div "Add..." at bounding box center [115, 365] width 40 height 8
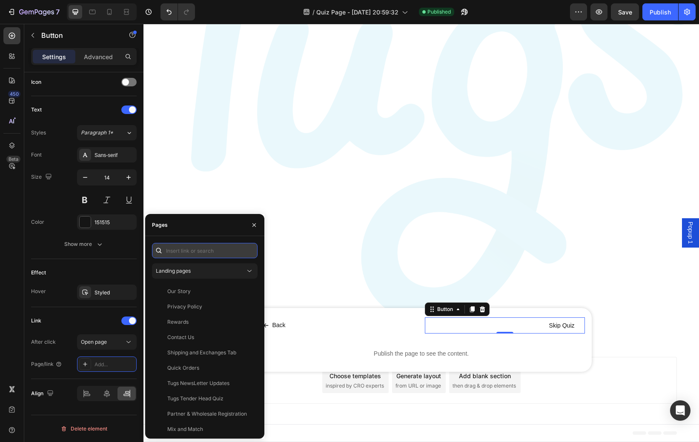
click at [209, 253] on input "text" at bounding box center [205, 250] width 106 height 15
paste input "https://tugsloves.mysamcart.com/try-free-sample/"
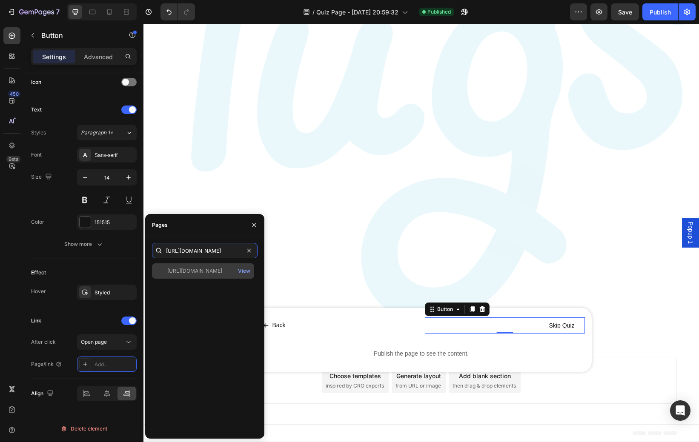
type input "https://tugsloves.mysamcart.com/try-free-sample/"
click at [197, 270] on div "https://tugsloves.mysamcart.com/try-free-sample/" at bounding box center [194, 271] width 55 height 8
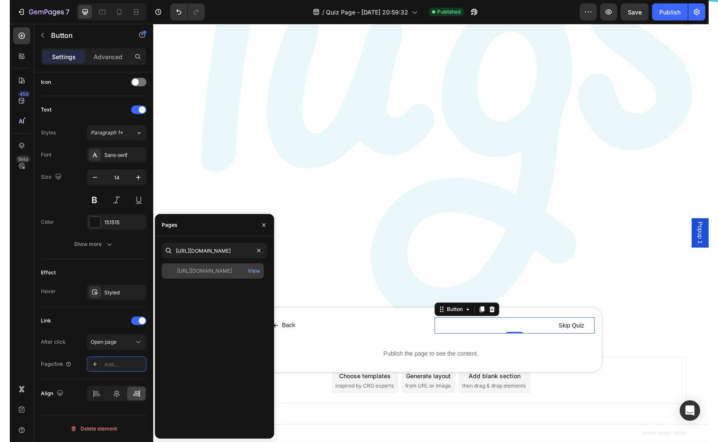
scroll to position [0, 0]
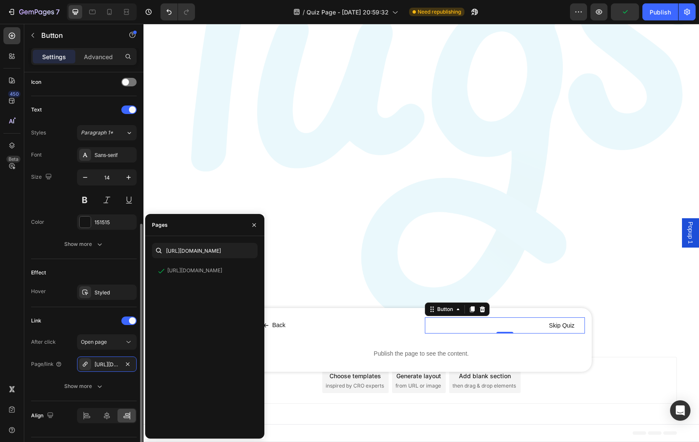
click at [75, 318] on div "Link" at bounding box center [84, 321] width 106 height 14
